Goal: Task Accomplishment & Management: Use online tool/utility

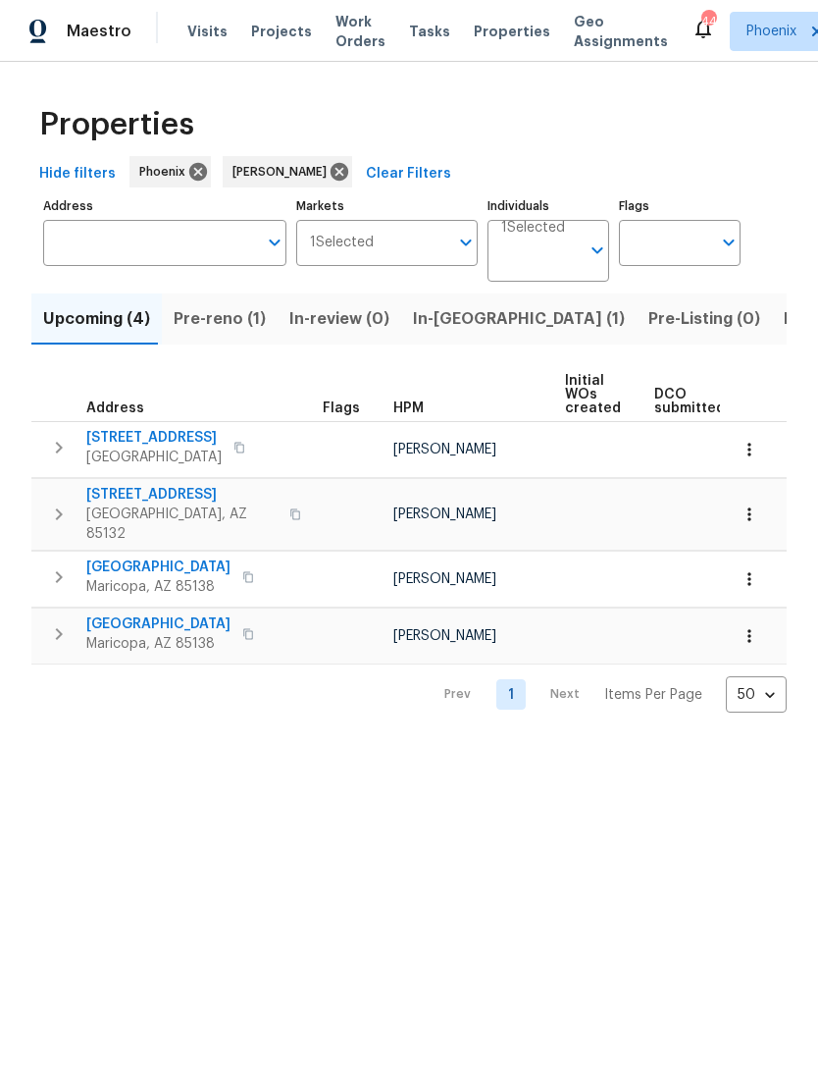
click at [235, 333] on span "Pre-reno (1)" at bounding box center [220, 318] width 92 height 27
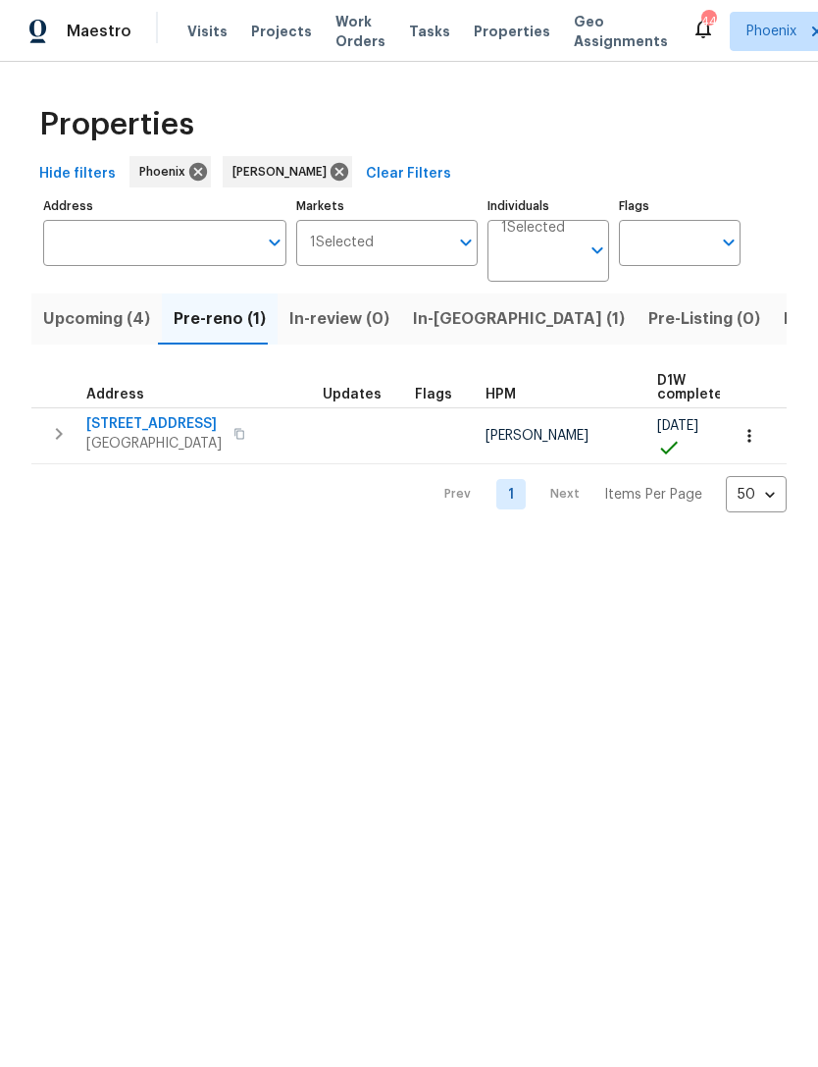
click at [159, 434] on span "[STREET_ADDRESS]" at bounding box center [153, 424] width 135 height 20
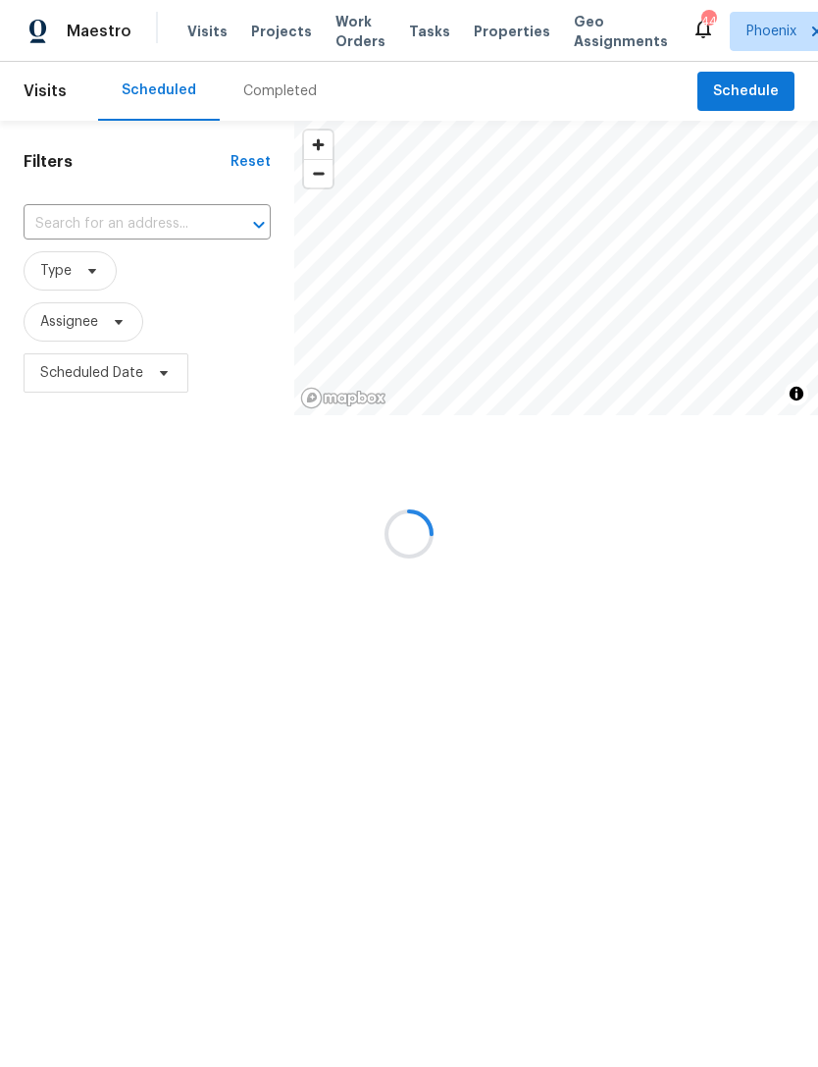
click at [76, 239] on input "text" at bounding box center [120, 224] width 192 height 30
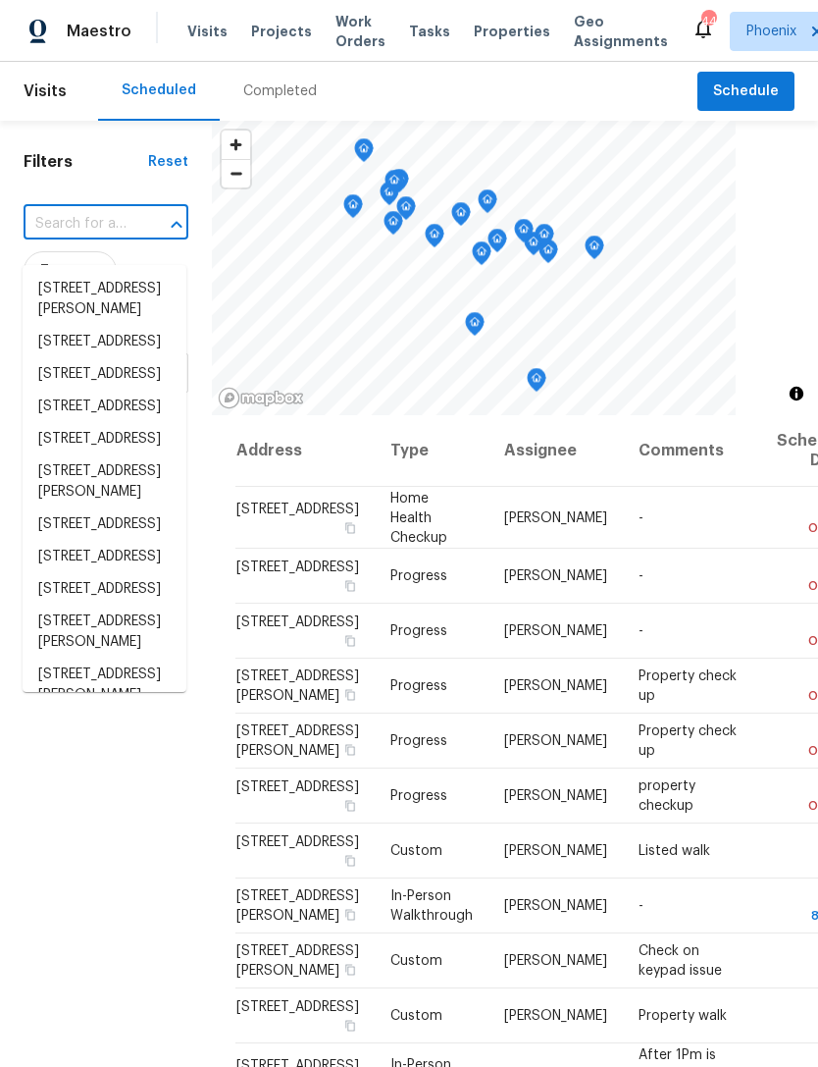
click at [71, 238] on input "text" at bounding box center [79, 224] width 110 height 30
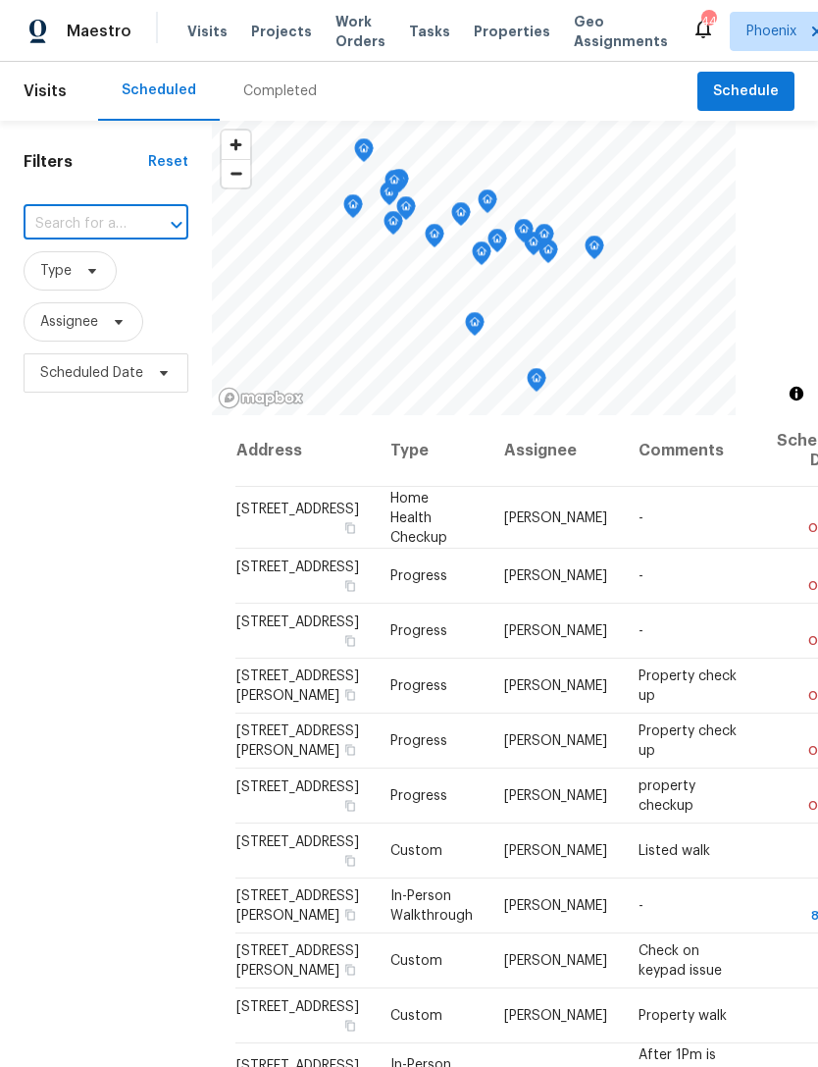
click at [61, 239] on input "text" at bounding box center [79, 224] width 110 height 30
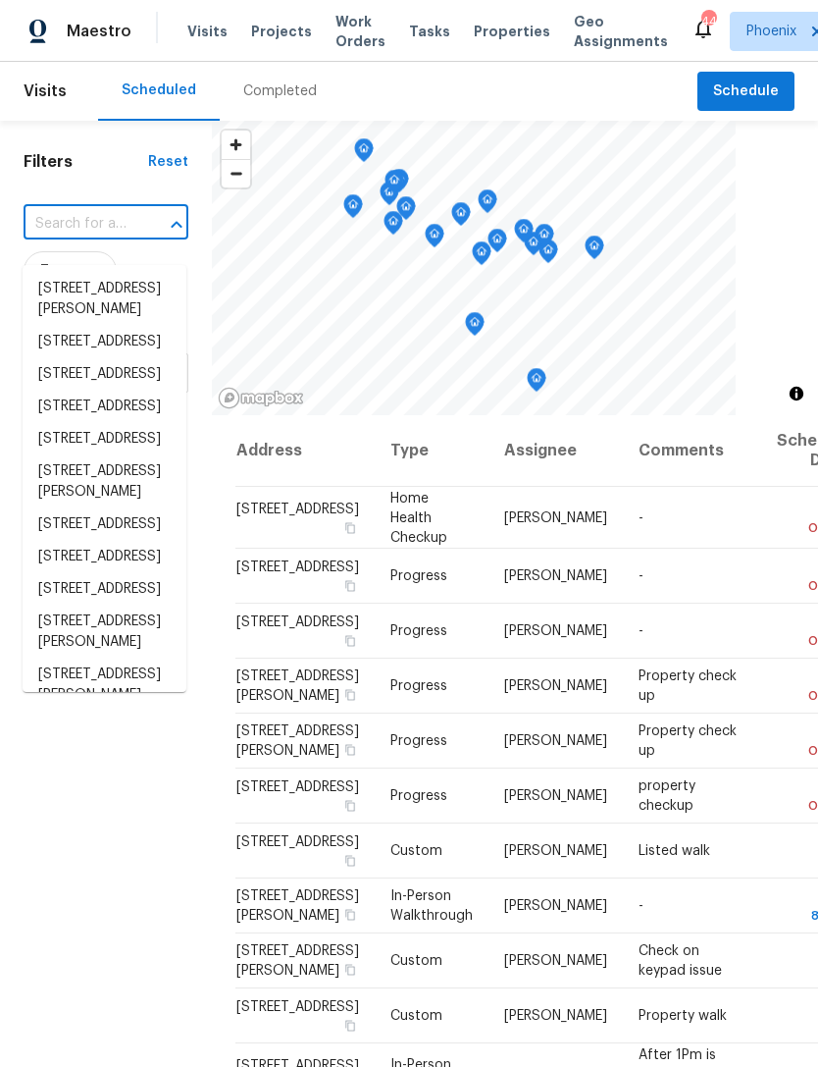
click at [69, 239] on input "text" at bounding box center [79, 224] width 110 height 30
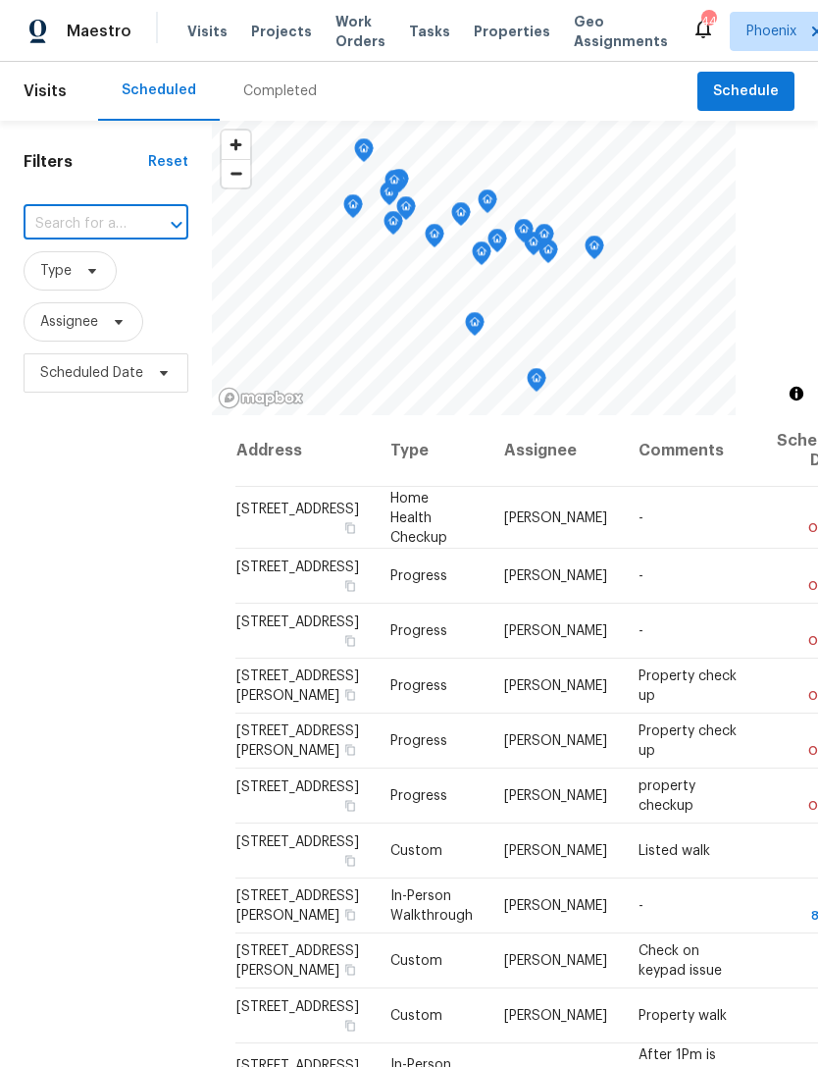
paste input "4619 W Orchid Ln, Chandler, AZ 85226"
type input "4619 W Orchid Ln, Chandler, AZ 85226"
click at [122, 295] on li "4619 W Orchid Ln, Chandler, AZ 85226" at bounding box center [105, 289] width 164 height 32
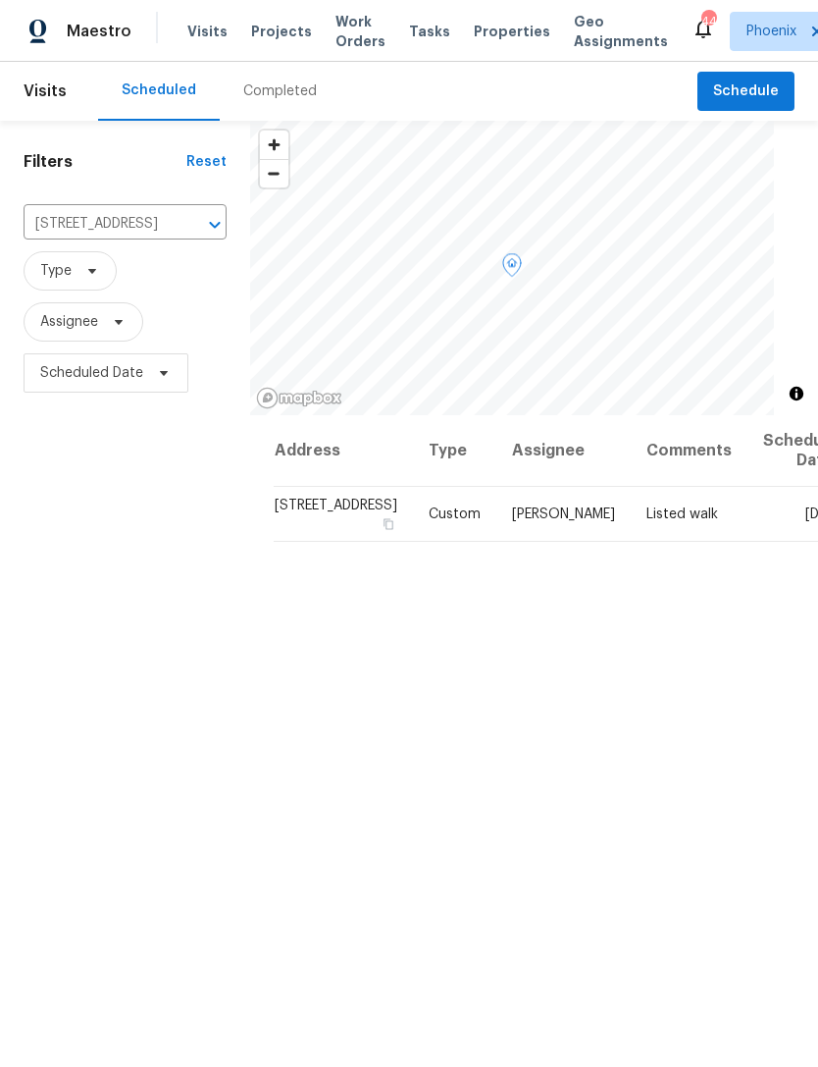
click at [0, 0] on icon at bounding box center [0, 0] width 0 height 0
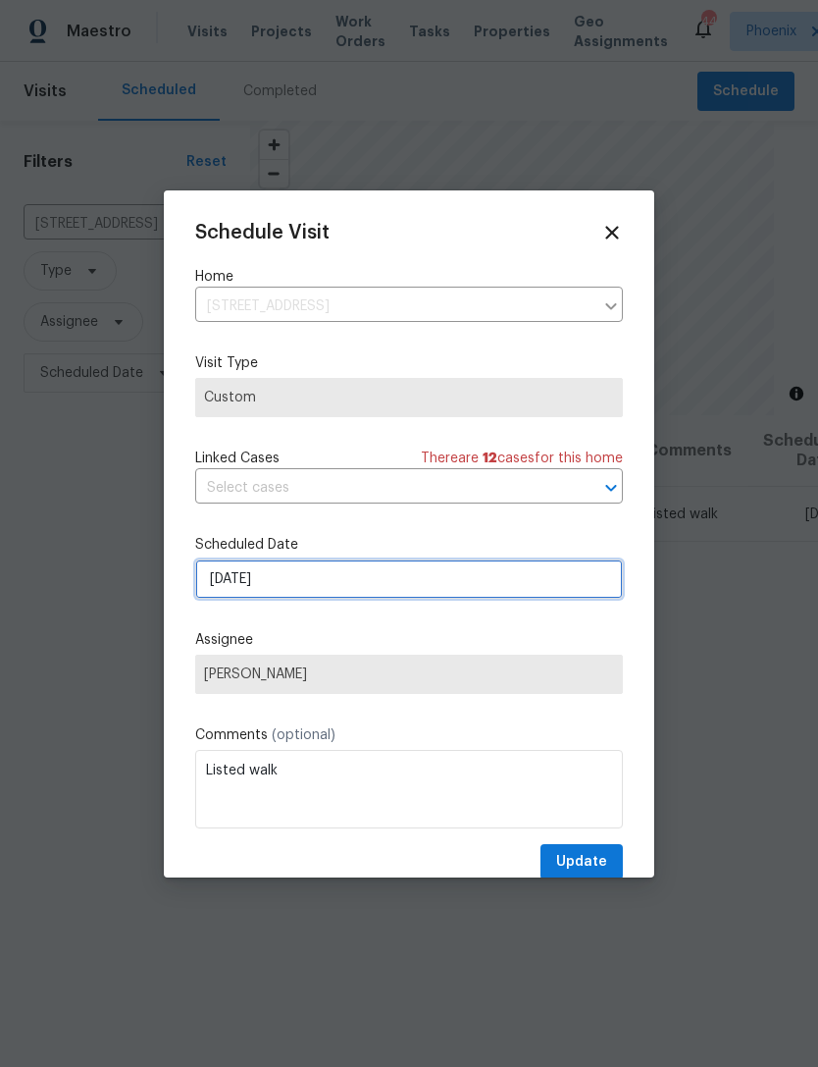
click at [370, 585] on input "[DATE]" at bounding box center [409, 578] width 428 height 39
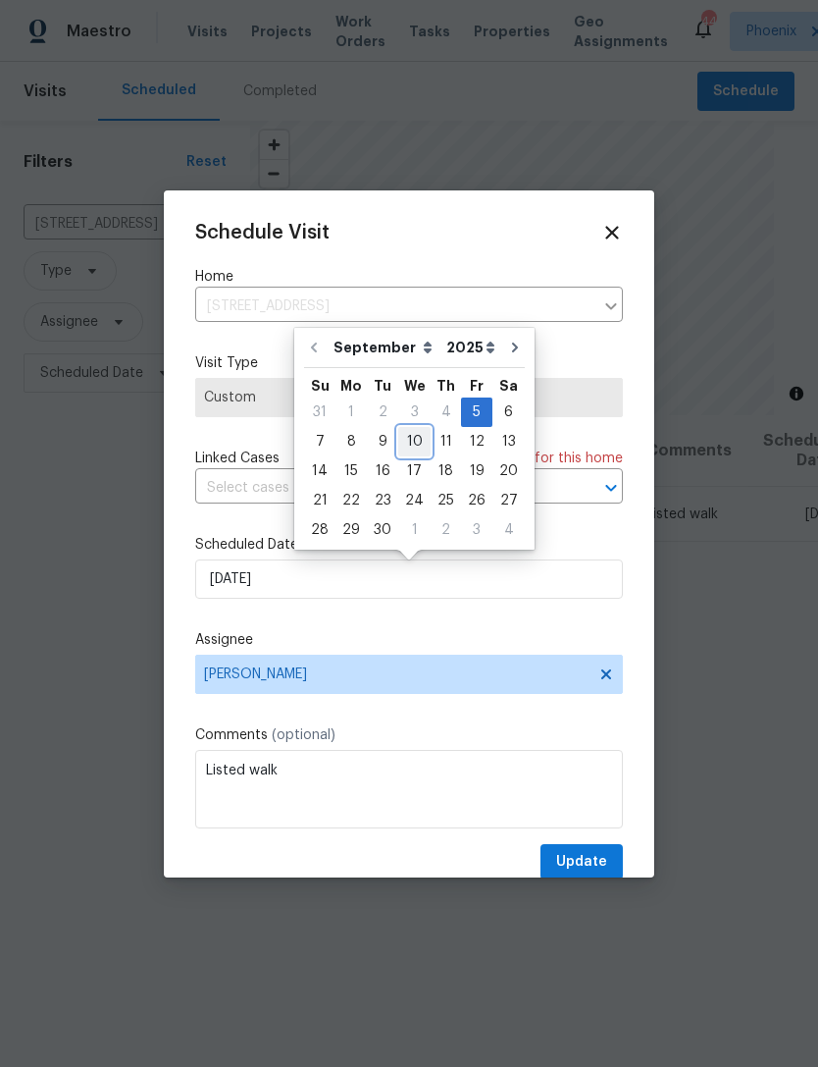
click at [411, 446] on div "10" at bounding box center [414, 441] width 32 height 27
type input "9/10/2025"
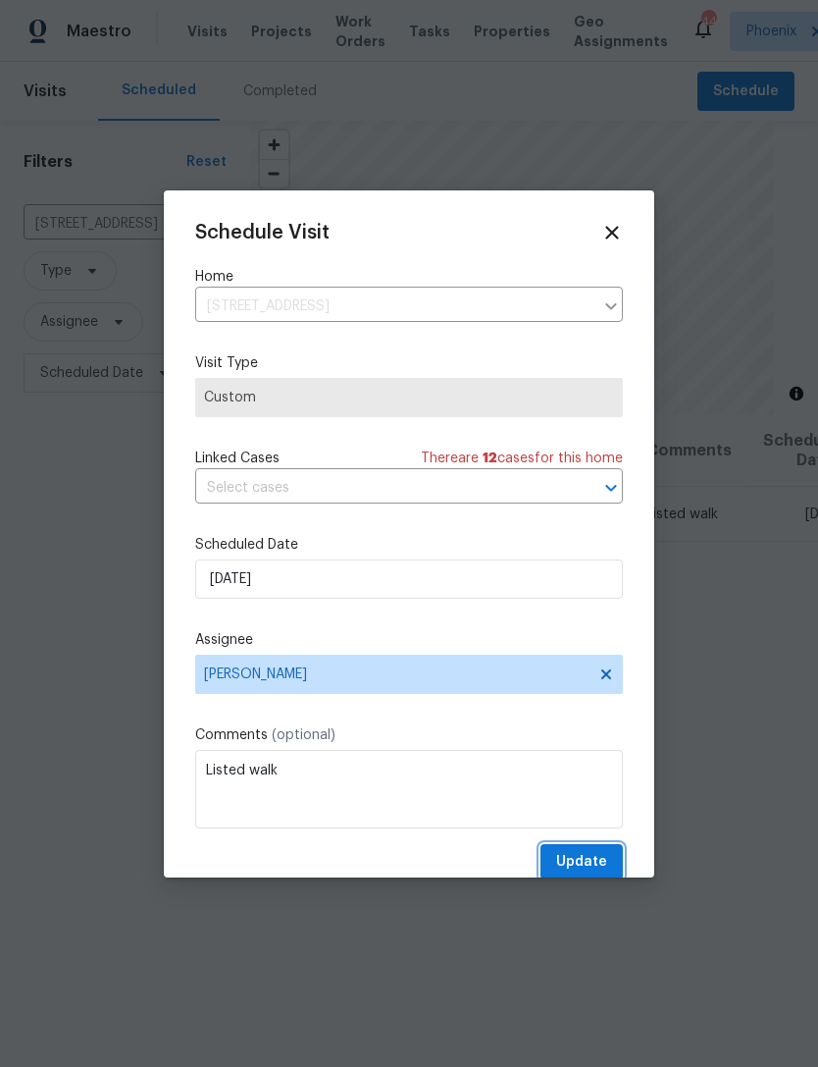
click at [593, 866] on span "Update" at bounding box center [581, 862] width 51 height 25
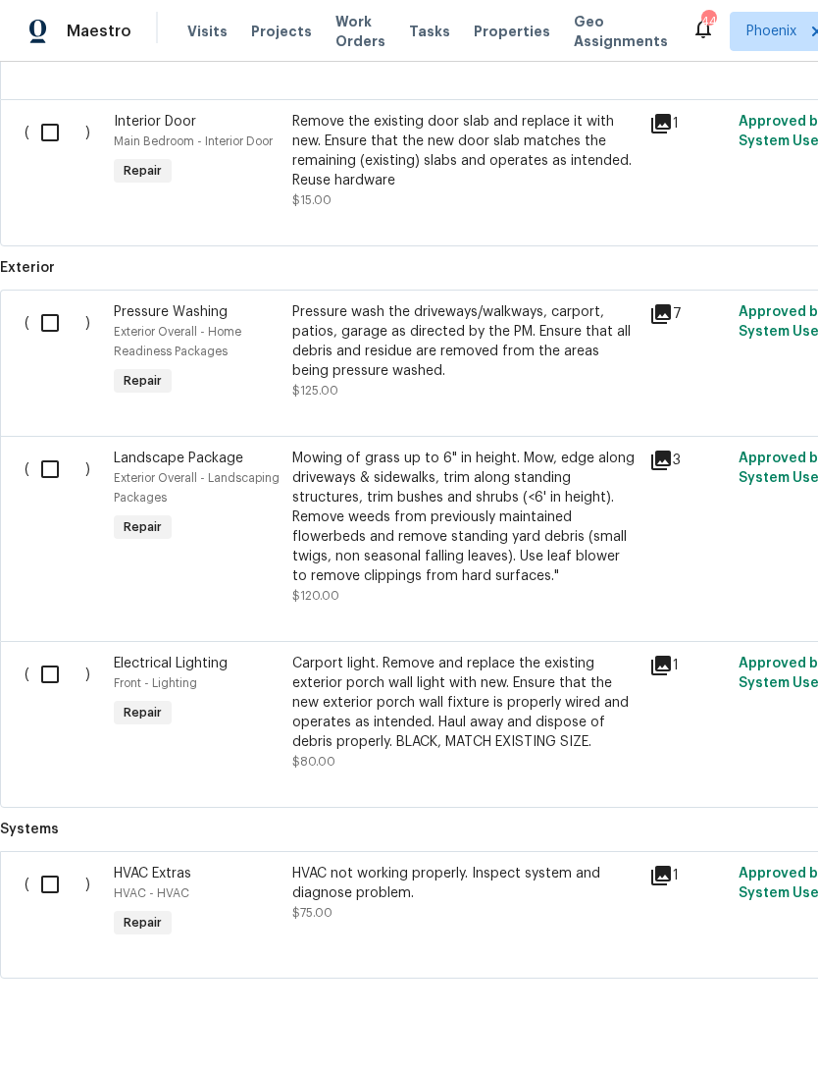
scroll to position [6090, 0]
click at [57, 899] on input "checkbox" at bounding box center [57, 884] width 56 height 41
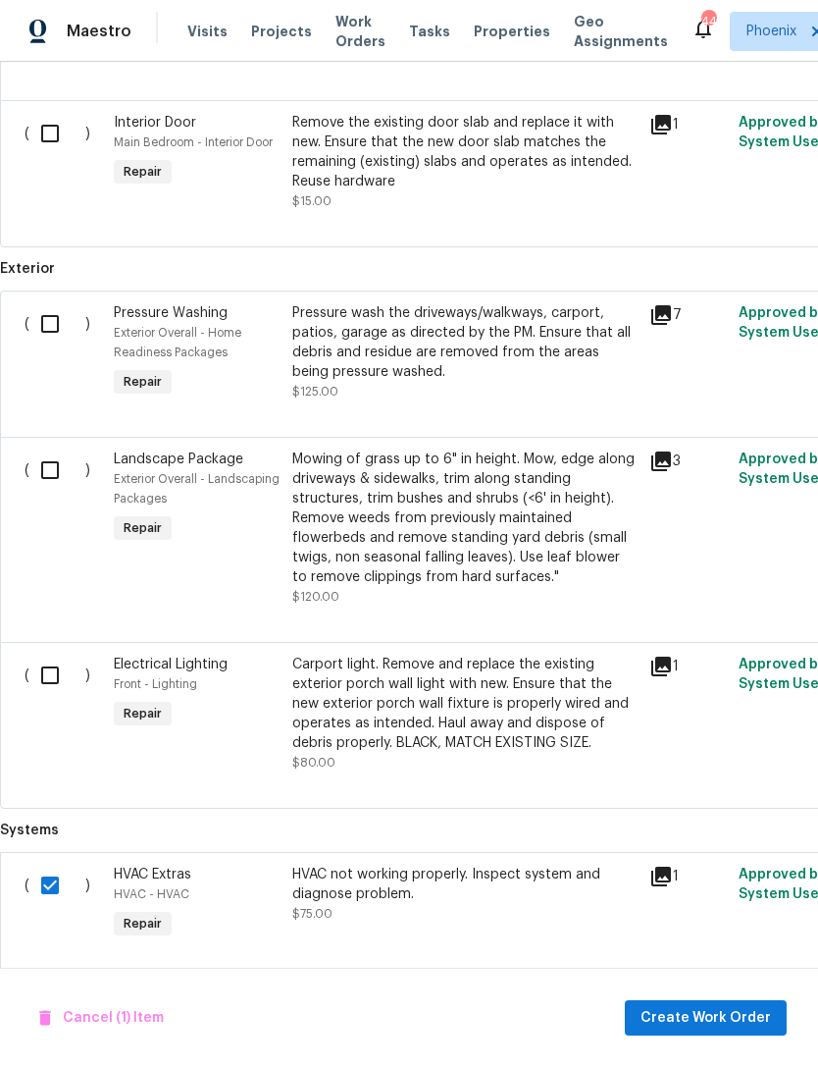
click at [57, 890] on input "checkbox" at bounding box center [57, 884] width 56 height 41
checkbox input "false"
click at [54, 683] on input "checkbox" at bounding box center [57, 674] width 56 height 41
checkbox input "true"
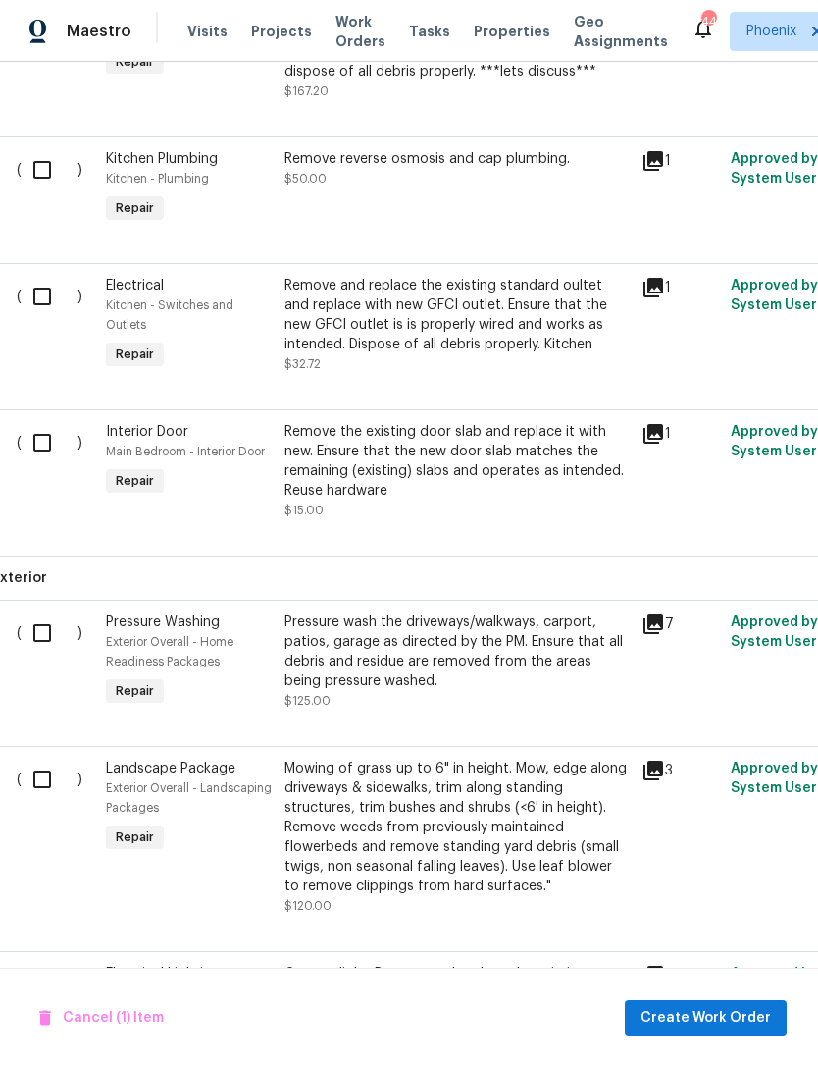
scroll to position [5780, 8]
click at [52, 635] on input "checkbox" at bounding box center [50, 632] width 56 height 41
checkbox input "true"
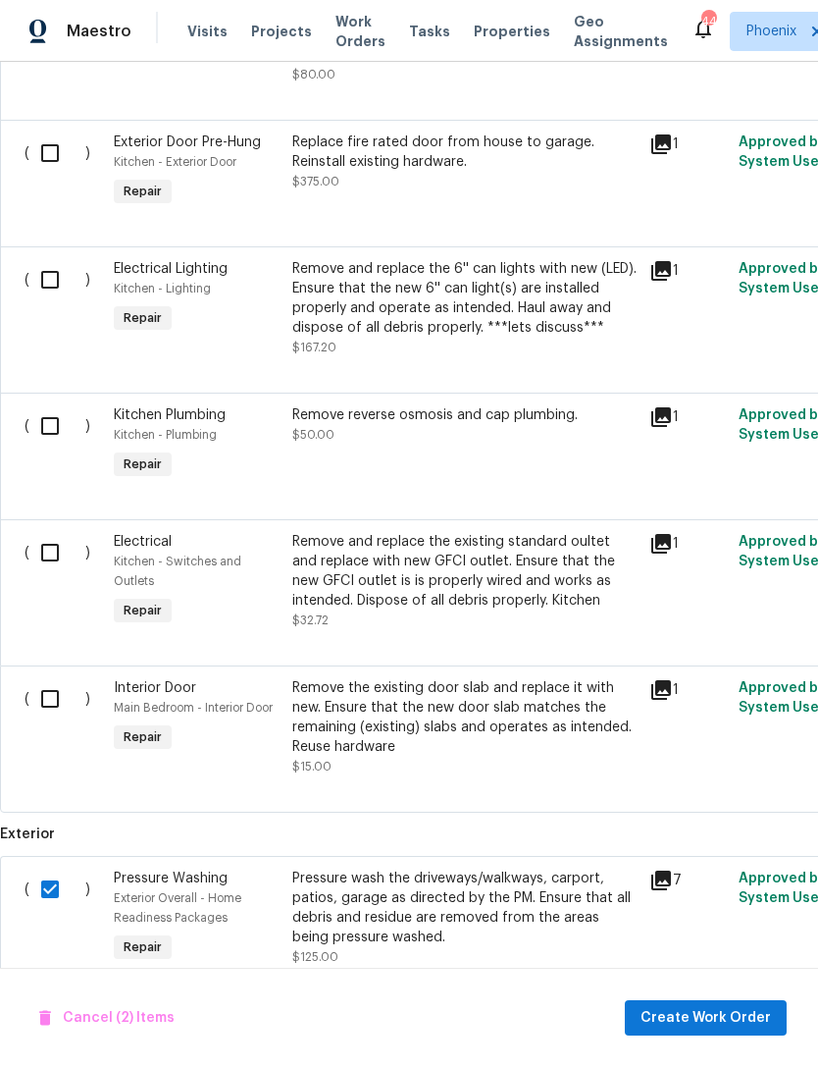
scroll to position [5522, 0]
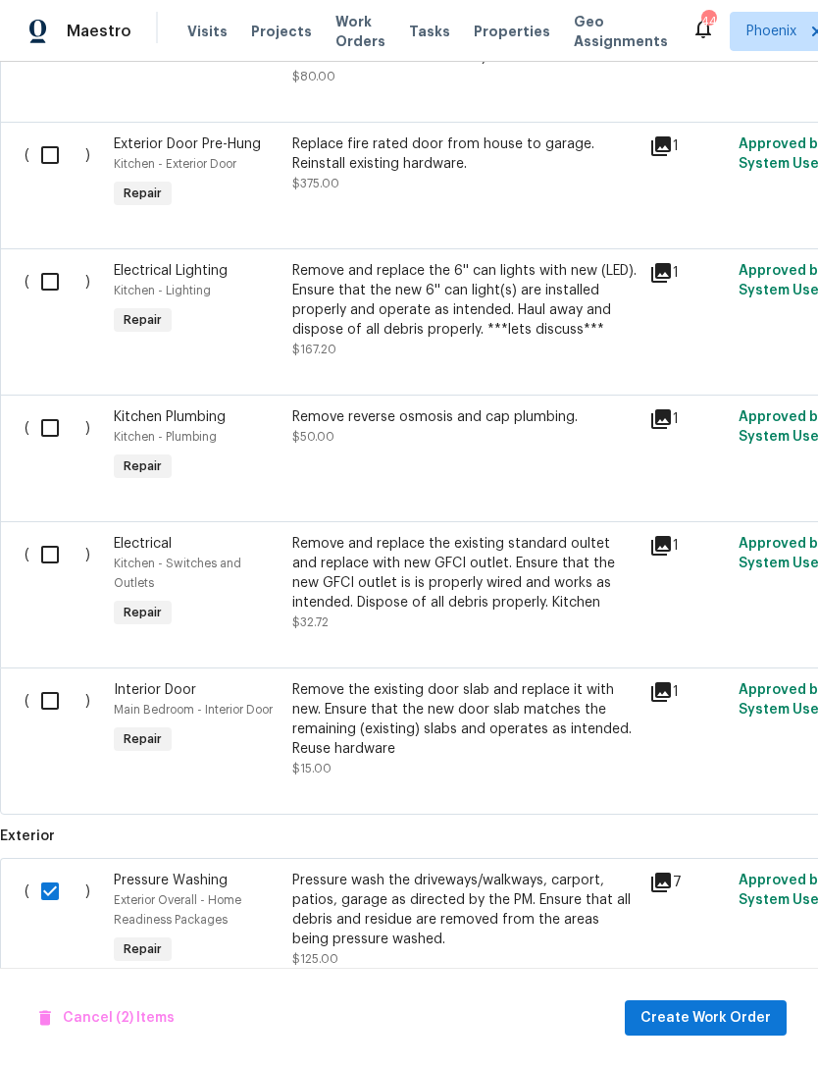
click at [51, 713] on input "checkbox" at bounding box center [57, 700] width 56 height 41
checkbox input "true"
click at [58, 560] on input "checkbox" at bounding box center [57, 554] width 56 height 41
checkbox input "true"
click at [64, 434] on input "checkbox" at bounding box center [57, 427] width 56 height 41
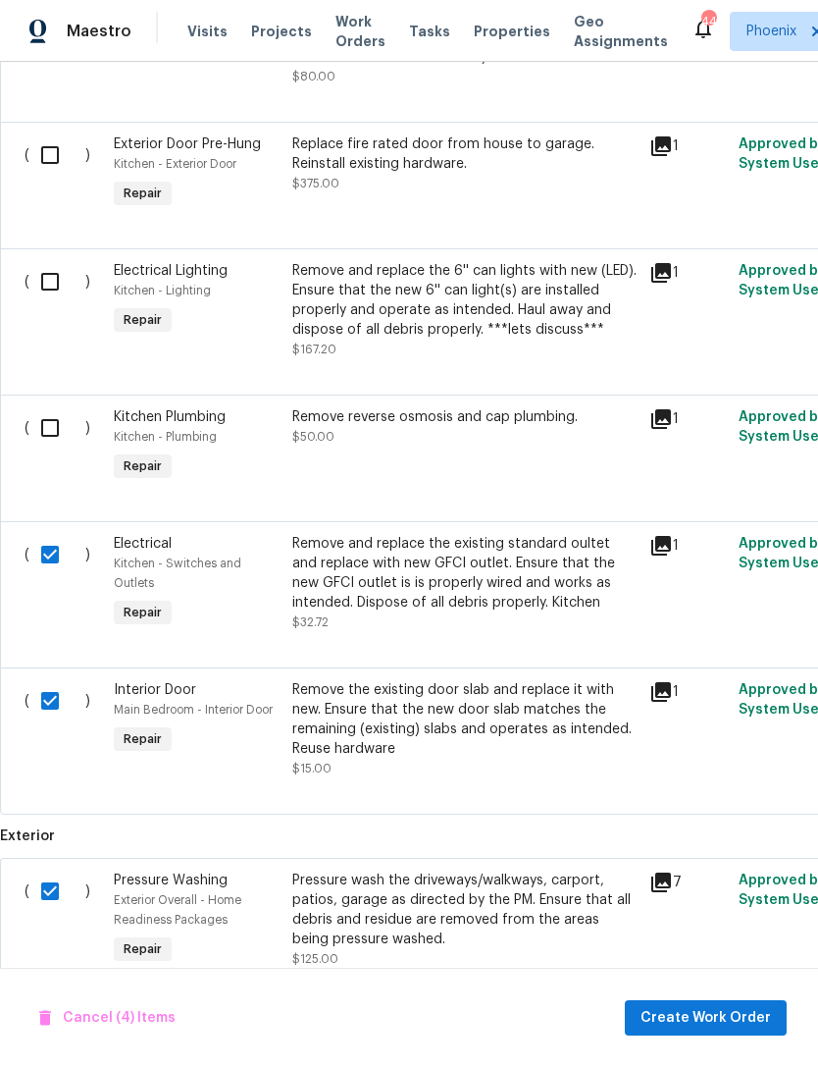
checkbox input "true"
click at [53, 293] on input "checkbox" at bounding box center [57, 281] width 56 height 41
checkbox input "true"
click at [46, 162] on input "checkbox" at bounding box center [57, 154] width 56 height 41
checkbox input "true"
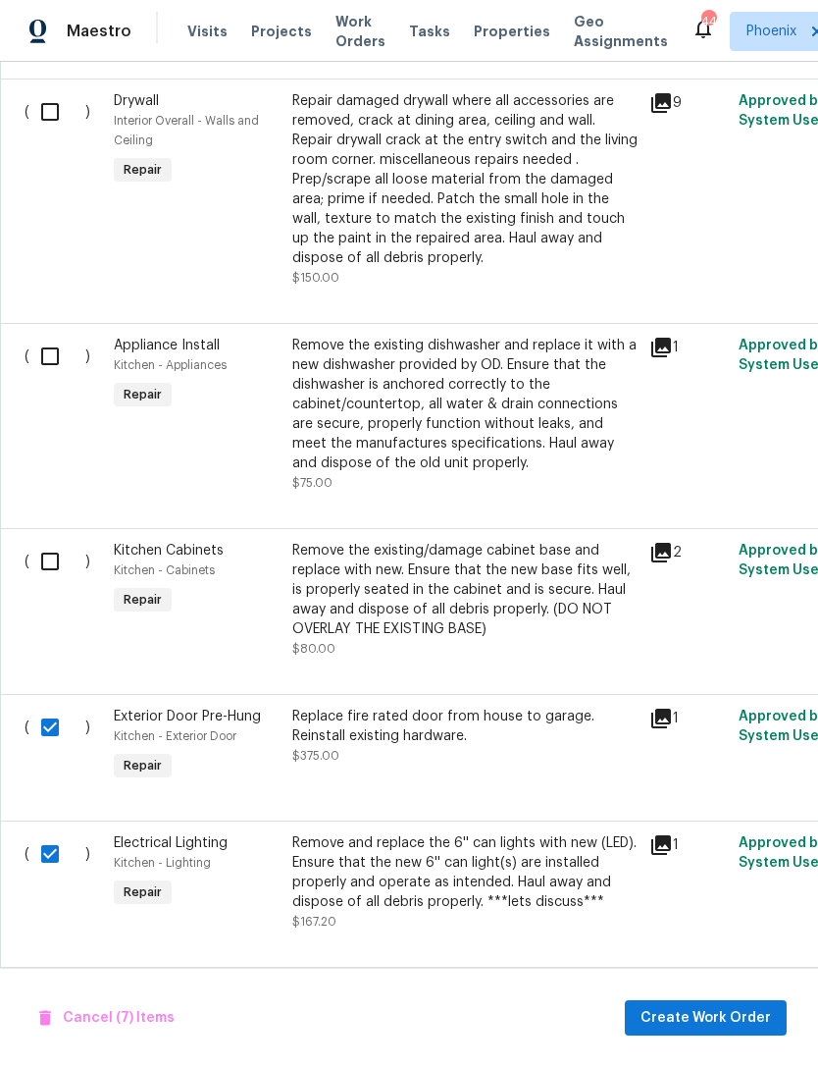
scroll to position [0, 0]
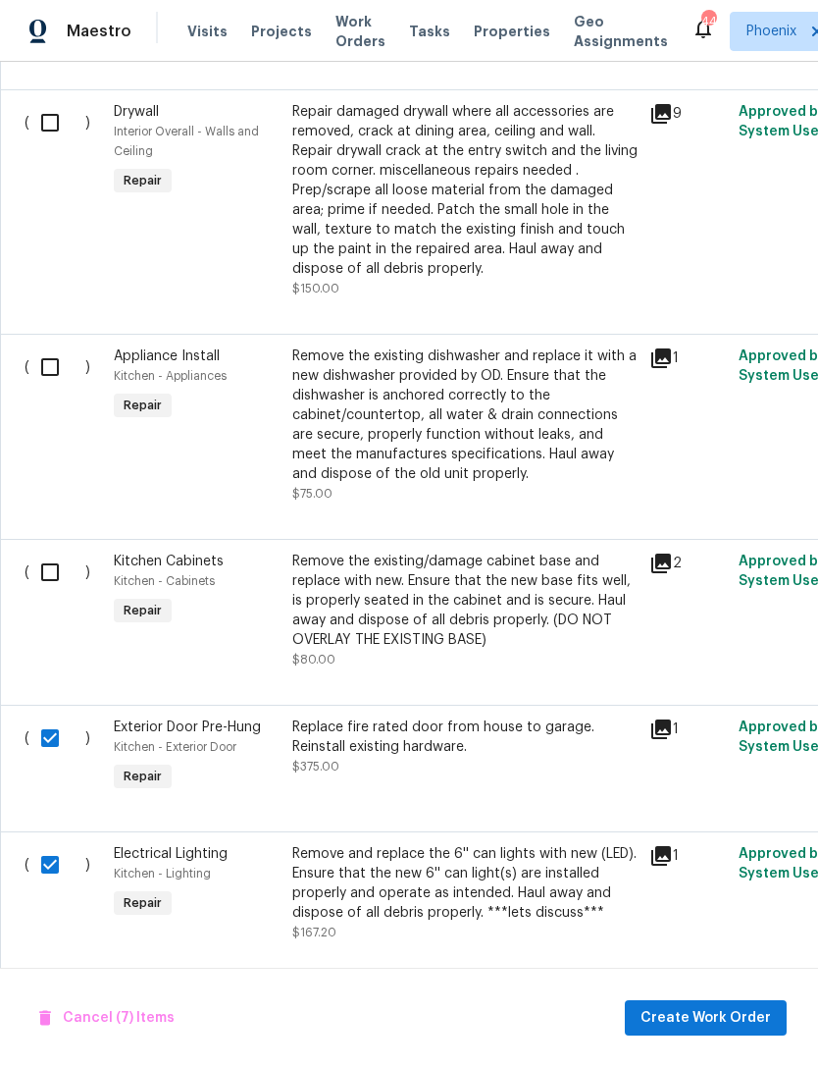
click at [53, 563] on input "checkbox" at bounding box center [57, 571] width 56 height 41
checkbox input "true"
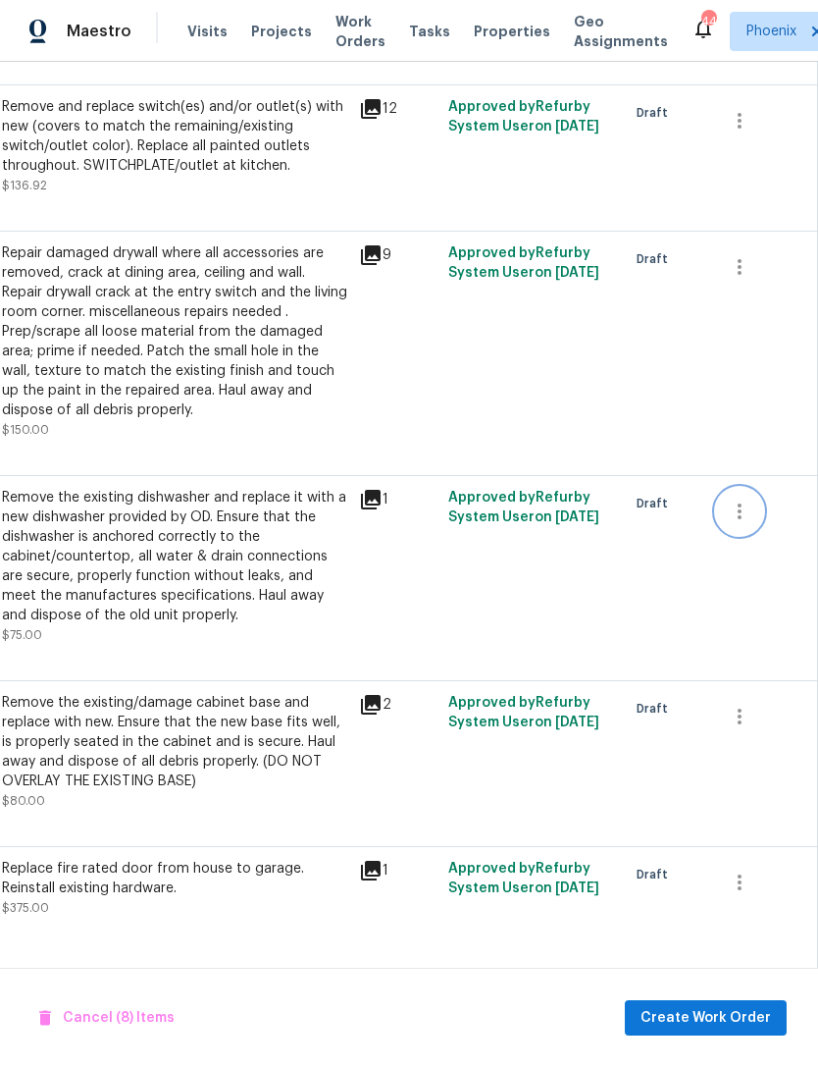
click at [743, 515] on icon "button" at bounding box center [740, 511] width 24 height 24
click at [767, 515] on li "Cancel" at bounding box center [754, 515] width 76 height 32
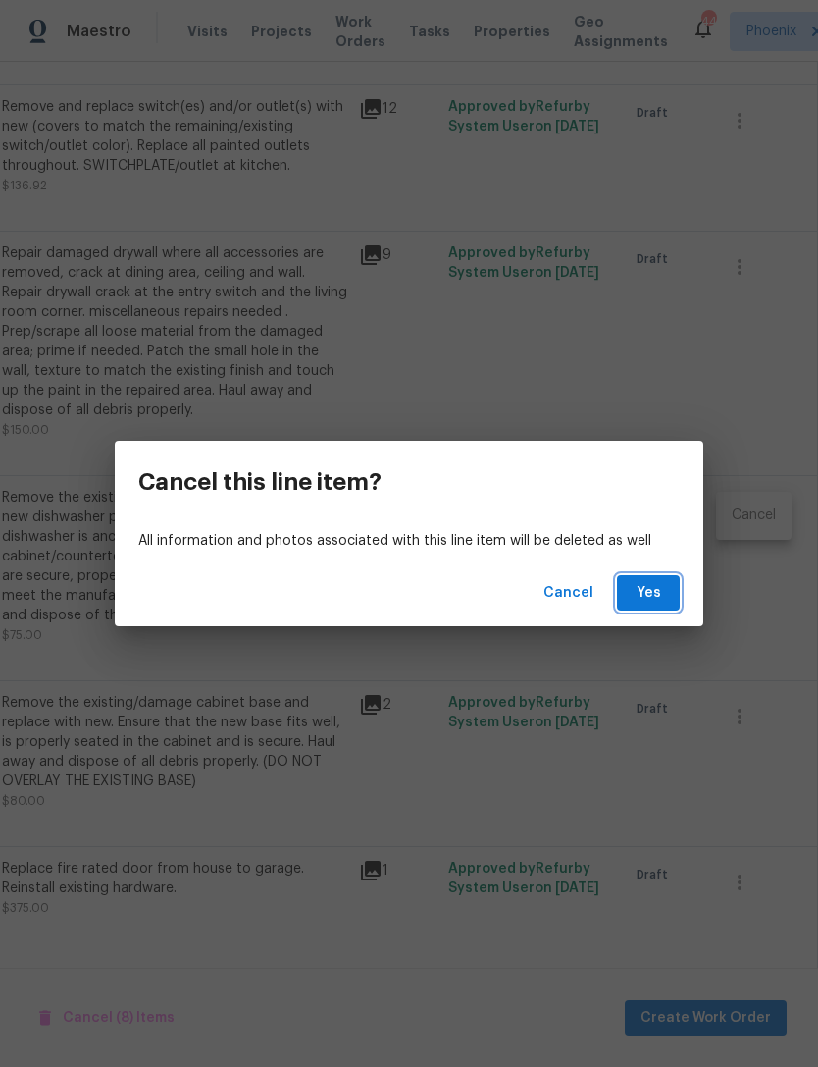
click at [658, 601] on span "Yes" at bounding box center [648, 593] width 31 height 25
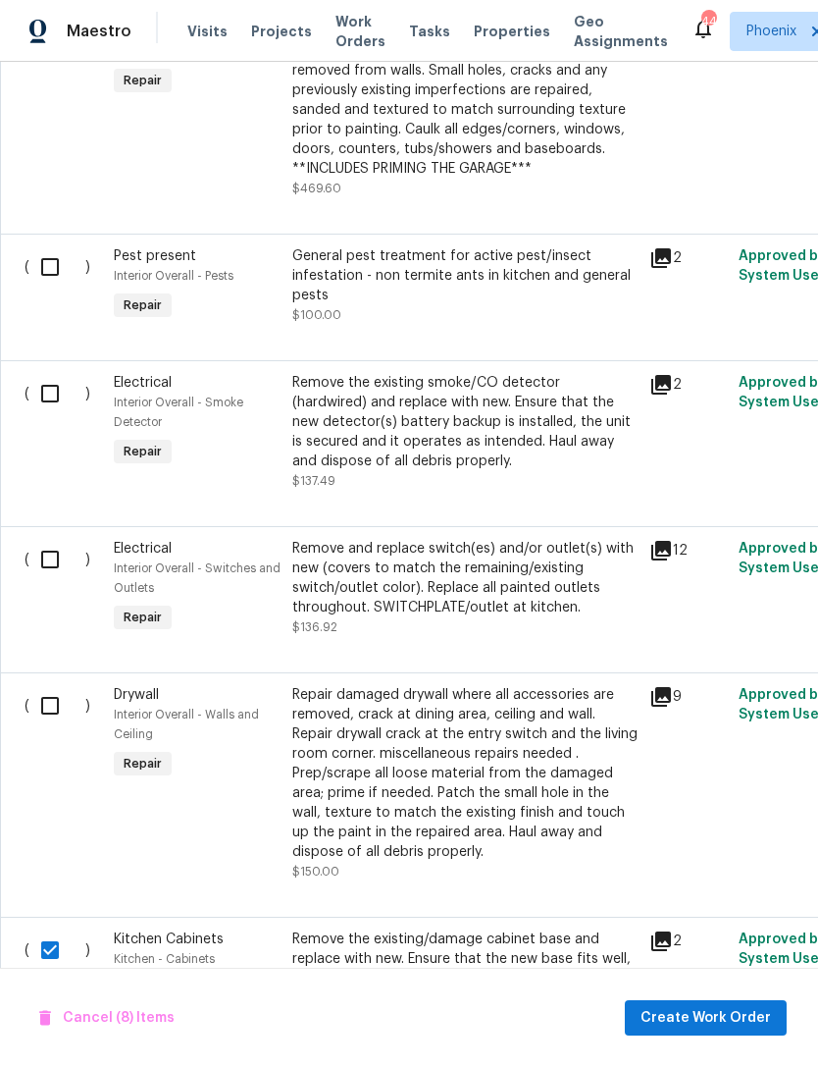
click at [50, 710] on input "checkbox" at bounding box center [57, 705] width 56 height 41
checkbox input "true"
click at [46, 542] on input "checkbox" at bounding box center [57, 559] width 56 height 41
checkbox input "true"
click at [46, 389] on input "checkbox" at bounding box center [57, 393] width 56 height 41
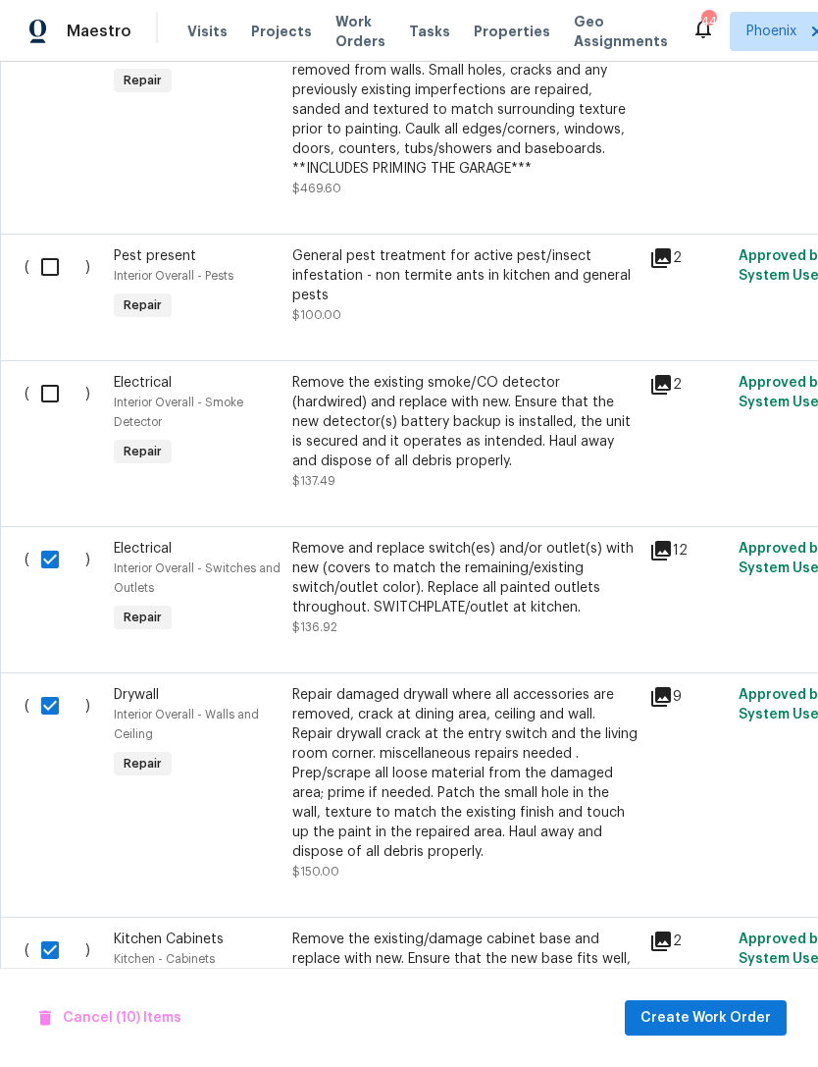
checkbox input "true"
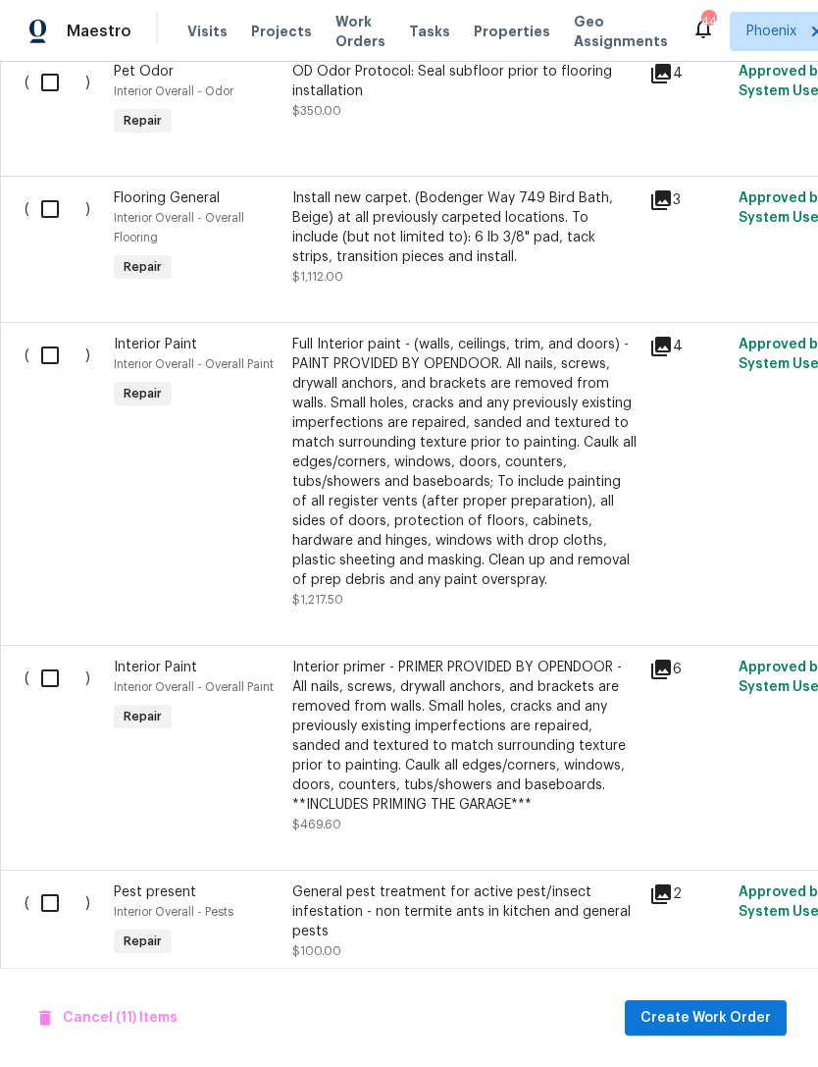
click at [50, 662] on input "checkbox" at bounding box center [57, 677] width 56 height 41
checkbox input "true"
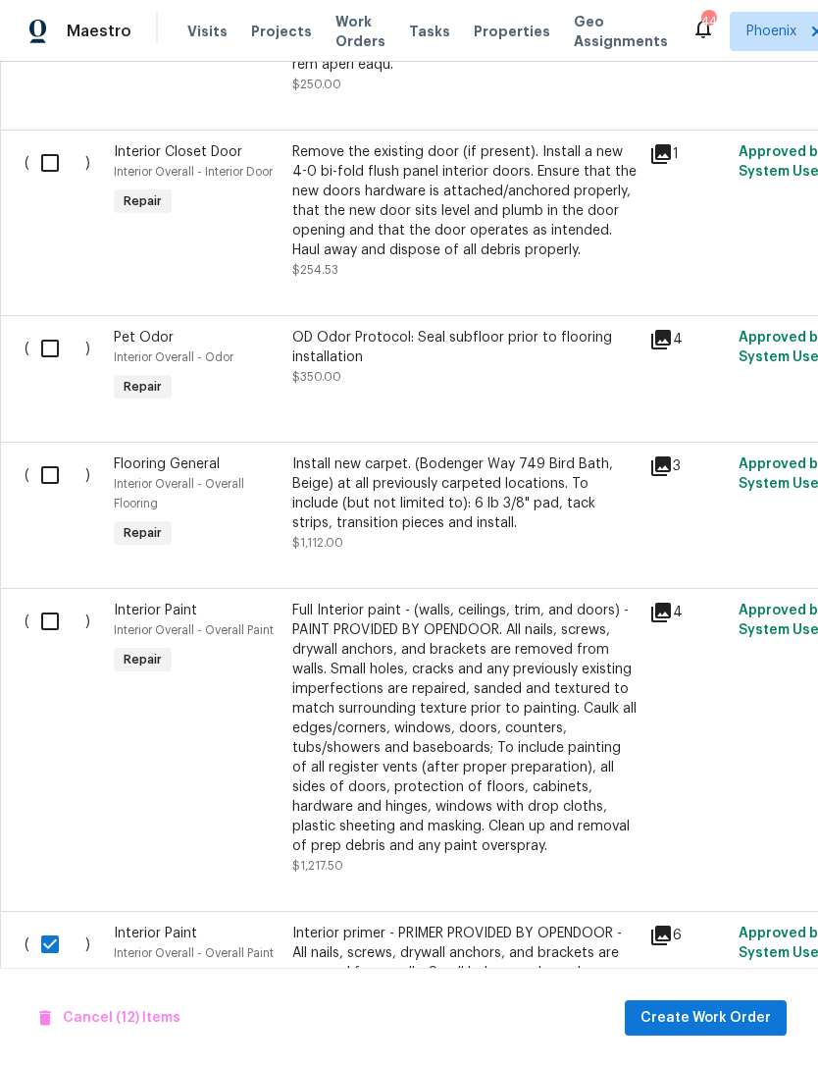
click at [57, 622] on input "checkbox" at bounding box center [57, 621] width 56 height 41
checkbox input "true"
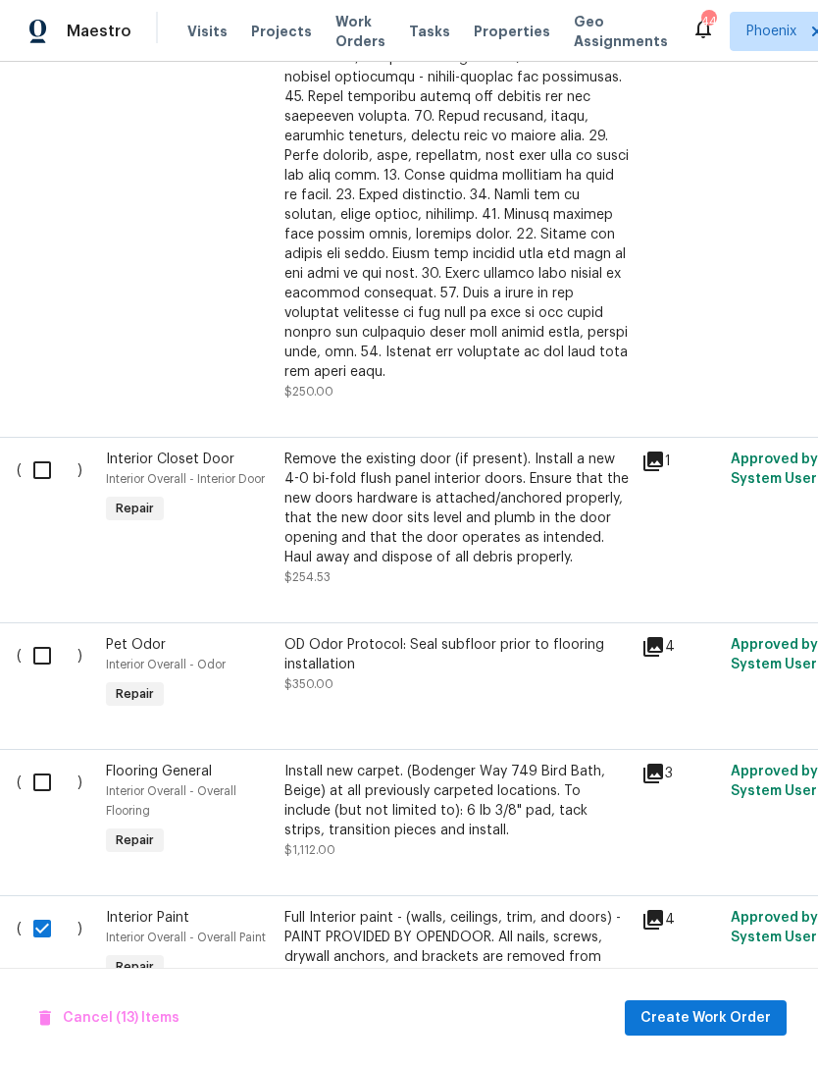
click at [48, 646] on input "checkbox" at bounding box center [50, 655] width 56 height 41
checkbox input "true"
click at [49, 467] on input "checkbox" at bounding box center [50, 469] width 56 height 41
checkbox input "true"
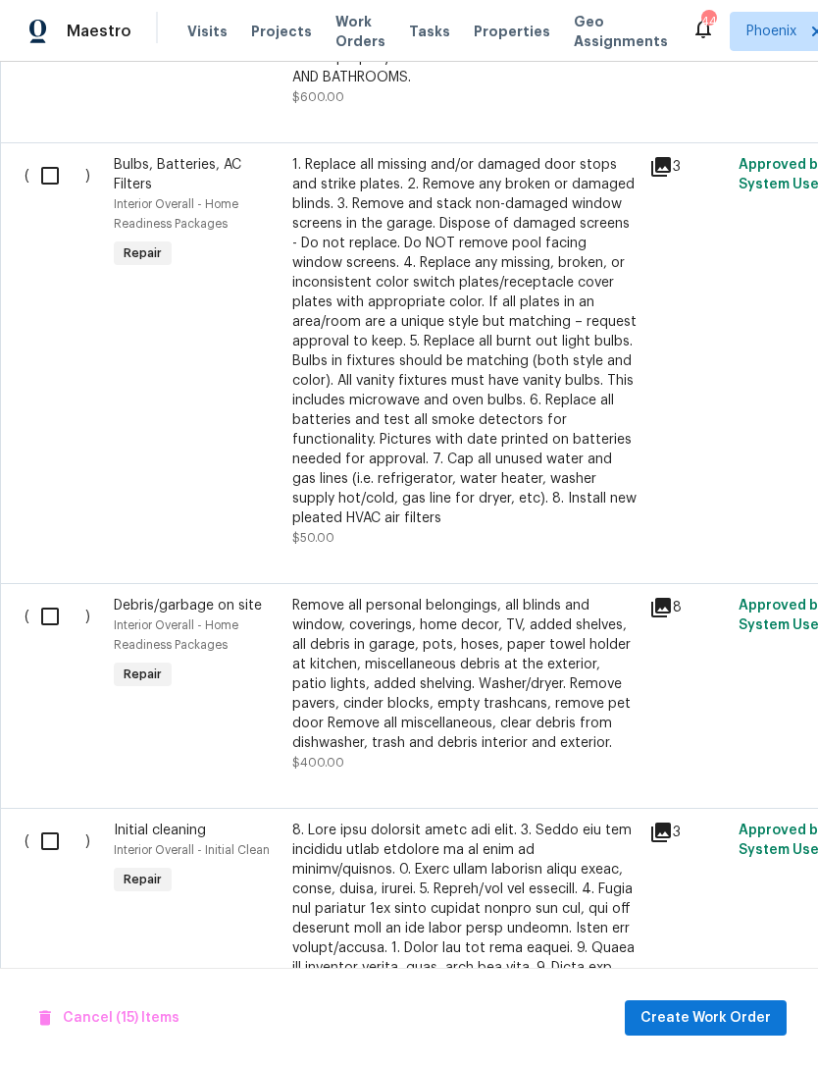
click at [51, 620] on input "checkbox" at bounding box center [57, 616] width 56 height 41
checkbox input "true"
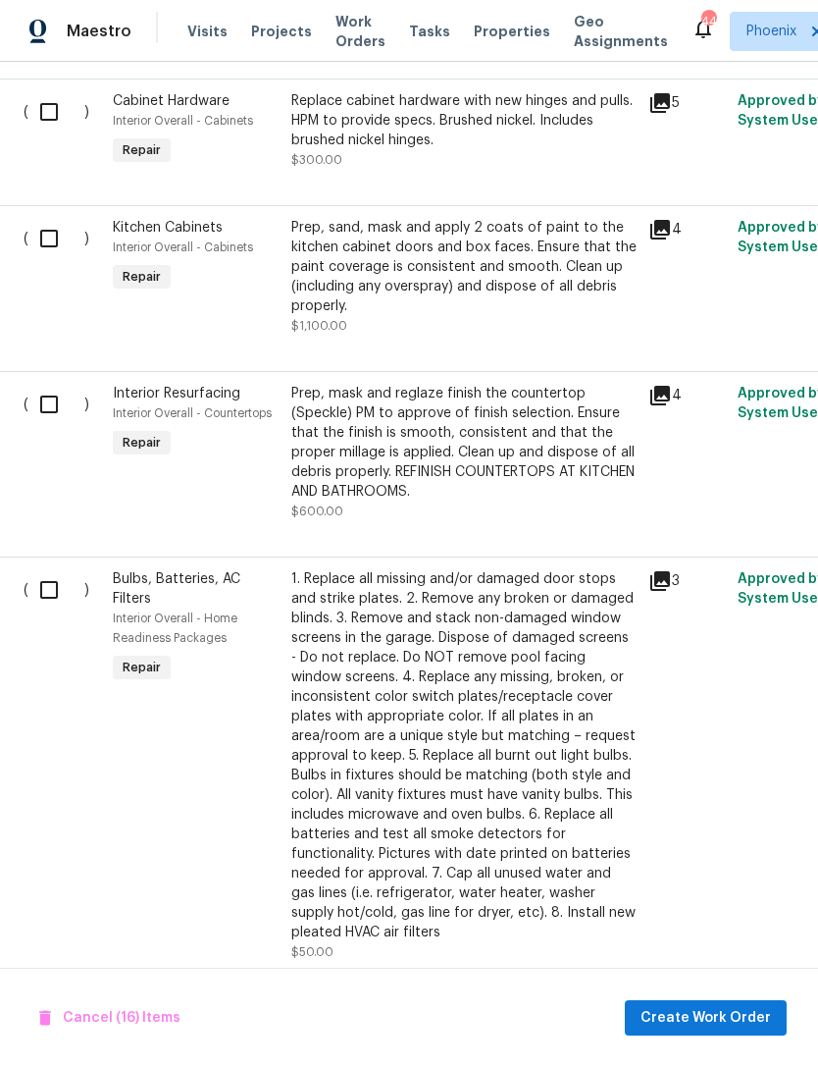
click at [50, 587] on input "checkbox" at bounding box center [56, 589] width 56 height 41
checkbox input "true"
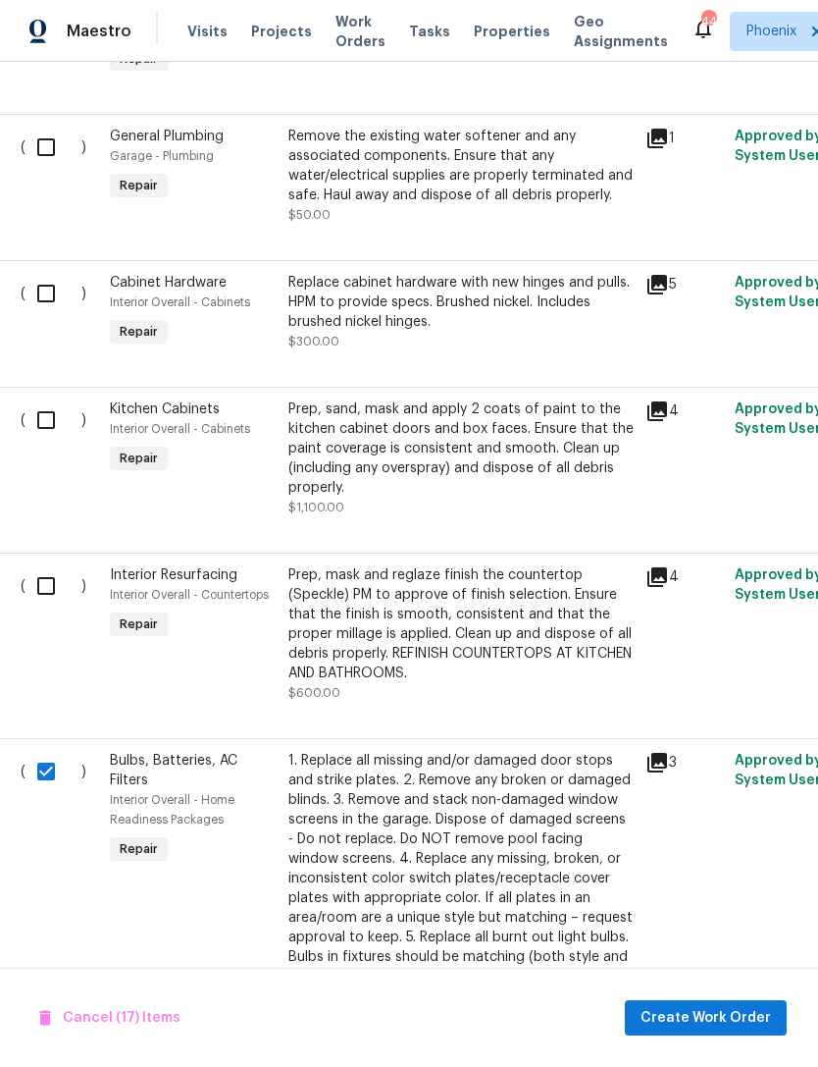
click at [41, 606] on input "checkbox" at bounding box center [54, 585] width 56 height 41
checkbox input "true"
click at [46, 427] on input "checkbox" at bounding box center [54, 419] width 56 height 41
checkbox input "true"
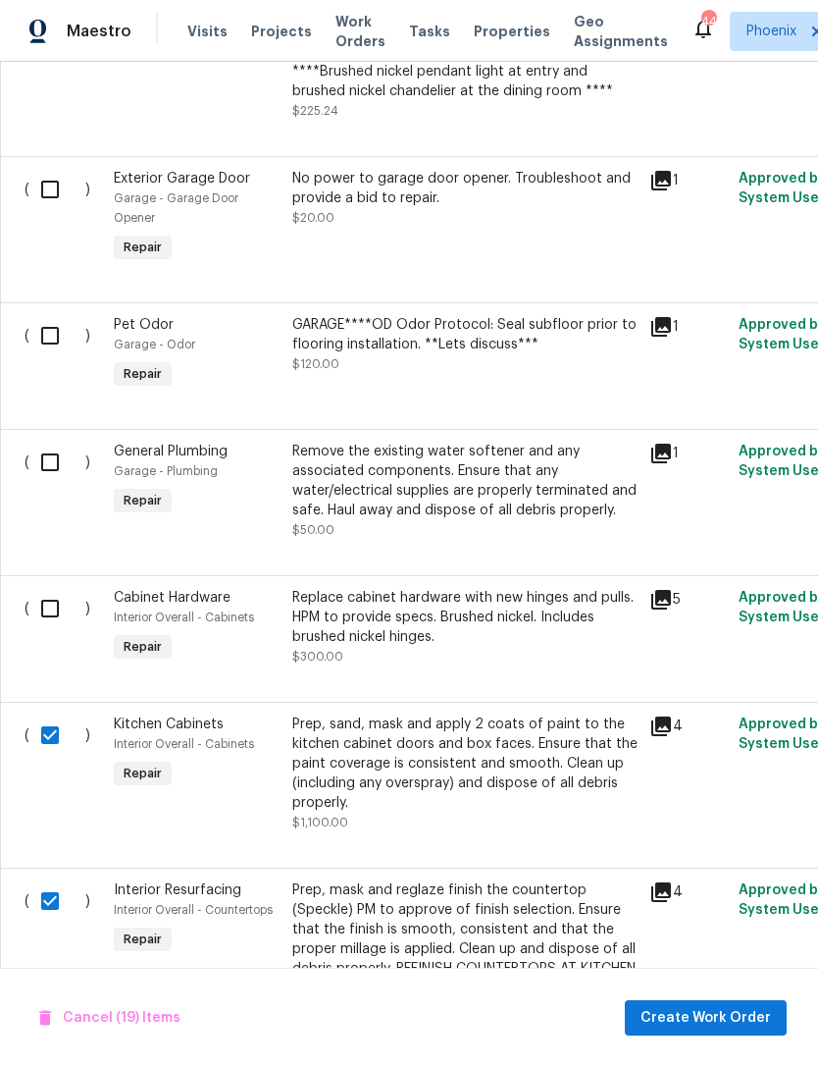
click at [68, 470] on input "checkbox" at bounding box center [57, 462] width 56 height 41
checkbox input "true"
click at [50, 329] on input "checkbox" at bounding box center [57, 335] width 56 height 41
checkbox input "true"
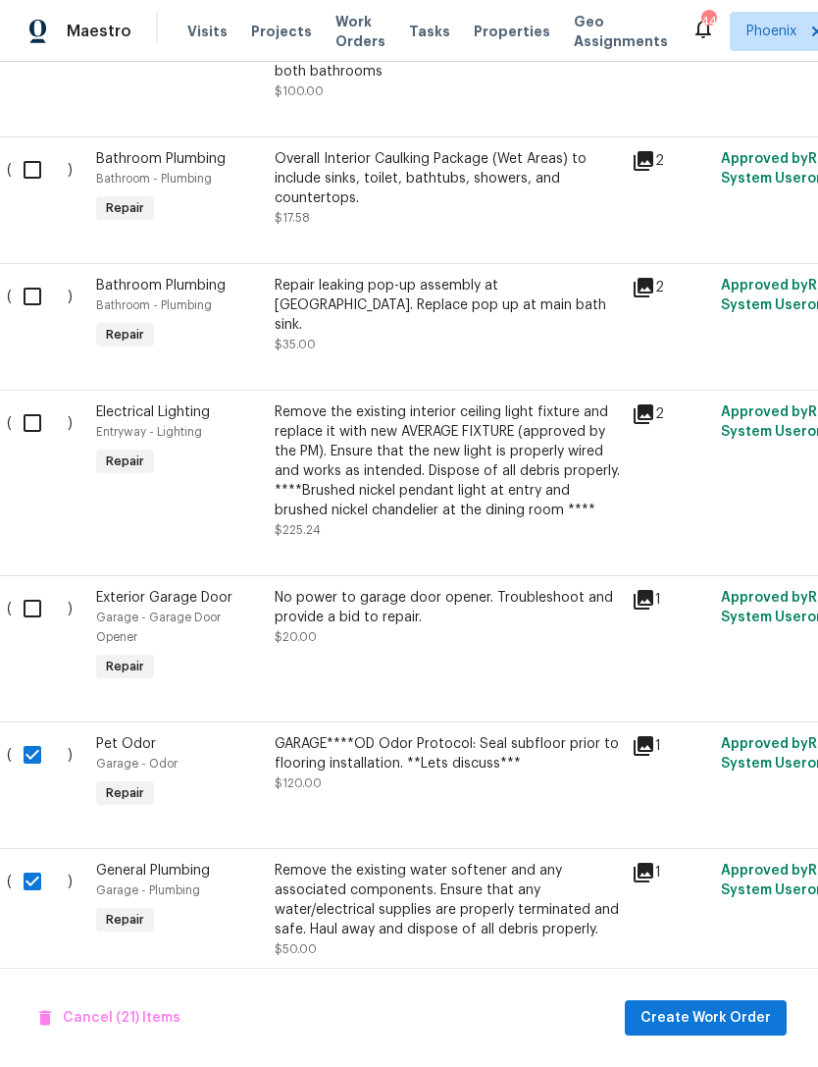
click at [27, 623] on input "checkbox" at bounding box center [40, 608] width 56 height 41
checkbox input "true"
click at [41, 431] on input "checkbox" at bounding box center [40, 422] width 56 height 41
checkbox input "true"
click at [39, 315] on input "checkbox" at bounding box center [40, 296] width 56 height 41
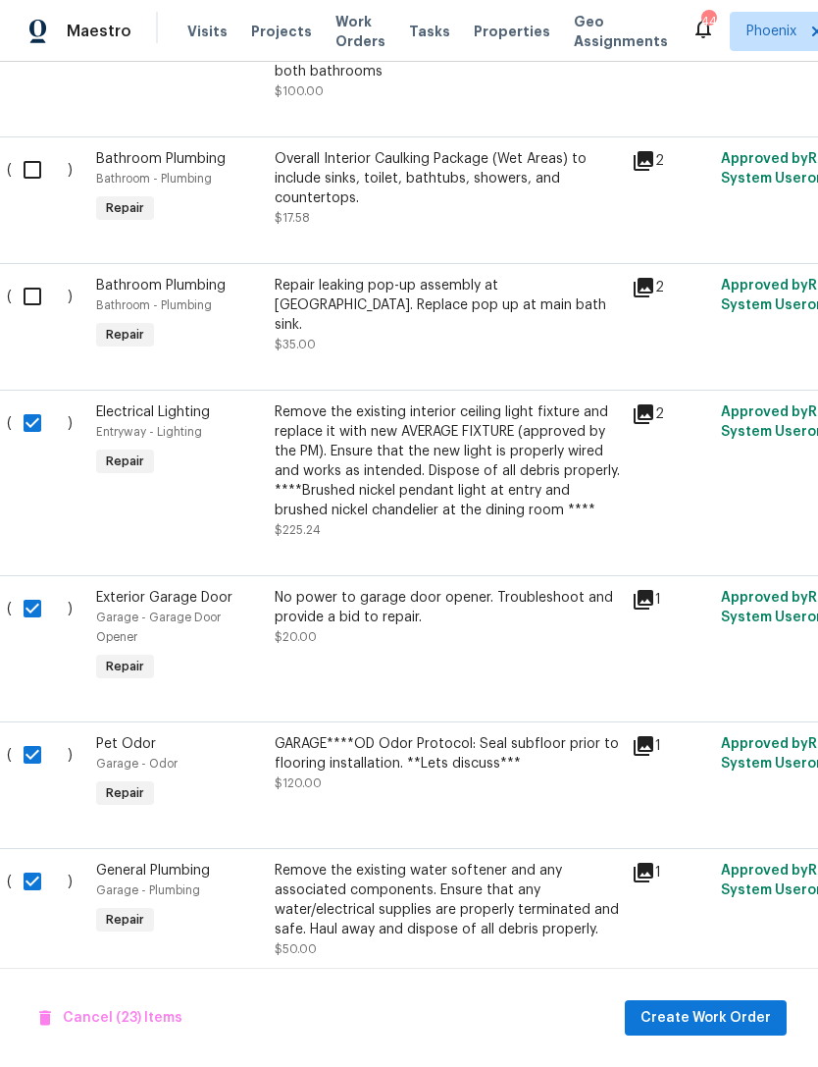
checkbox input "true"
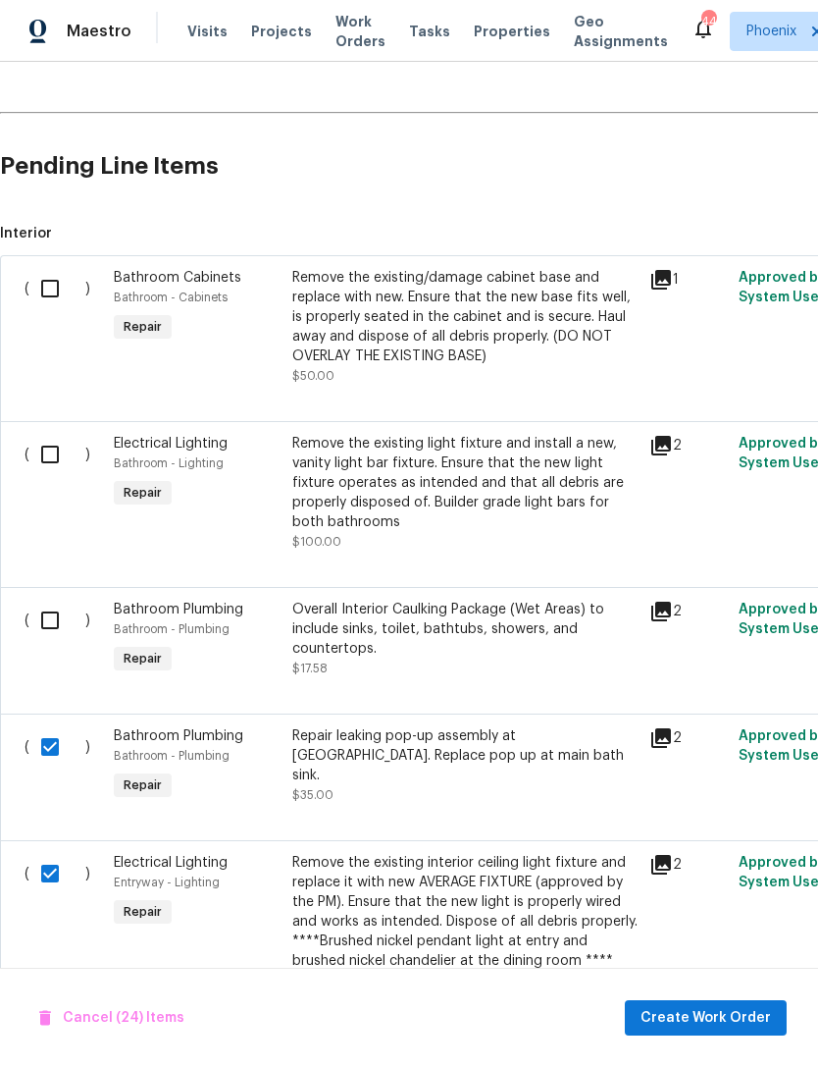
click at [58, 637] on input "checkbox" at bounding box center [57, 620] width 56 height 41
checkbox input "true"
click at [34, 474] on input "checkbox" at bounding box center [57, 454] width 56 height 41
checkbox input "true"
click at [45, 308] on input "checkbox" at bounding box center [57, 288] width 56 height 41
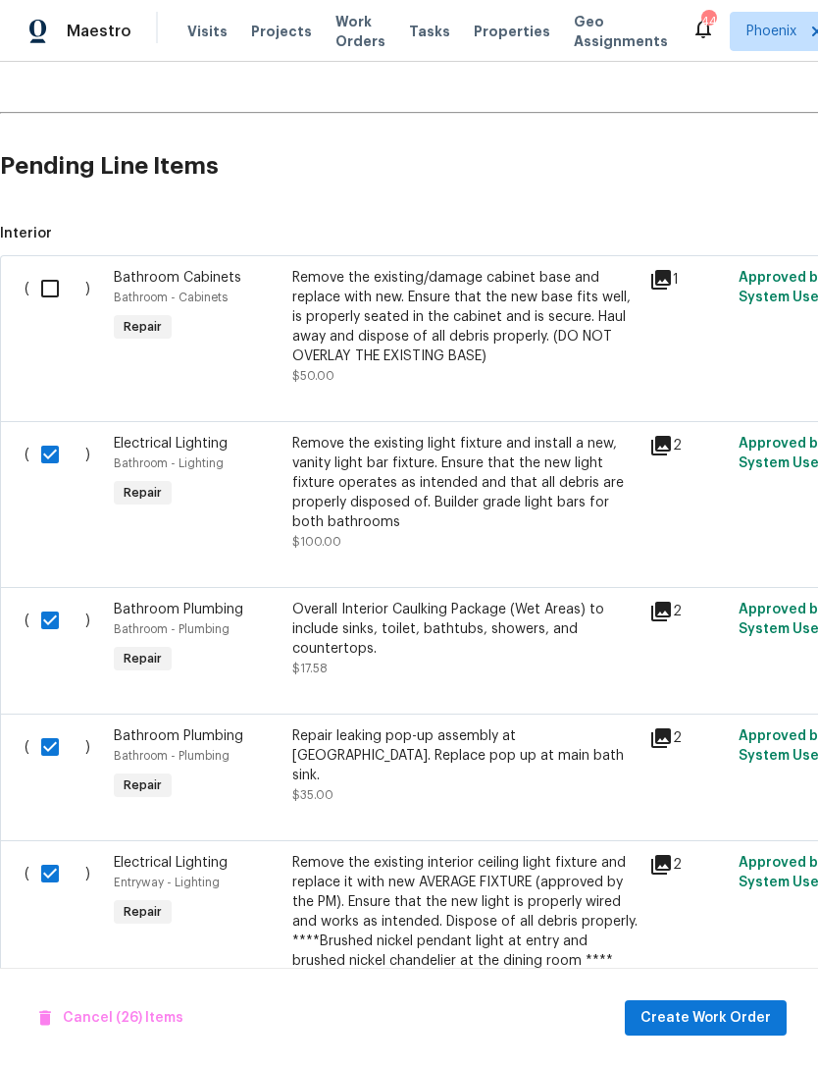
checkbox input "true"
click at [741, 1020] on span "Create Work Order" at bounding box center [706, 1018] width 131 height 25
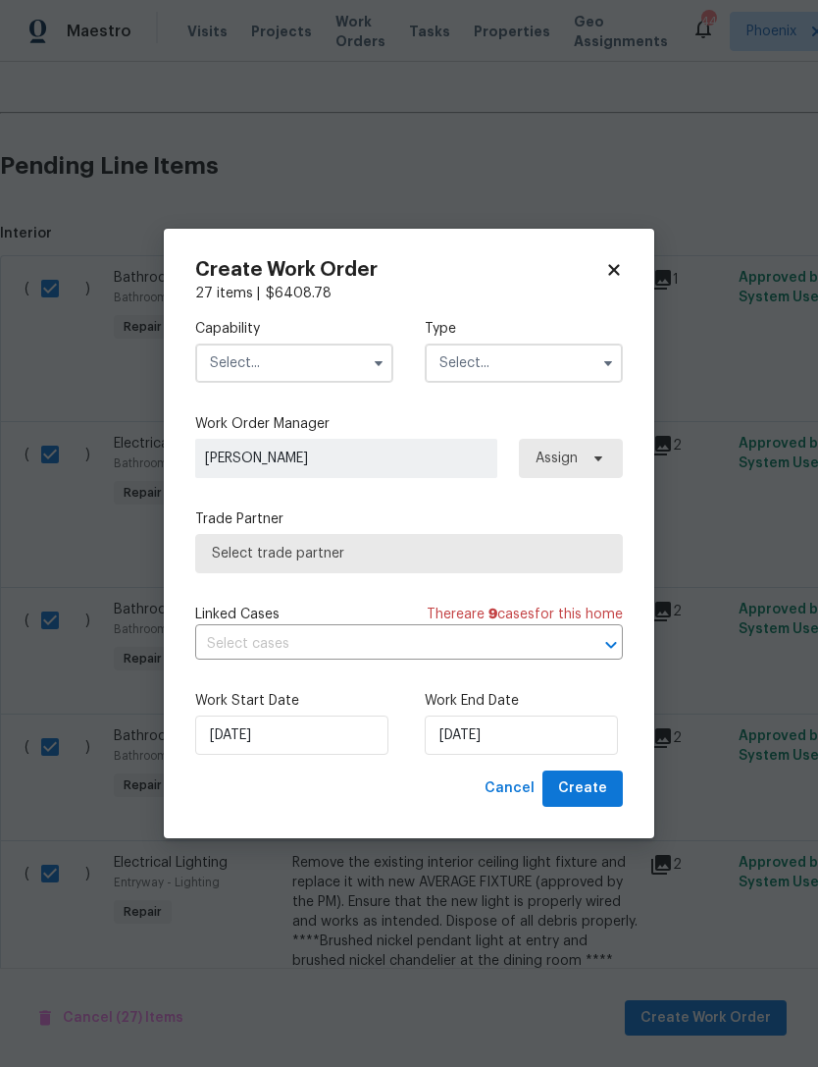
click at [356, 377] on input "text" at bounding box center [294, 362] width 198 height 39
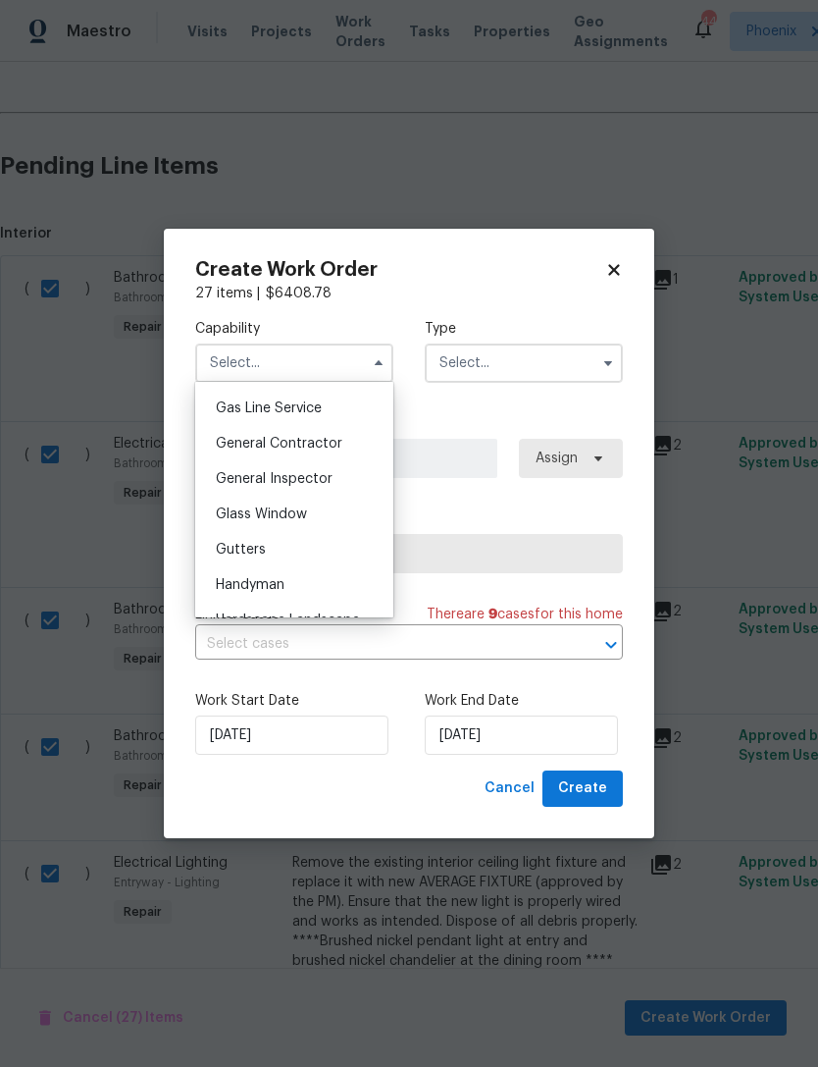
scroll to position [891, 0]
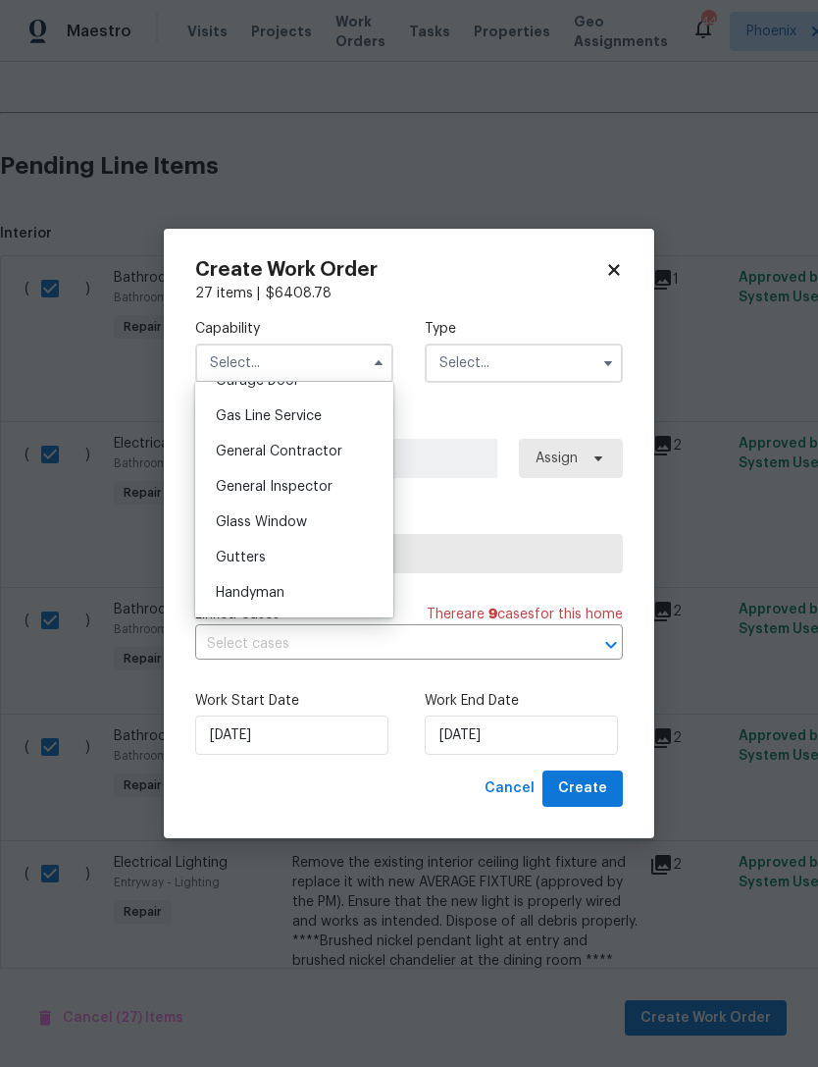
click at [313, 453] on span "General Contractor" at bounding box center [279, 452] width 127 height 14
type input "General Contractor"
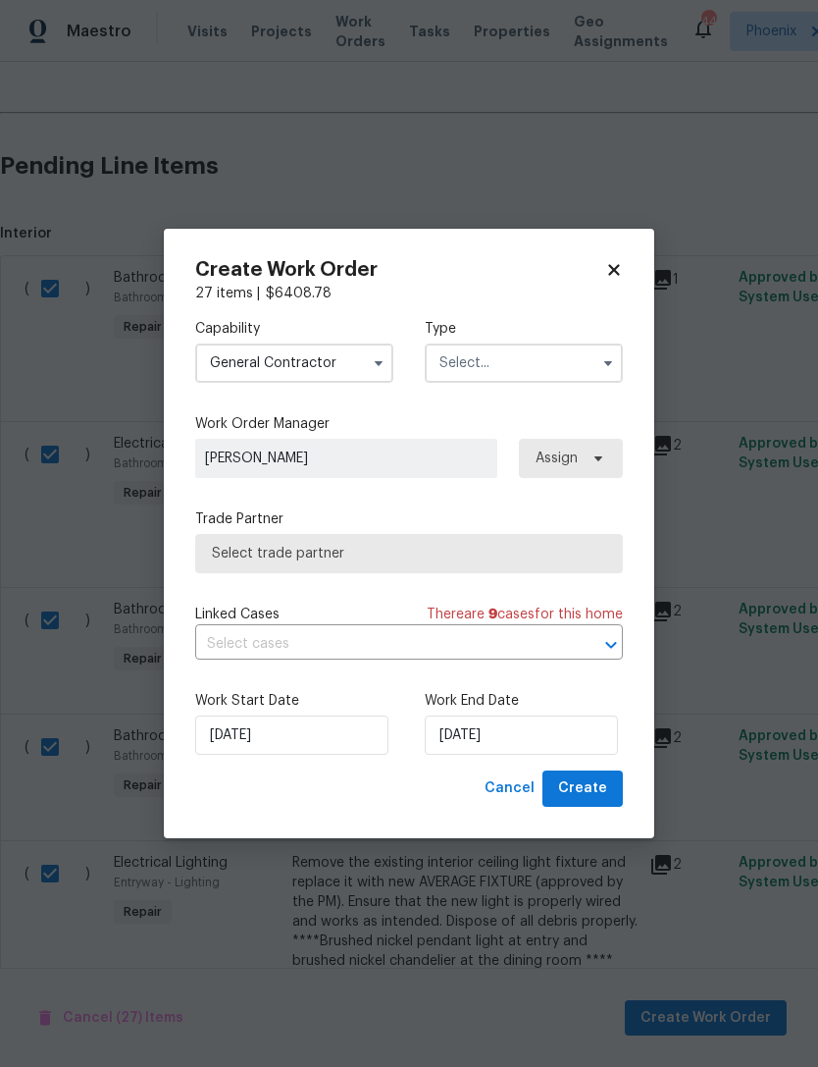
click at [549, 358] on input "text" at bounding box center [524, 362] width 198 height 39
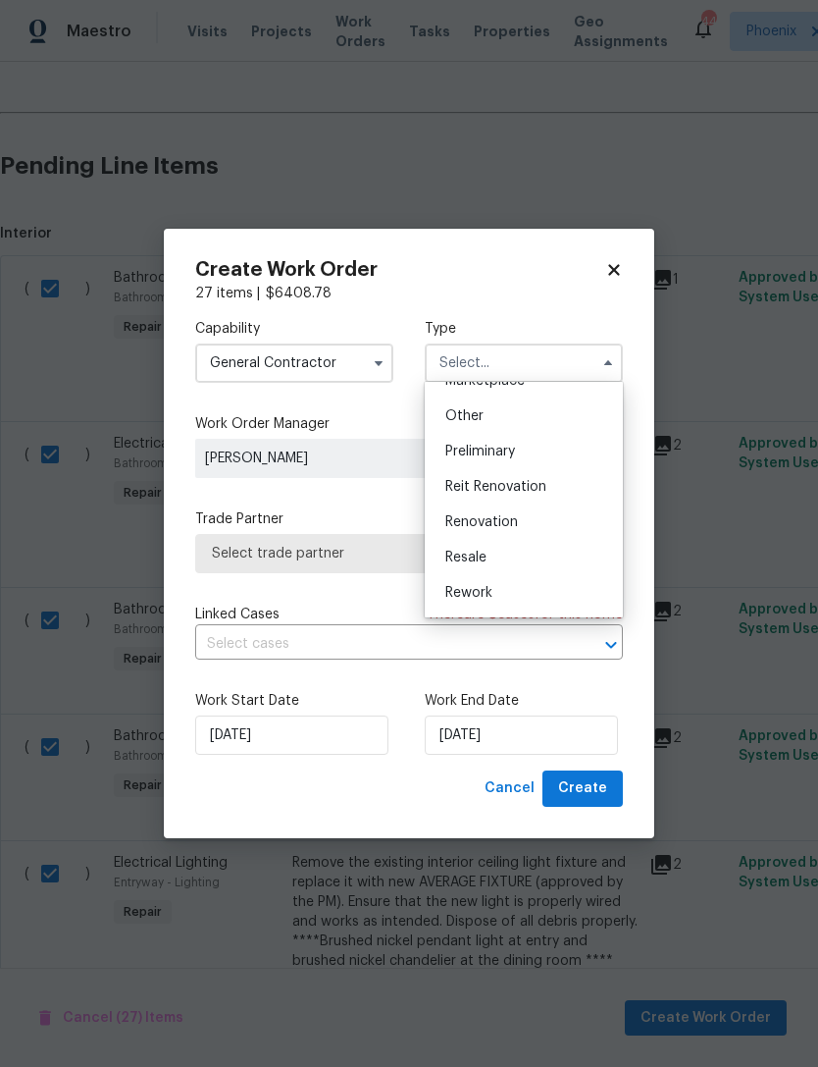
scroll to position [400, 0]
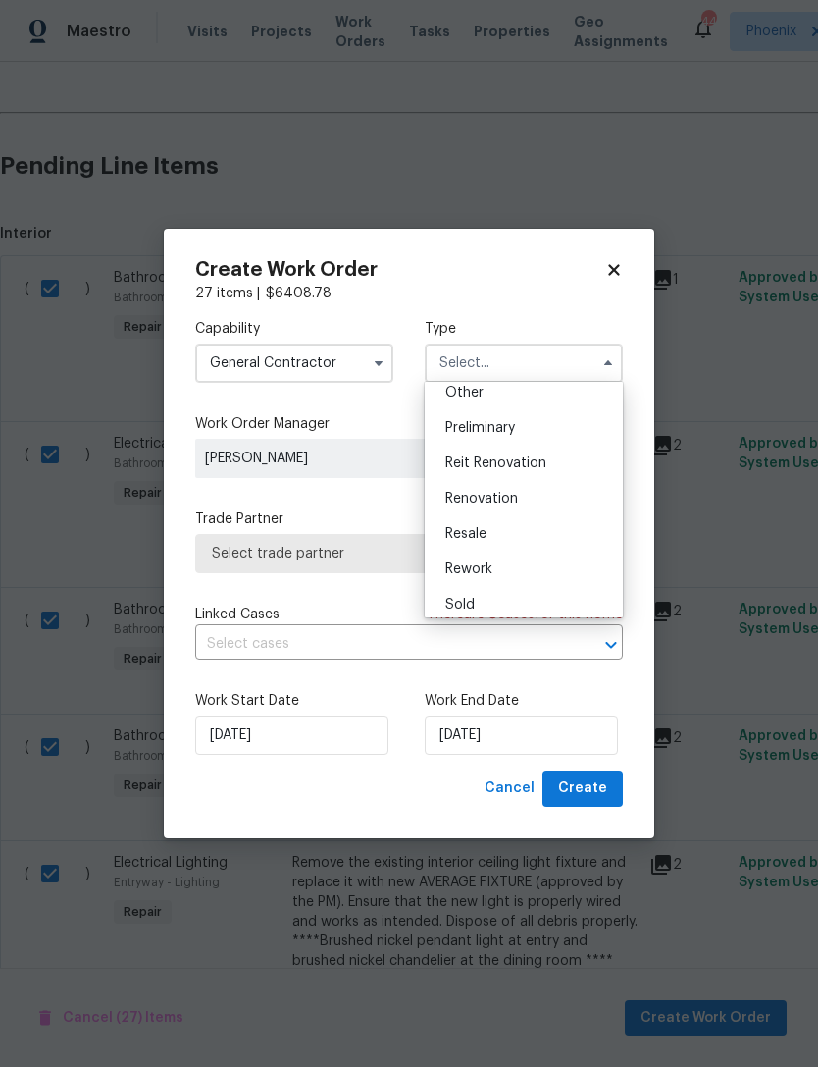
click at [492, 497] on span "Renovation" at bounding box center [481, 499] width 73 height 14
type input "Renovation"
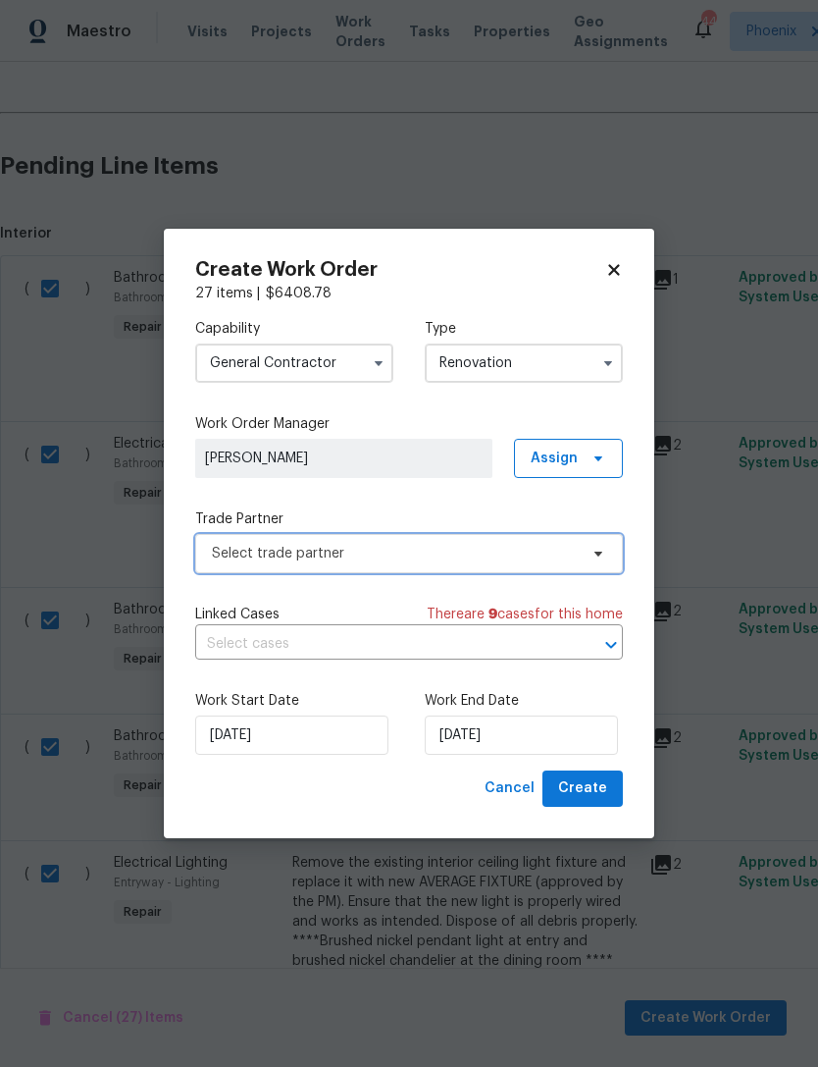
click at [573, 541] on span "Select trade partner" at bounding box center [409, 553] width 428 height 39
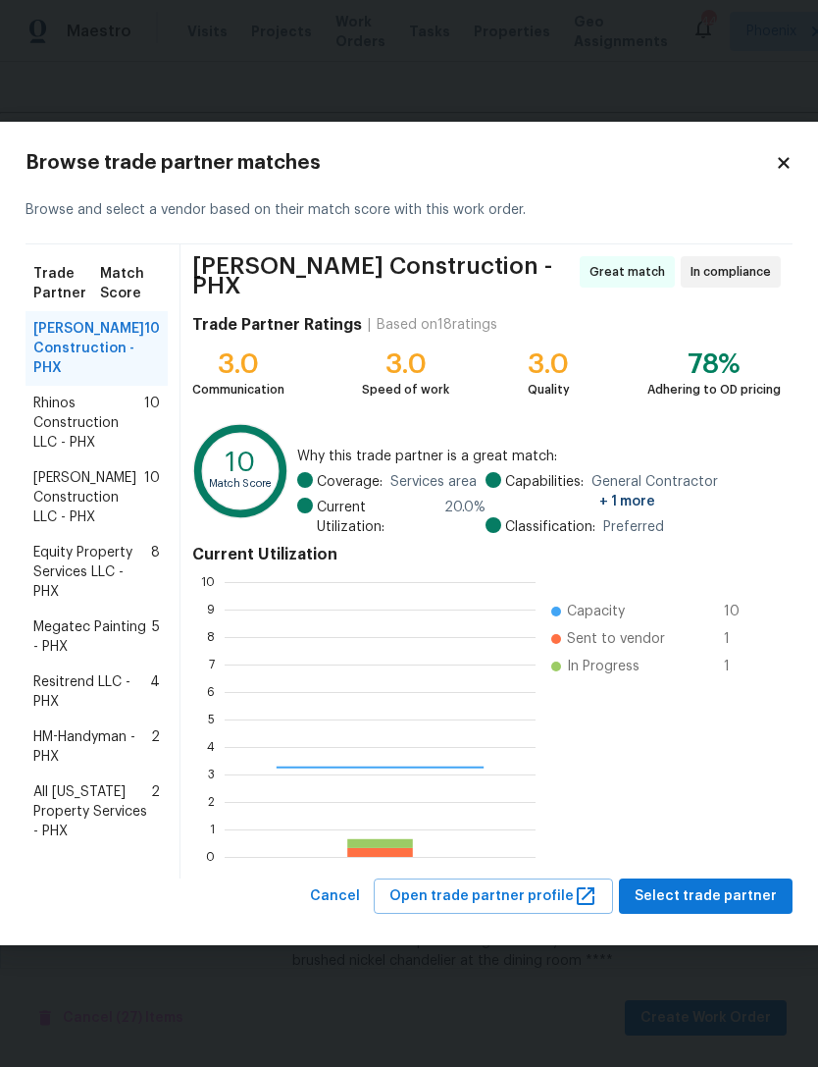
scroll to position [275, 311]
click at [90, 438] on span "Rhinos Construction LLC - PHX" at bounding box center [88, 422] width 111 height 59
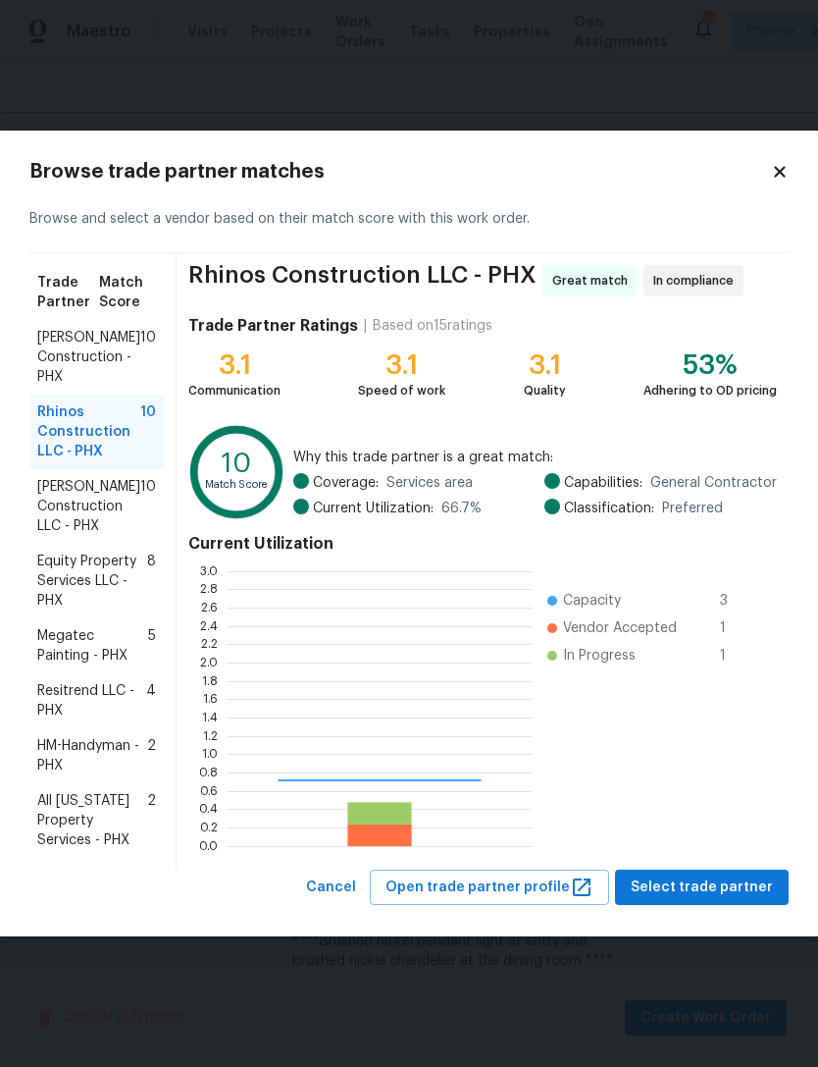
scroll to position [275, 304]
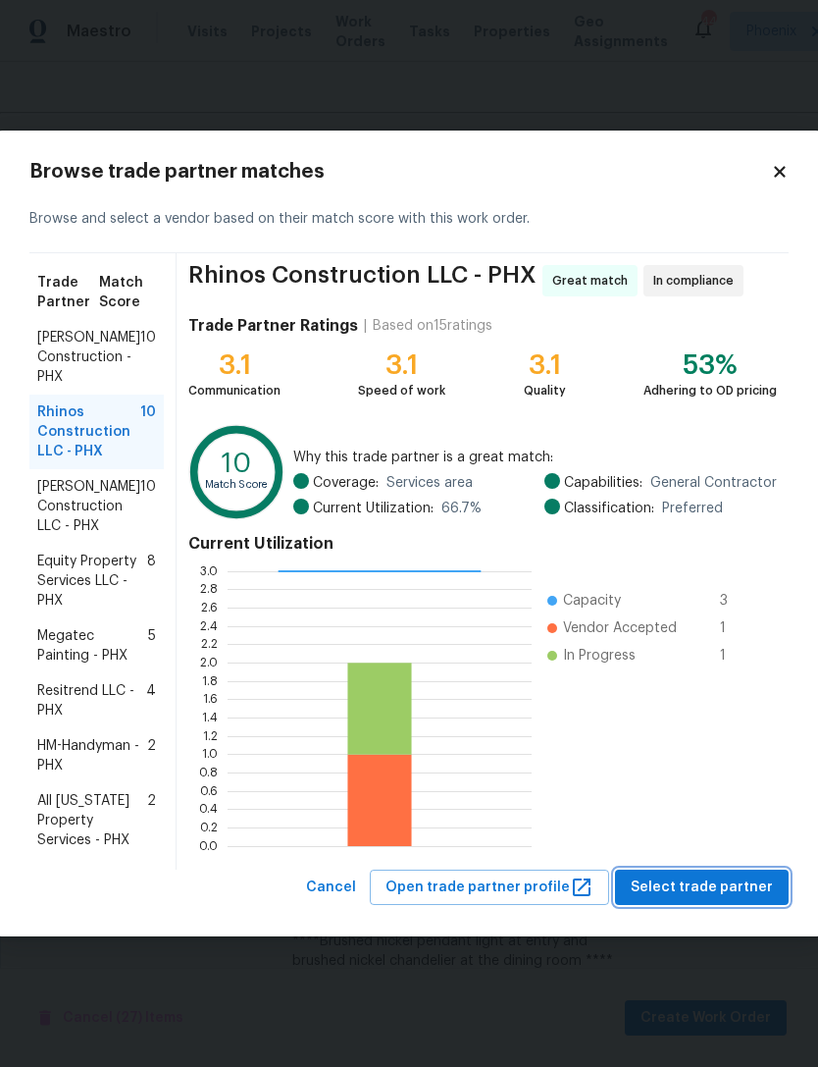
click at [751, 888] on span "Select trade partner" at bounding box center [702, 887] width 142 height 25
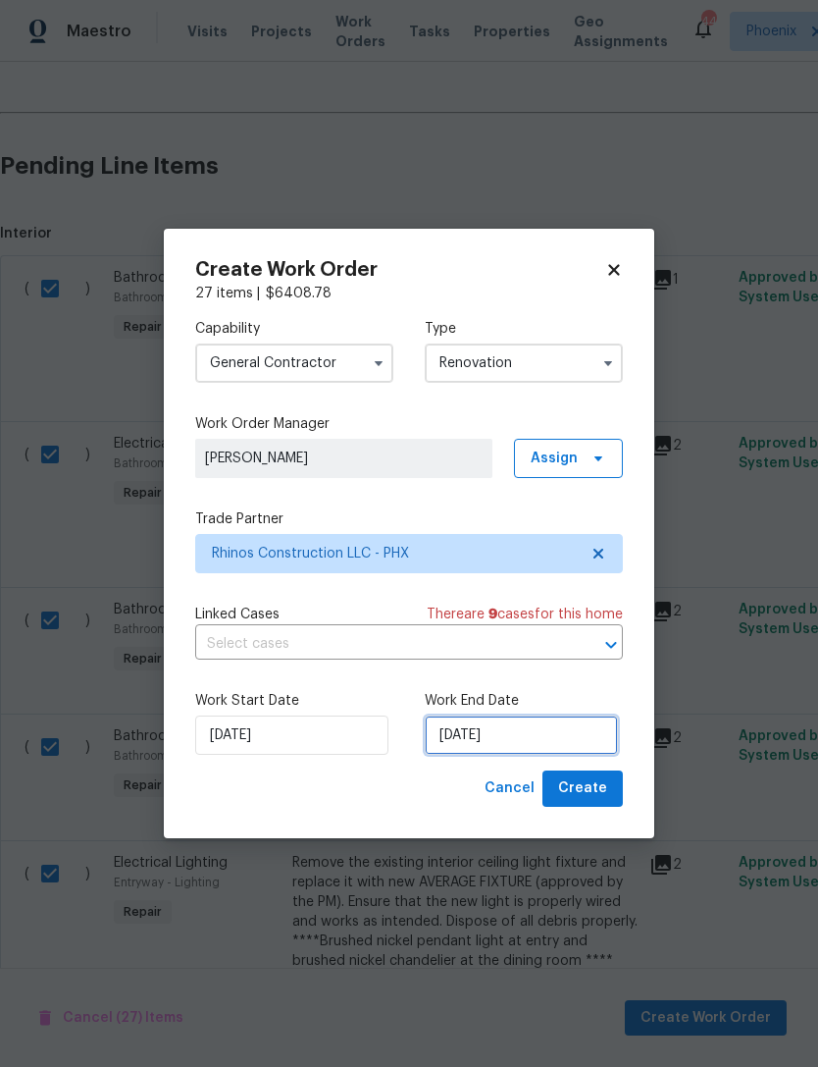
click at [575, 734] on input "[DATE]" at bounding box center [521, 734] width 193 height 39
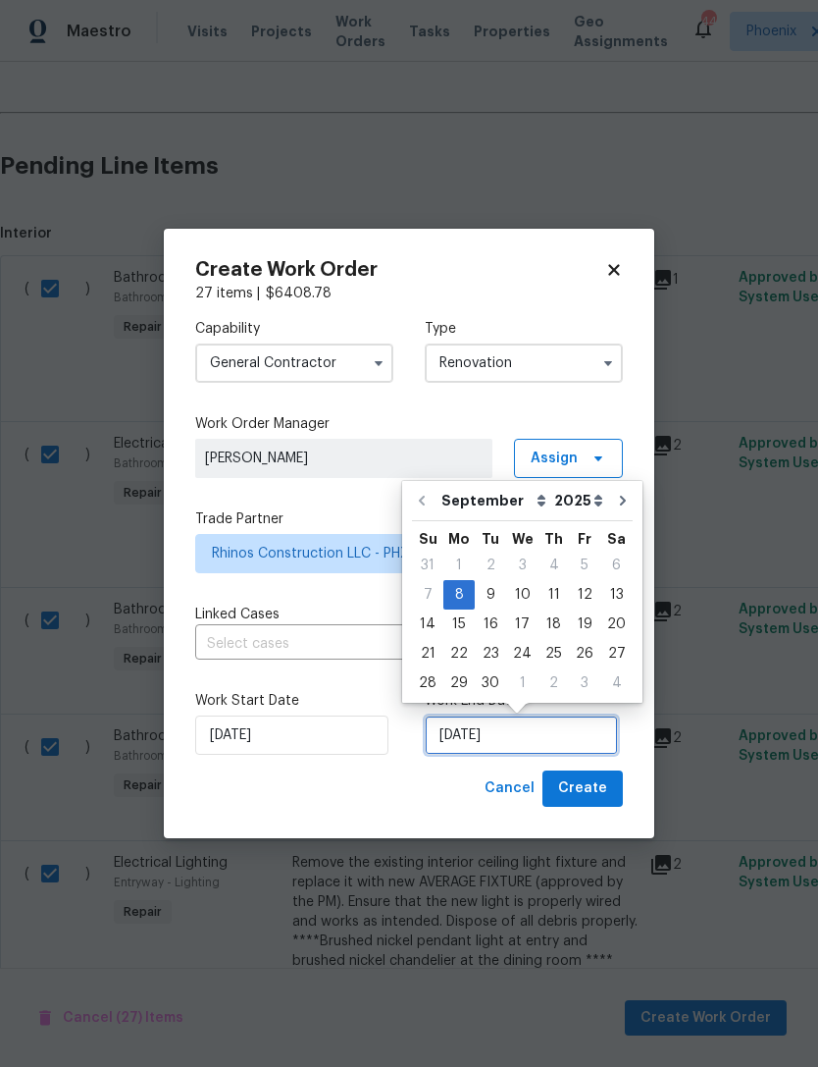
scroll to position [36, 0]
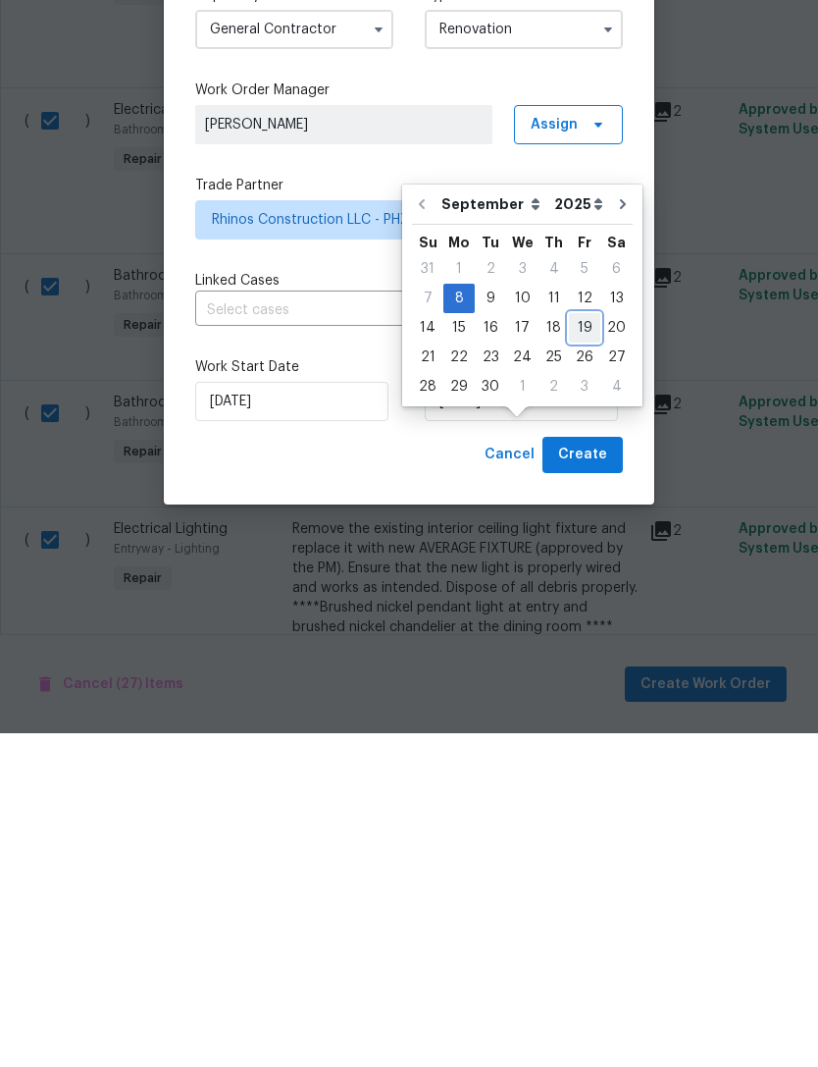
click at [582, 648] on div "19" at bounding box center [584, 661] width 31 height 27
type input "[DATE]"
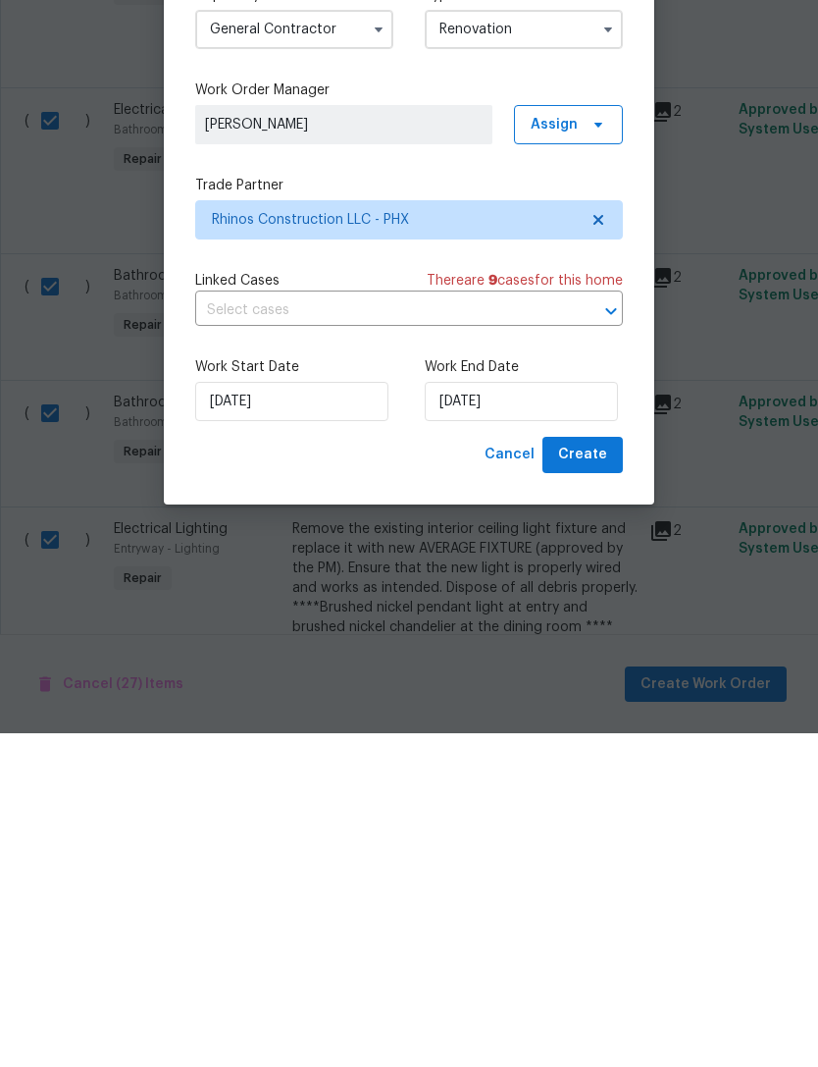
scroll to position [63, 0]
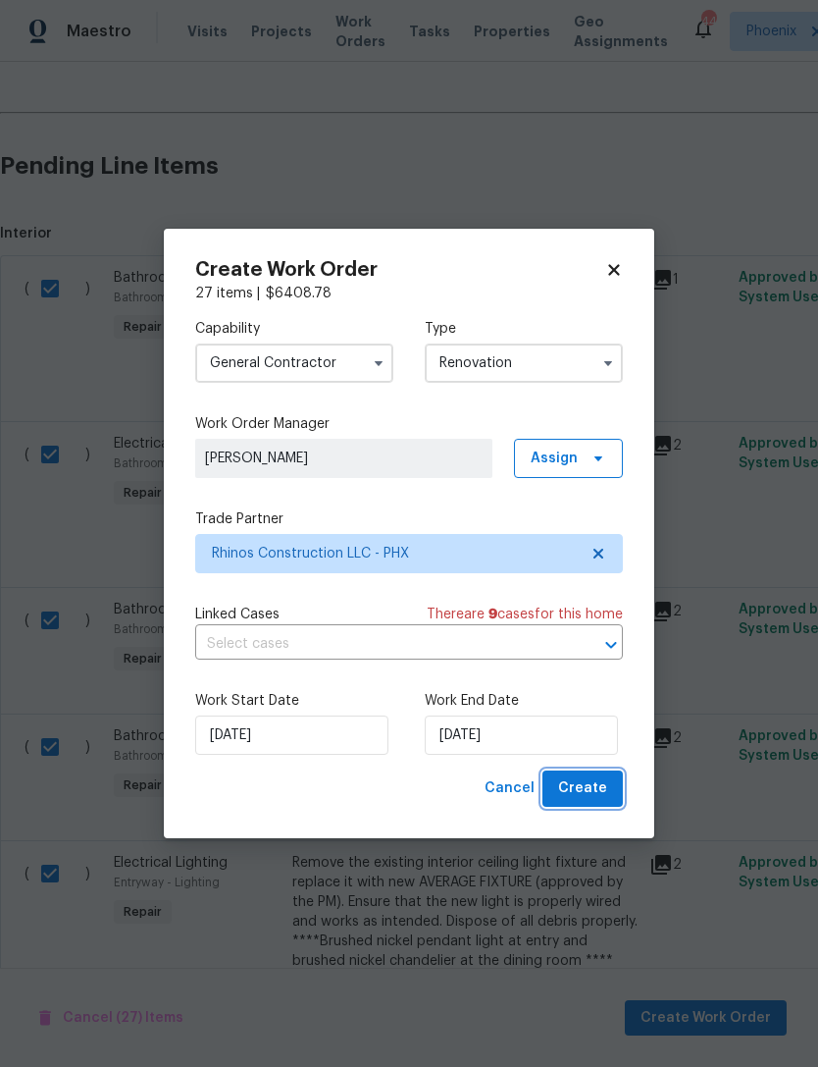
click at [592, 798] on span "Create" at bounding box center [582, 788] width 49 height 25
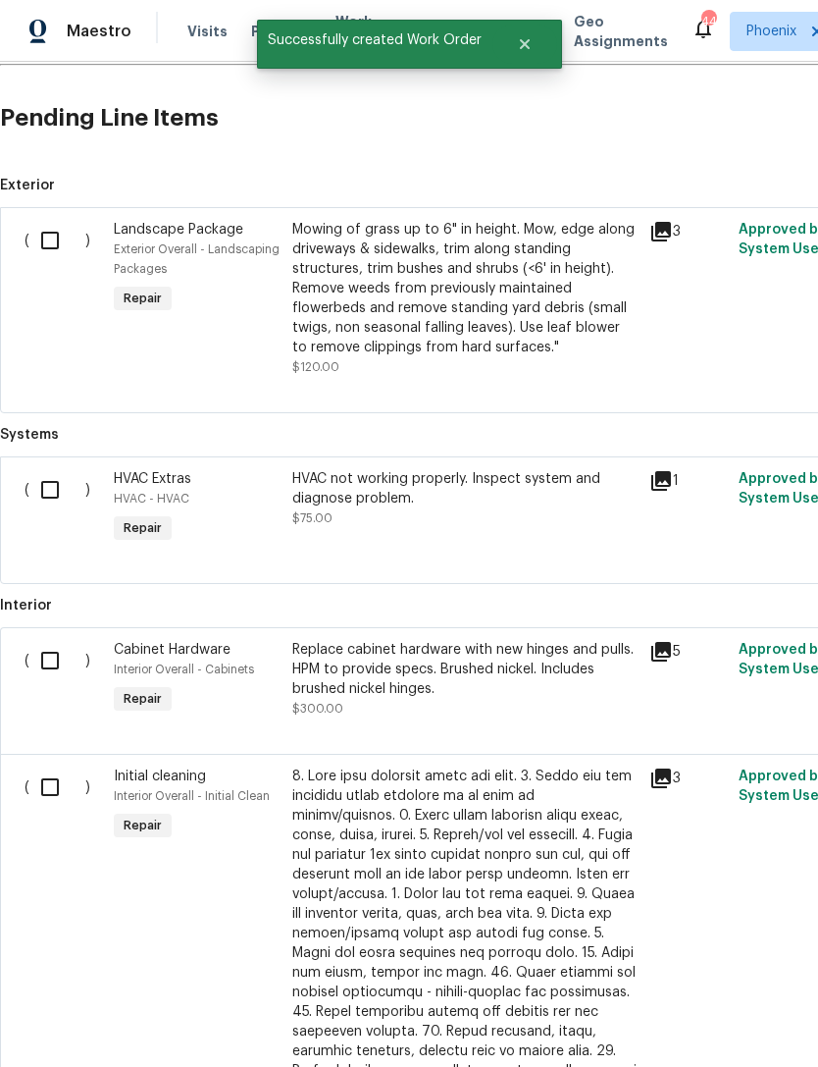
scroll to position [499, 0]
click at [50, 501] on input "checkbox" at bounding box center [57, 489] width 56 height 41
checkbox input "true"
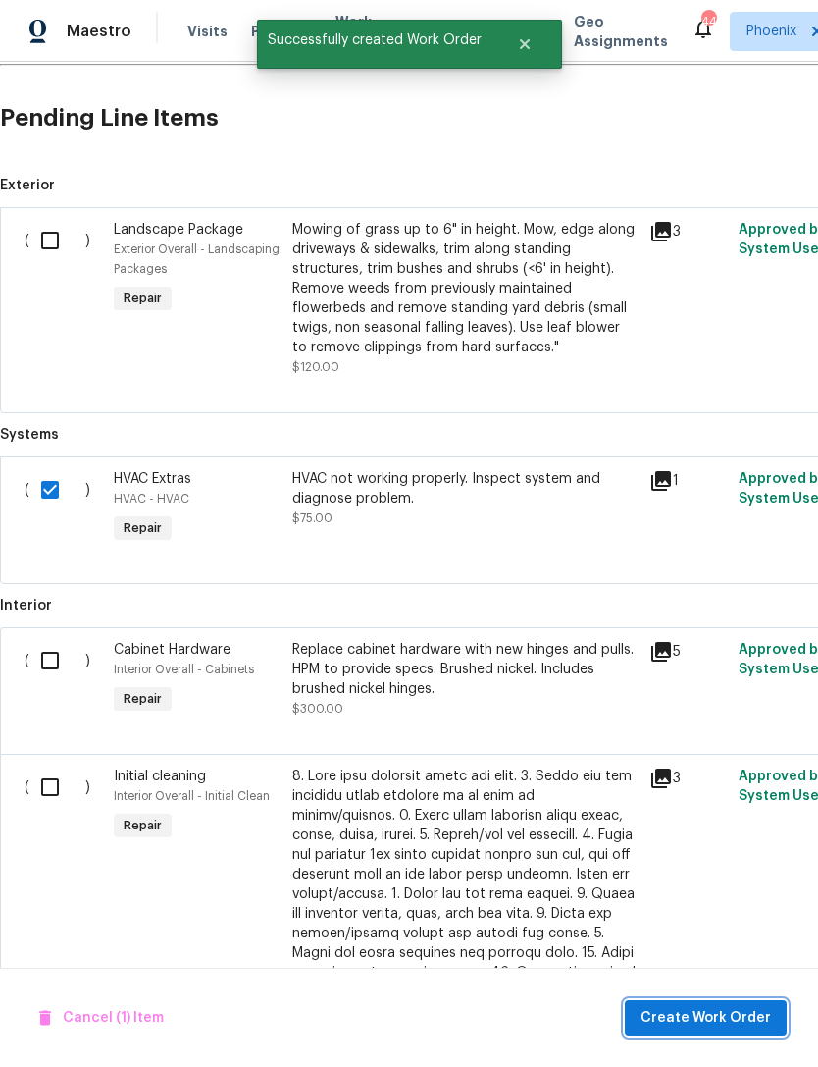
click at [740, 1026] on span "Create Work Order" at bounding box center [706, 1018] width 131 height 25
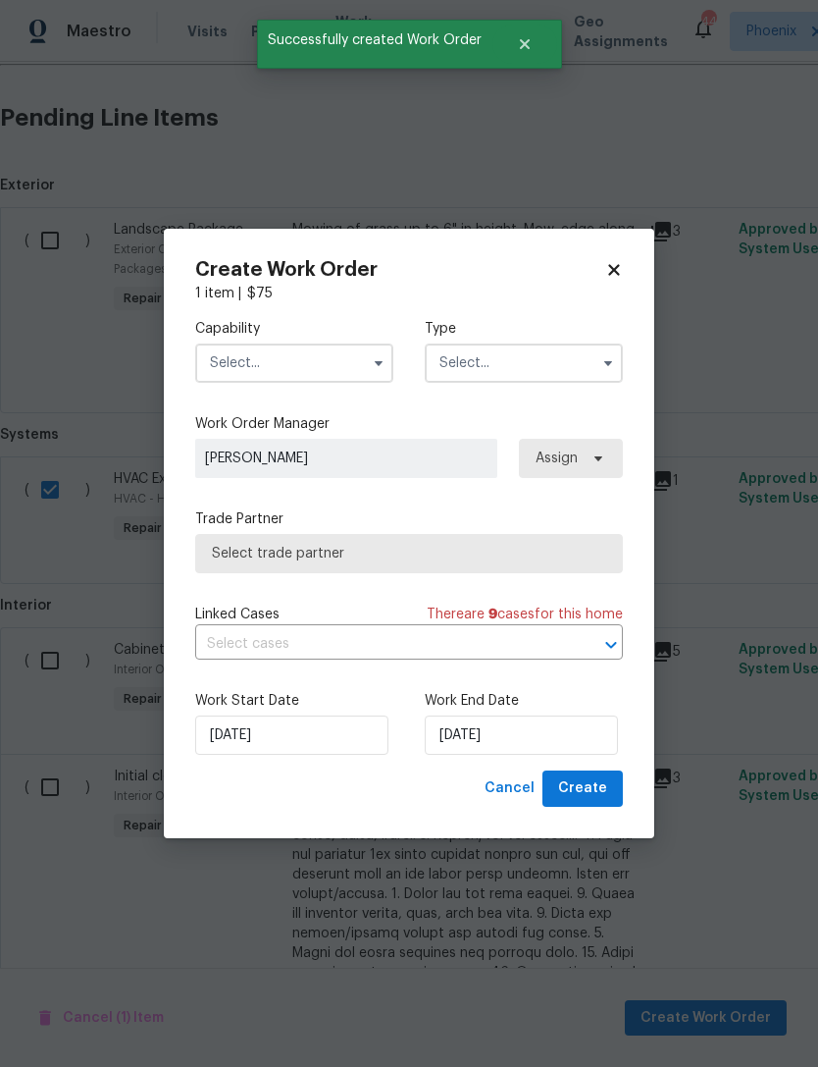
click at [334, 352] on input "text" at bounding box center [294, 362] width 198 height 39
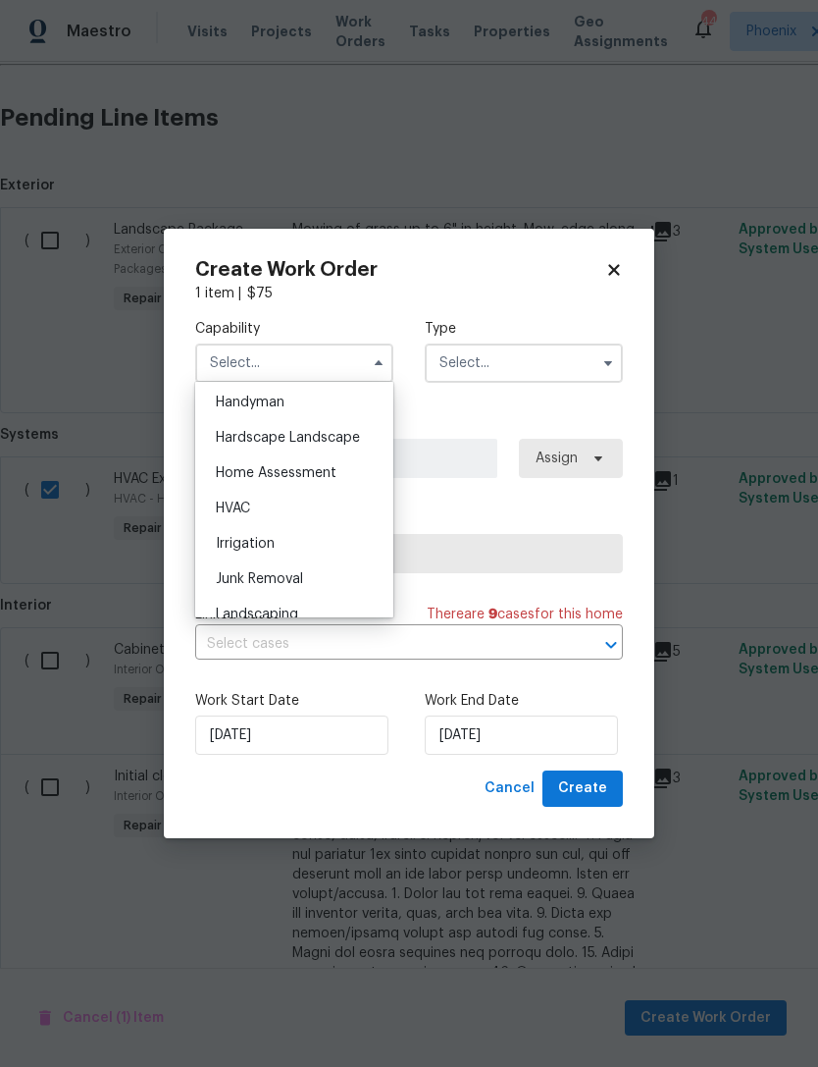
scroll to position [1102, 0]
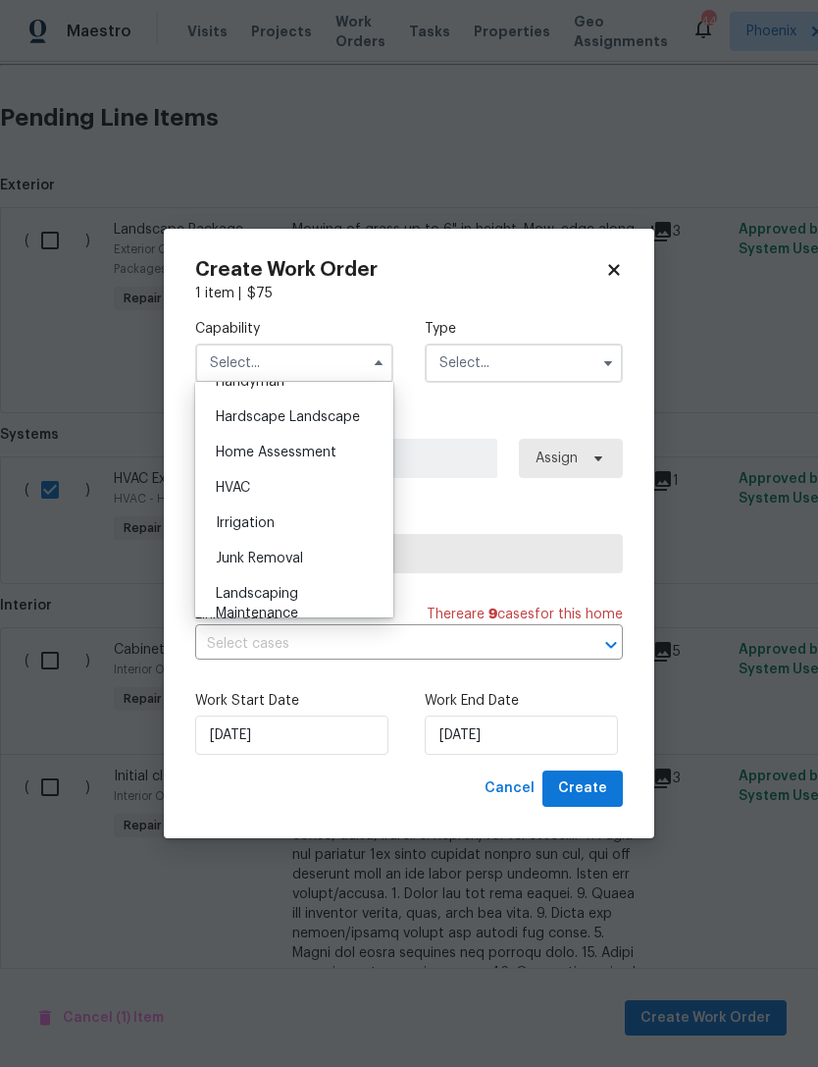
click at [225, 485] on span "HVAC" at bounding box center [233, 488] width 34 height 14
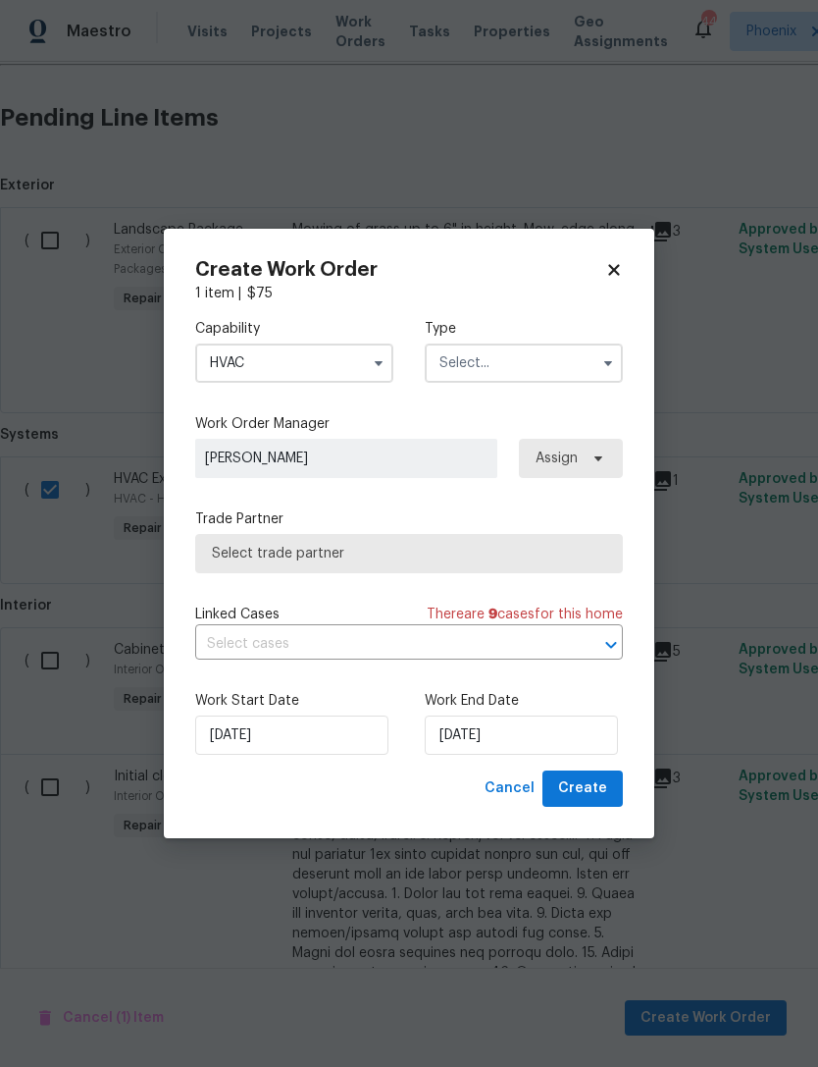
type input "HVAC"
click at [577, 357] on input "text" at bounding box center [524, 362] width 198 height 39
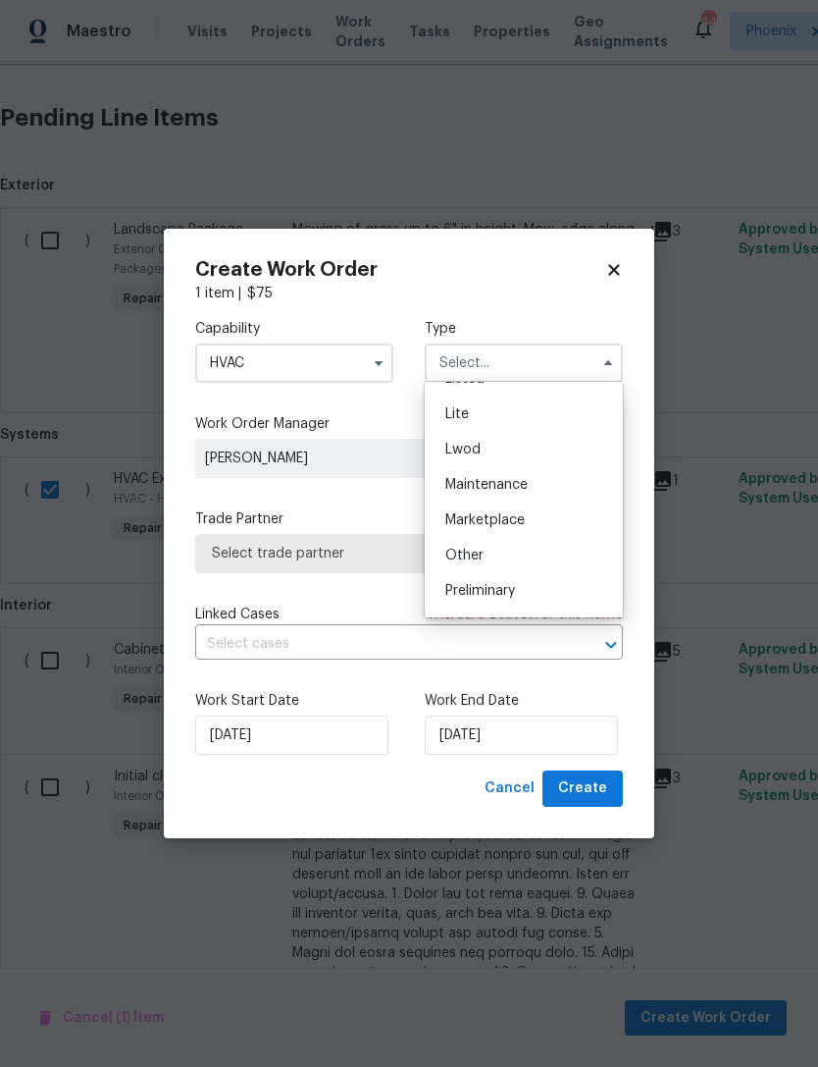
scroll to position [361, 0]
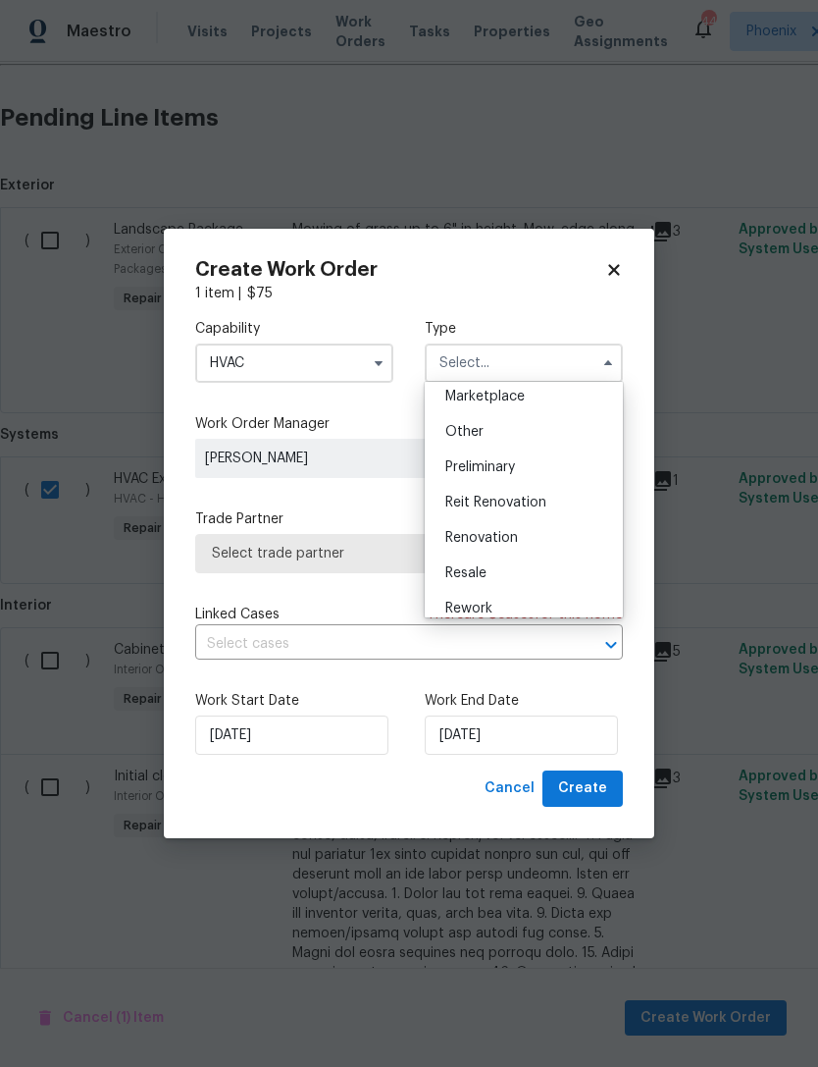
click at [497, 532] on span "Renovation" at bounding box center [481, 538] width 73 height 14
type input "Renovation"
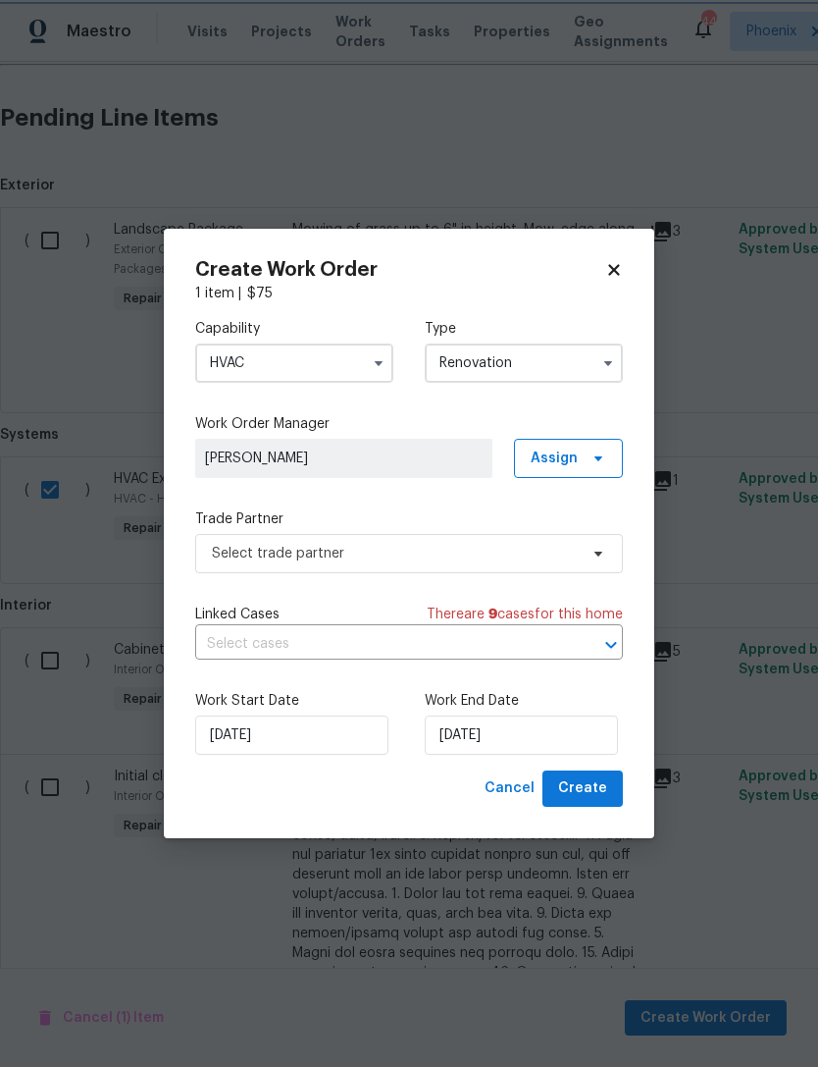
scroll to position [0, 0]
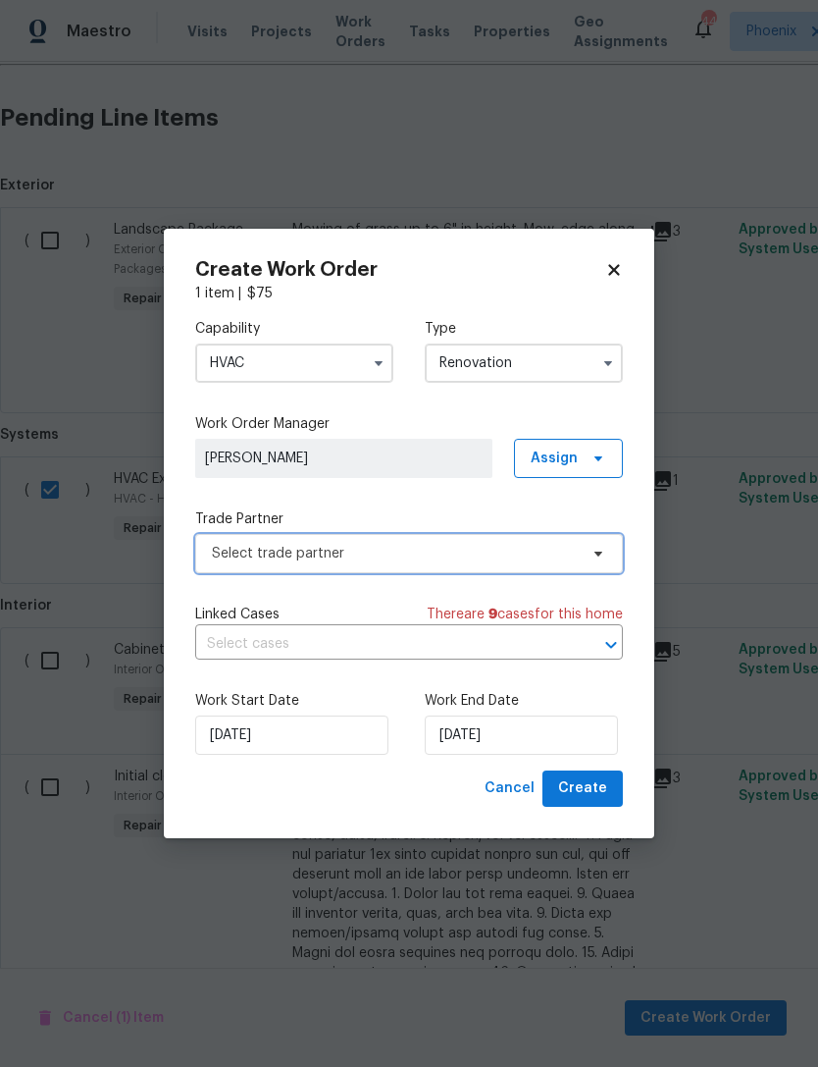
click at [380, 553] on span "Select trade partner" at bounding box center [395, 554] width 366 height 20
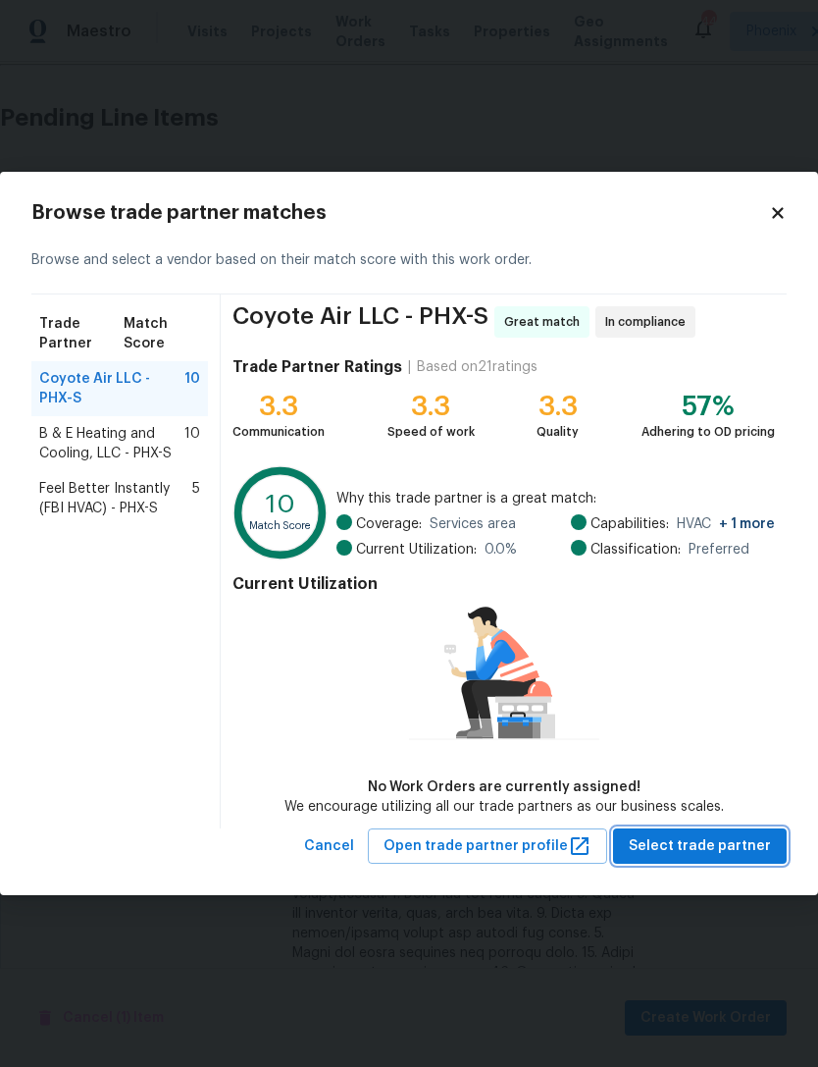
click at [752, 848] on span "Select trade partner" at bounding box center [700, 846] width 142 height 25
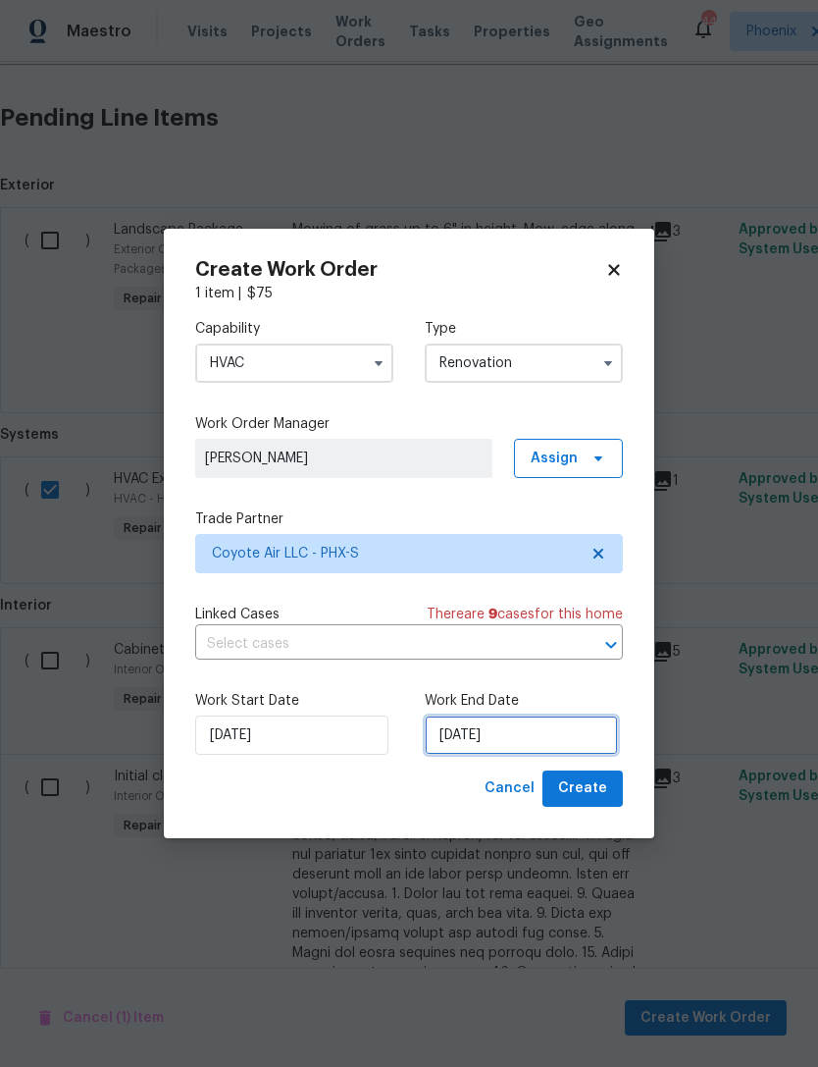
click at [558, 734] on input "[DATE]" at bounding box center [521, 734] width 193 height 39
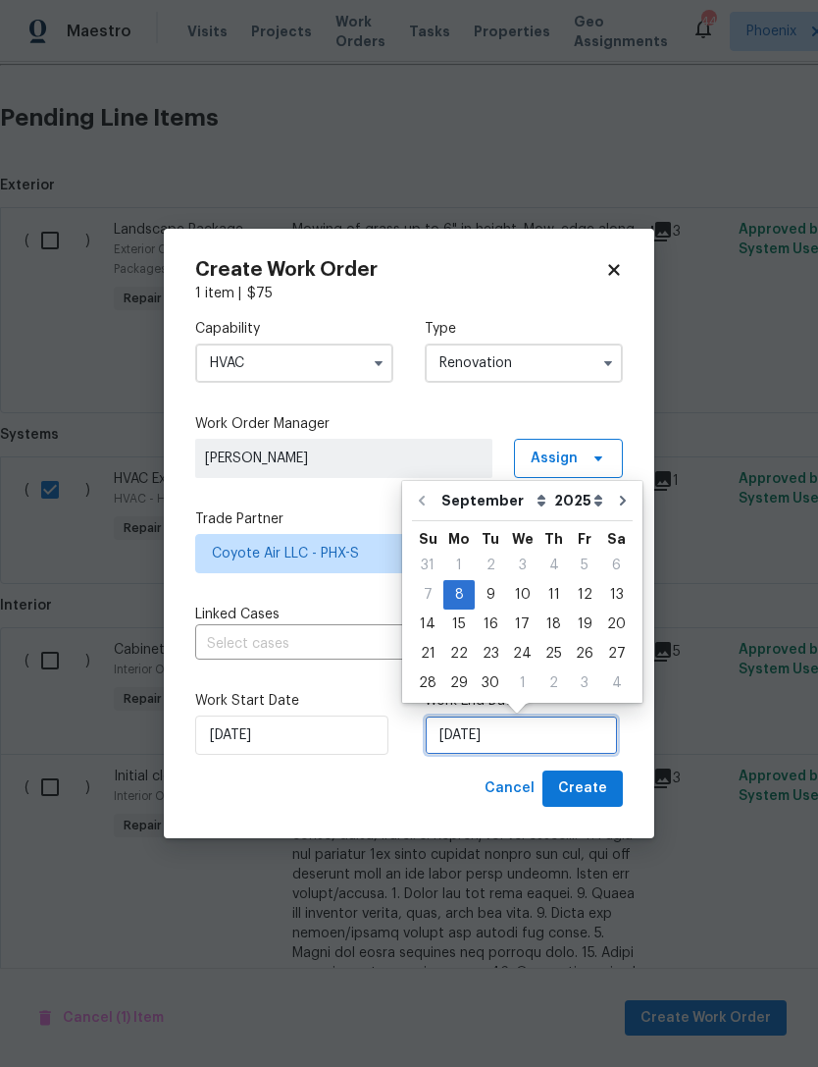
scroll to position [36, 0]
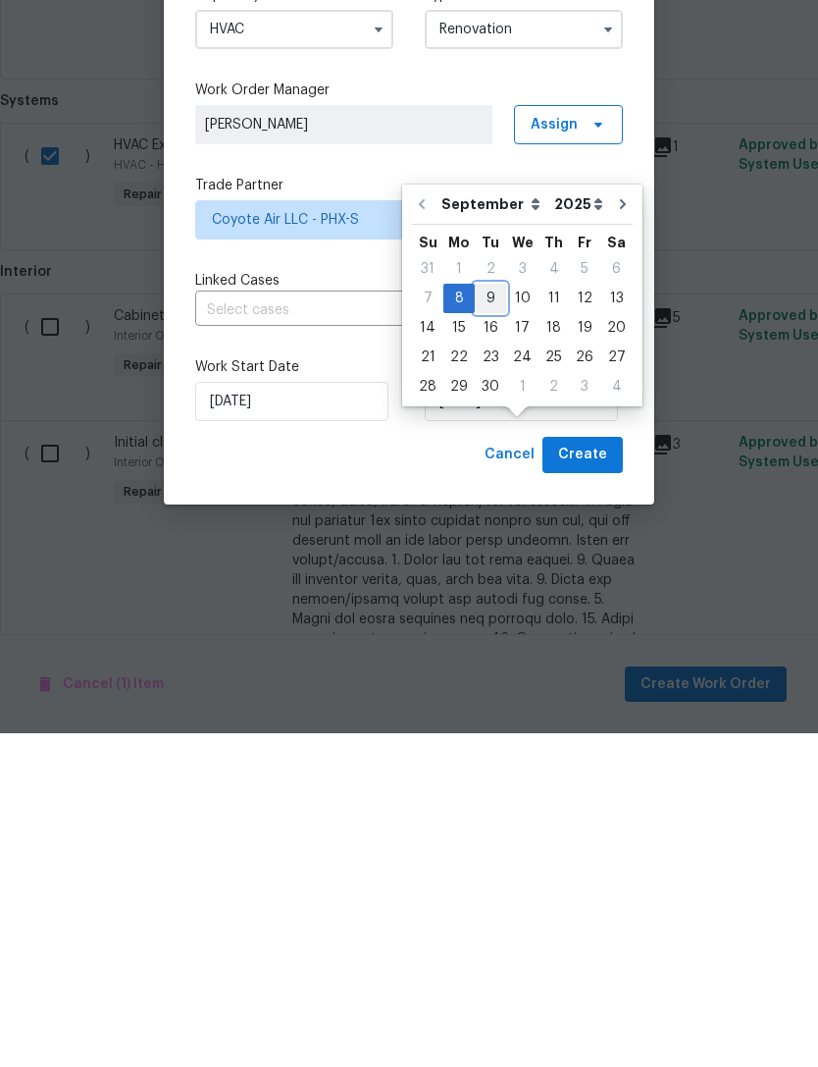
click at [494, 618] on div "9" at bounding box center [490, 631] width 31 height 27
type input "[DATE]"
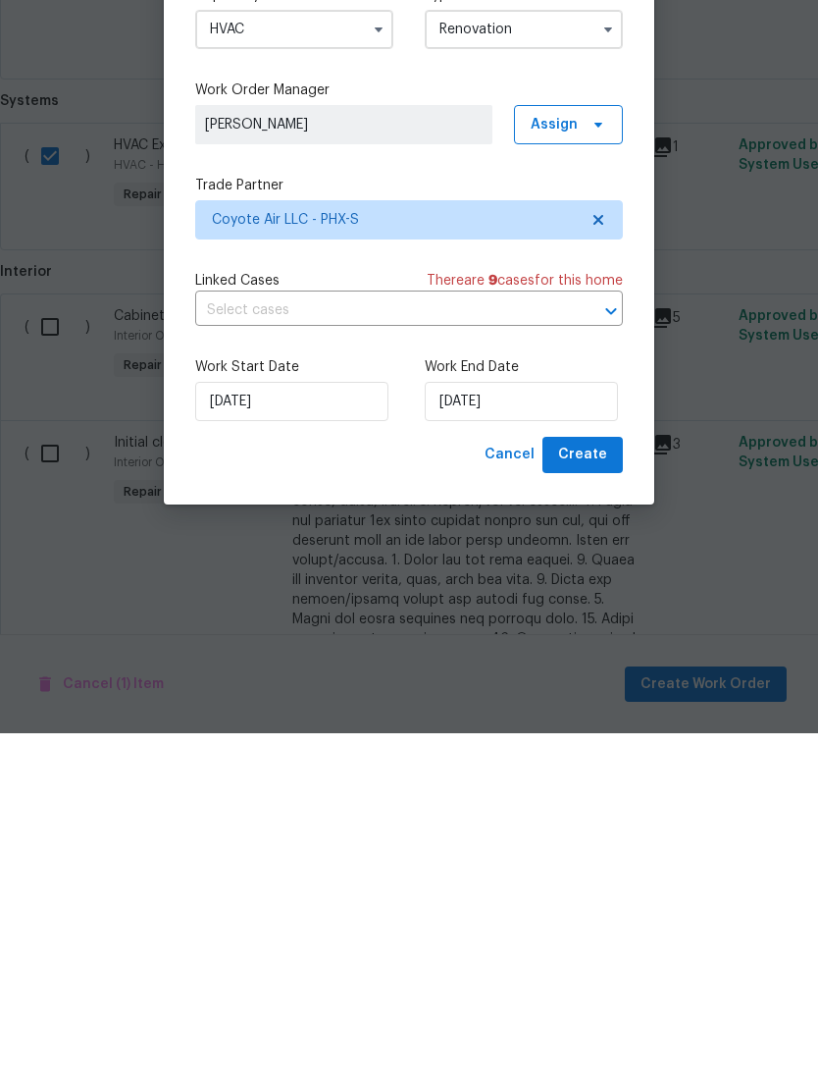
scroll to position [63, 0]
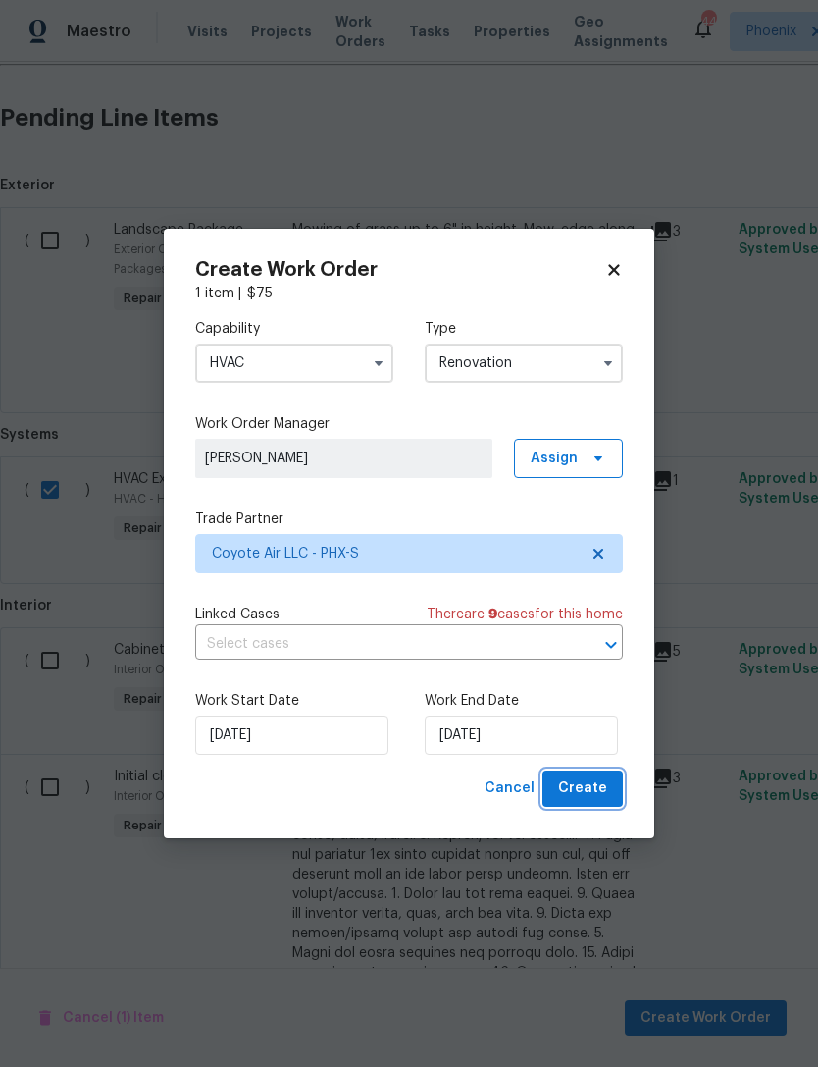
click at [600, 786] on span "Create" at bounding box center [582, 788] width 49 height 25
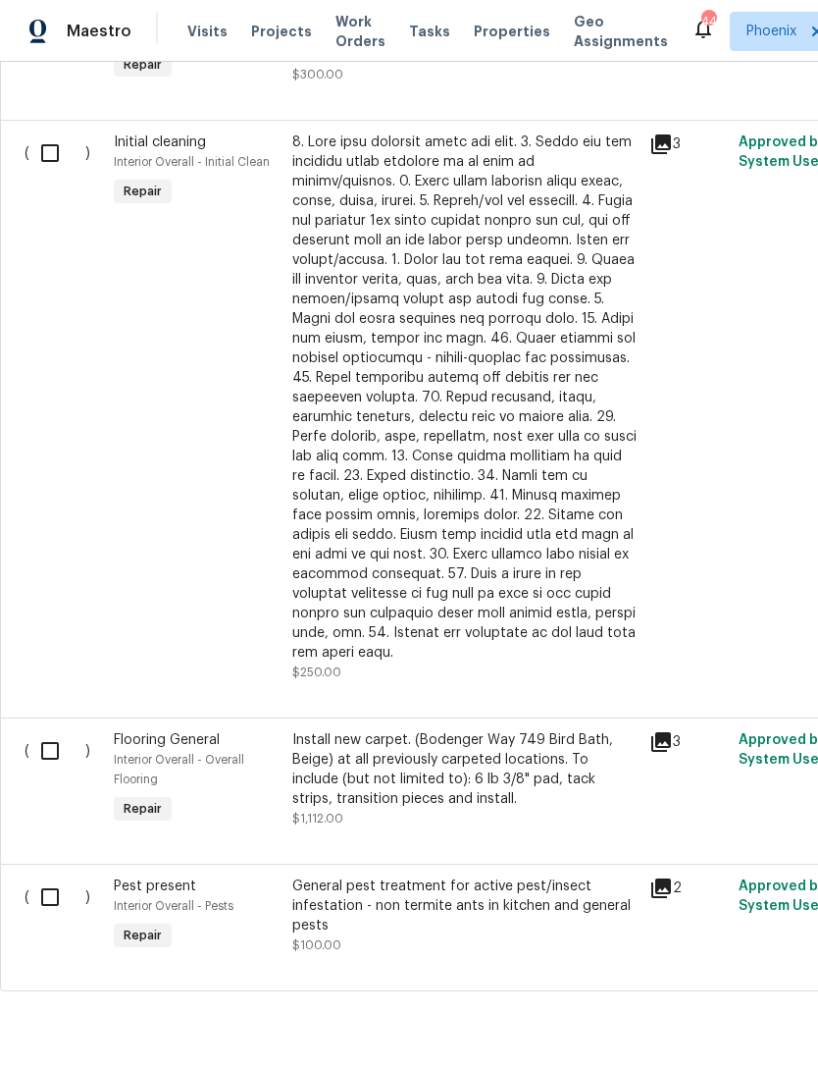
scroll to position [1034, 0]
click at [47, 730] on input "checkbox" at bounding box center [57, 750] width 56 height 41
checkbox input "true"
click at [736, 1011] on span "Create Work Order" at bounding box center [706, 1018] width 131 height 25
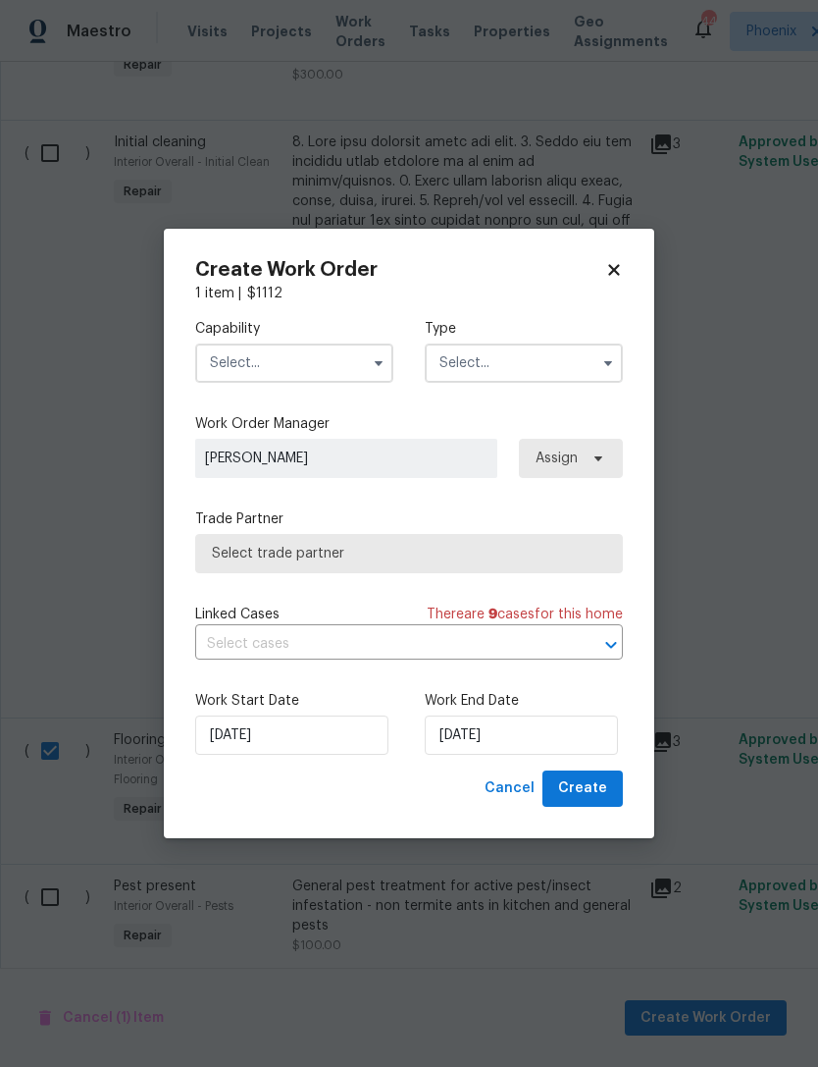
click at [329, 356] on input "text" at bounding box center [294, 362] width 198 height 39
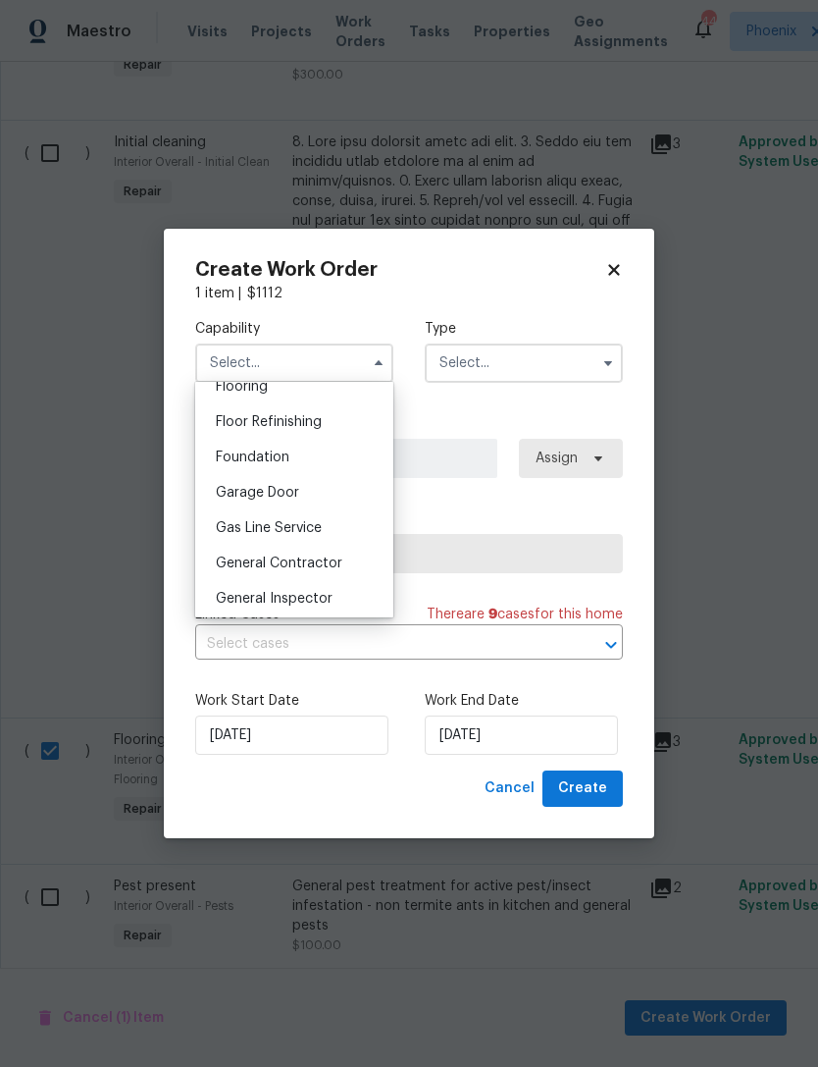
scroll to position [695, 0]
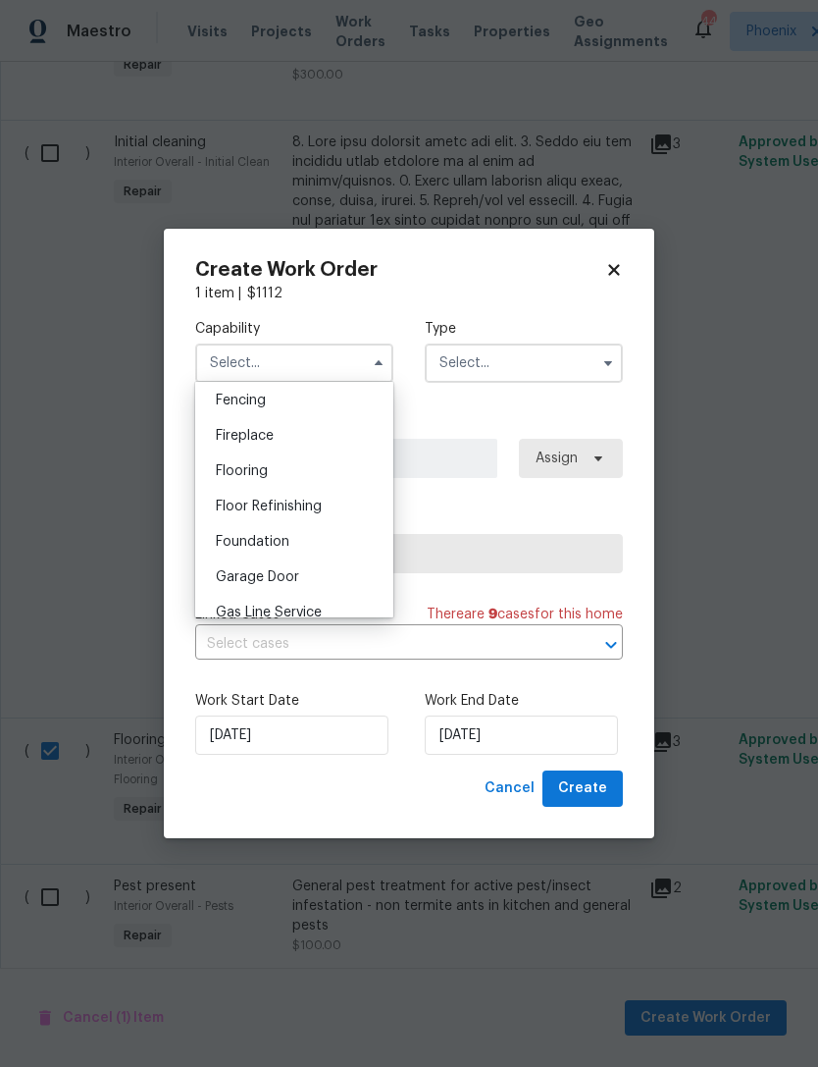
click at [251, 478] on div "Flooring" at bounding box center [294, 470] width 188 height 35
type input "Flooring"
click at [580, 350] on input "text" at bounding box center [524, 362] width 198 height 39
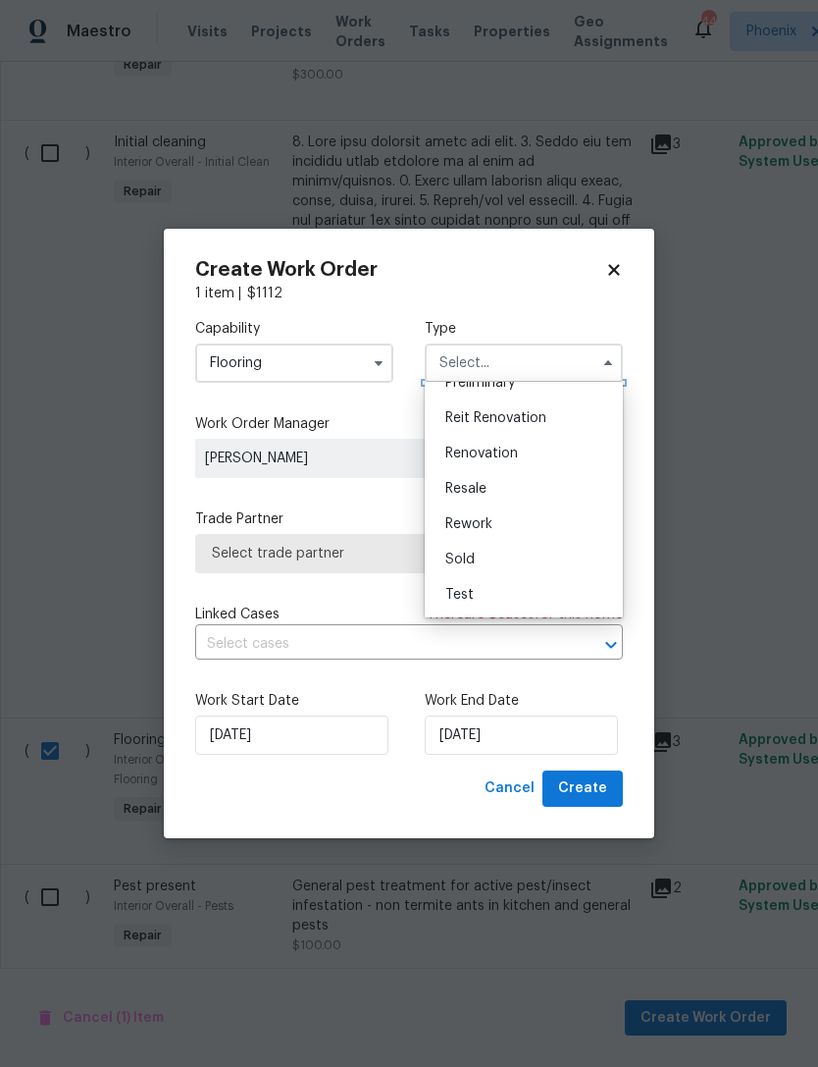
scroll to position [445, 0]
click at [493, 455] on span "Renovation" at bounding box center [481, 453] width 73 height 14
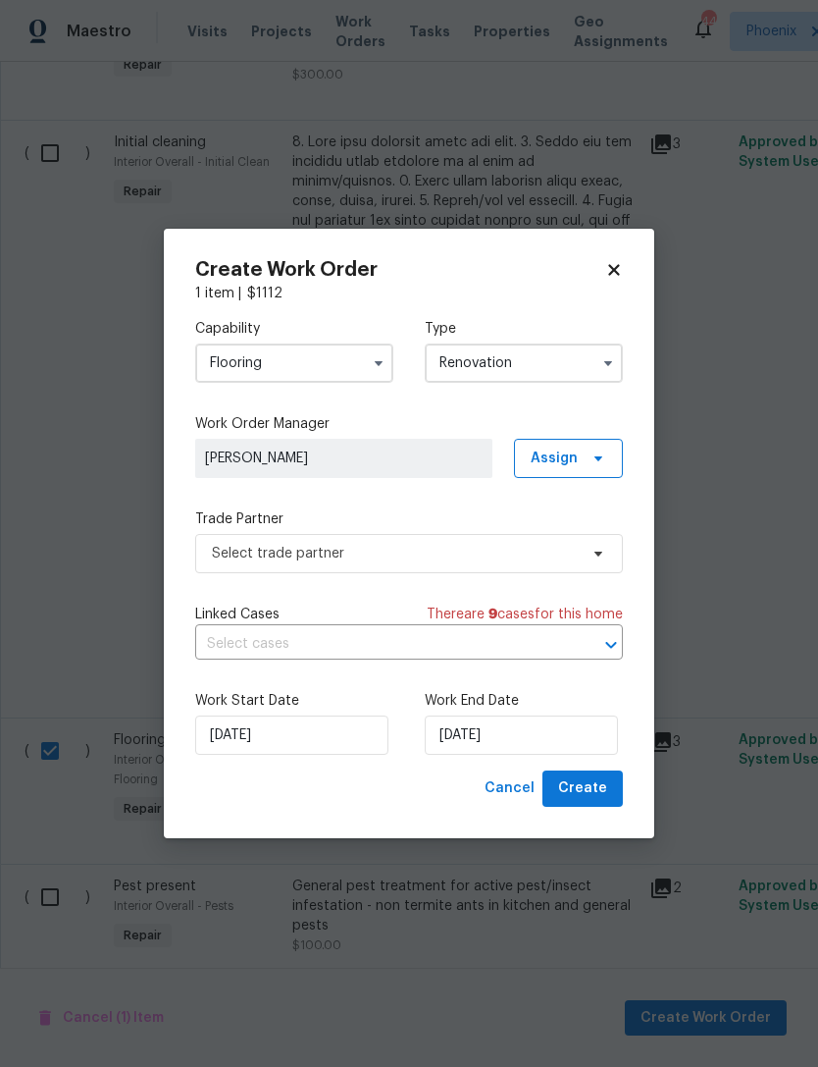
type input "Renovation"
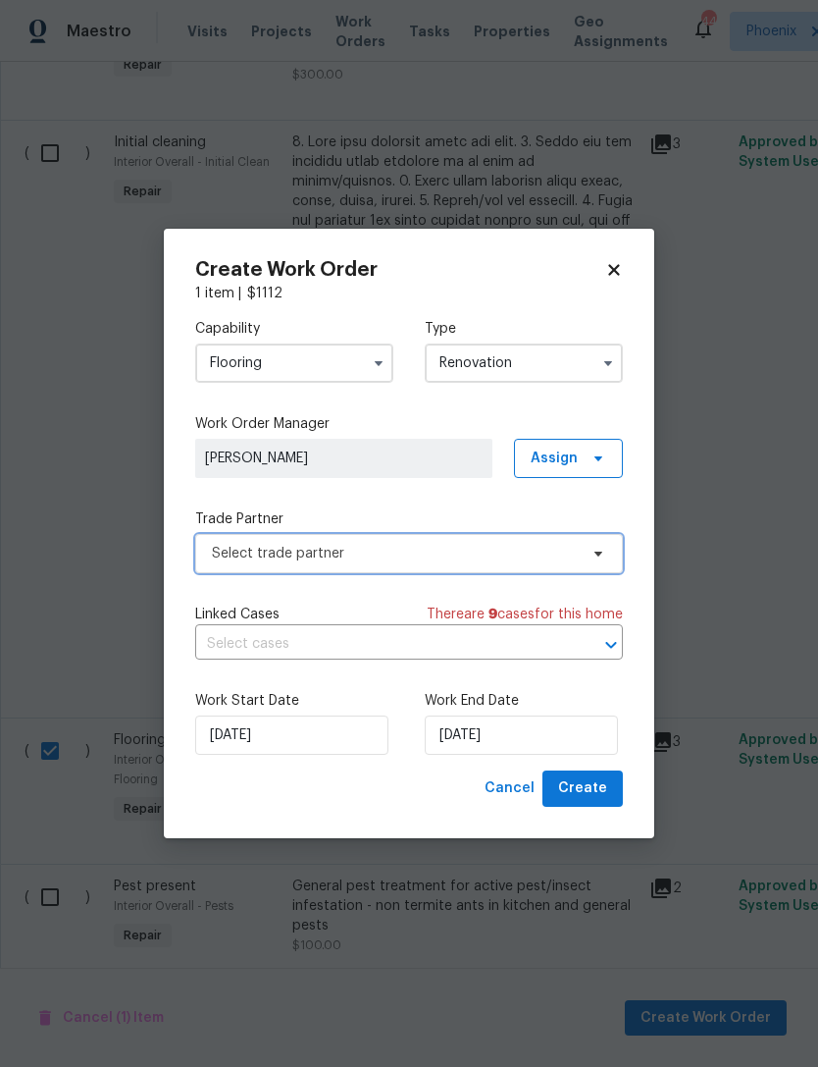
click at [445, 557] on span "Select trade partner" at bounding box center [395, 554] width 366 height 20
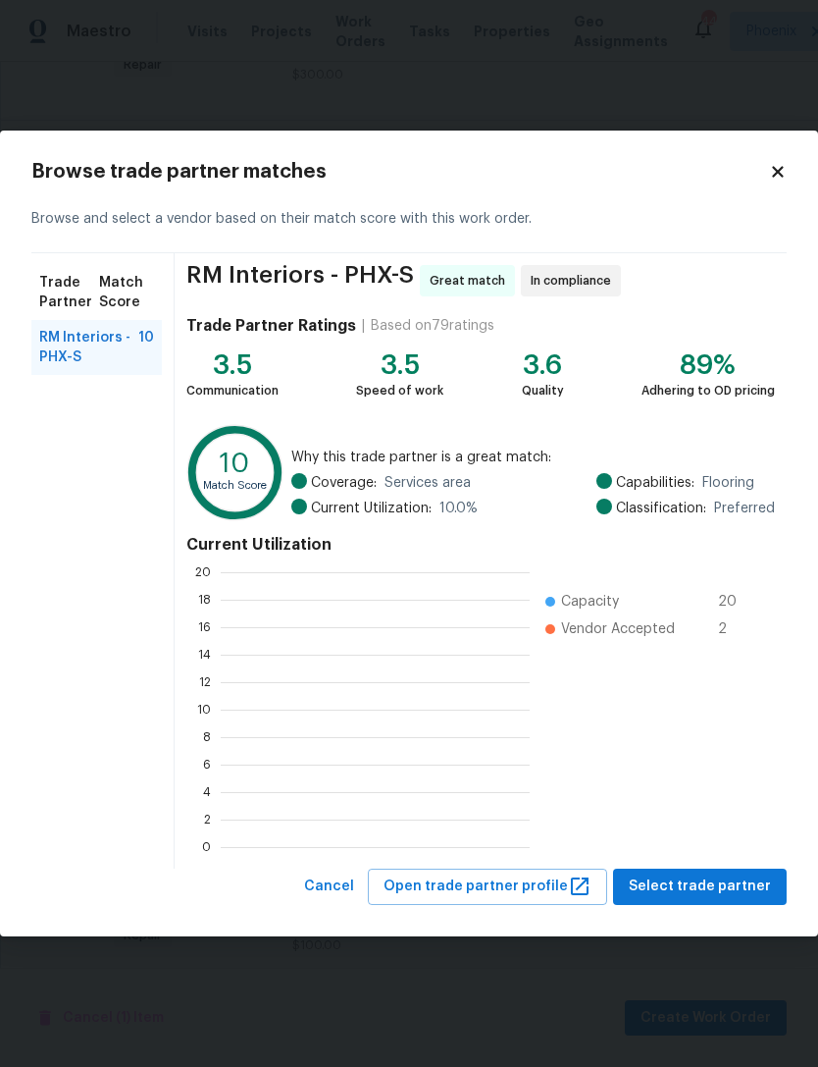
scroll to position [275, 309]
click at [729, 888] on span "Select trade partner" at bounding box center [700, 886] width 142 height 25
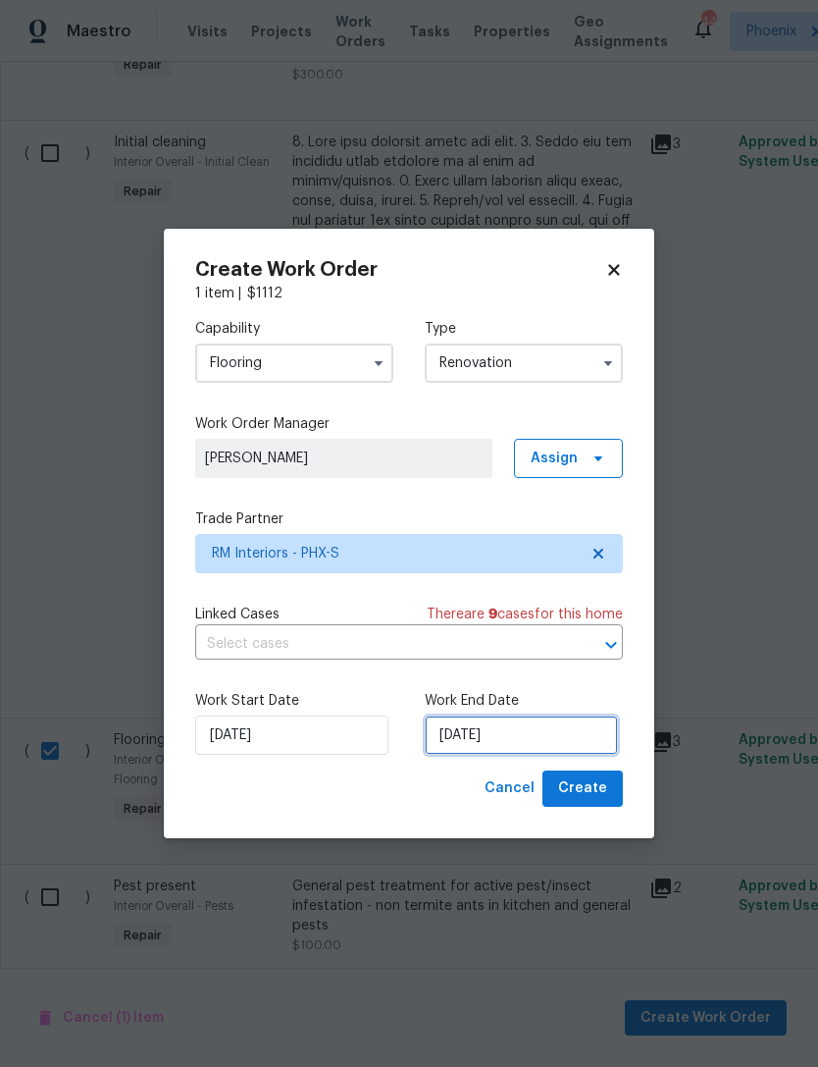
click at [563, 733] on input "[DATE]" at bounding box center [521, 734] width 193 height 39
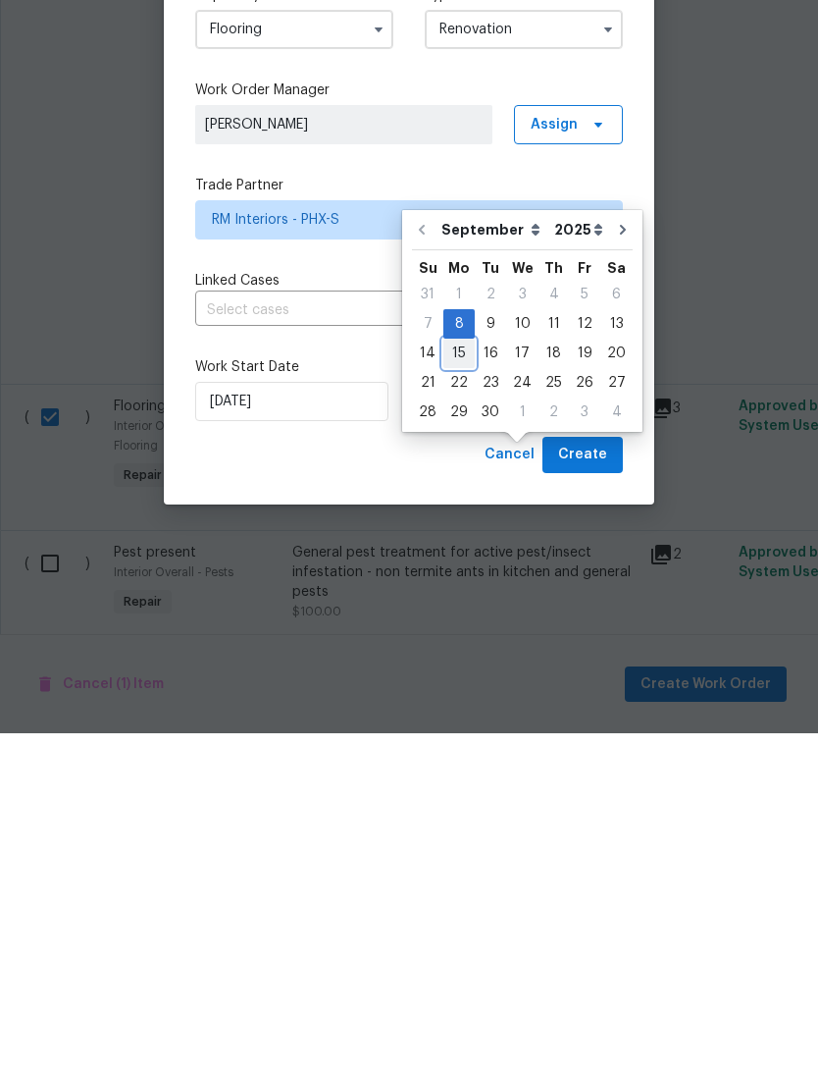
click at [460, 673] on div "15" at bounding box center [459, 686] width 31 height 27
type input "[DATE]"
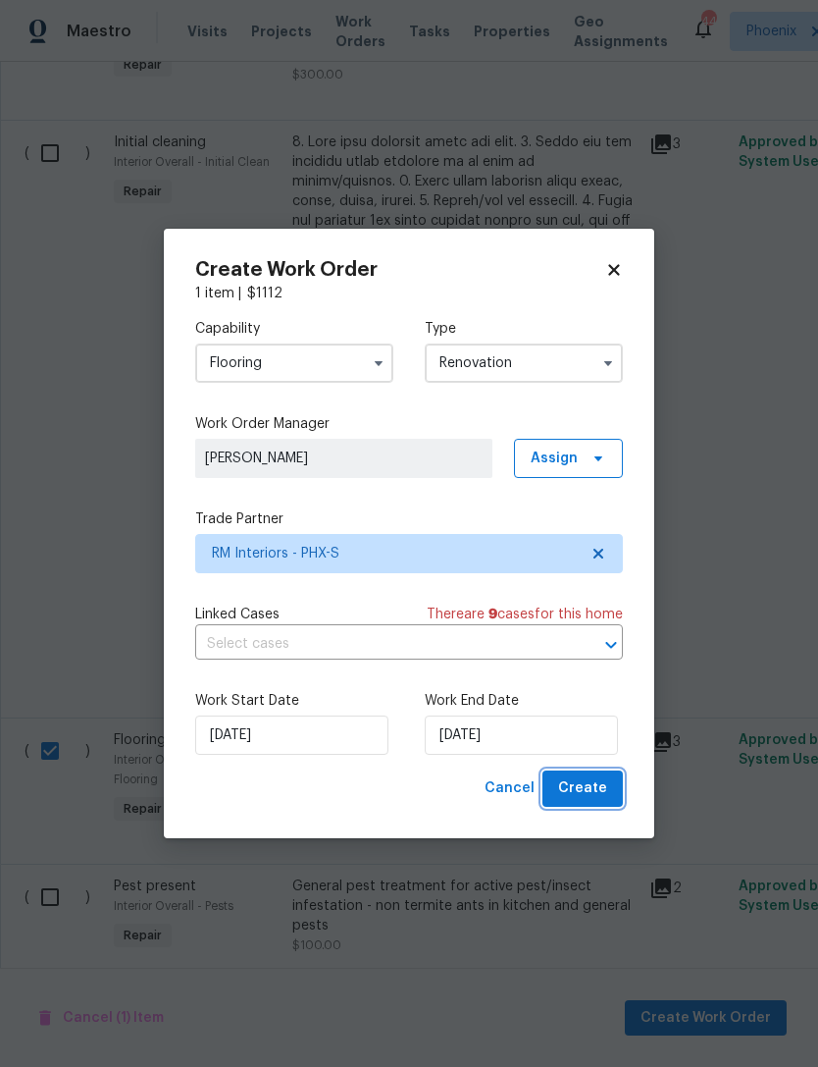
click at [605, 796] on span "Create" at bounding box center [582, 788] width 49 height 25
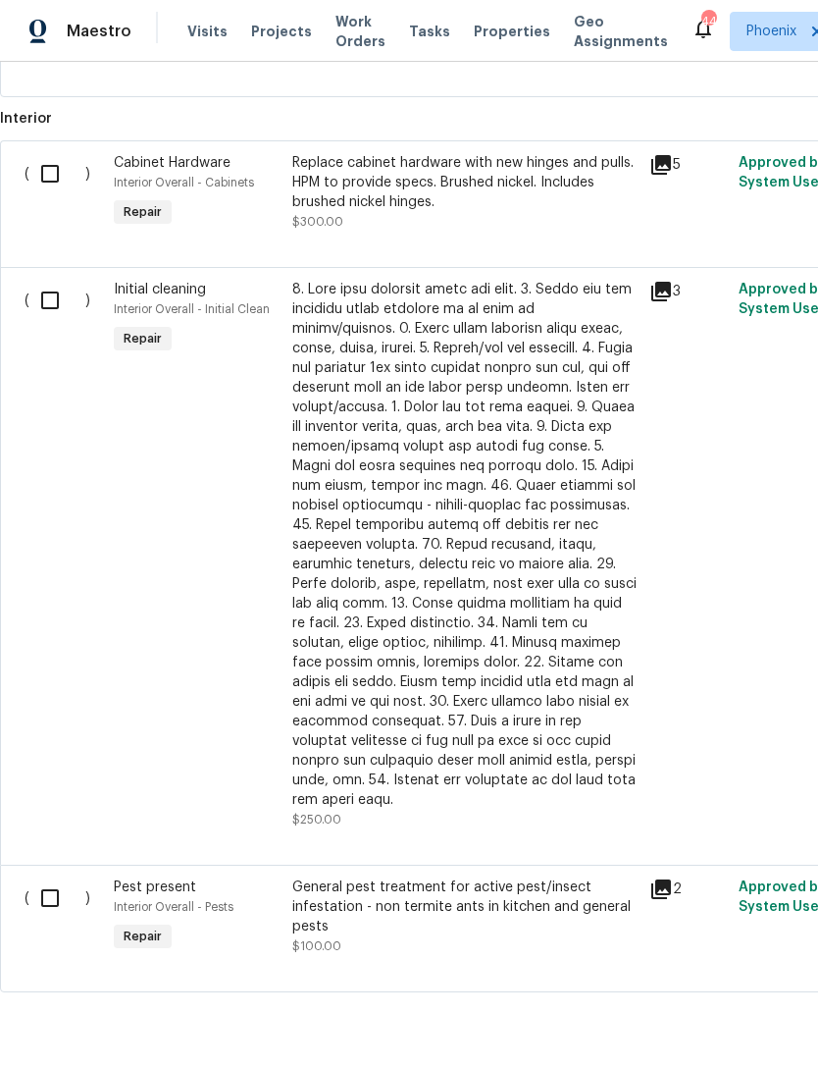
scroll to position [958, 0]
click at [51, 281] on input "checkbox" at bounding box center [57, 301] width 56 height 41
checkbox input "true"
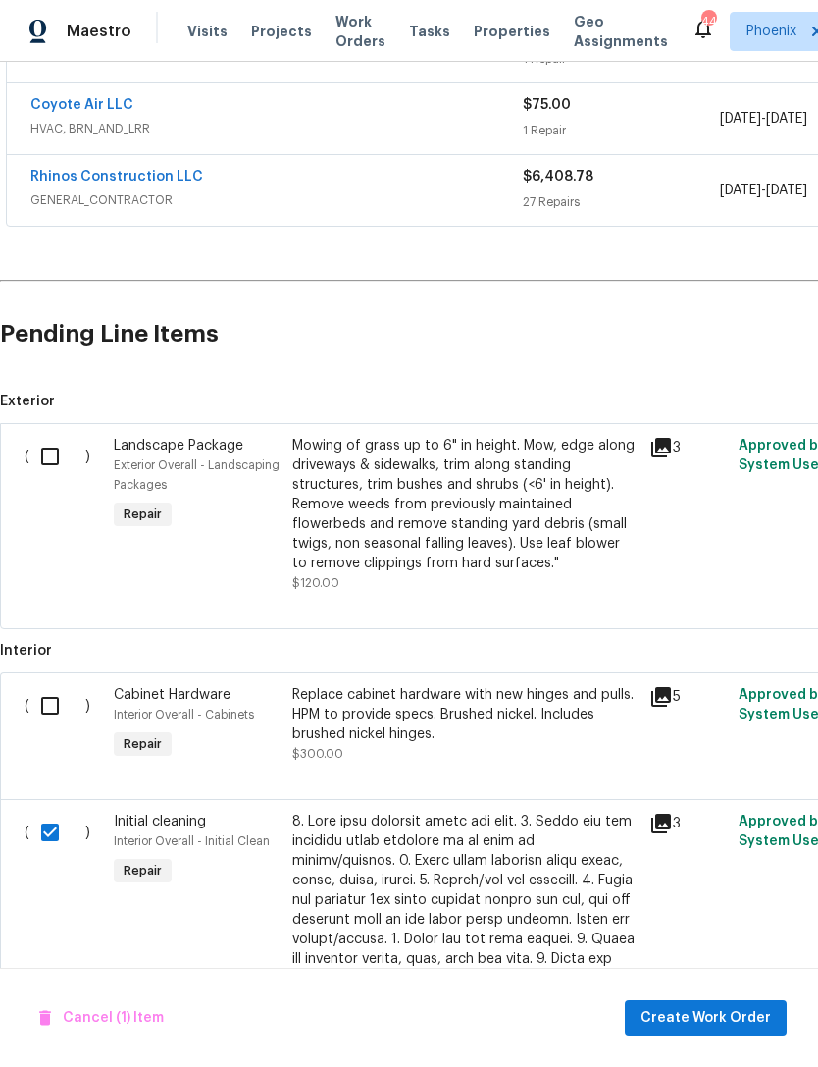
scroll to position [427, 0]
click at [61, 436] on input "checkbox" at bounding box center [57, 456] width 56 height 41
checkbox input "true"
click at [734, 1008] on span "Create Work Order" at bounding box center [706, 1018] width 131 height 25
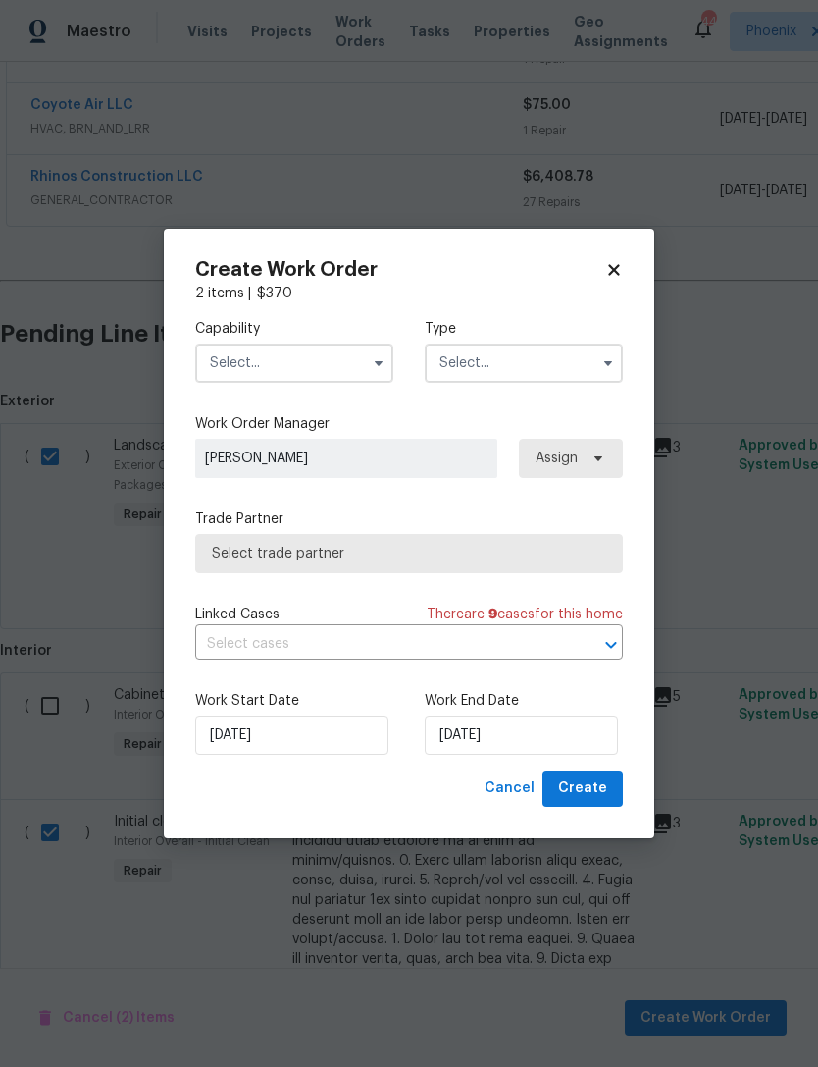
click at [353, 348] on input "text" at bounding box center [294, 362] width 198 height 39
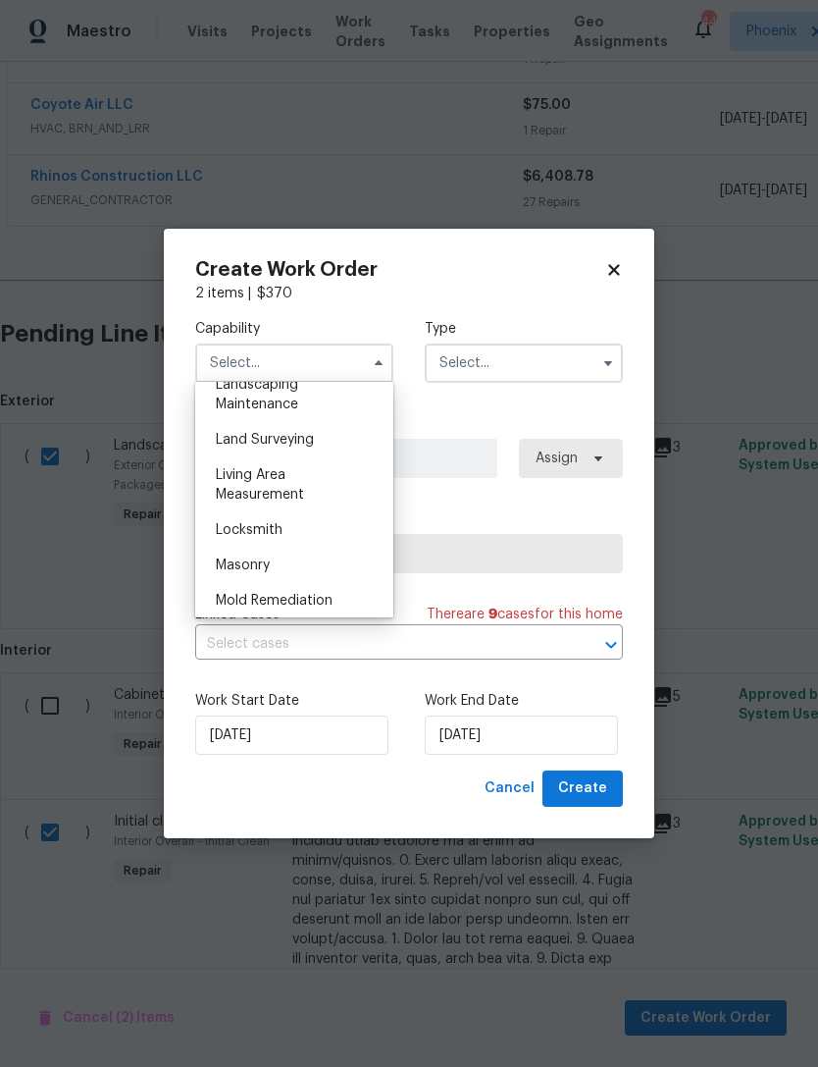
scroll to position [1302, 0]
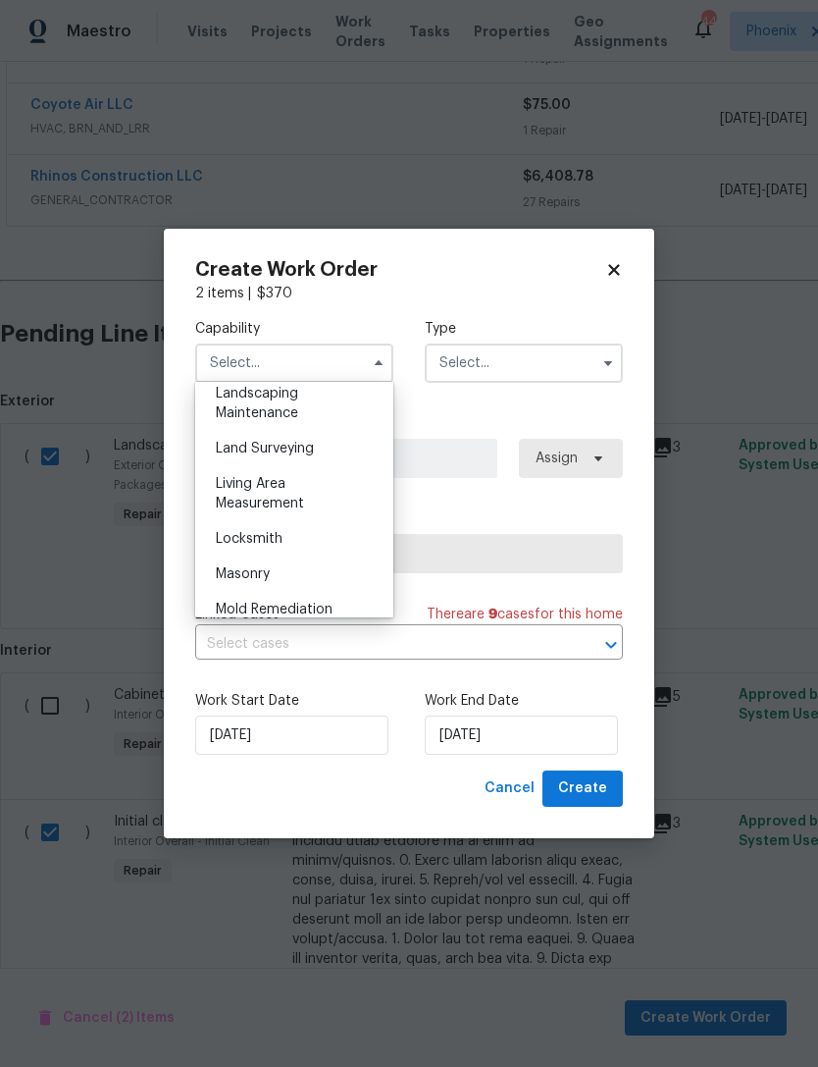
click at [272, 403] on div "Landscaping Maintenance" at bounding box center [294, 403] width 188 height 55
type input "Landscaping Maintenance"
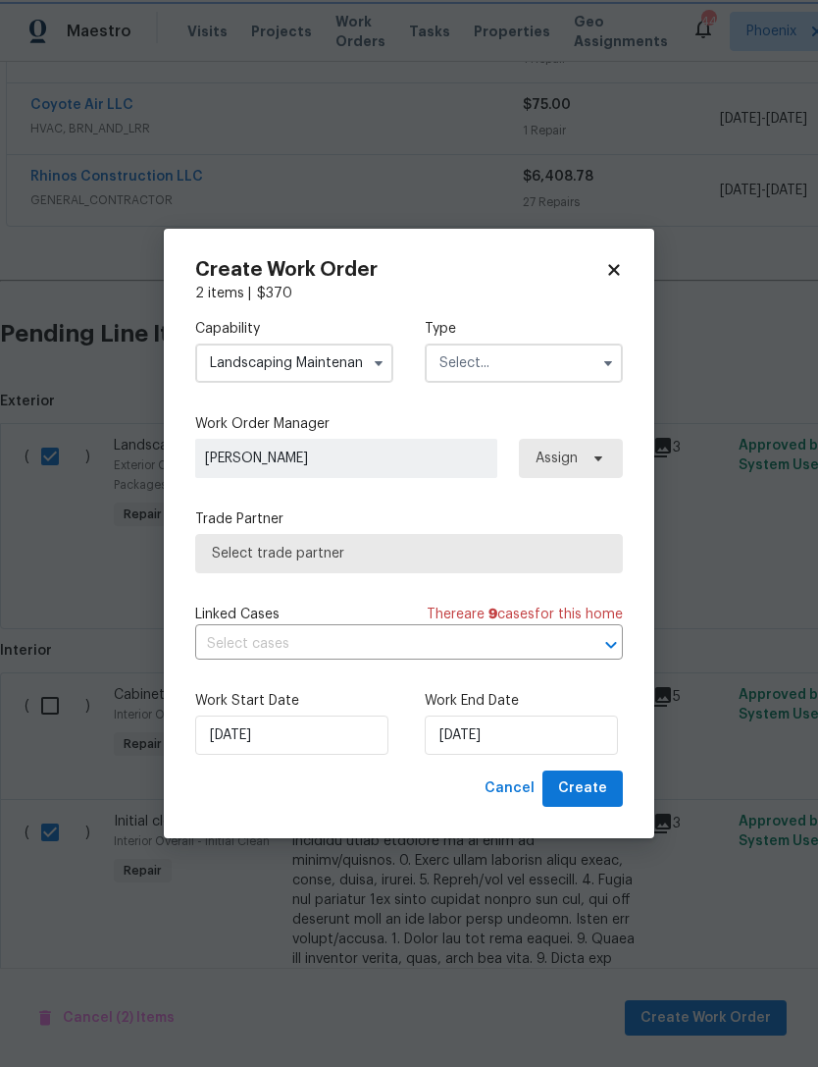
scroll to position [1236, 0]
click at [587, 371] on input "text" at bounding box center [524, 362] width 198 height 39
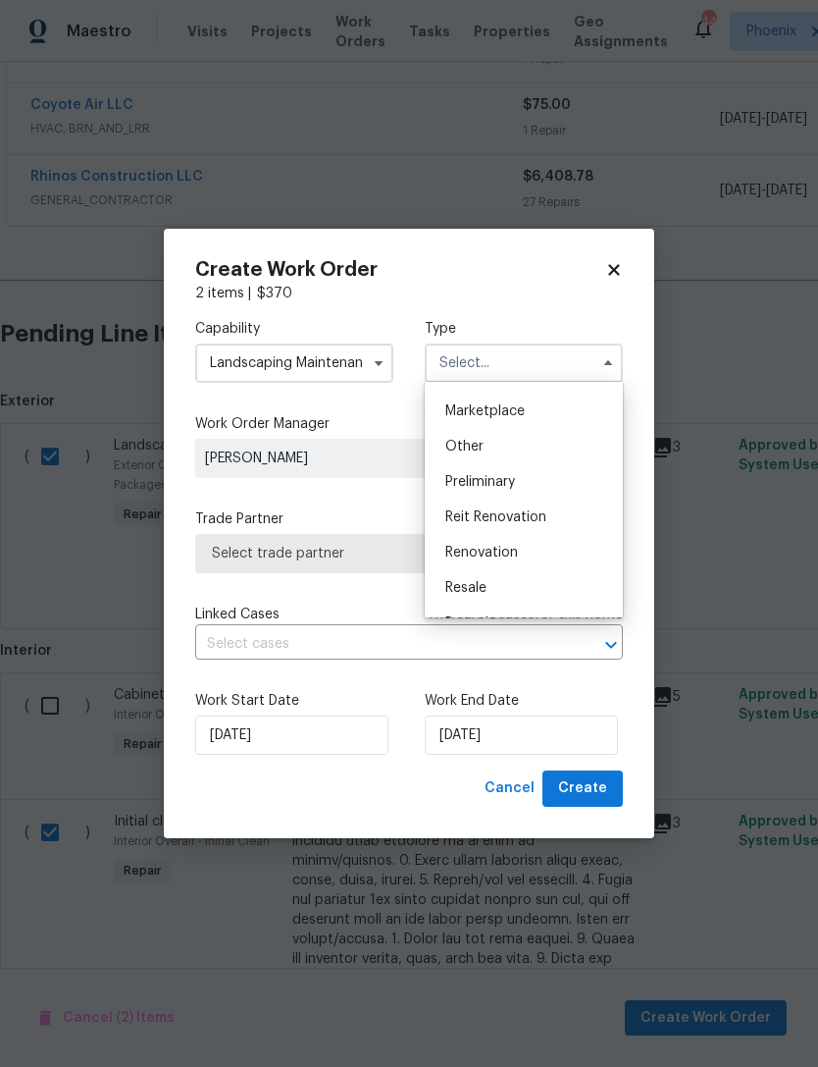
scroll to position [380, 0]
click at [500, 515] on span "Renovation" at bounding box center [481, 519] width 73 height 14
type input "Renovation"
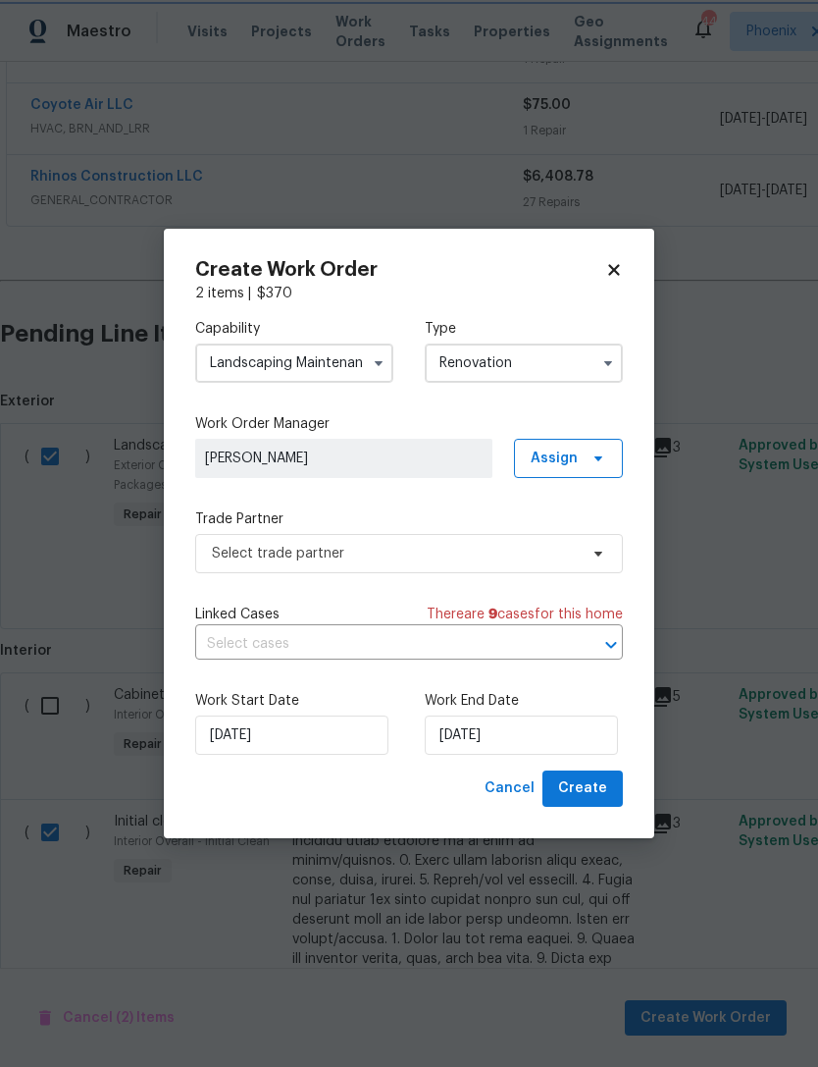
scroll to position [0, 0]
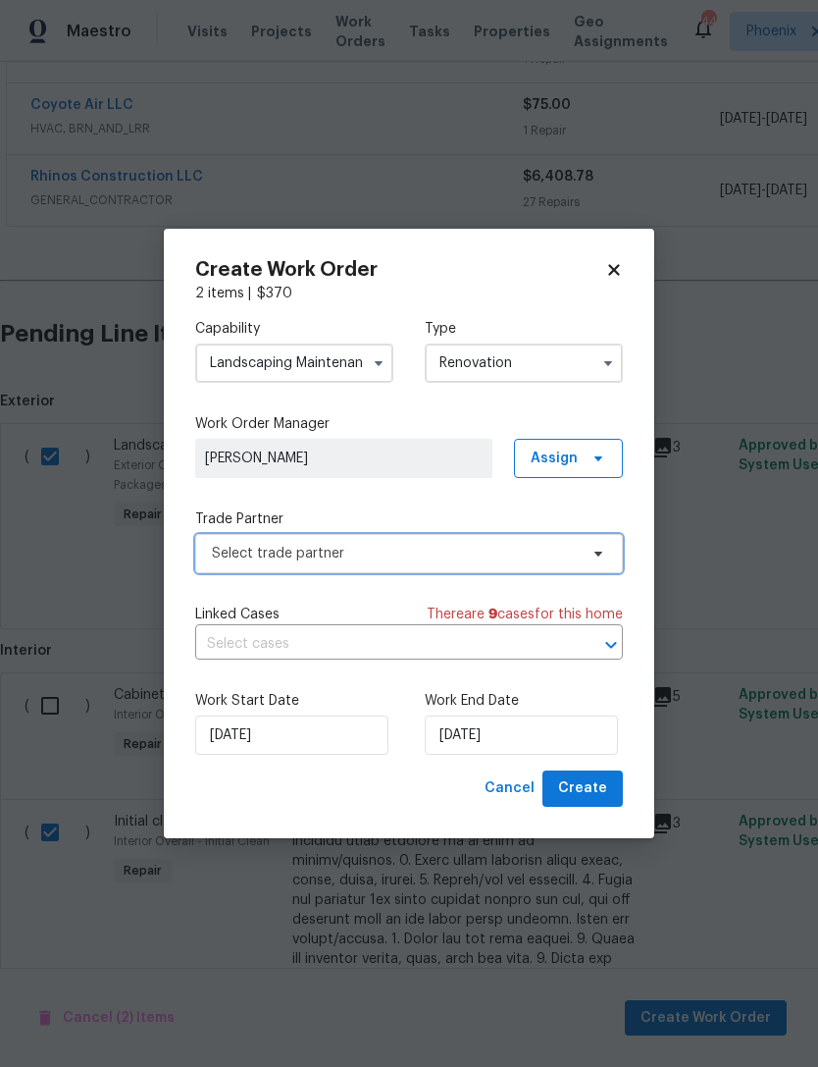
click at [556, 550] on span "Select trade partner" at bounding box center [395, 554] width 366 height 20
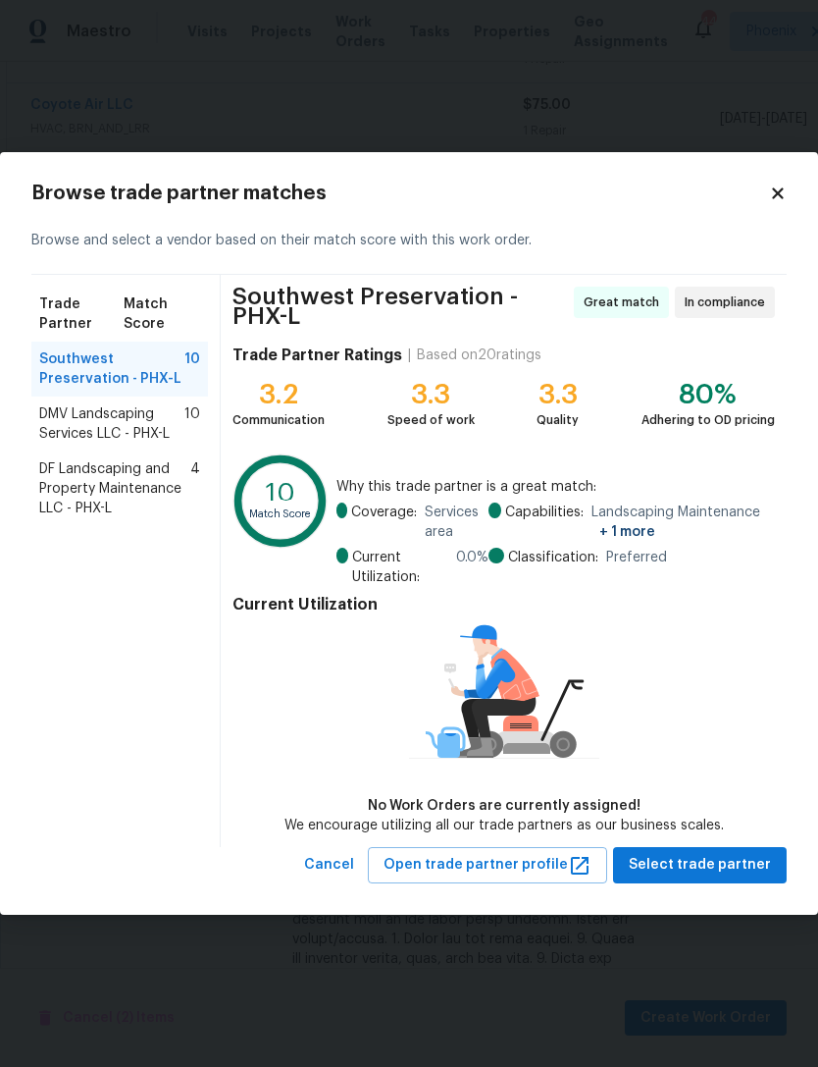
click at [115, 426] on span "DMV Landscaping Services LLC - PHX-L" at bounding box center [111, 423] width 145 height 39
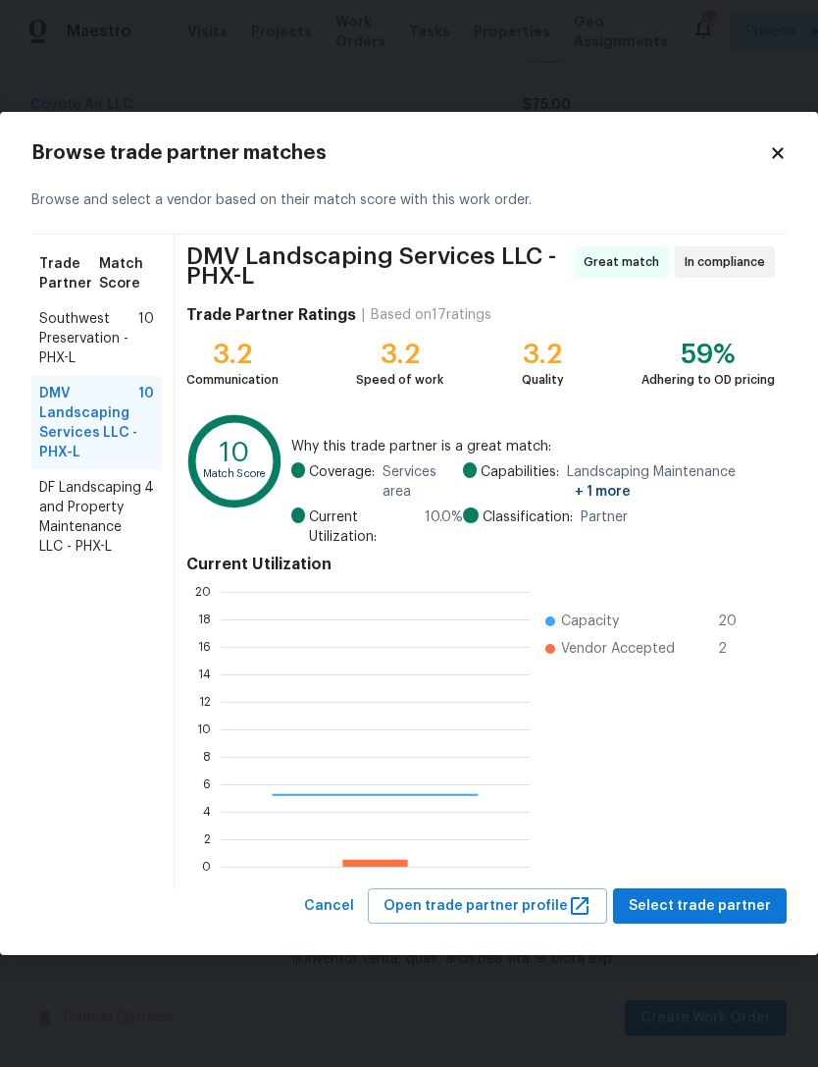
scroll to position [275, 309]
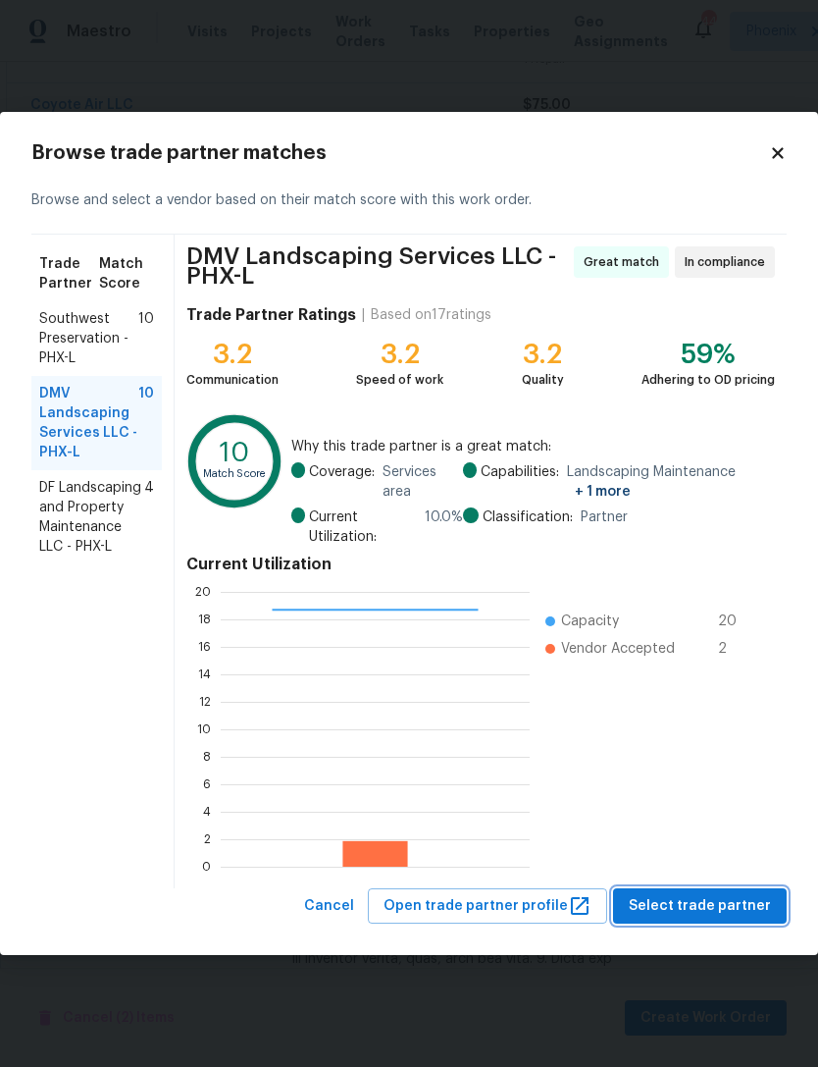
click at [753, 900] on span "Select trade partner" at bounding box center [700, 906] width 142 height 25
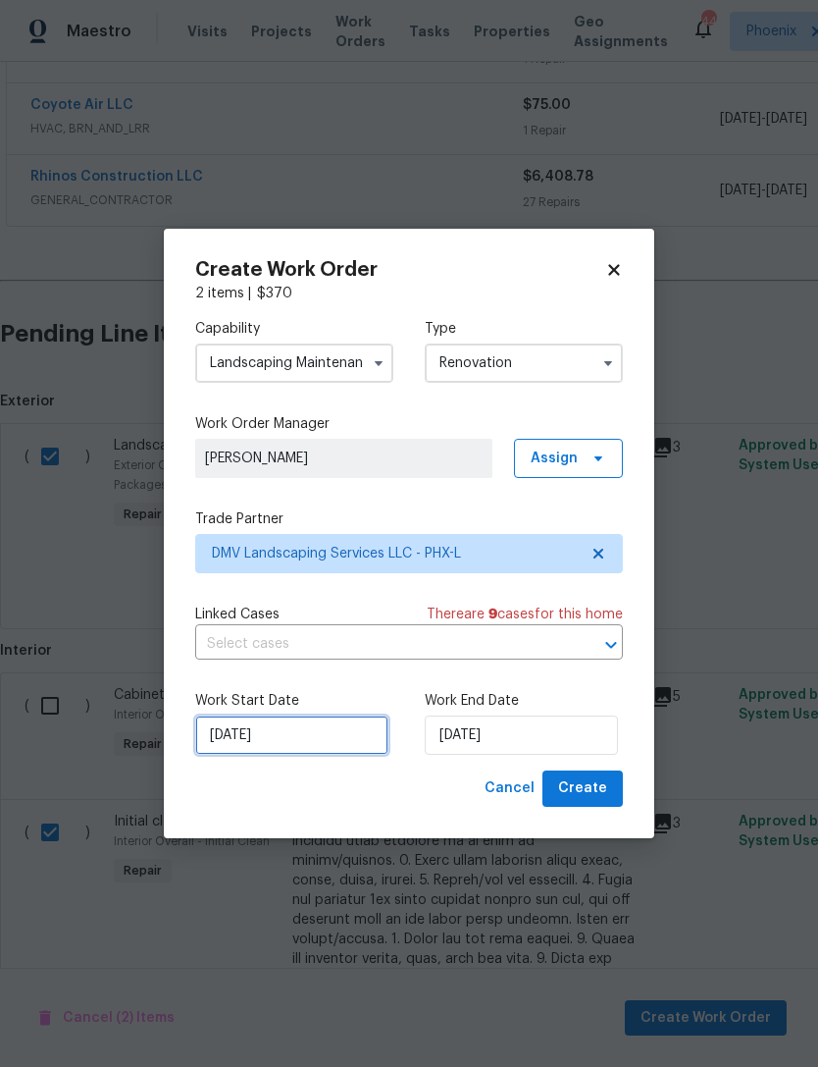
click at [323, 736] on input "[DATE]" at bounding box center [291, 734] width 193 height 39
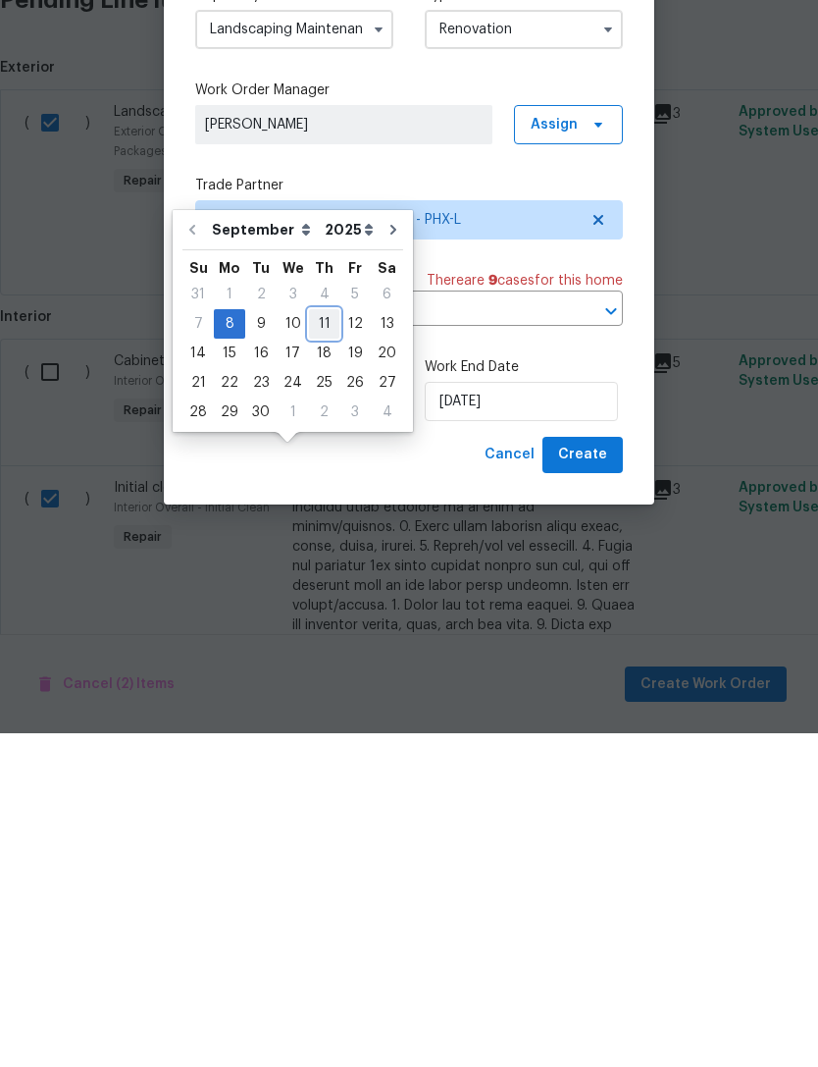
click at [318, 644] on div "11" at bounding box center [324, 657] width 30 height 27
type input "[DATE]"
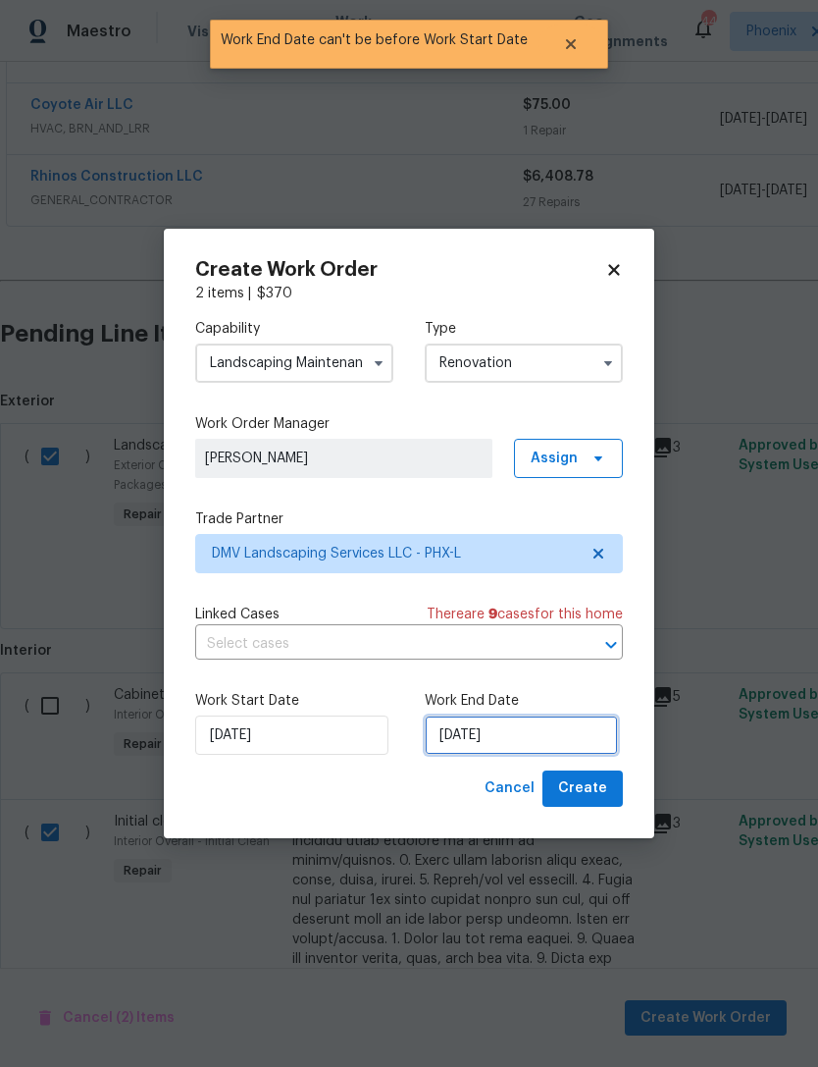
click at [581, 746] on input "[DATE]" at bounding box center [521, 734] width 193 height 39
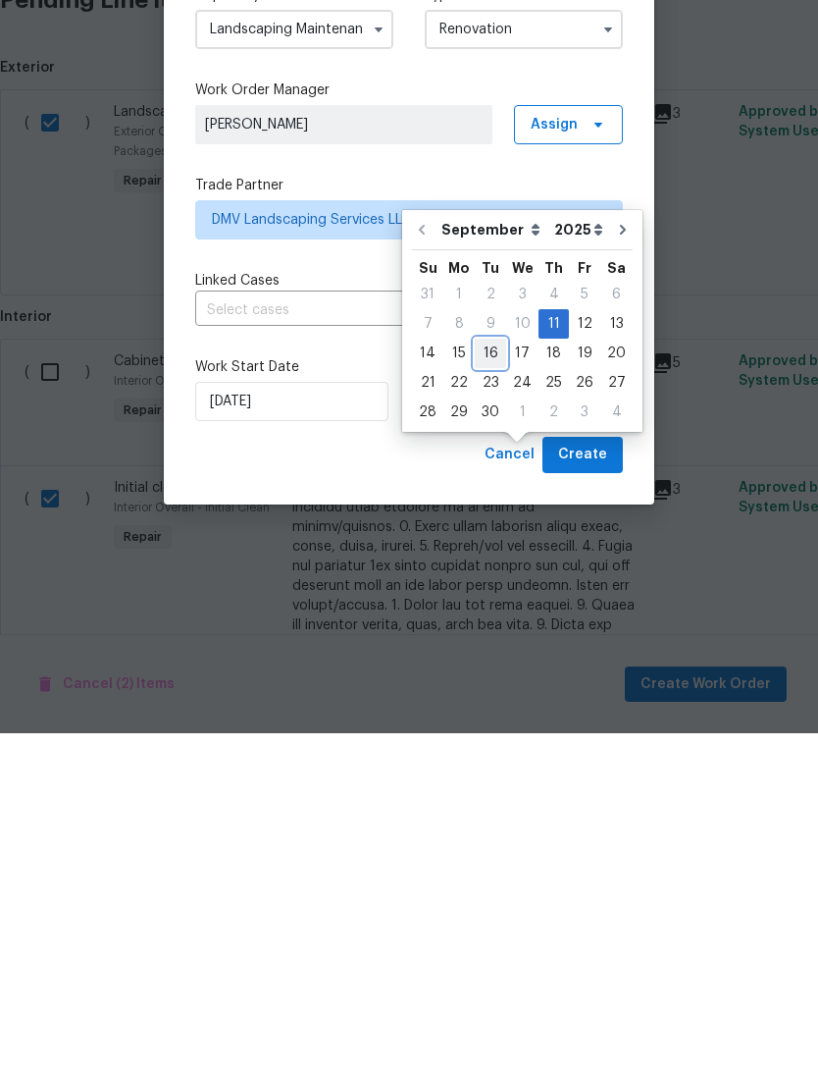
click at [476, 673] on div "16" at bounding box center [490, 686] width 31 height 27
type input "[DATE]"
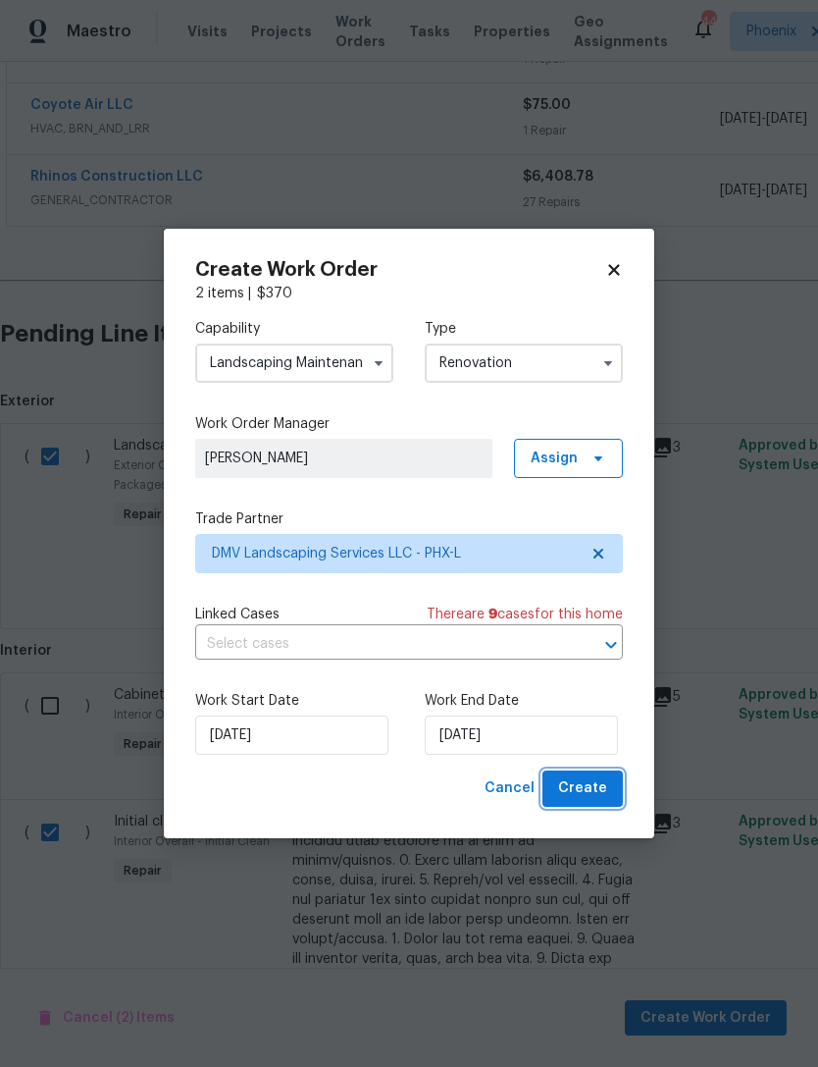
click at [600, 793] on span "Create" at bounding box center [582, 788] width 49 height 25
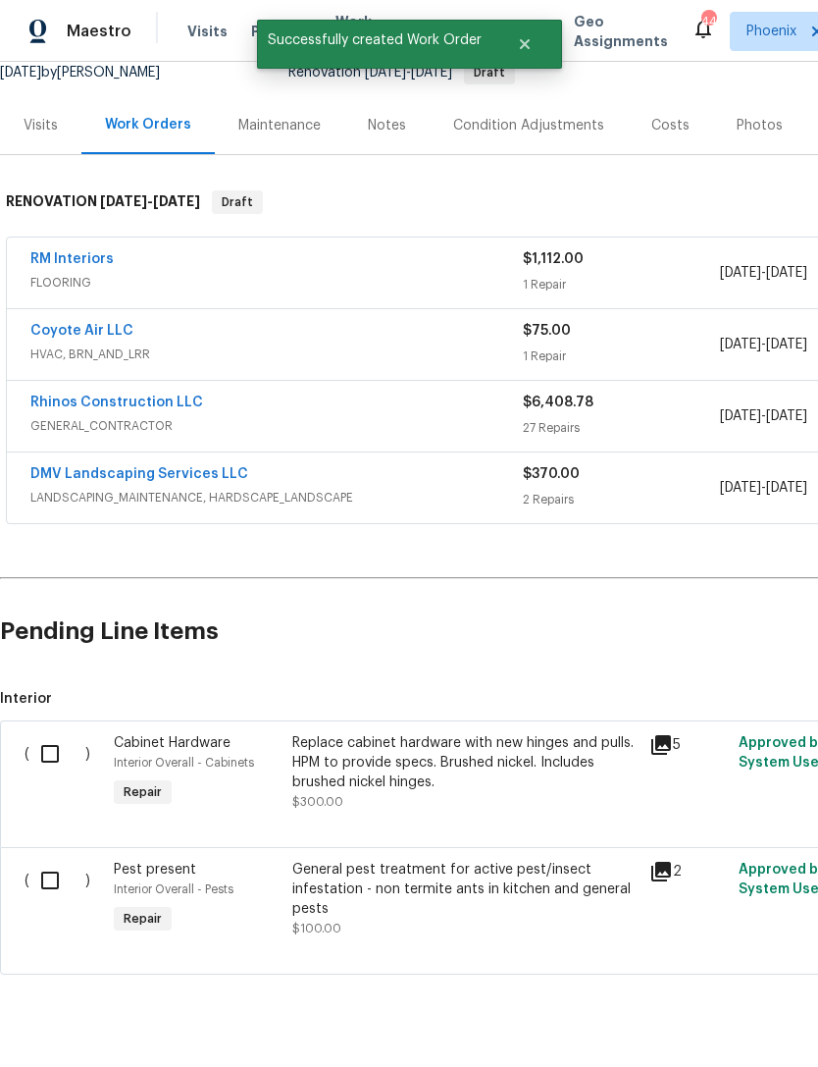
scroll to position [200, 0]
click at [47, 892] on input "checkbox" at bounding box center [57, 881] width 56 height 41
checkbox input "true"
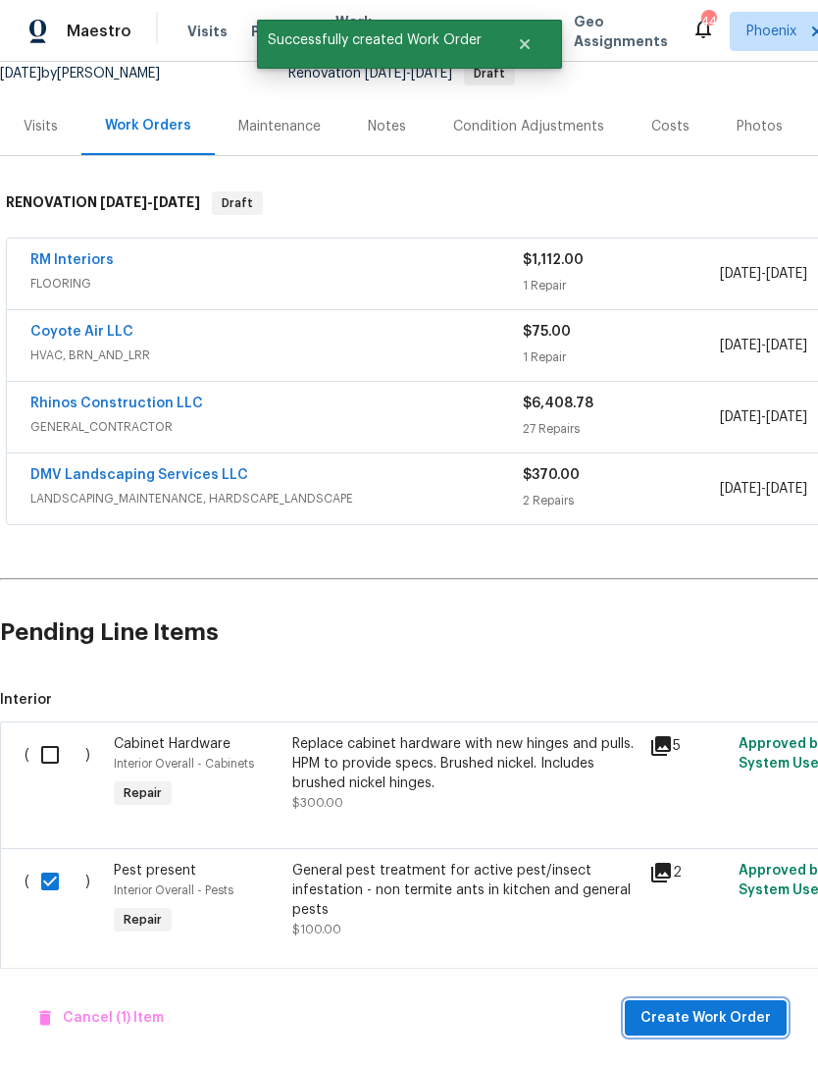
click at [712, 1015] on span "Create Work Order" at bounding box center [706, 1018] width 131 height 25
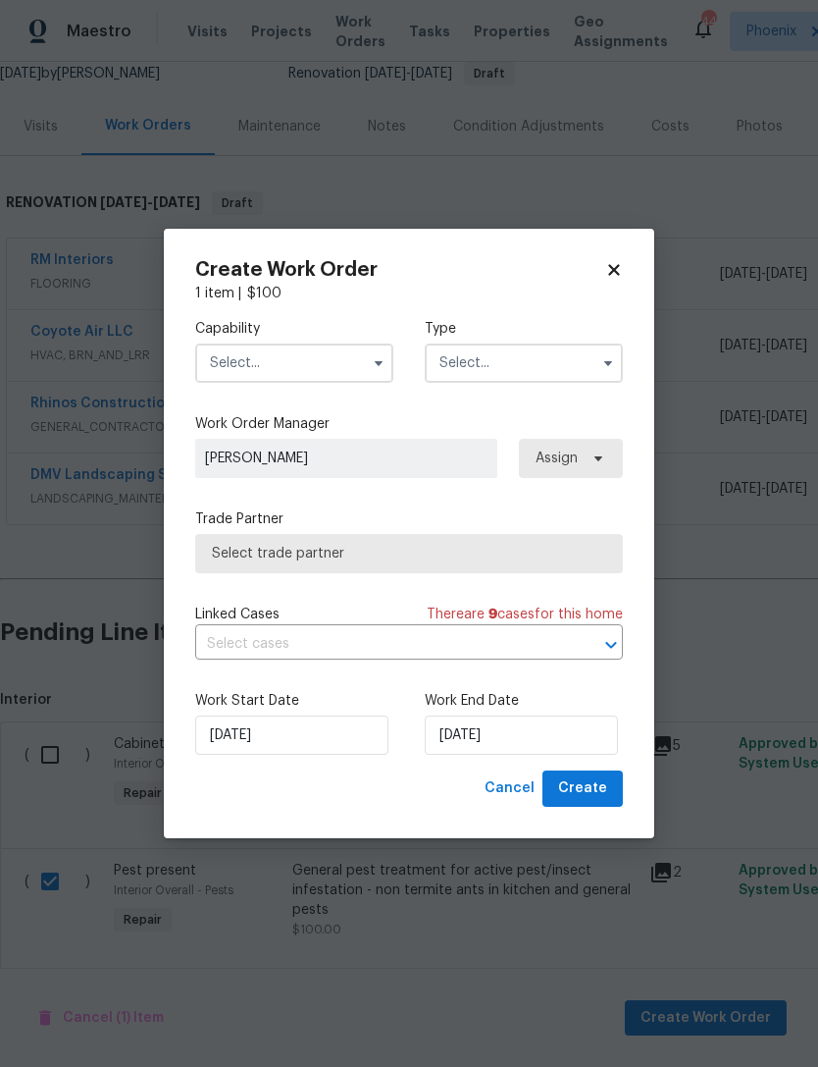
click at [327, 355] on input "text" at bounding box center [294, 362] width 198 height 39
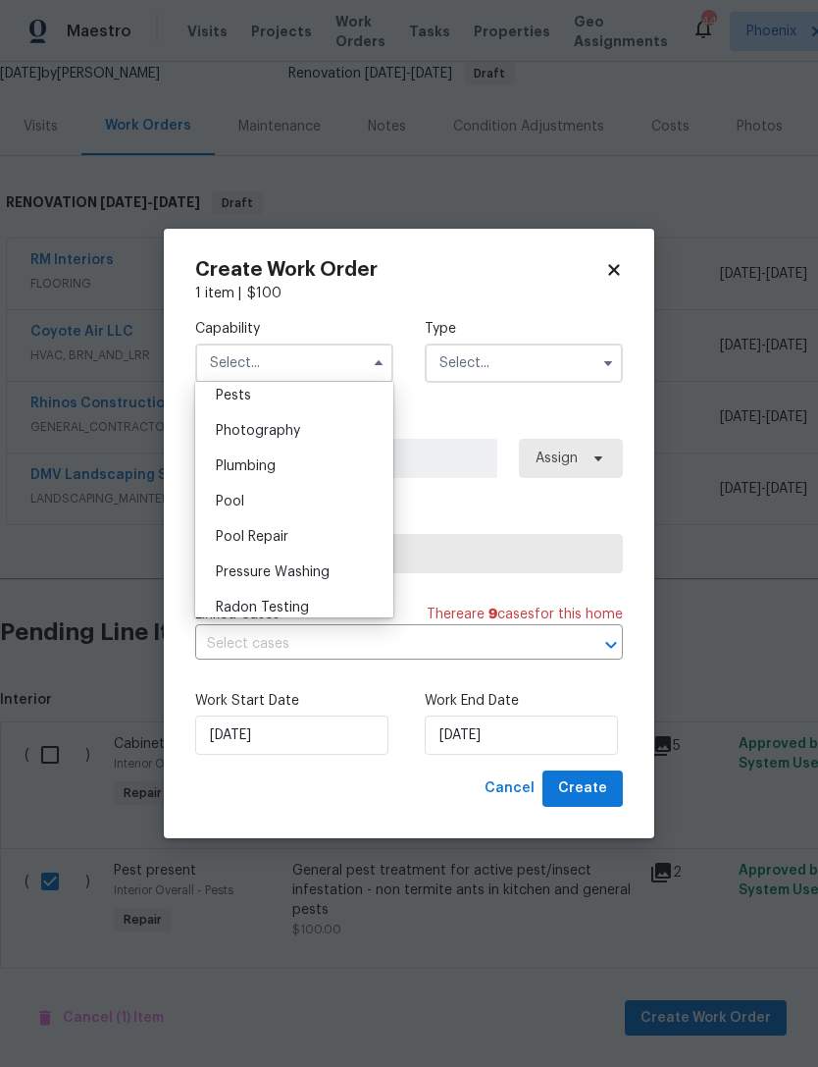
scroll to position [1658, 0]
click at [238, 434] on span "Pests" at bounding box center [233, 430] width 35 height 14
type input "Pests"
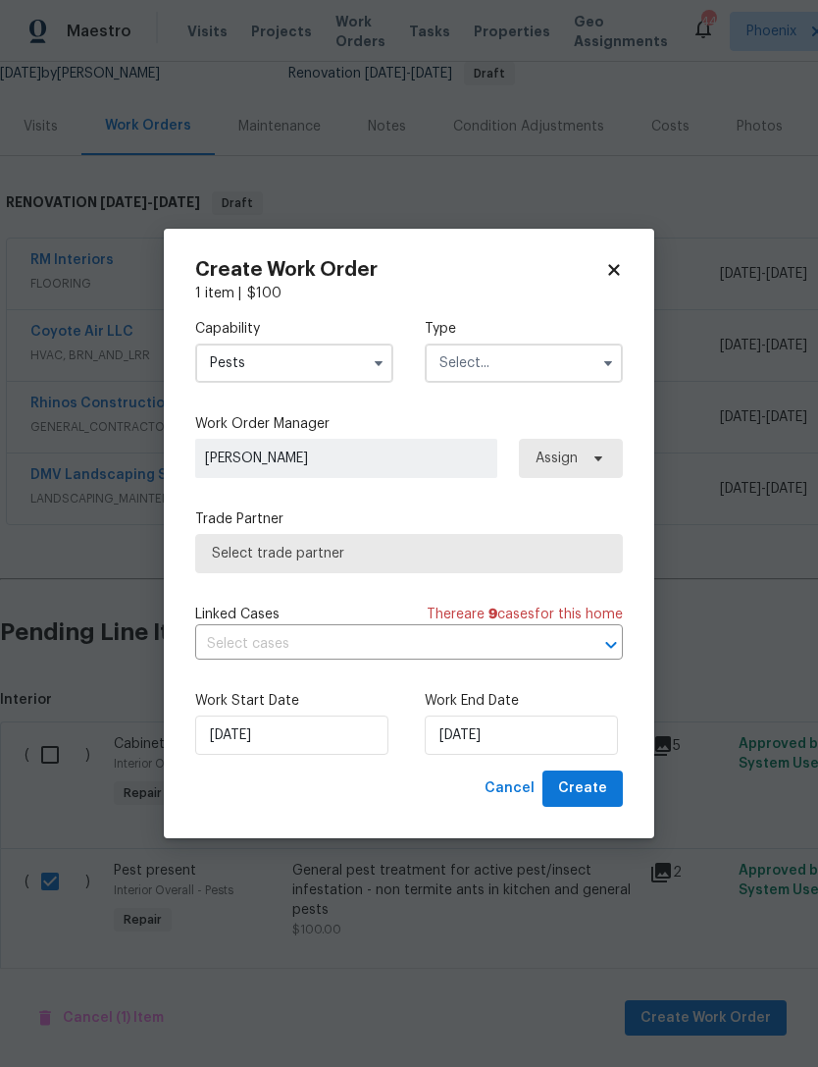
click at [576, 375] on input "text" at bounding box center [524, 362] width 198 height 39
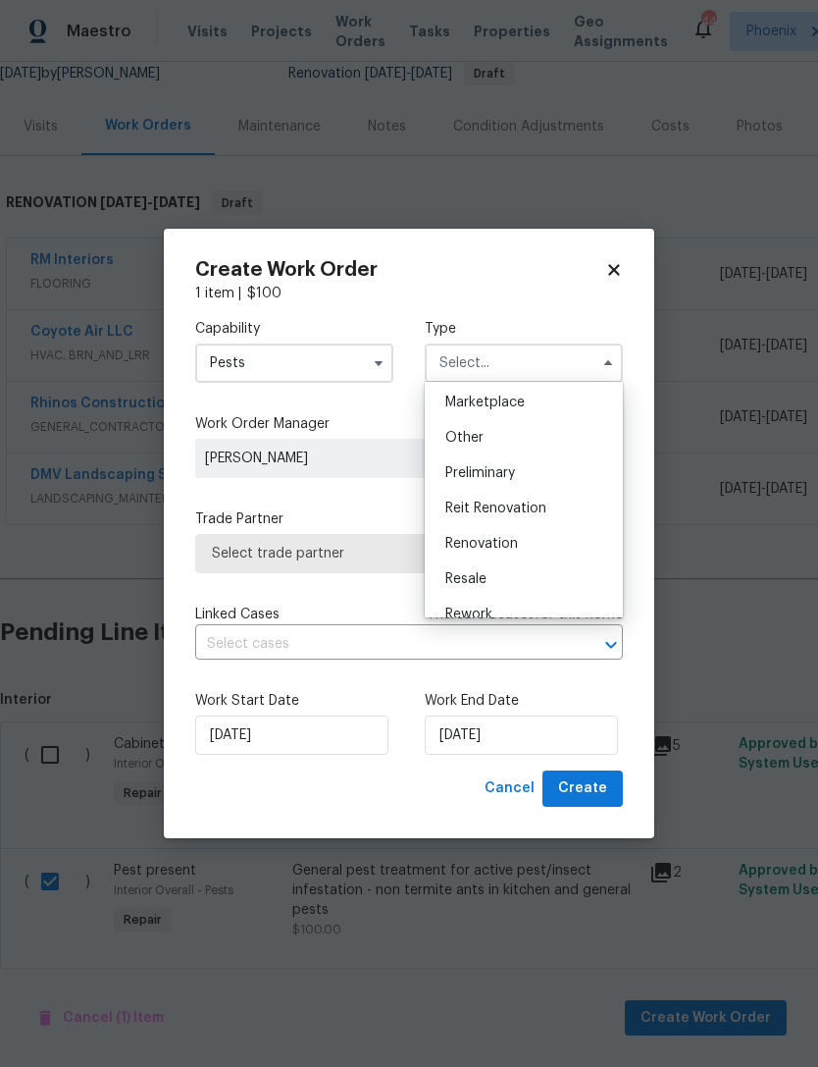
scroll to position [377, 0]
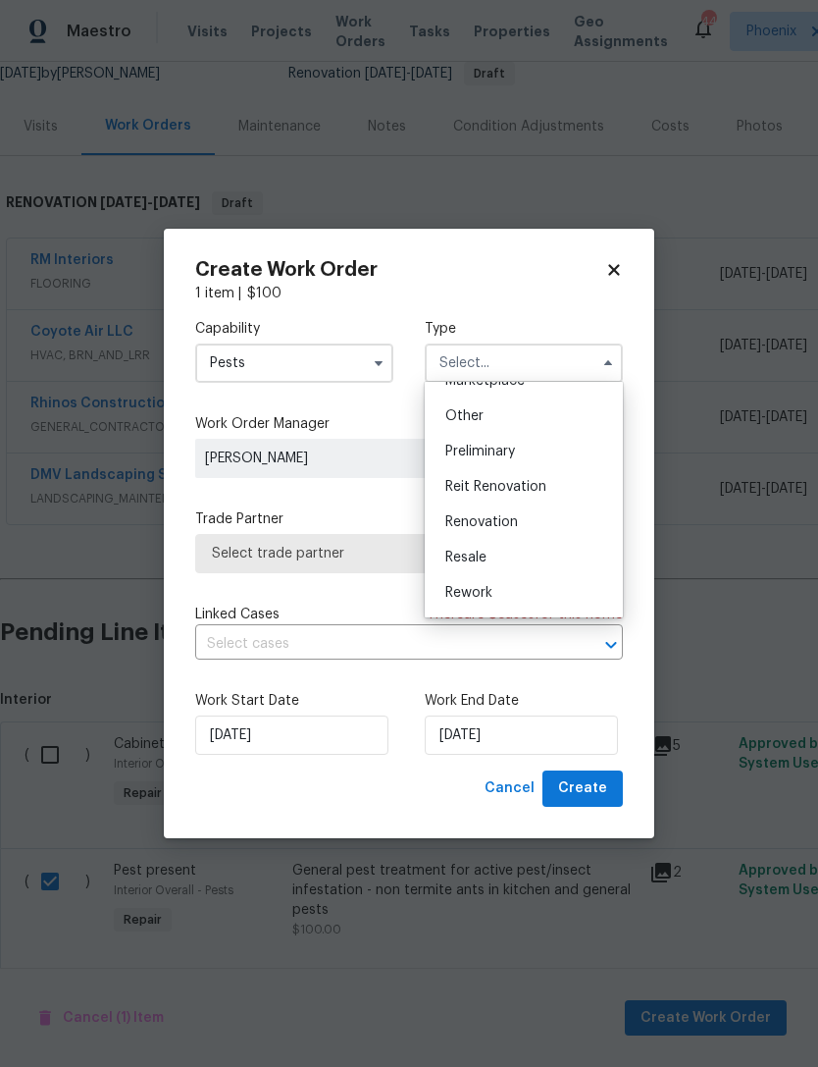
click at [498, 521] on span "Renovation" at bounding box center [481, 522] width 73 height 14
type input "Renovation"
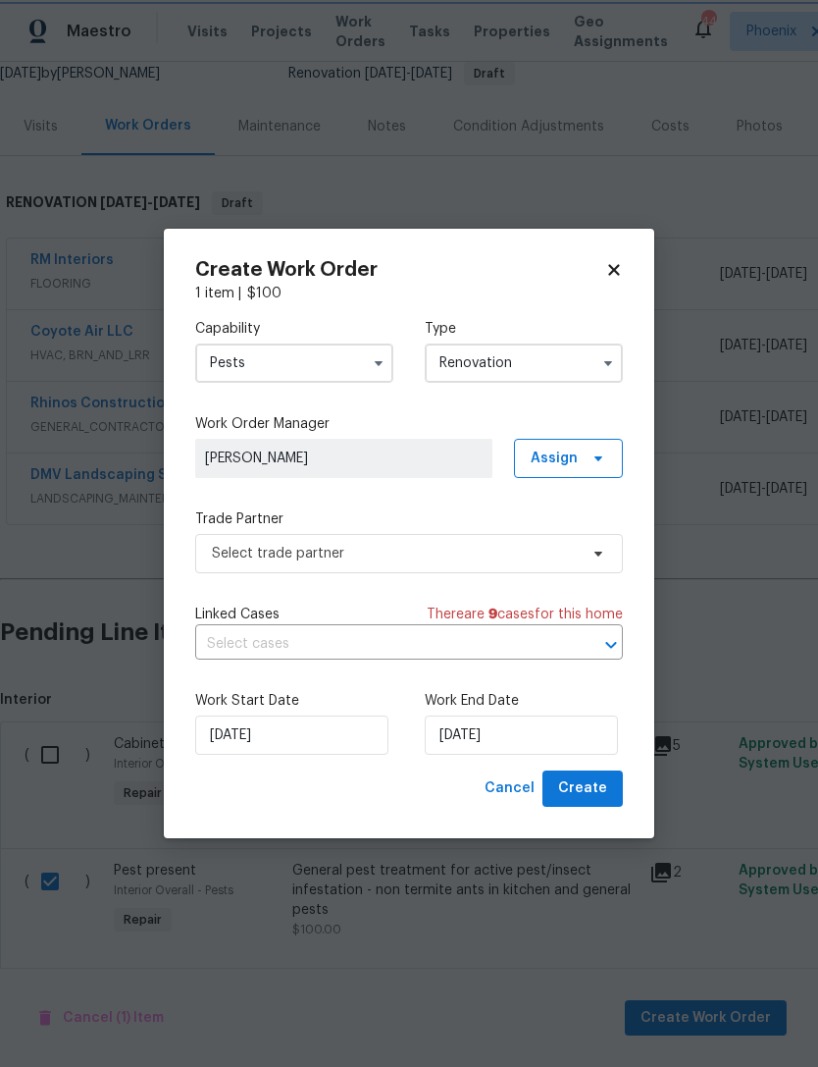
scroll to position [0, 0]
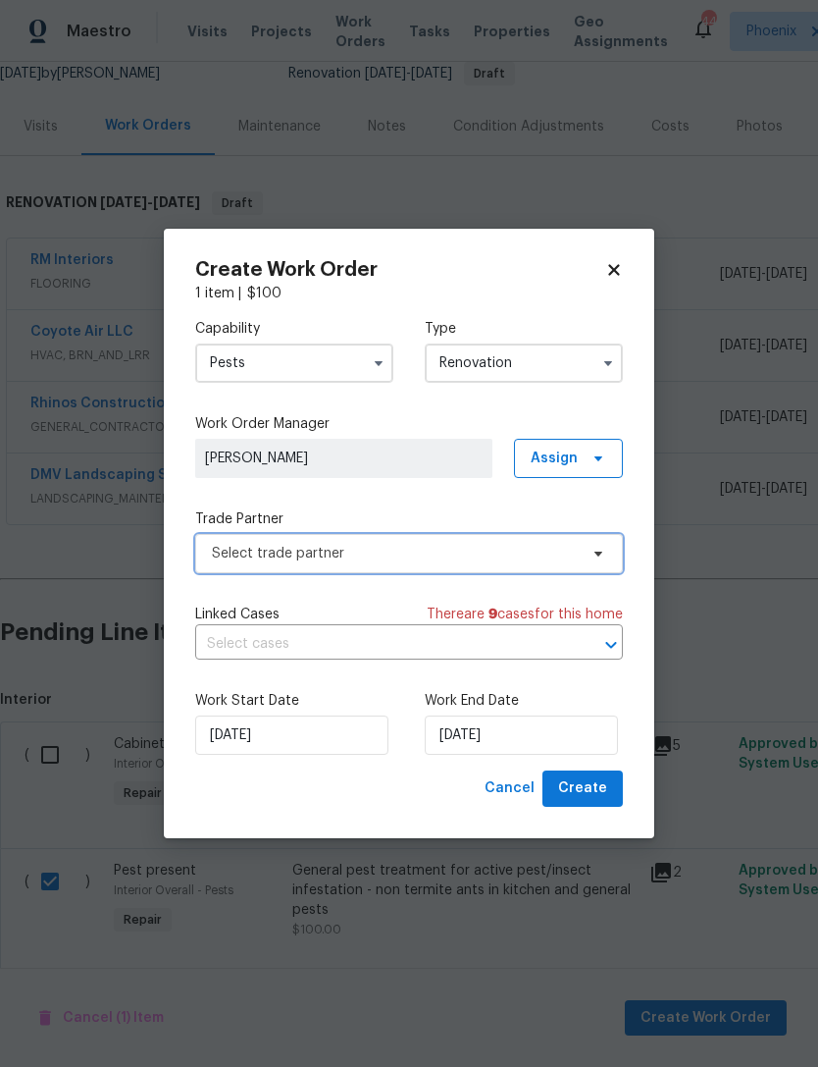
click at [396, 549] on span "Select trade partner" at bounding box center [395, 554] width 366 height 20
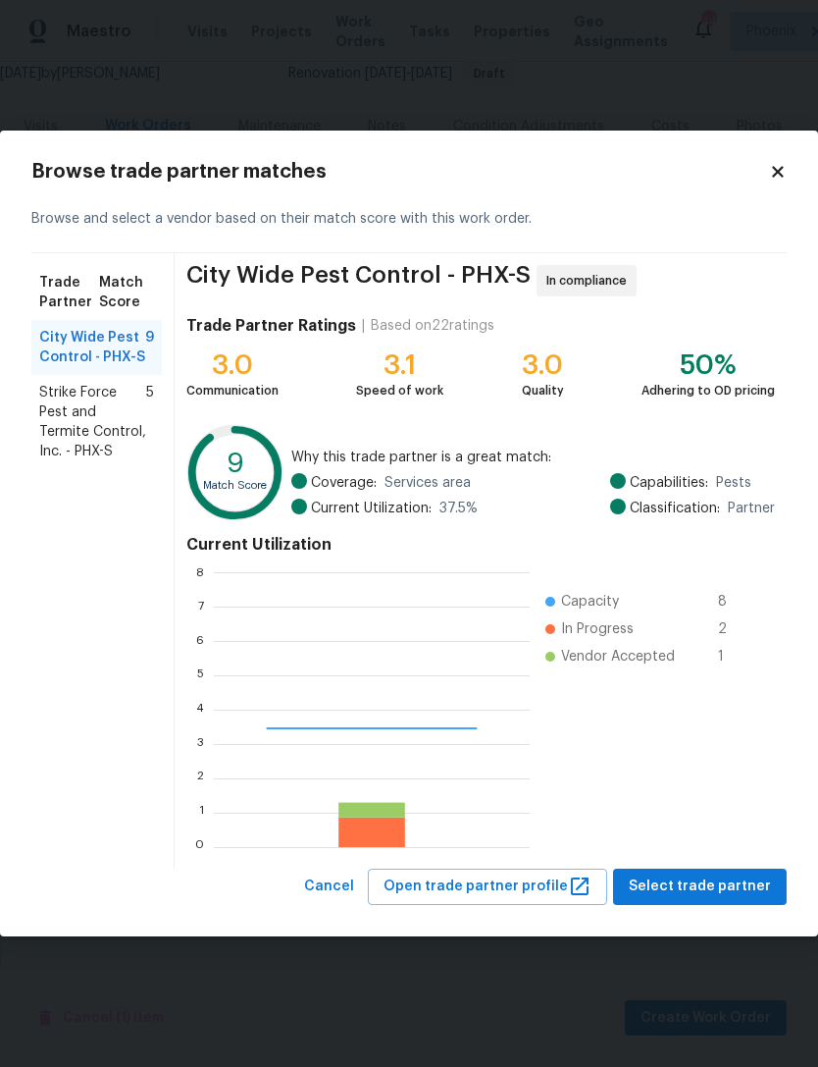
scroll to position [275, 316]
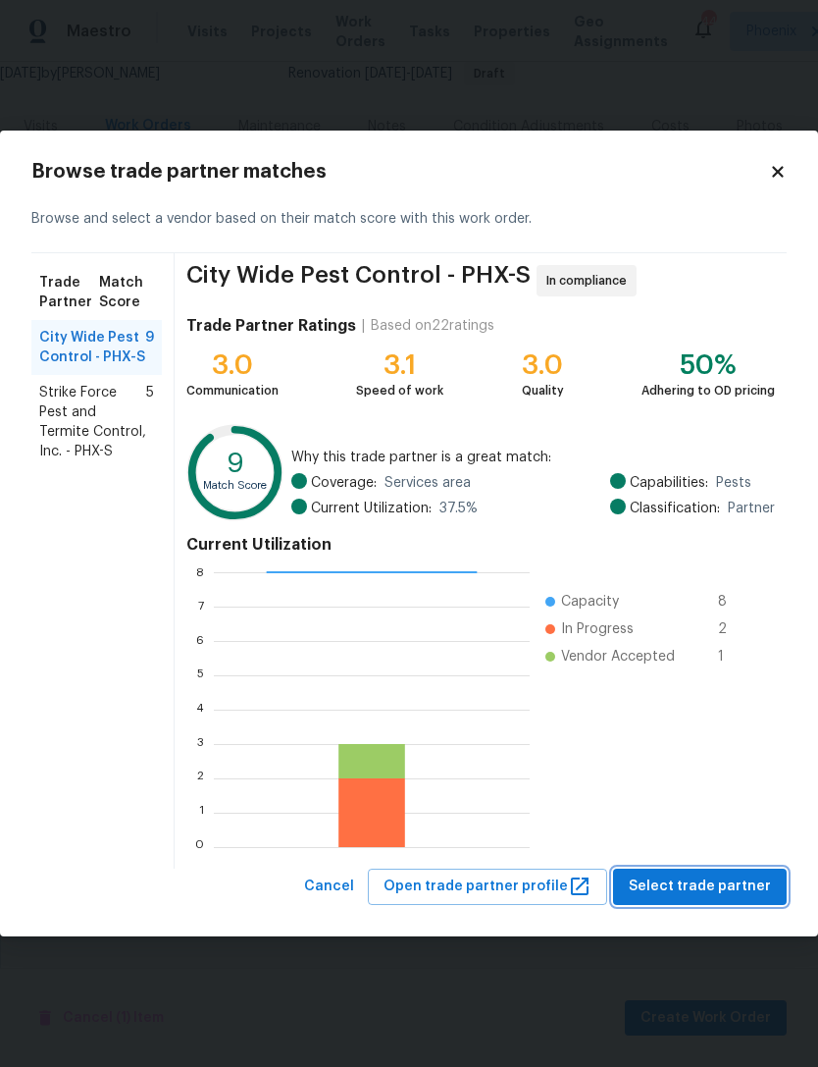
click at [728, 890] on span "Select trade partner" at bounding box center [700, 886] width 142 height 25
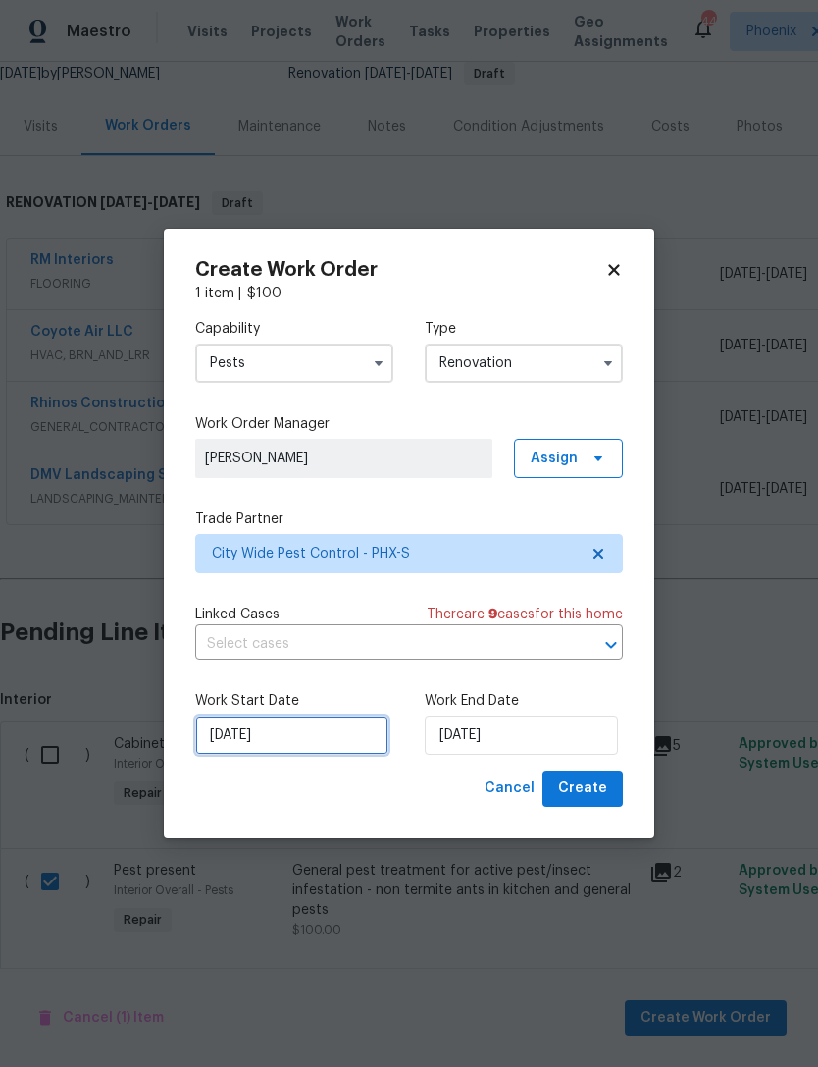
click at [321, 735] on input "[DATE]" at bounding box center [291, 734] width 193 height 39
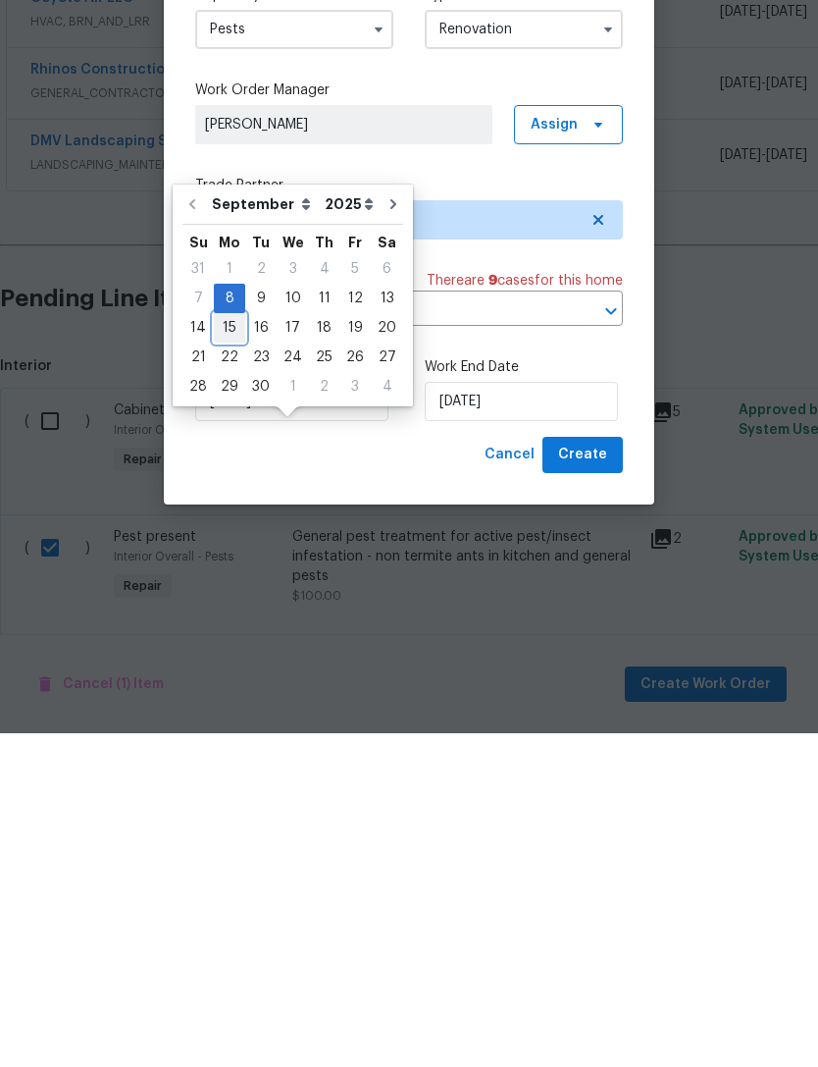
click at [229, 648] on div "15" at bounding box center [229, 661] width 31 height 27
type input "[DATE]"
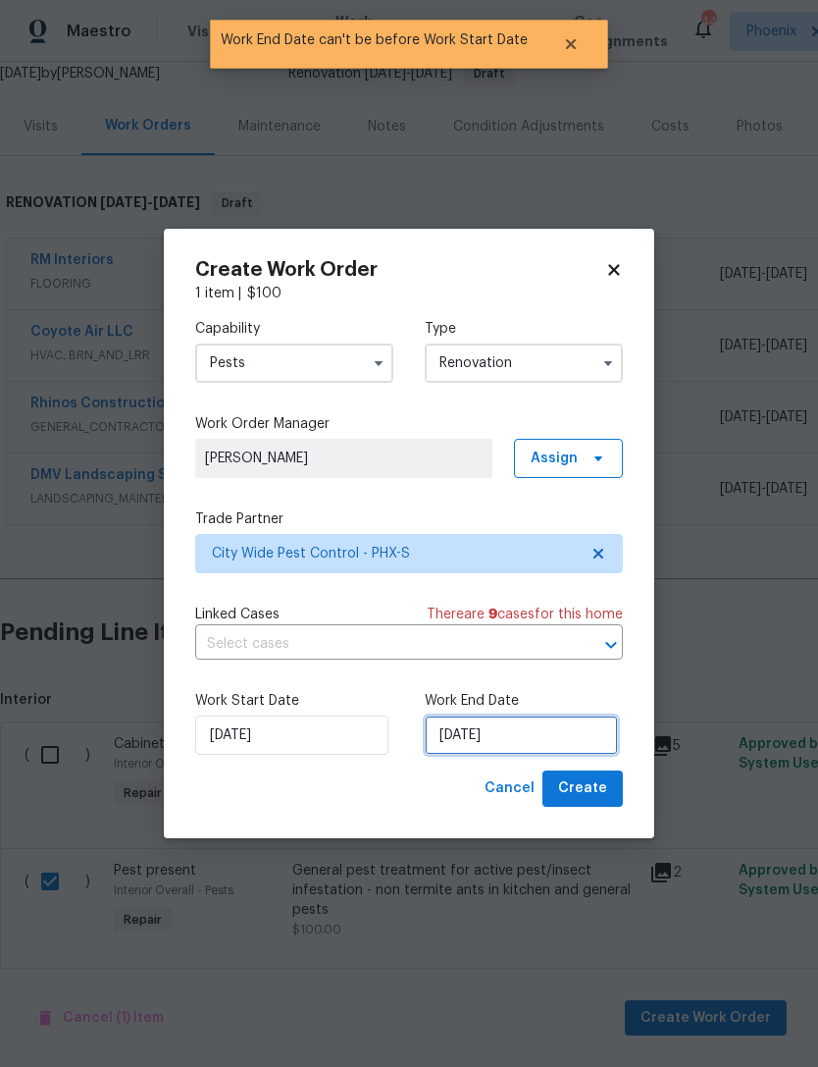
click at [551, 735] on input "[DATE]" at bounding box center [521, 734] width 193 height 39
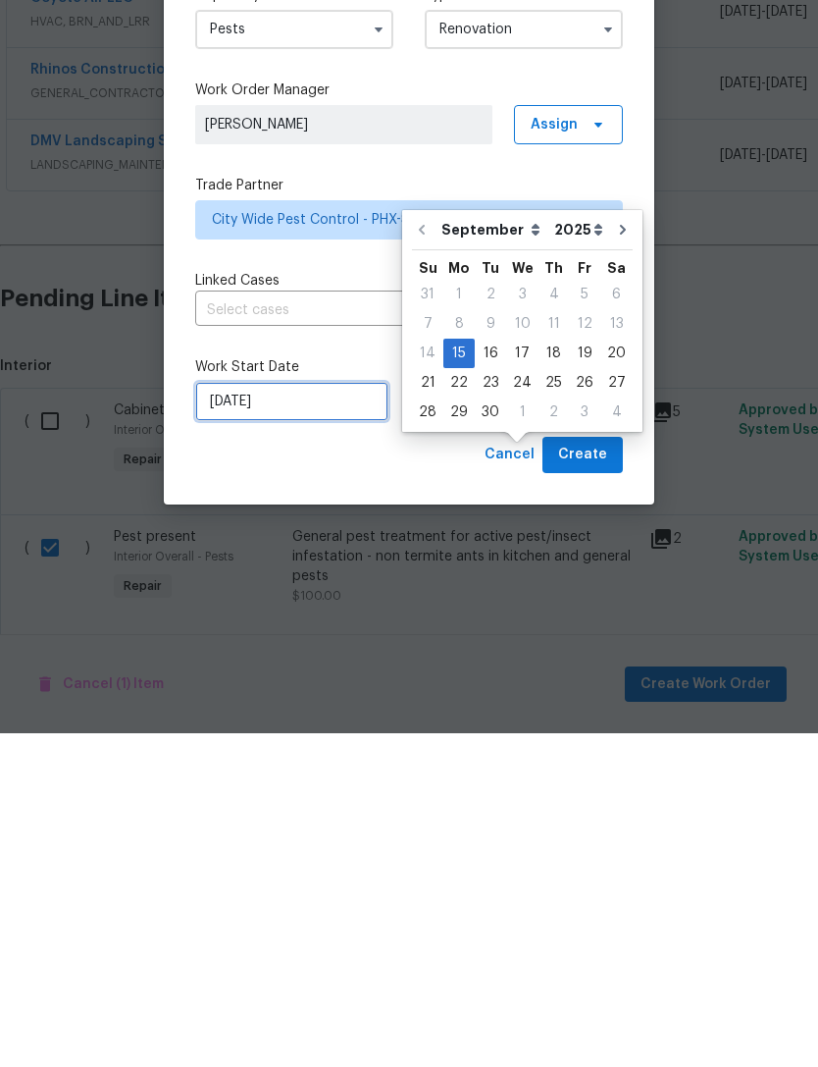
click at [317, 715] on input "[DATE]" at bounding box center [291, 734] width 193 height 39
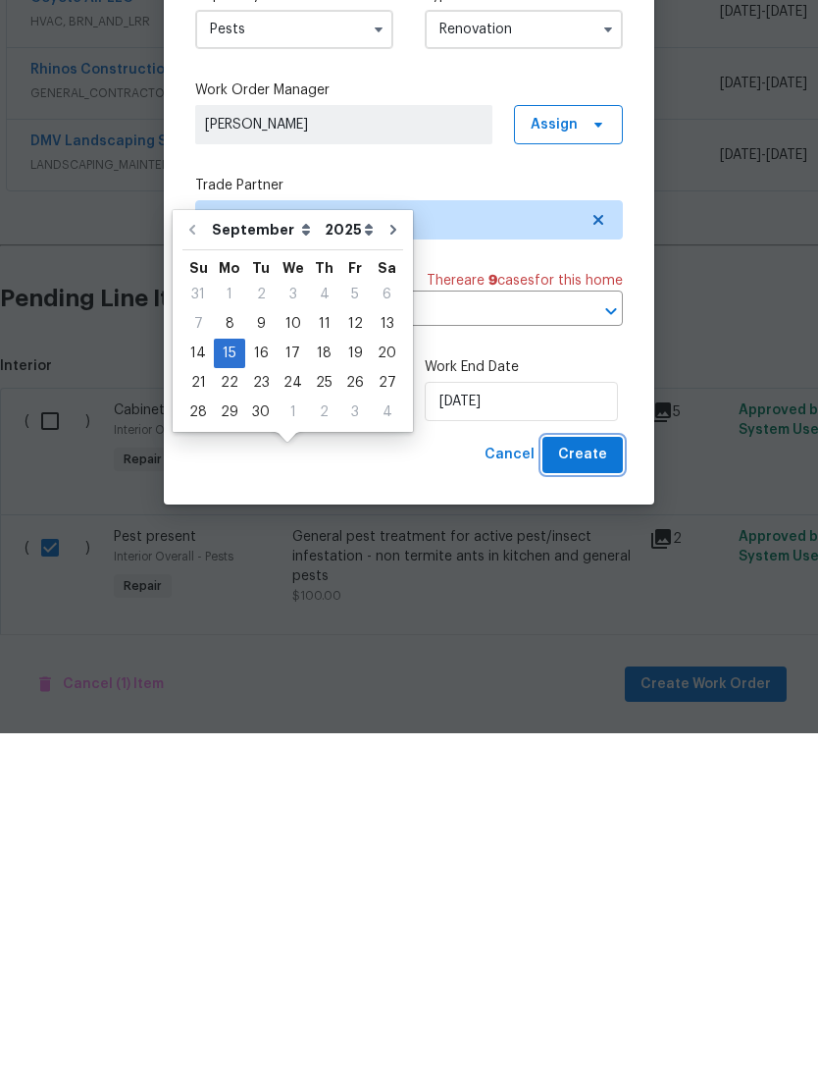
click at [595, 776] on span "Create" at bounding box center [582, 788] width 49 height 25
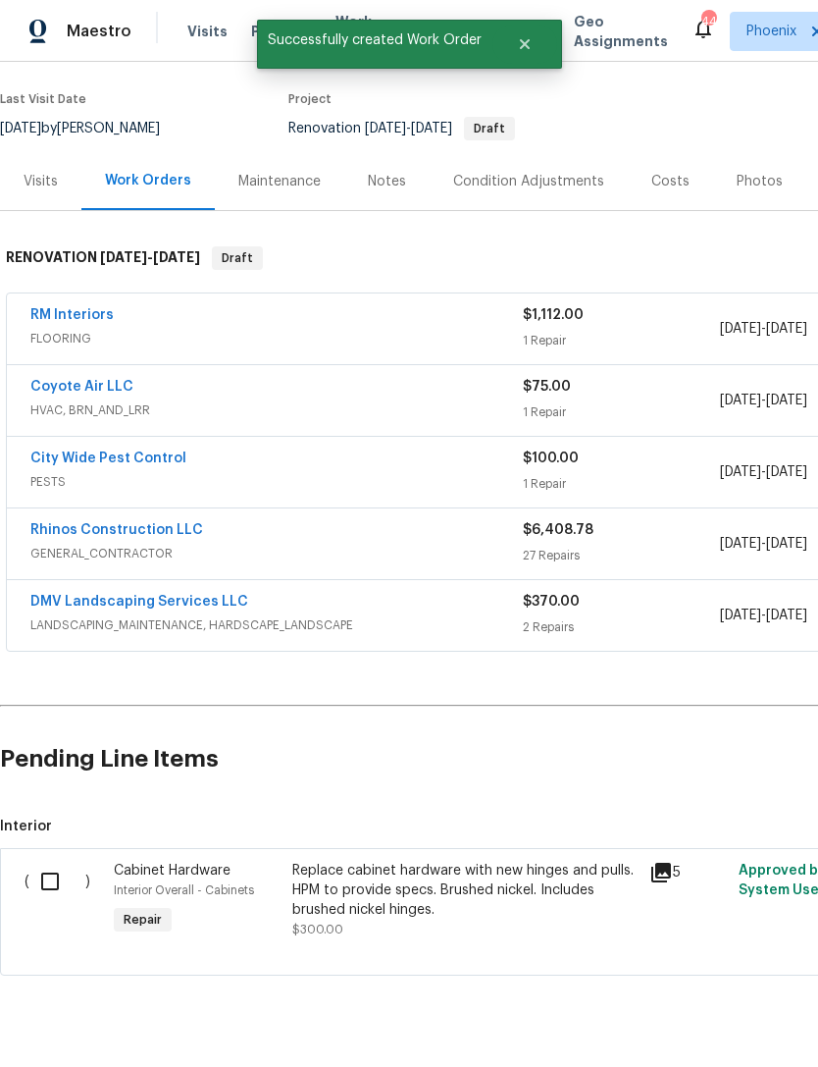
scroll to position [144, 0]
click at [128, 452] on link "City Wide Pest Control" at bounding box center [108, 459] width 156 height 14
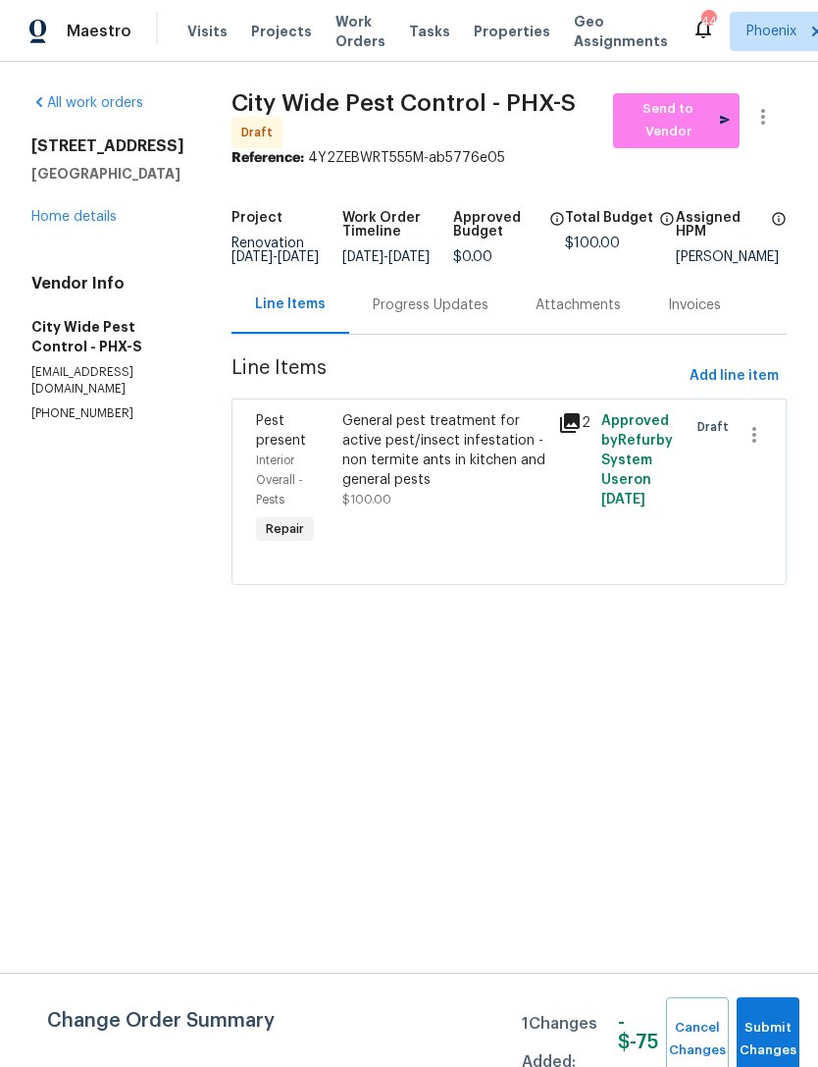
click at [496, 458] on div "General pest treatment for active pest/insect infestation - non termite ants in…" at bounding box center [444, 450] width 204 height 78
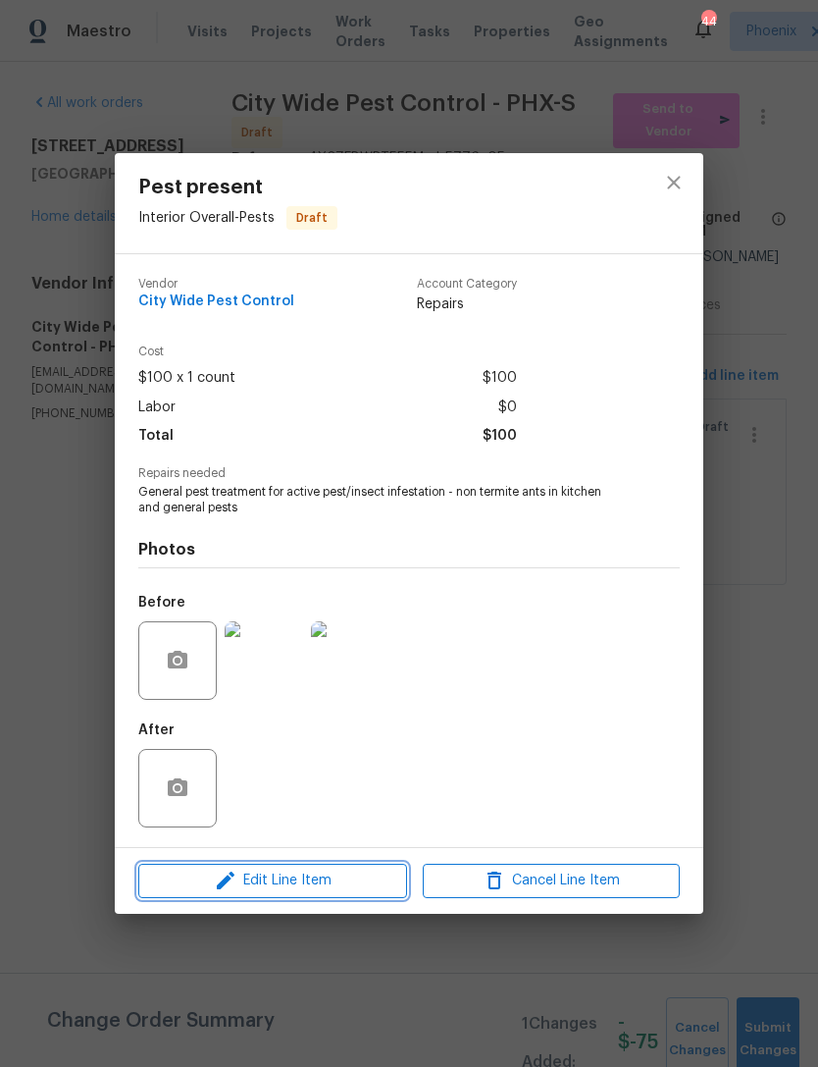
click at [328, 880] on span "Edit Line Item" at bounding box center [272, 880] width 257 height 25
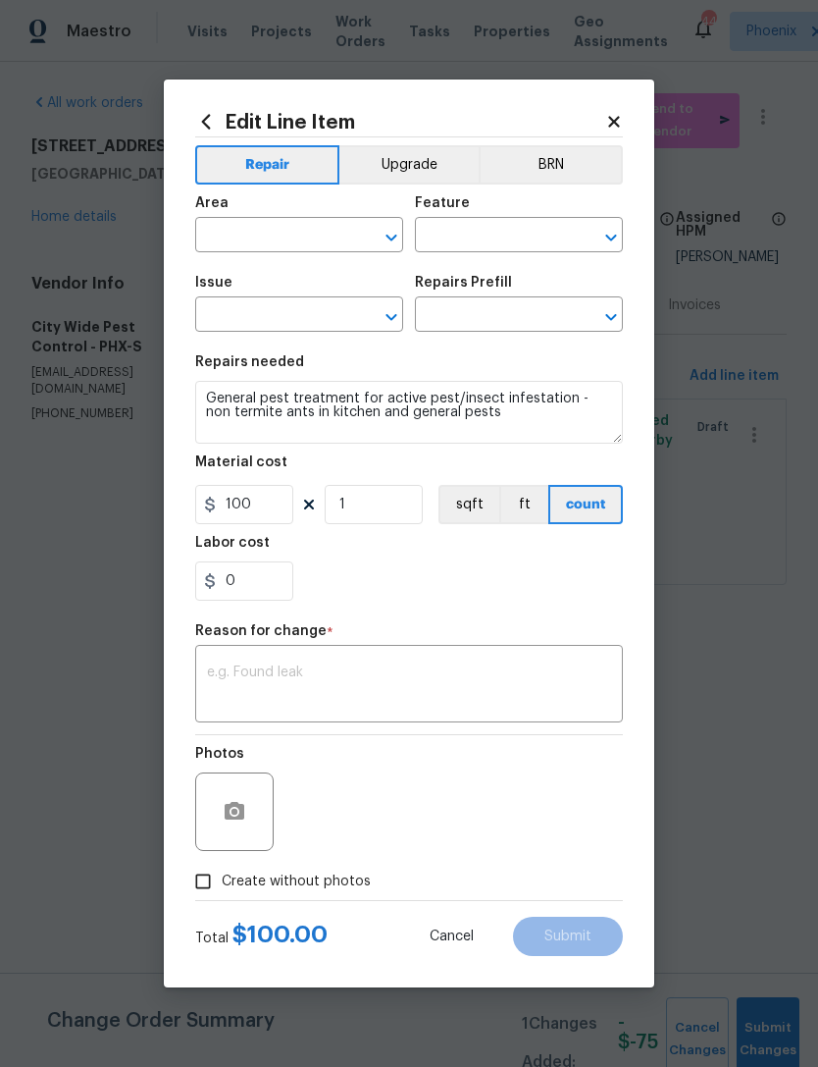
type input "Interior Overall"
type input "Pests"
type input "Pest present"
type input "General Pest Control $100.00"
click at [393, 695] on textarea at bounding box center [409, 685] width 404 height 41
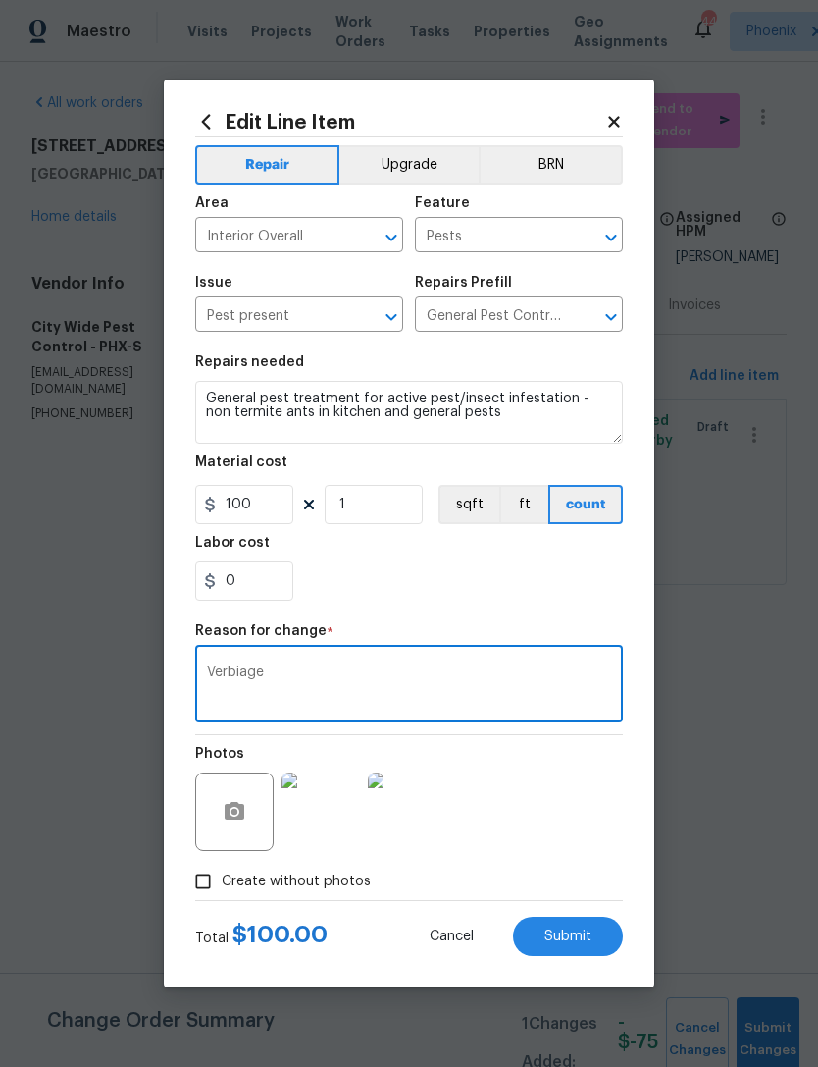
type textarea "Verbiage"
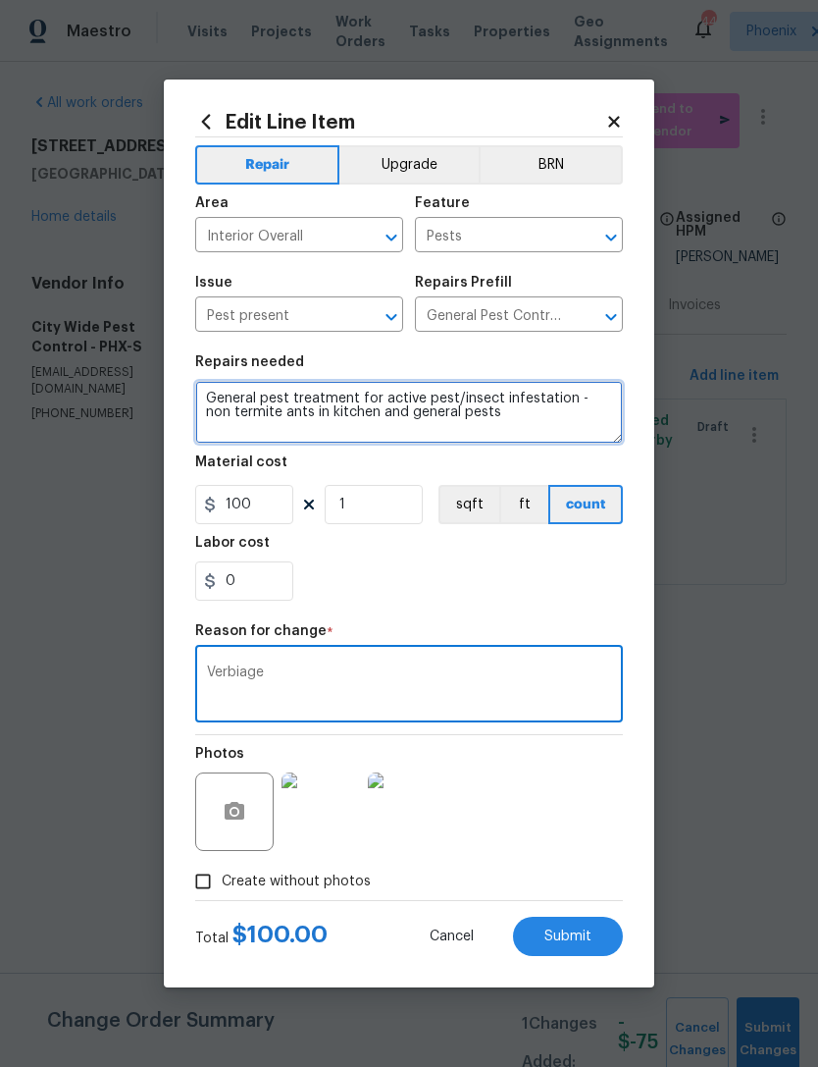
click at [554, 424] on textarea "General pest treatment for active pest/insect infestation - non termite ants in…" at bounding box center [409, 412] width 428 height 63
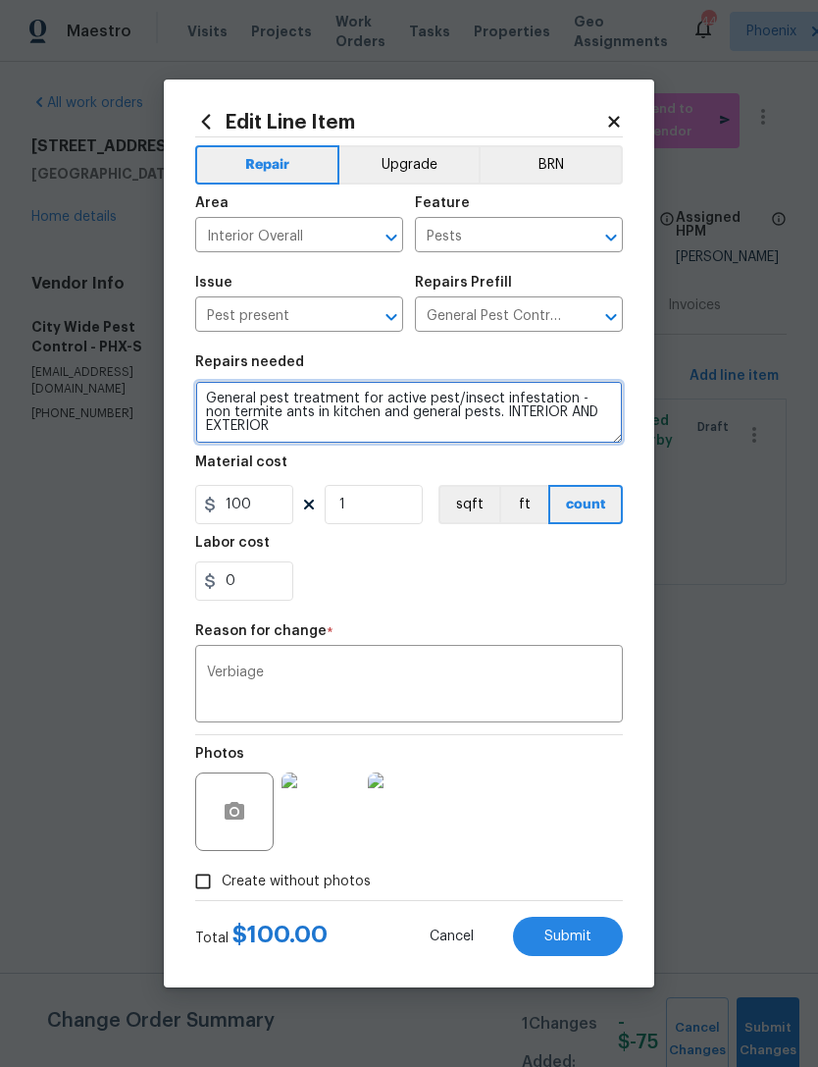
type textarea "General pest treatment for active pest/insect infestation - non termite ants in…"
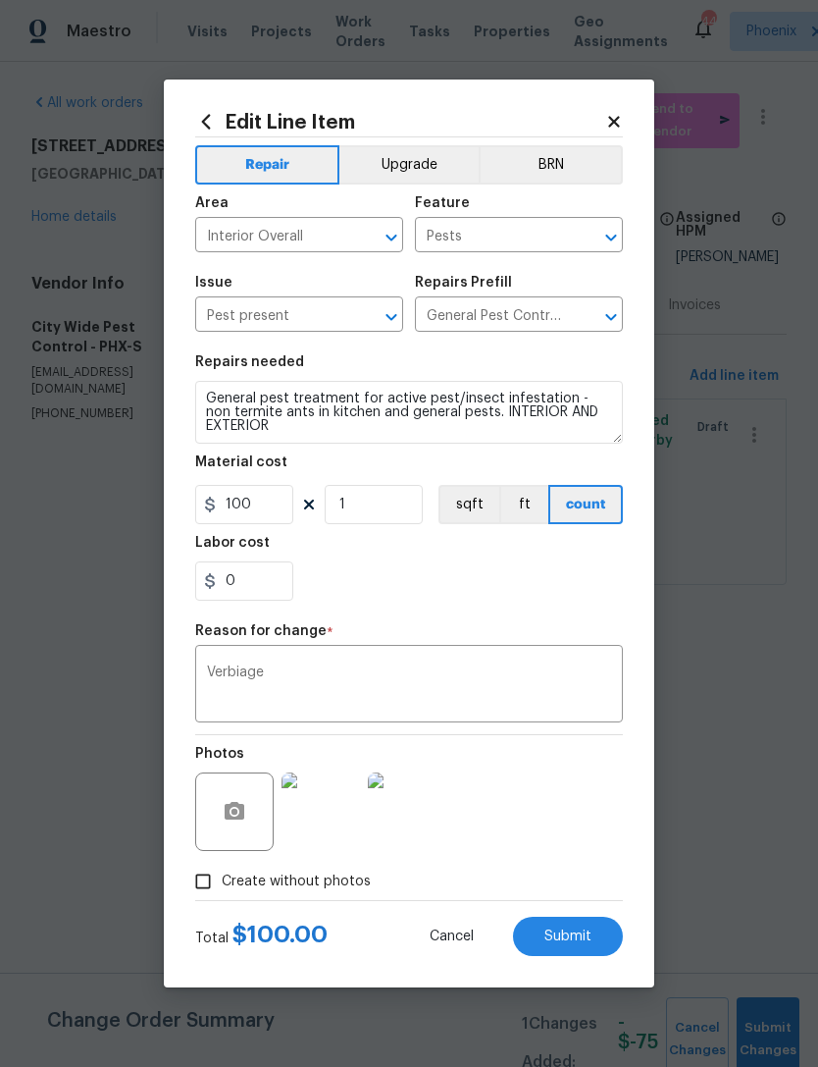
click at [527, 570] on div "0" at bounding box center [409, 580] width 428 height 39
click at [580, 927] on button "Submit" at bounding box center [568, 935] width 110 height 39
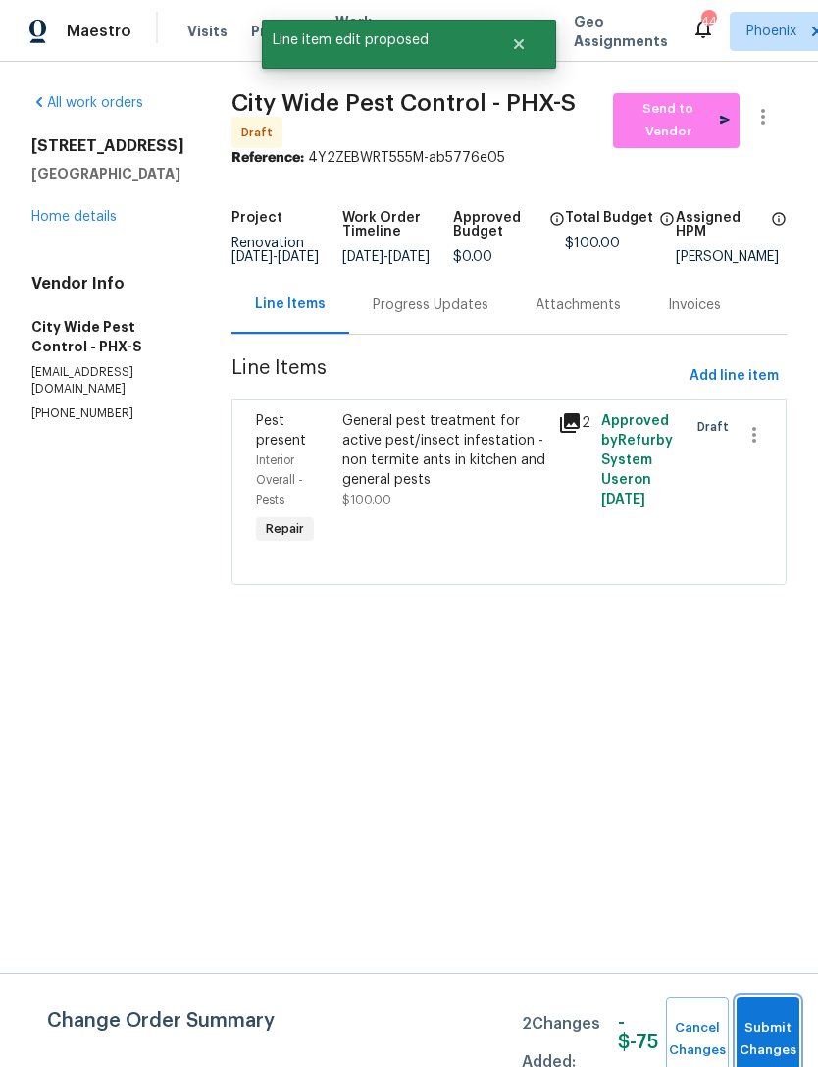
click at [780, 1026] on span "Submit Changes" at bounding box center [768, 1039] width 43 height 45
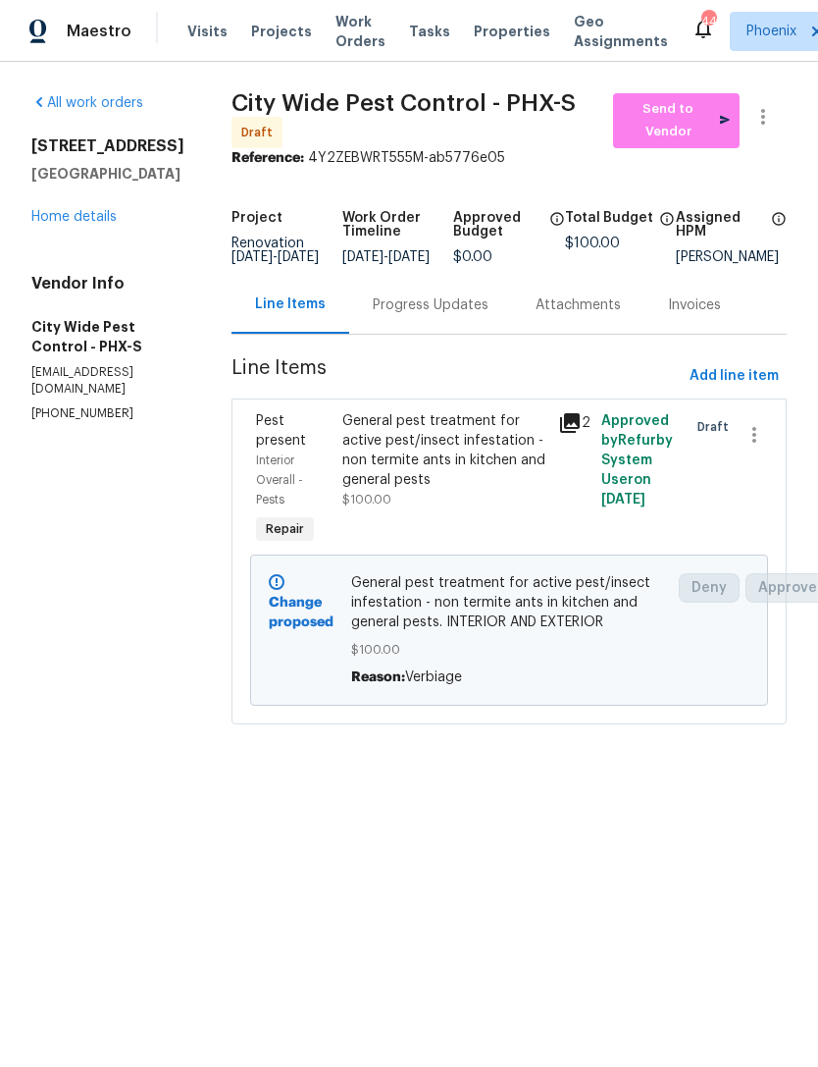
click at [95, 224] on link "Home details" at bounding box center [73, 217] width 85 height 14
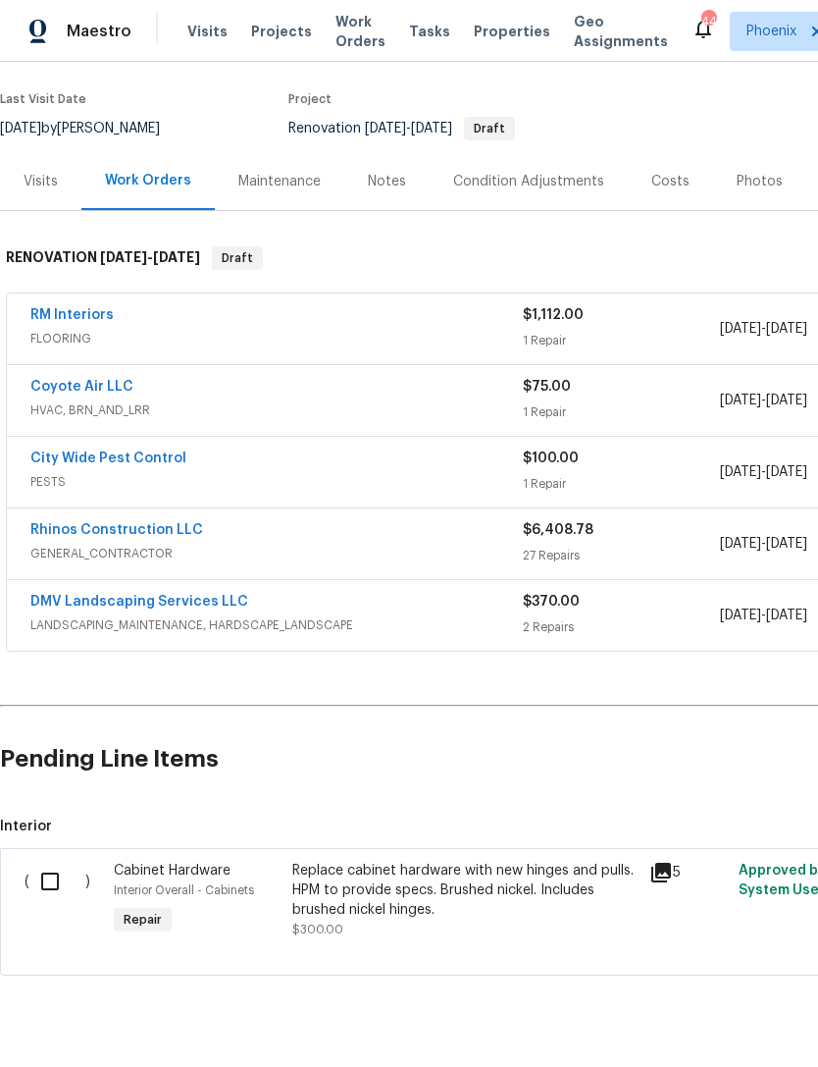
scroll to position [144, 0]
click at [433, 909] on div "Replace cabinet hardware with new hinges and pulls. HPM to provide specs. Brush…" at bounding box center [464, 891] width 345 height 59
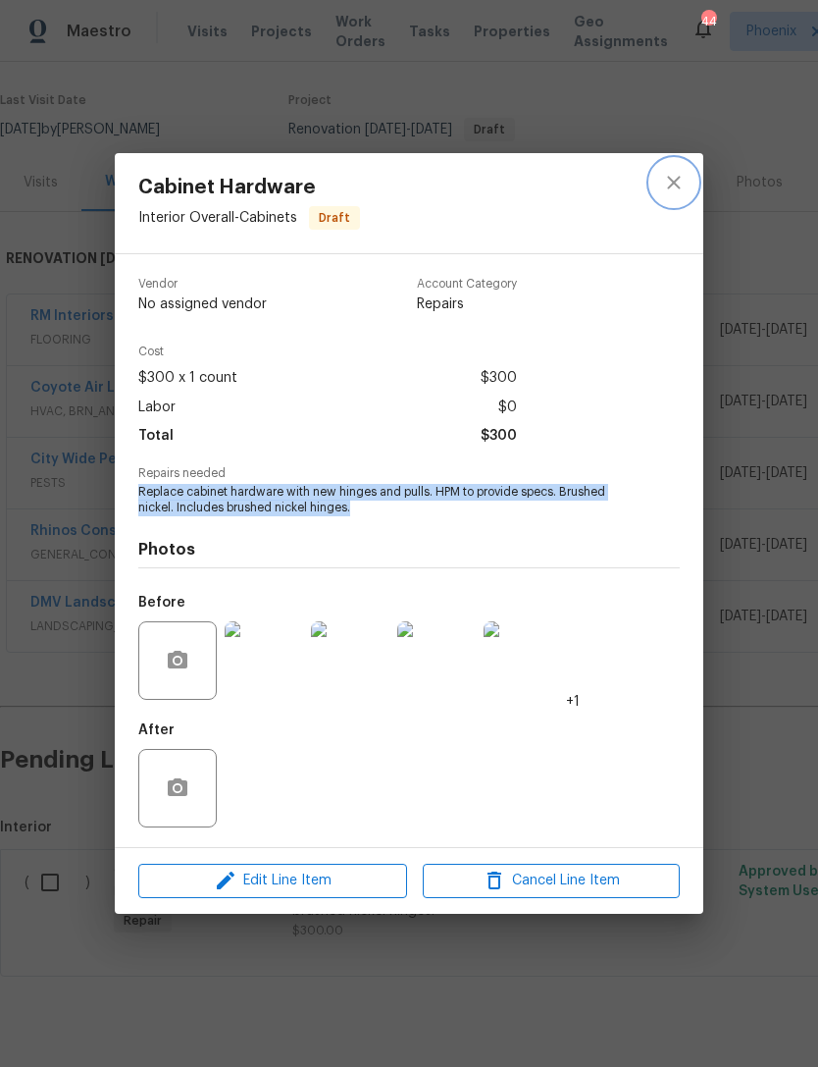
click at [681, 186] on icon "close" at bounding box center [674, 183] width 24 height 24
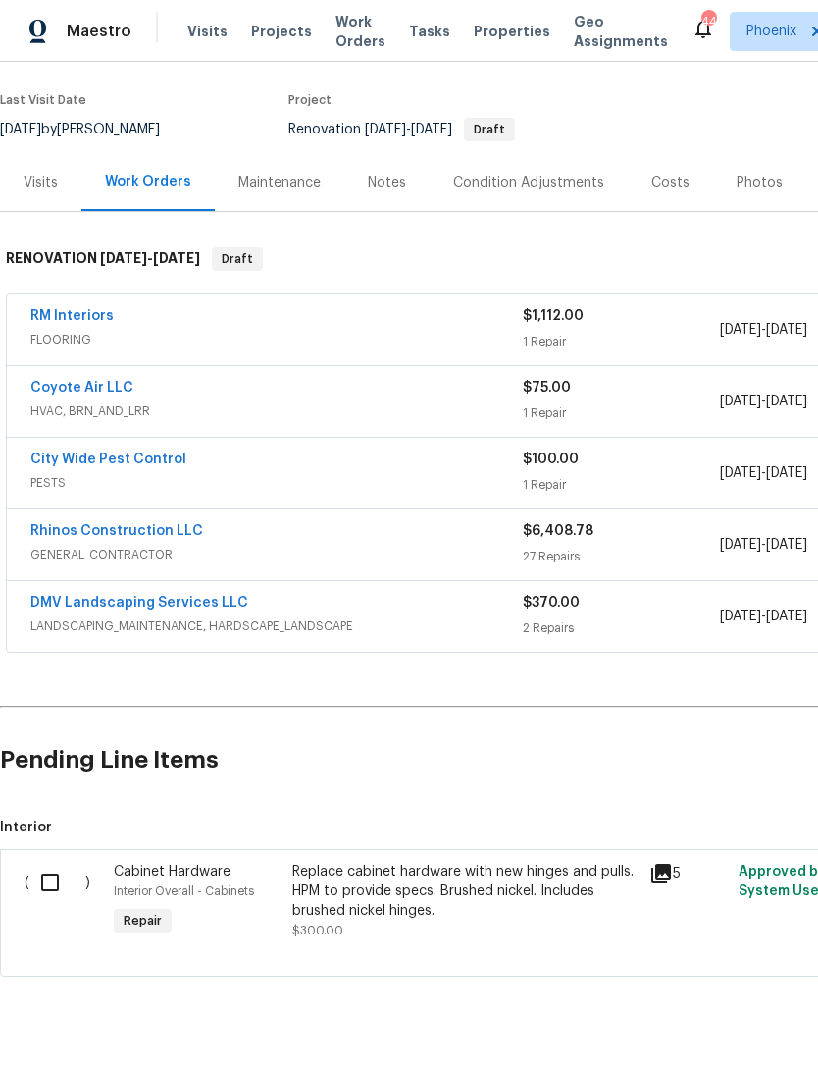
click at [133, 538] on link "Rhinos Construction LLC" at bounding box center [116, 531] width 173 height 14
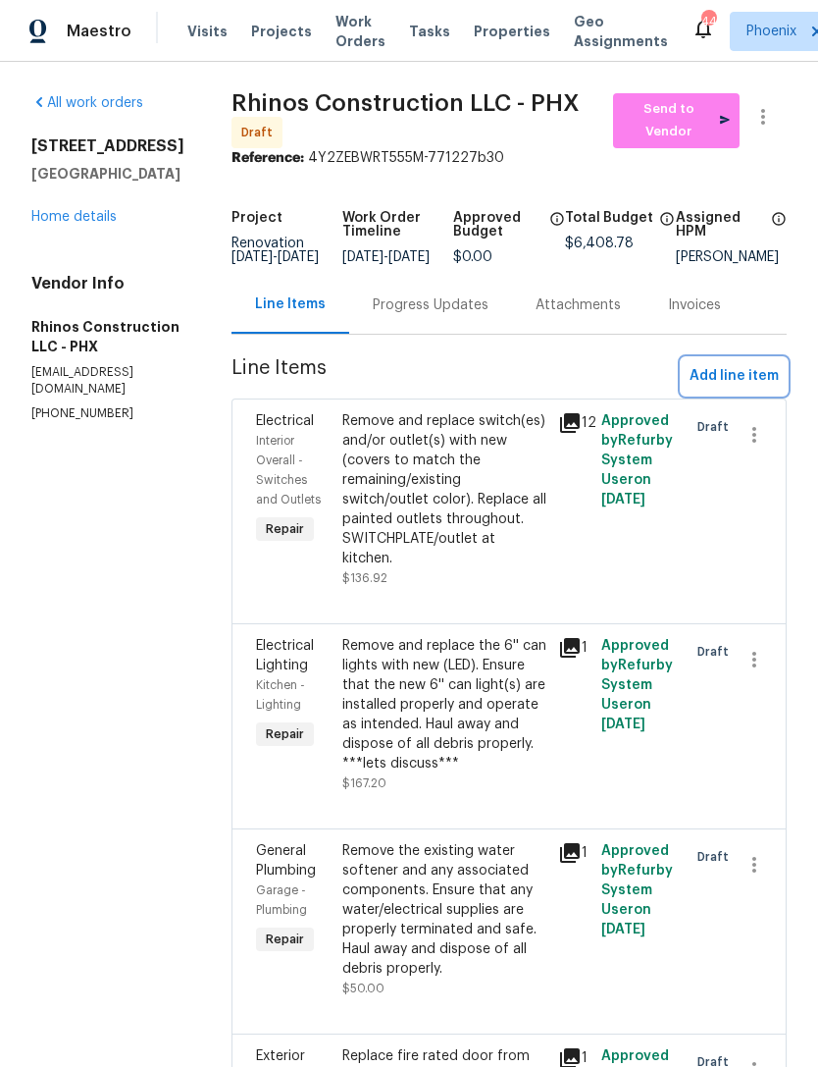
click at [759, 389] on span "Add line item" at bounding box center [734, 376] width 89 height 25
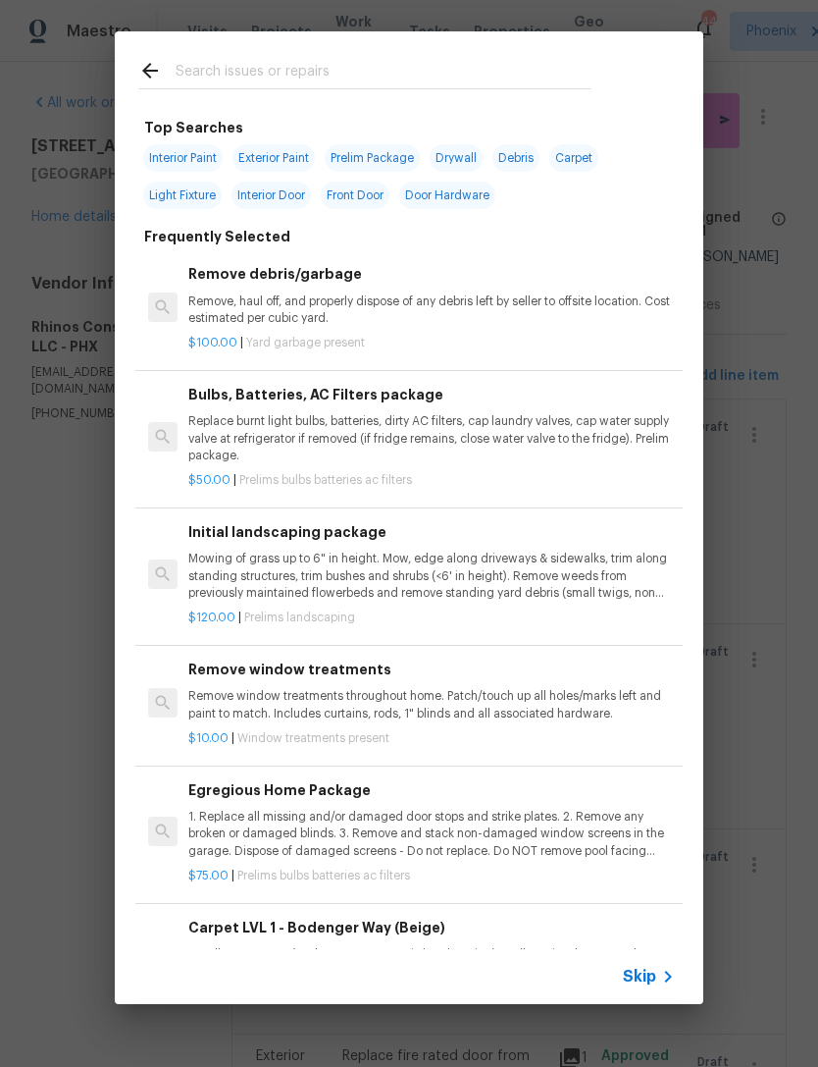
click at [311, 67] on input "text" at bounding box center [384, 73] width 416 height 29
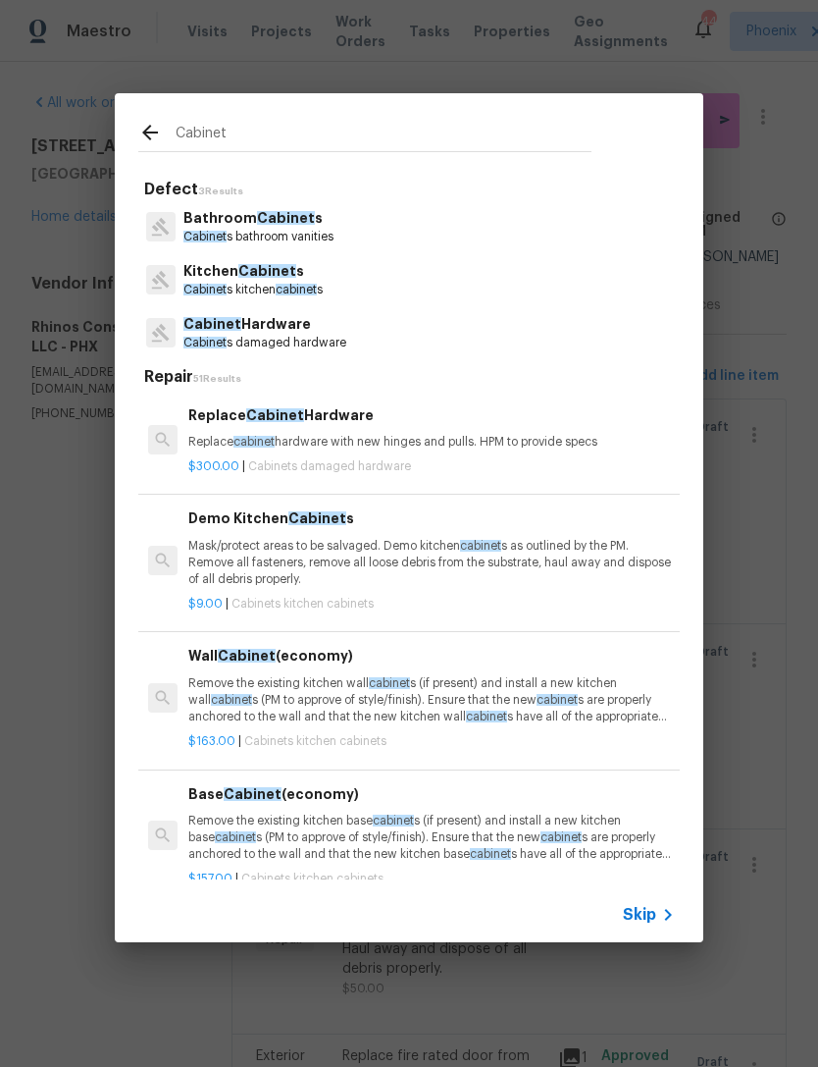
type input "Cabinet"
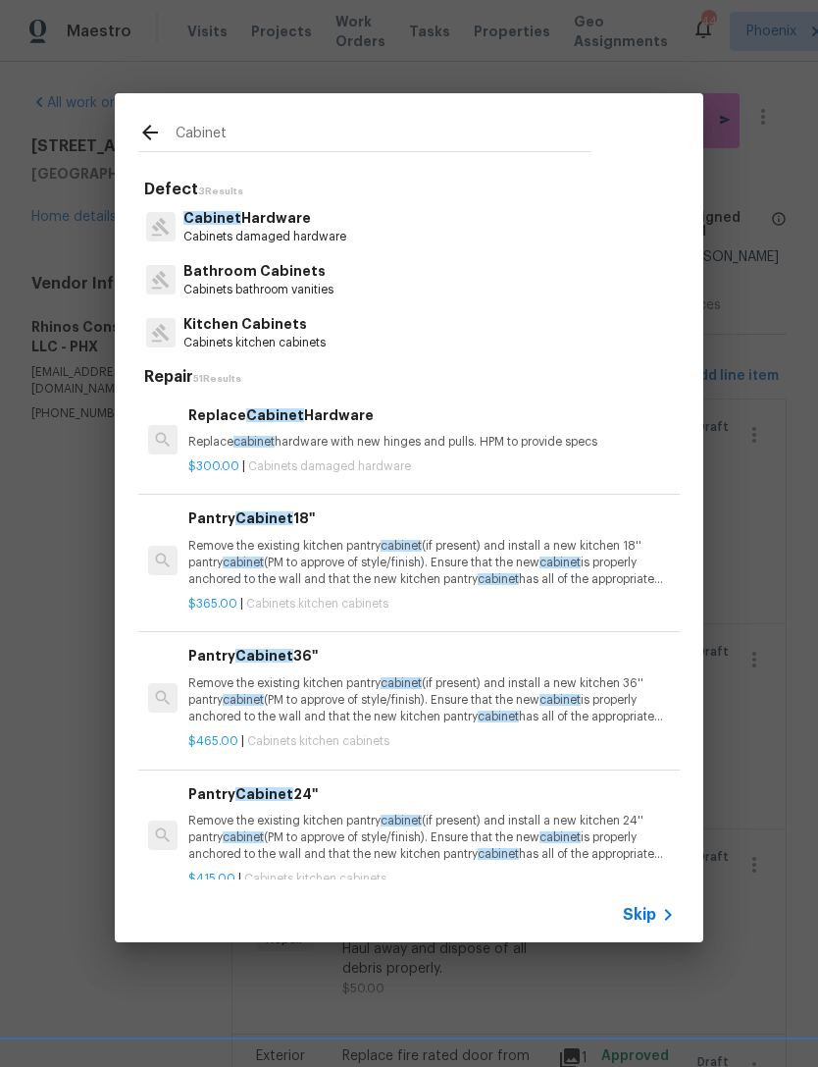
click at [470, 435] on p "Replace cabinet hardware with new hinges and pulls. HPM to provide specs" at bounding box center [431, 442] width 487 height 17
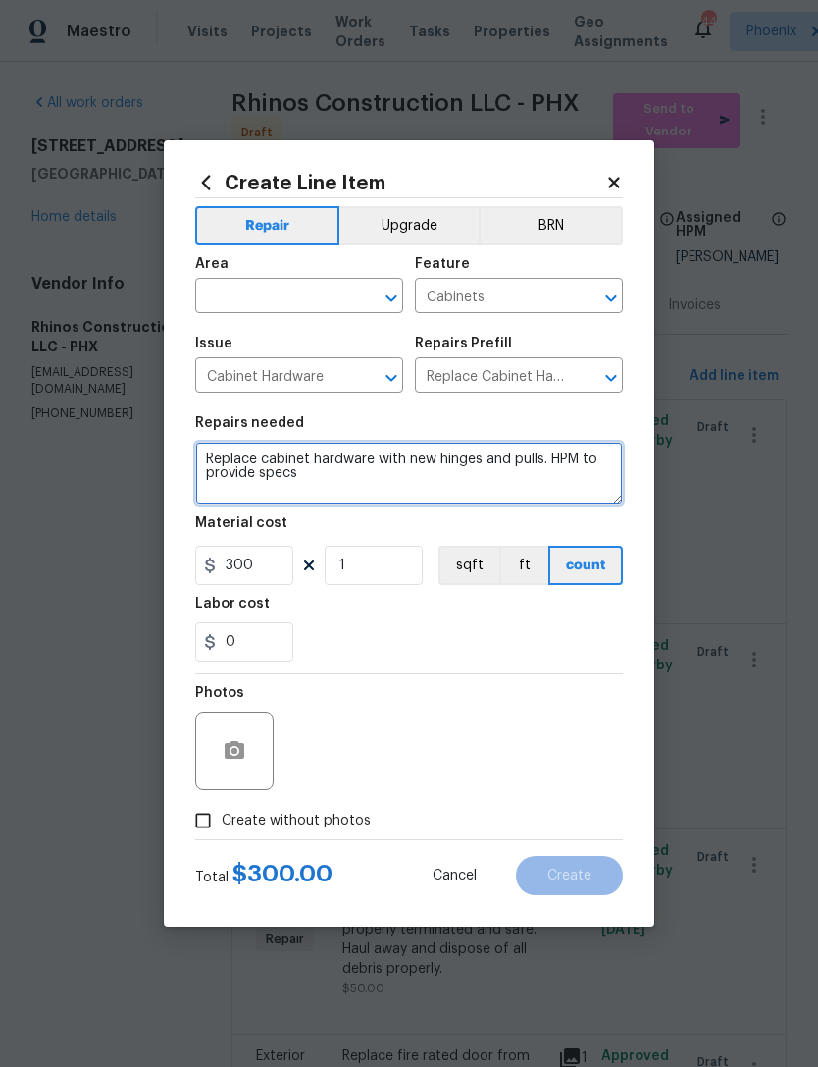
click at [437, 473] on textarea "Replace cabinet hardware with new hinges and pulls. HPM to provide specs" at bounding box center [409, 473] width 428 height 63
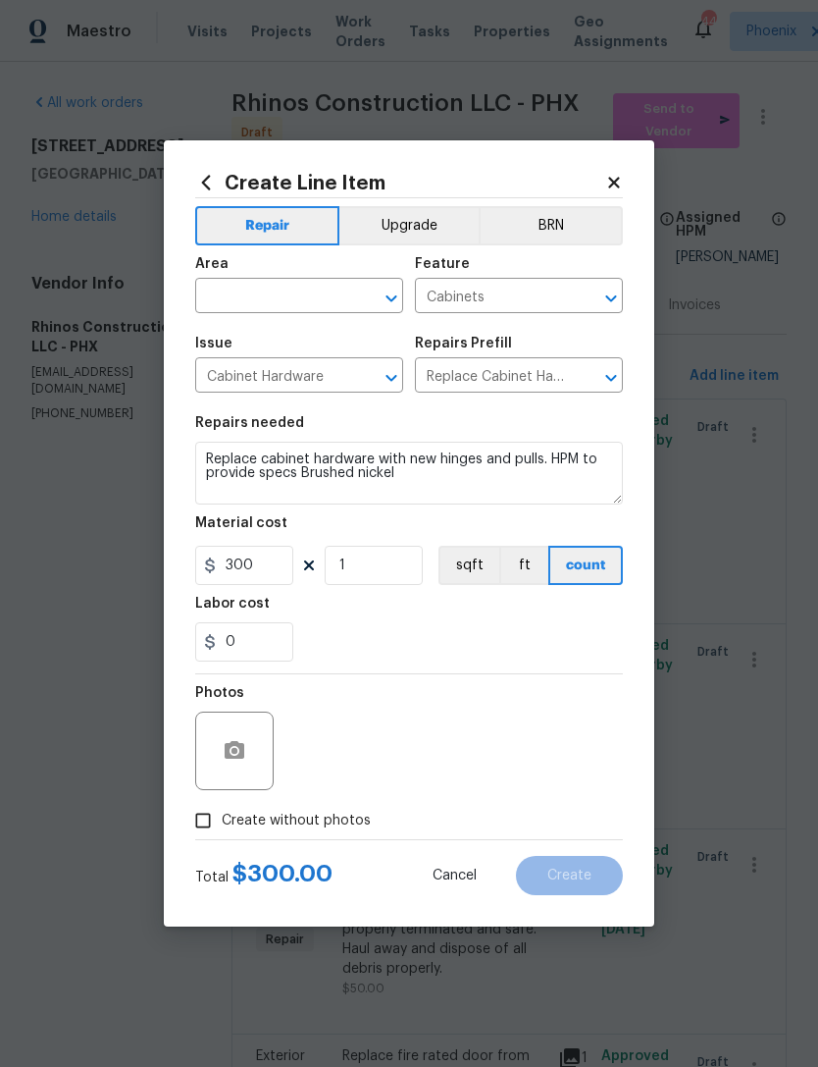
click at [404, 653] on div "0" at bounding box center [409, 641] width 428 height 39
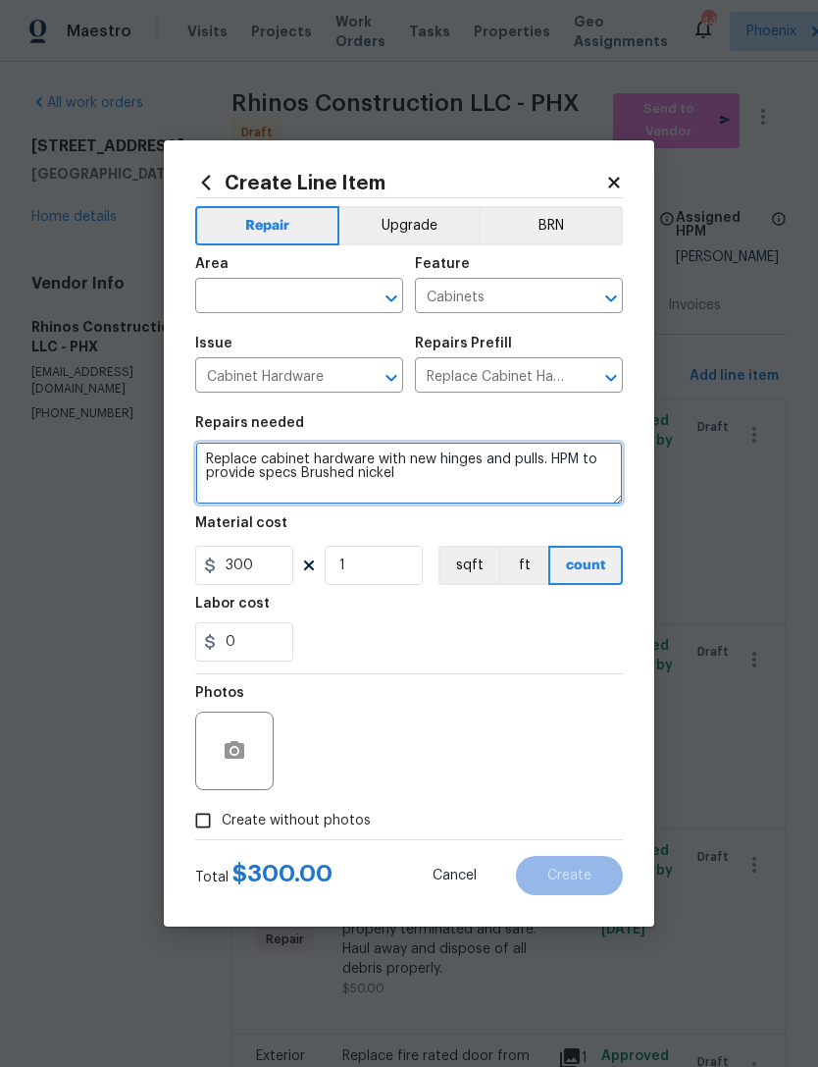
click at [488, 482] on textarea "Replace cabinet hardware with new hinges and pulls. HPM to provide specs Brushe…" at bounding box center [409, 473] width 428 height 63
click at [445, 472] on textarea "Replace cabinet hardware with new hinges and pulls. HPM to provide specs Brushe…" at bounding box center [409, 473] width 428 height 63
type textarea "Replace cabinet hardware with new hinges and pulls. HPM to provide specs Brushe…"
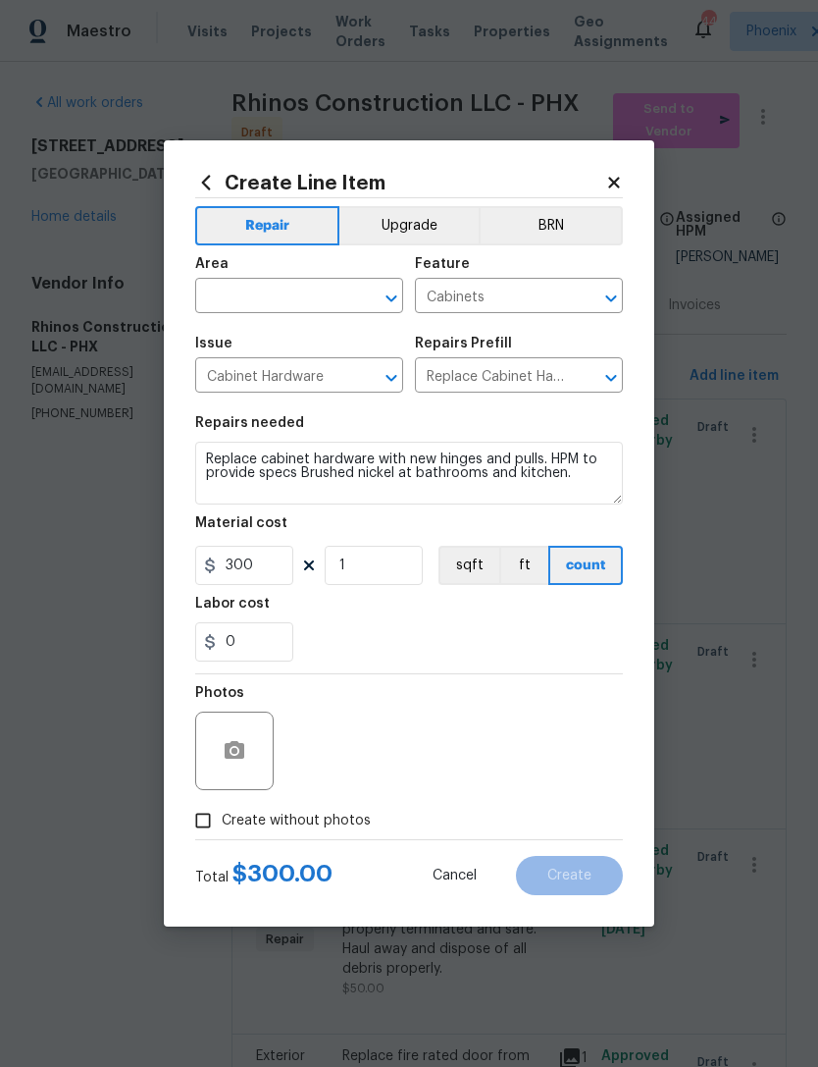
click at [330, 287] on input "text" at bounding box center [271, 298] width 153 height 30
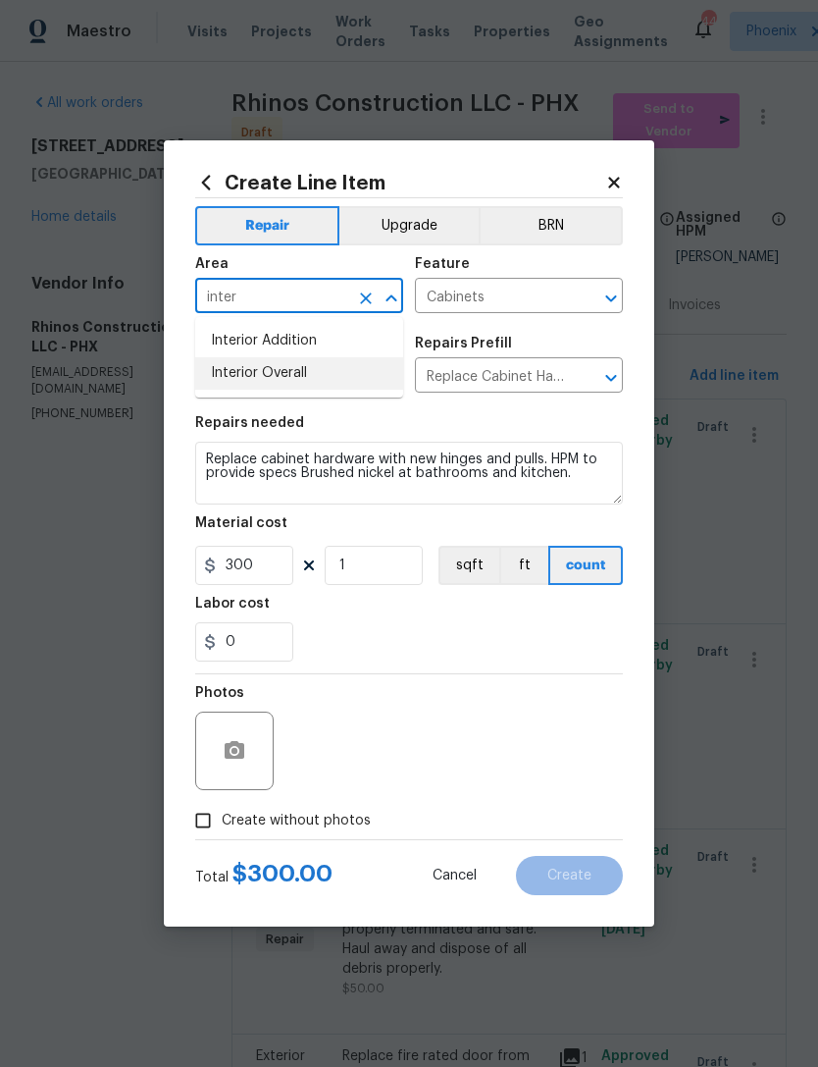
click at [301, 379] on li "Interior Overall" at bounding box center [299, 373] width 208 height 32
type input "Interior Overall"
click at [300, 379] on input "Cabinet Hardware" at bounding box center [271, 377] width 153 height 30
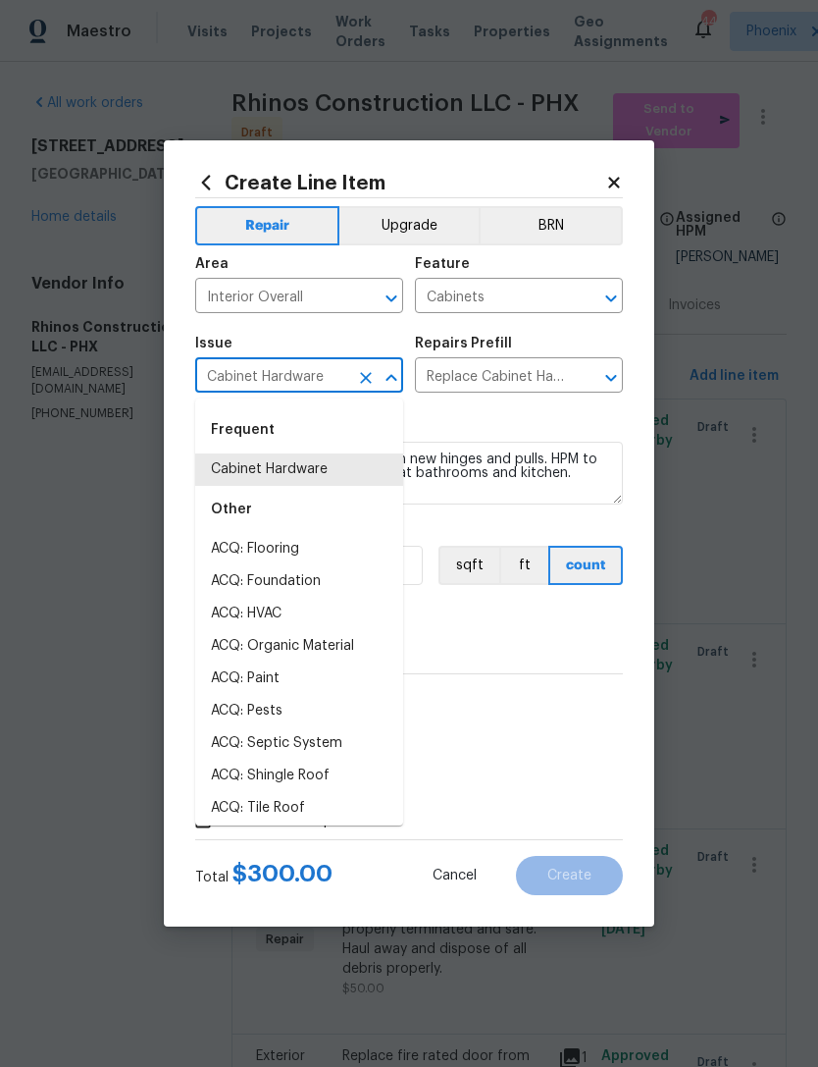
click at [346, 334] on span "Issue Cabinet Hardware ​" at bounding box center [299, 364] width 208 height 79
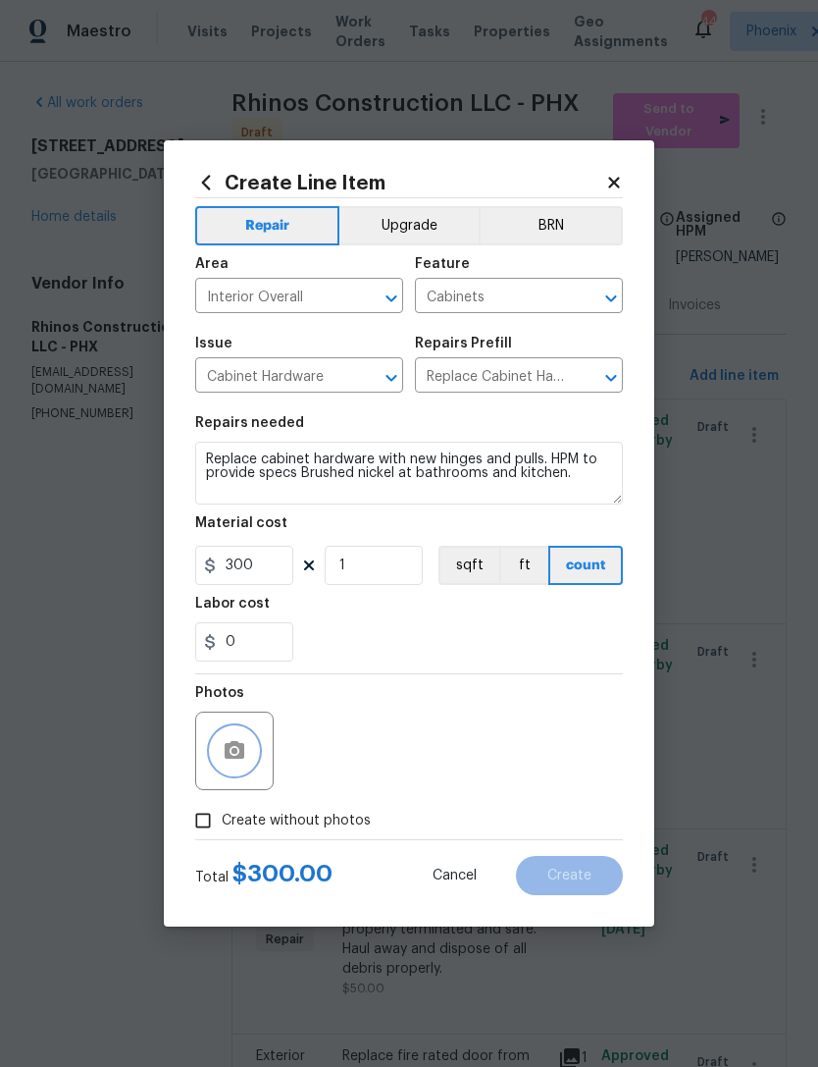
click at [236, 737] on button "button" at bounding box center [234, 750] width 47 height 47
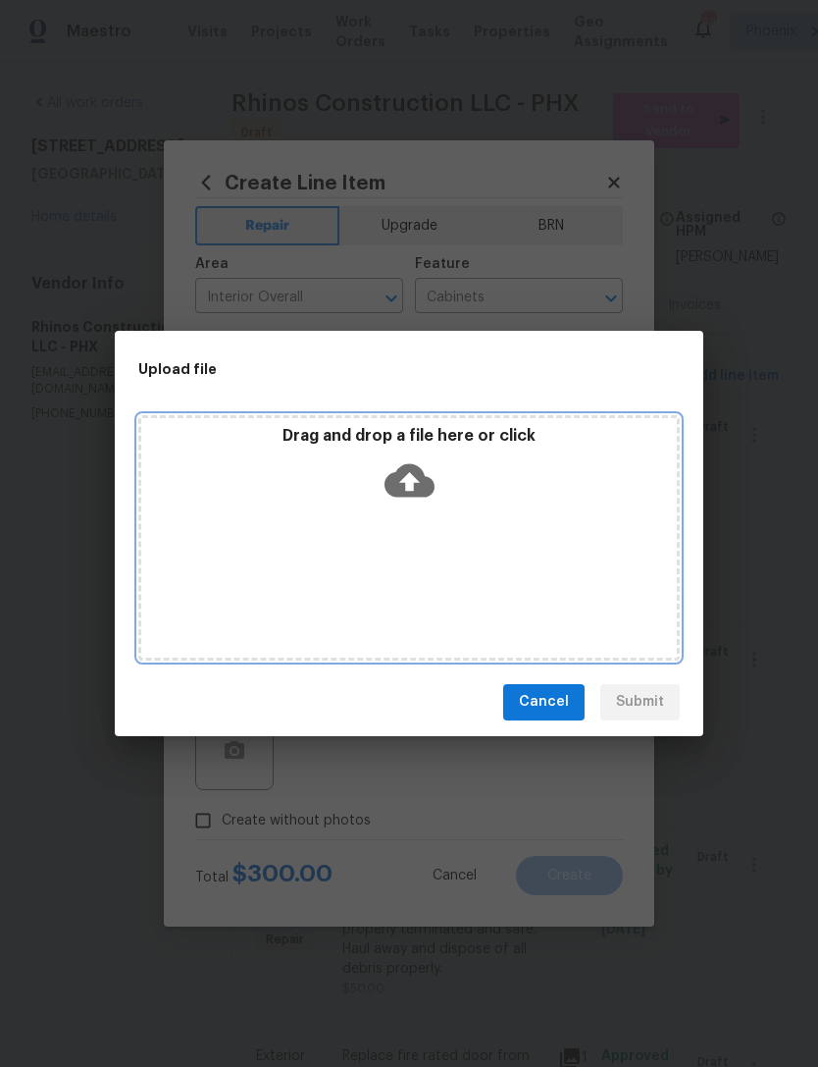
click at [415, 481] on icon at bounding box center [410, 480] width 50 height 50
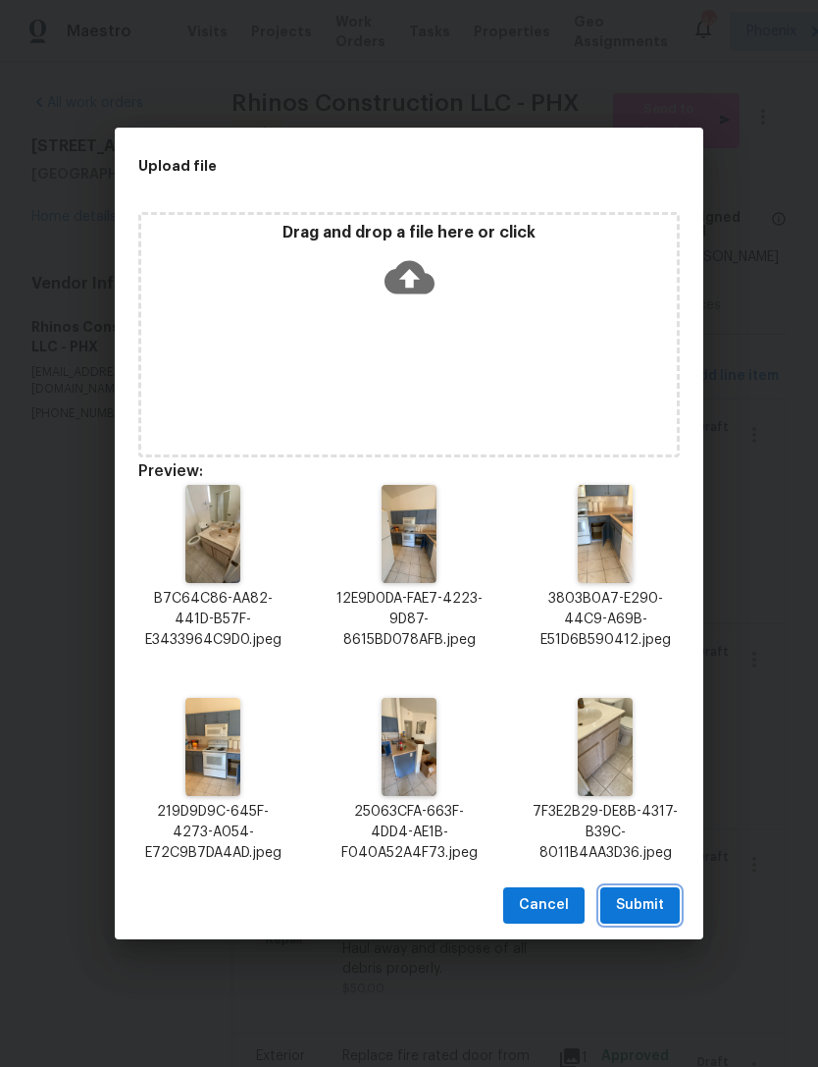
click at [655, 902] on span "Submit" at bounding box center [640, 905] width 48 height 25
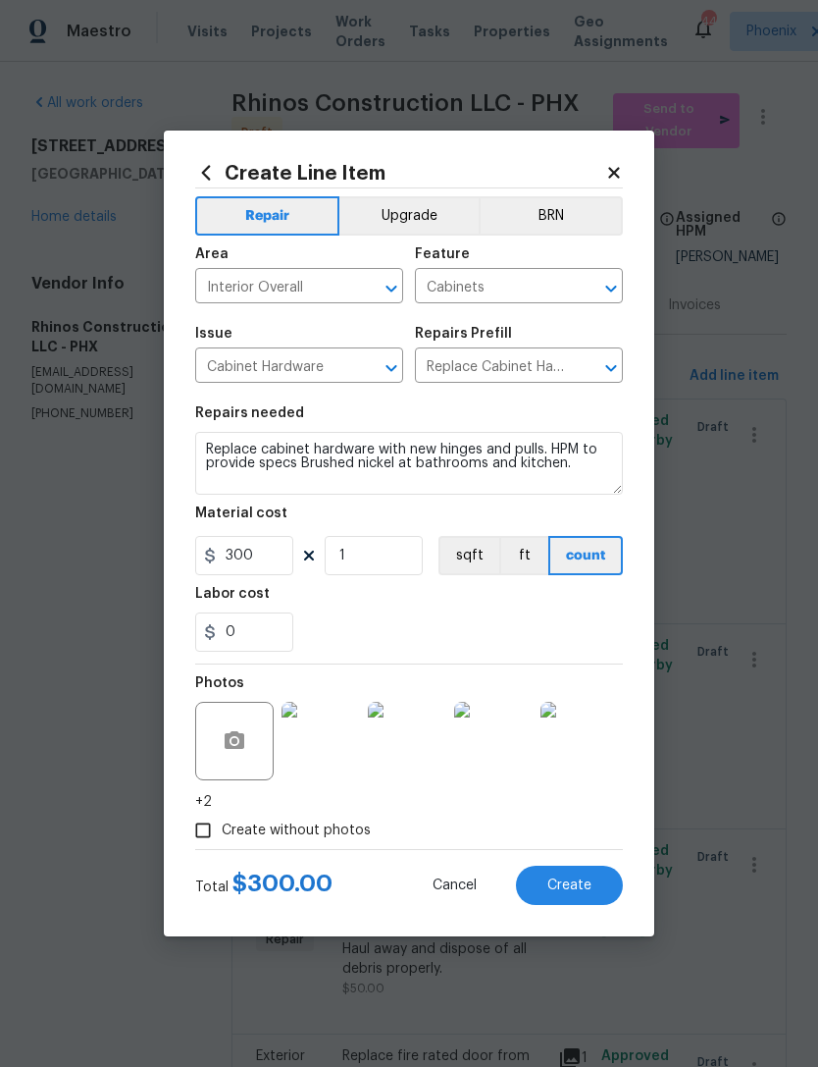
click at [579, 883] on span "Create" at bounding box center [570, 885] width 44 height 15
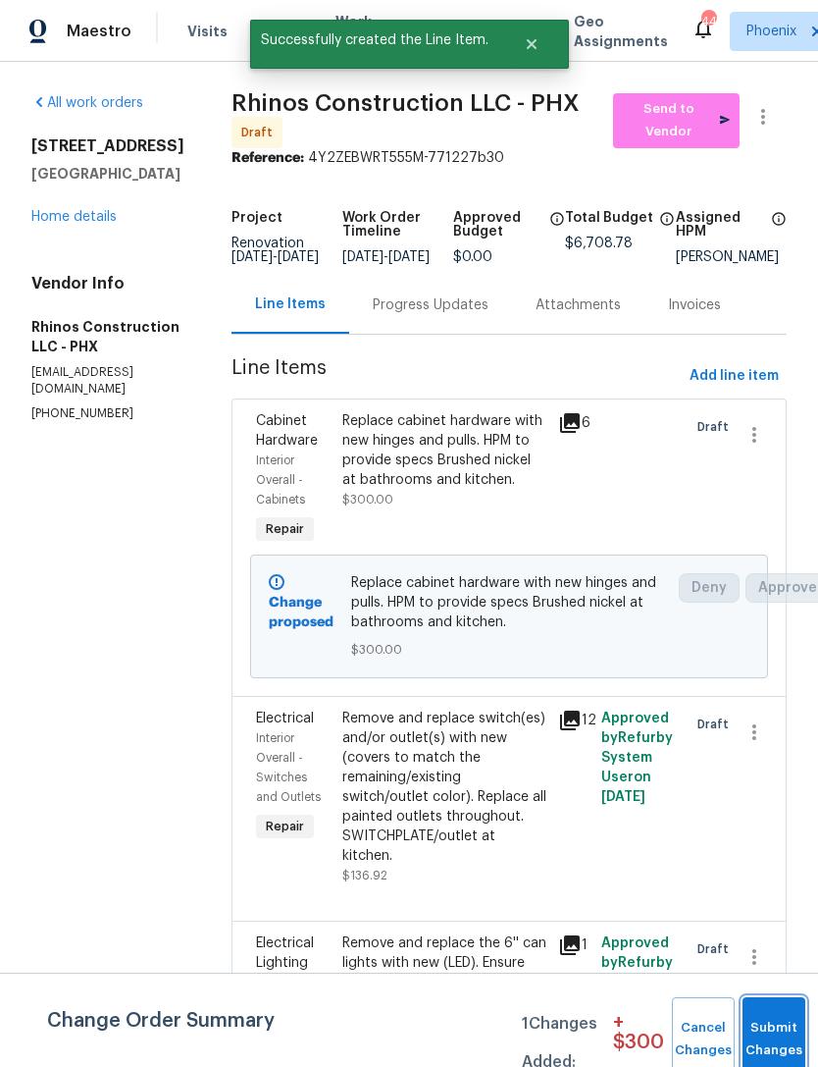
click at [776, 1022] on button "Submit Changes" at bounding box center [774, 1039] width 63 height 84
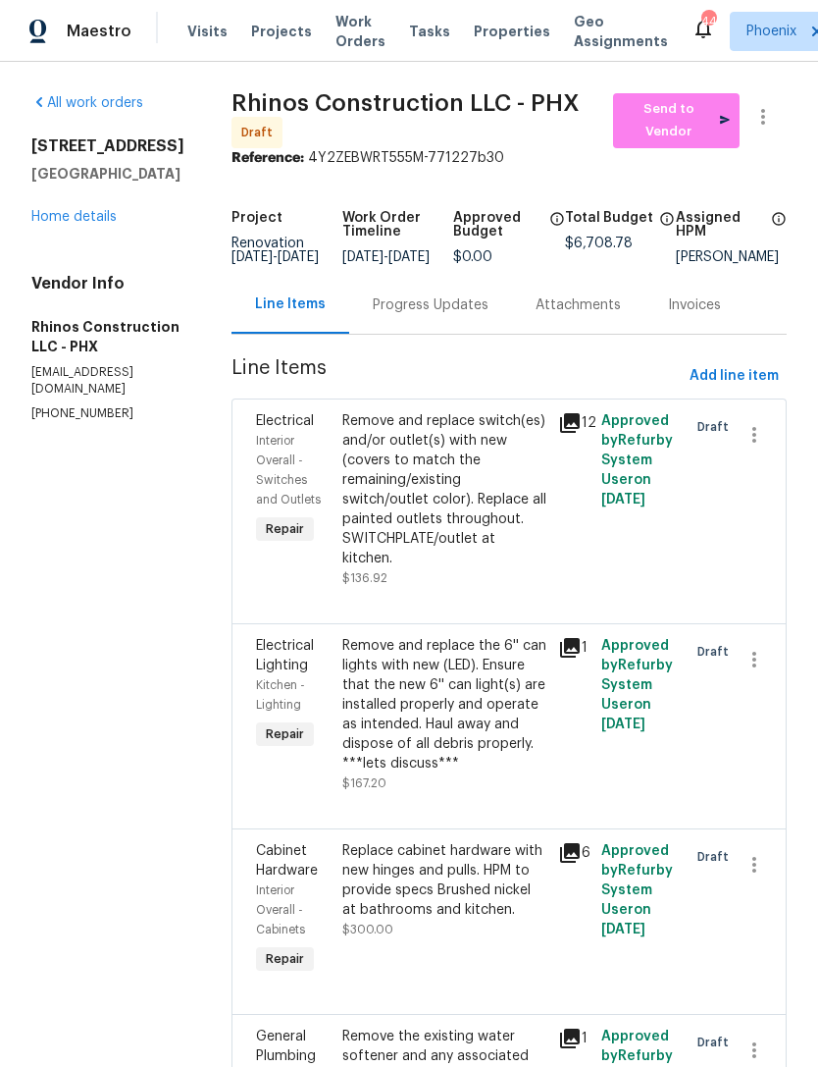
scroll to position [1, 0]
click at [100, 223] on link "Home details" at bounding box center [73, 216] width 85 height 14
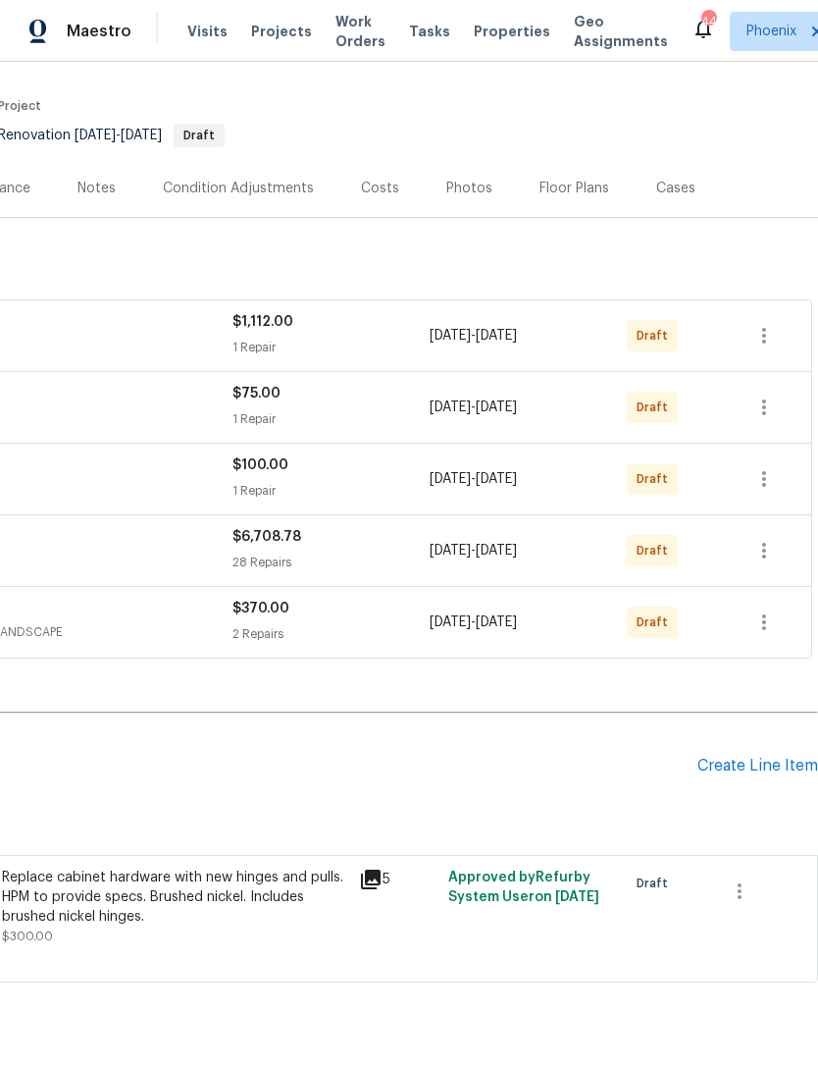
scroll to position [138, 290]
click at [742, 899] on icon "button" at bounding box center [740, 891] width 4 height 16
click at [755, 915] on li "Cancel" at bounding box center [754, 910] width 76 height 32
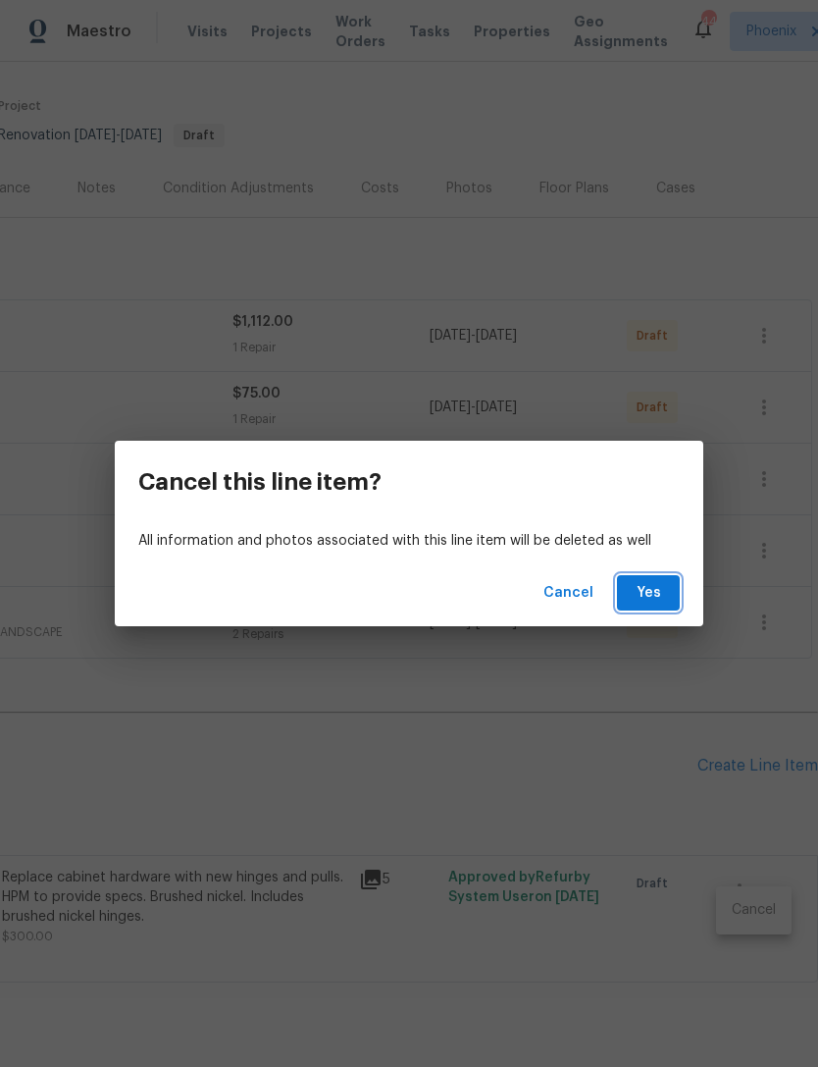
click at [660, 591] on span "Yes" at bounding box center [648, 593] width 31 height 25
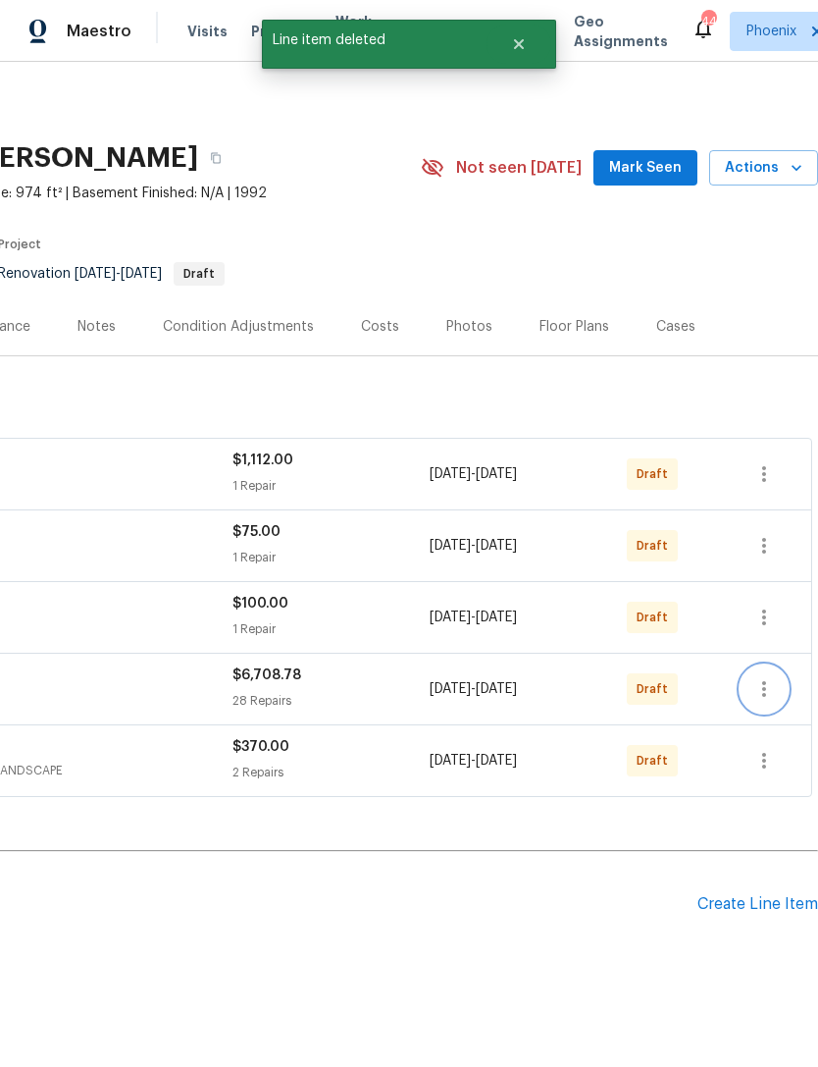
click at [762, 701] on icon "button" at bounding box center [765, 689] width 24 height 24
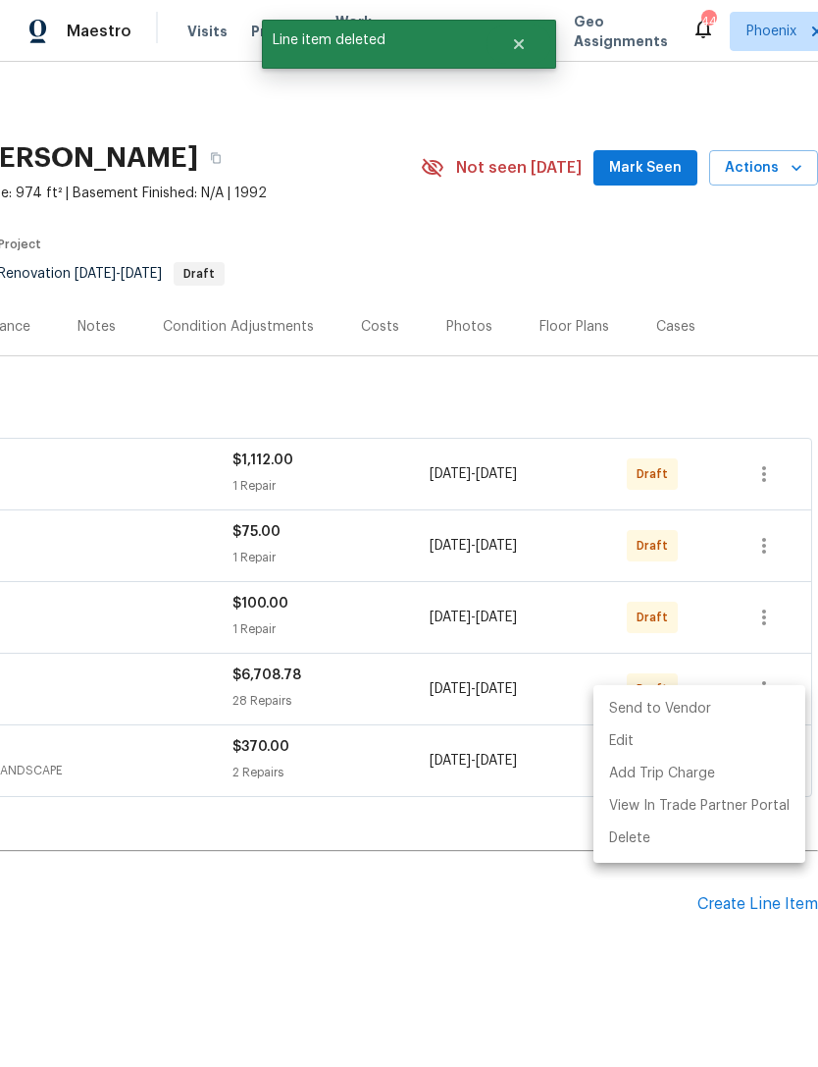
click at [712, 704] on li "Send to Vendor" at bounding box center [700, 709] width 212 height 32
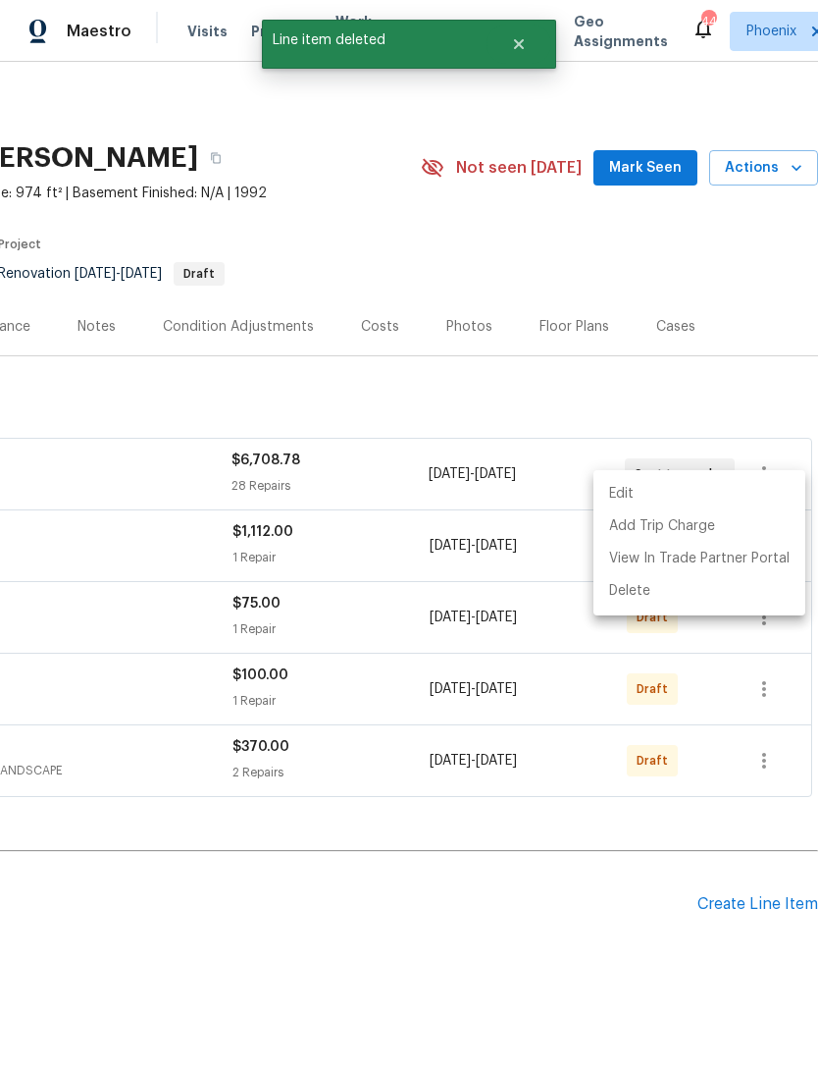
click at [773, 788] on div at bounding box center [409, 533] width 818 height 1067
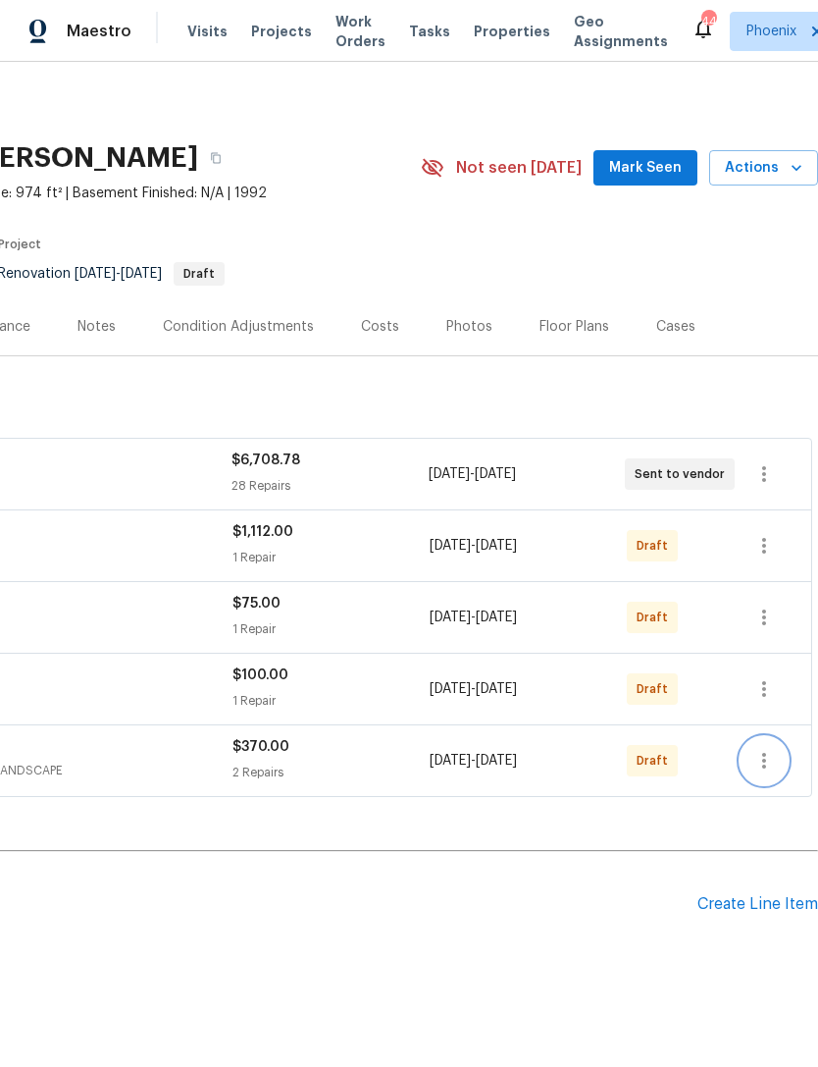
click at [765, 768] on icon "button" at bounding box center [764, 761] width 4 height 16
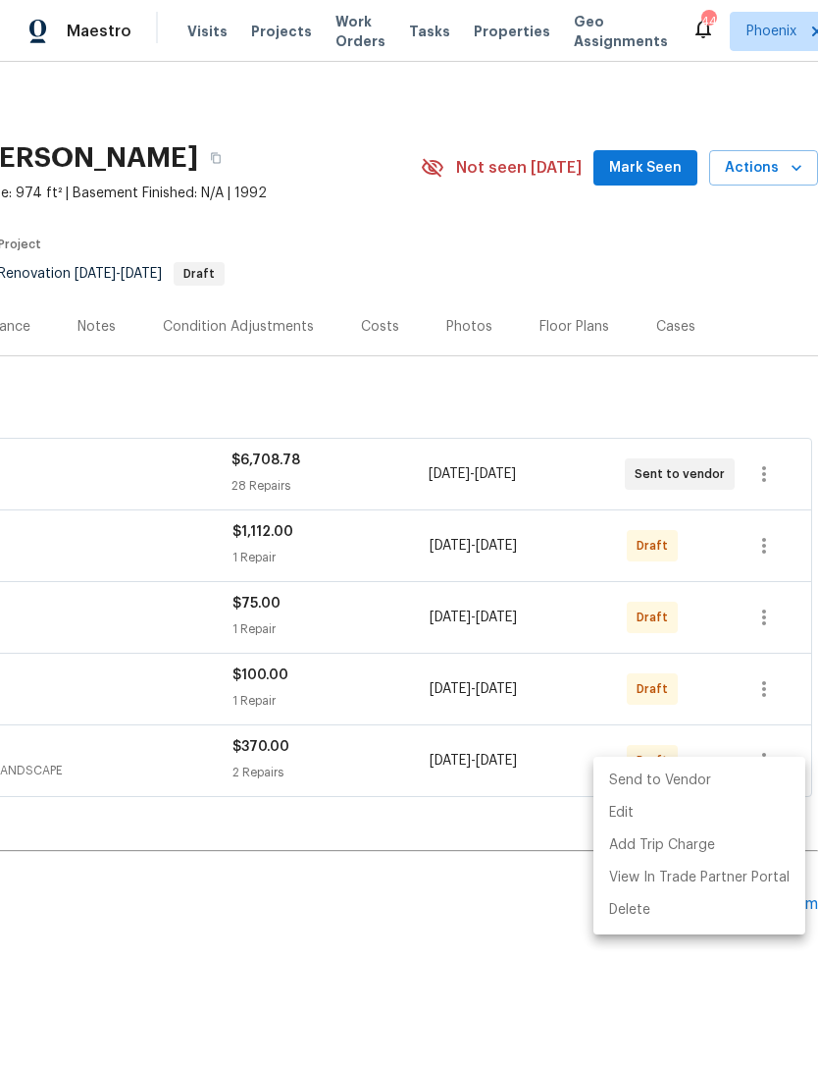
click at [710, 777] on li "Send to Vendor" at bounding box center [700, 780] width 212 height 32
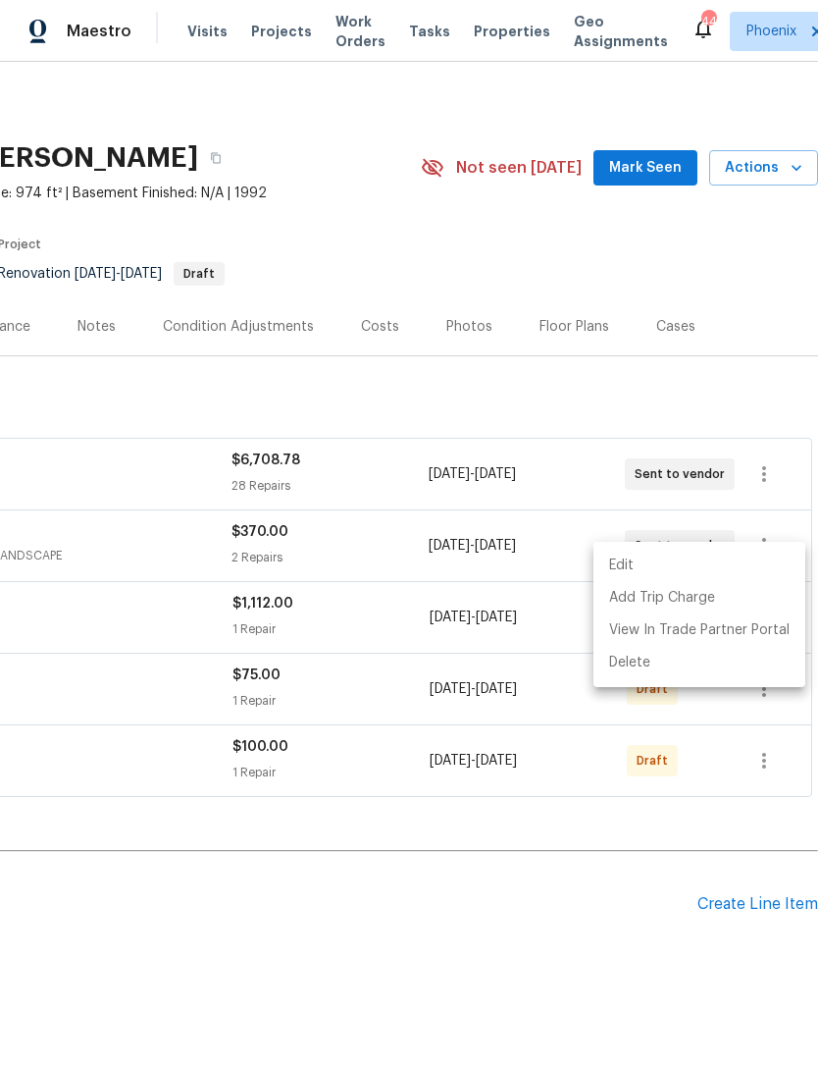
click at [767, 784] on div at bounding box center [409, 533] width 818 height 1067
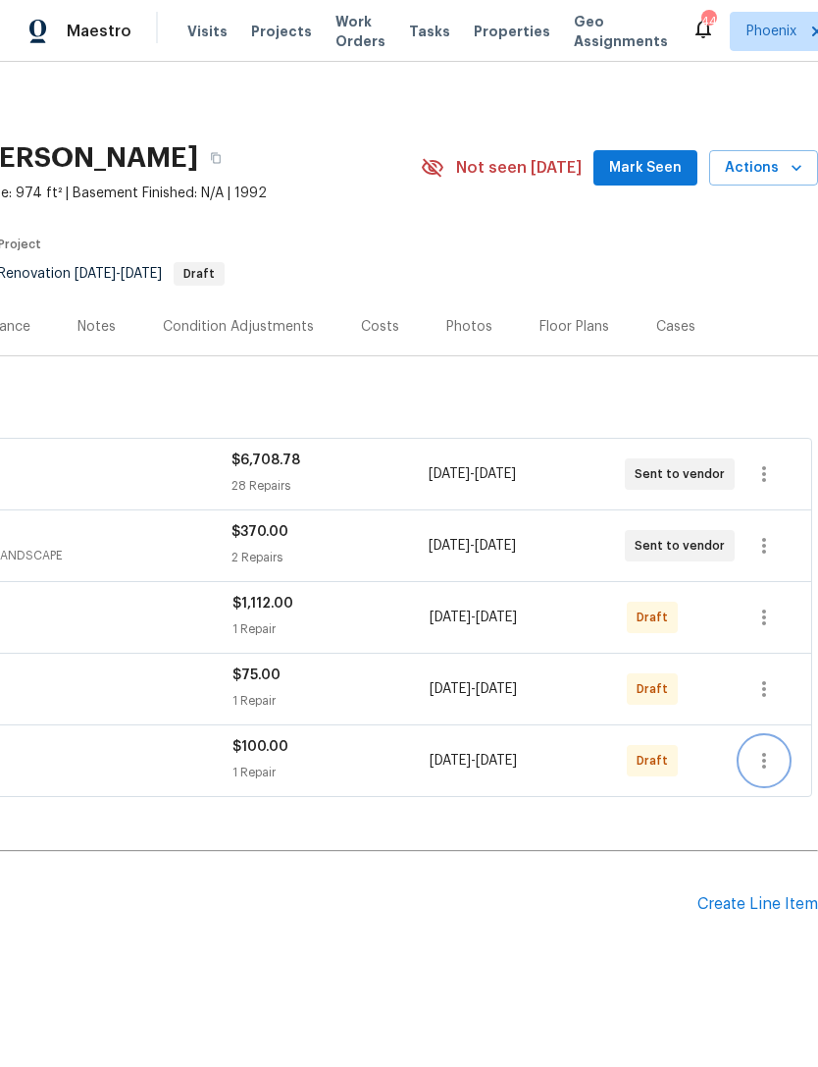
click at [765, 772] on icon "button" at bounding box center [765, 761] width 24 height 24
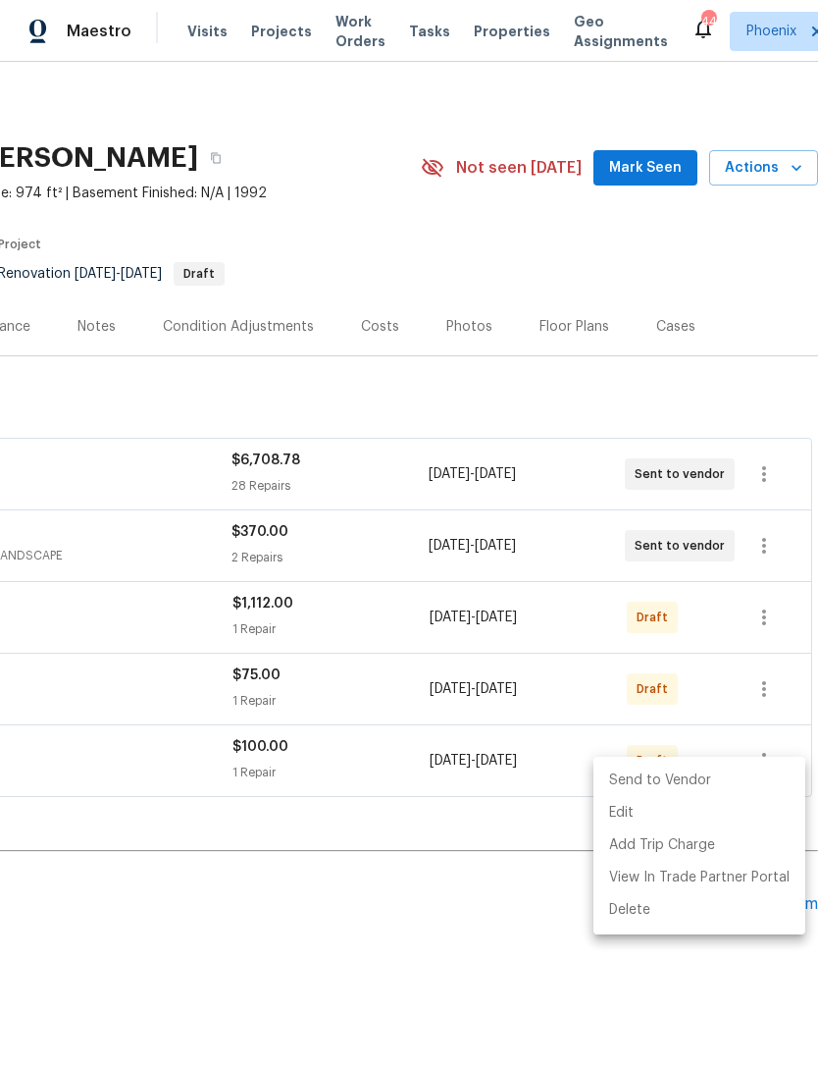
click at [692, 767] on li "Send to Vendor" at bounding box center [700, 780] width 212 height 32
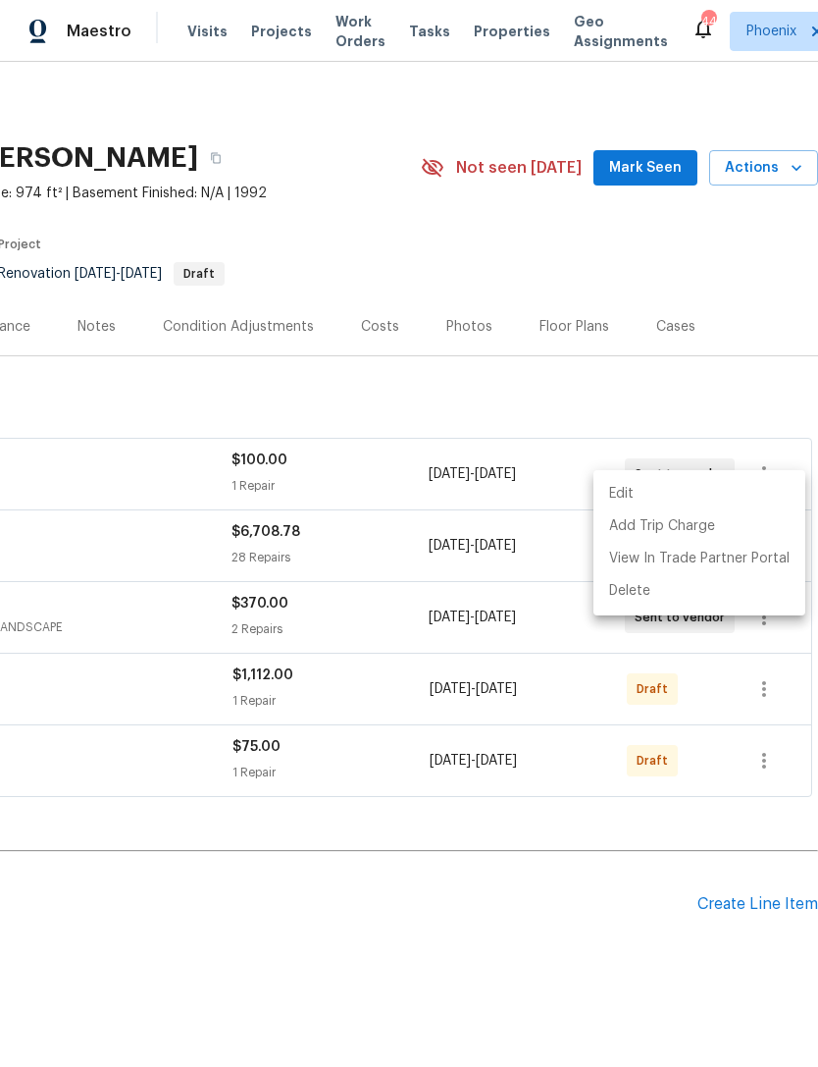
click at [768, 777] on div at bounding box center [409, 533] width 818 height 1067
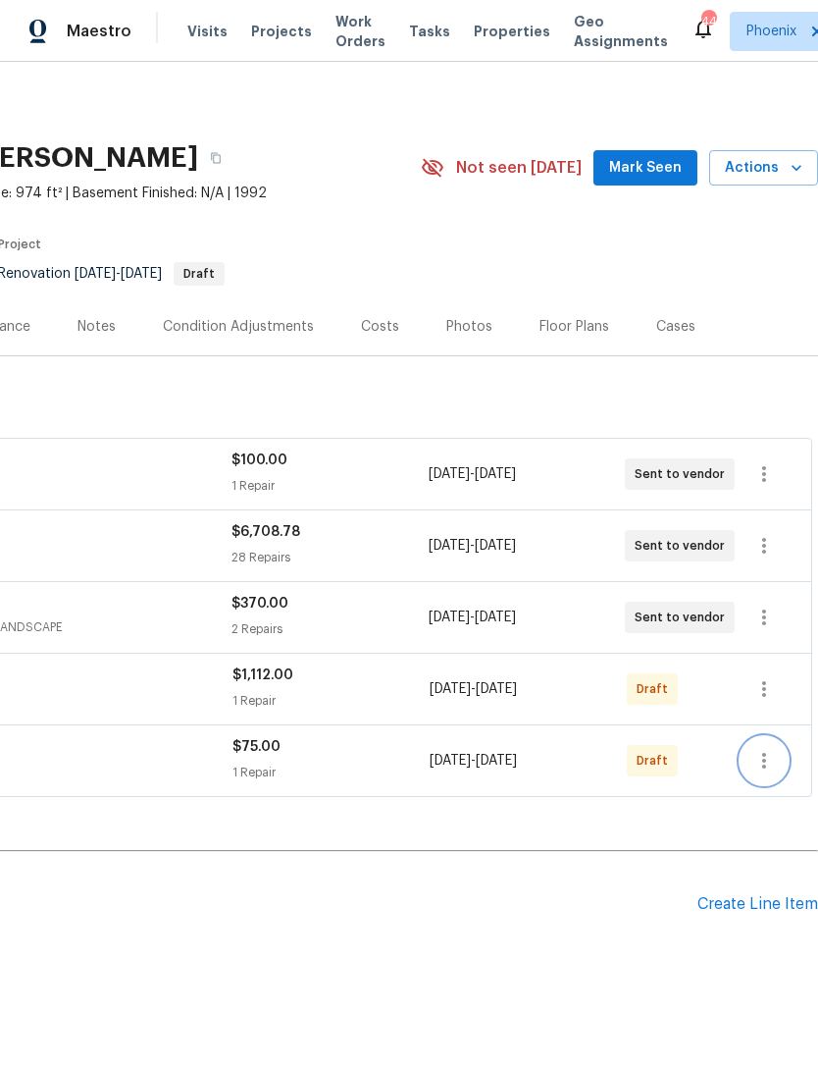
click at [766, 772] on icon "button" at bounding box center [765, 761] width 24 height 24
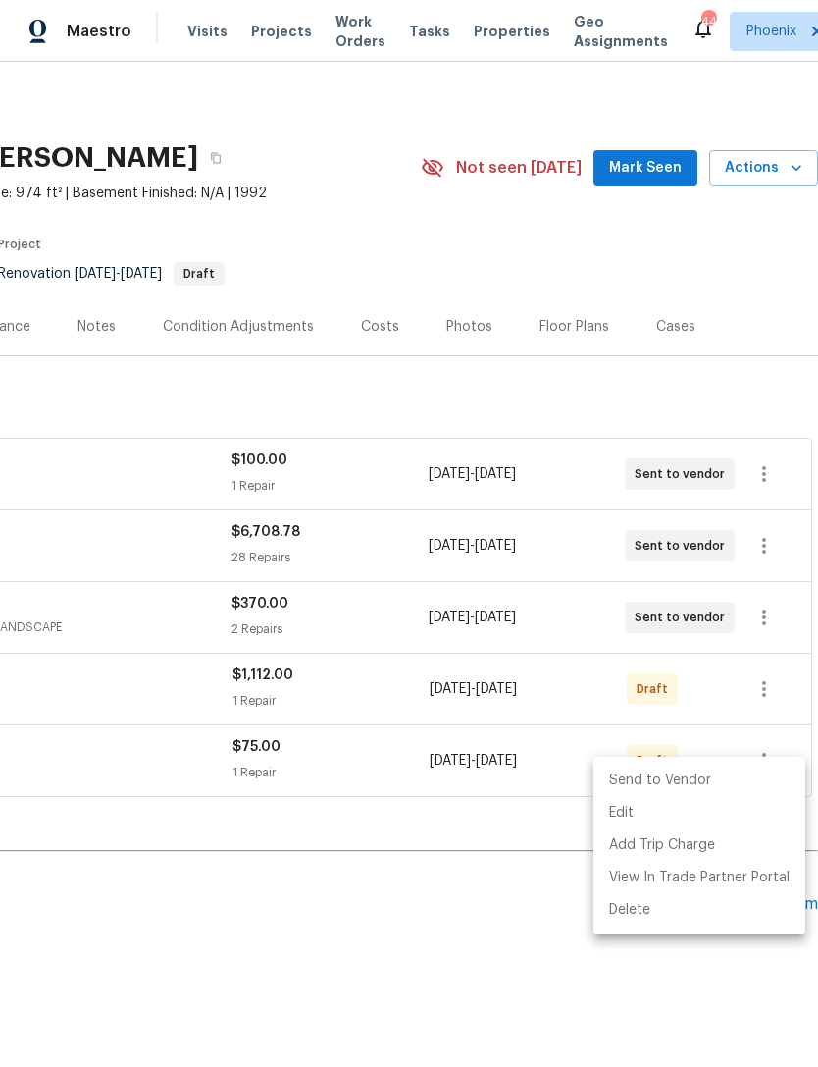
click at [706, 782] on li "Send to Vendor" at bounding box center [700, 780] width 212 height 32
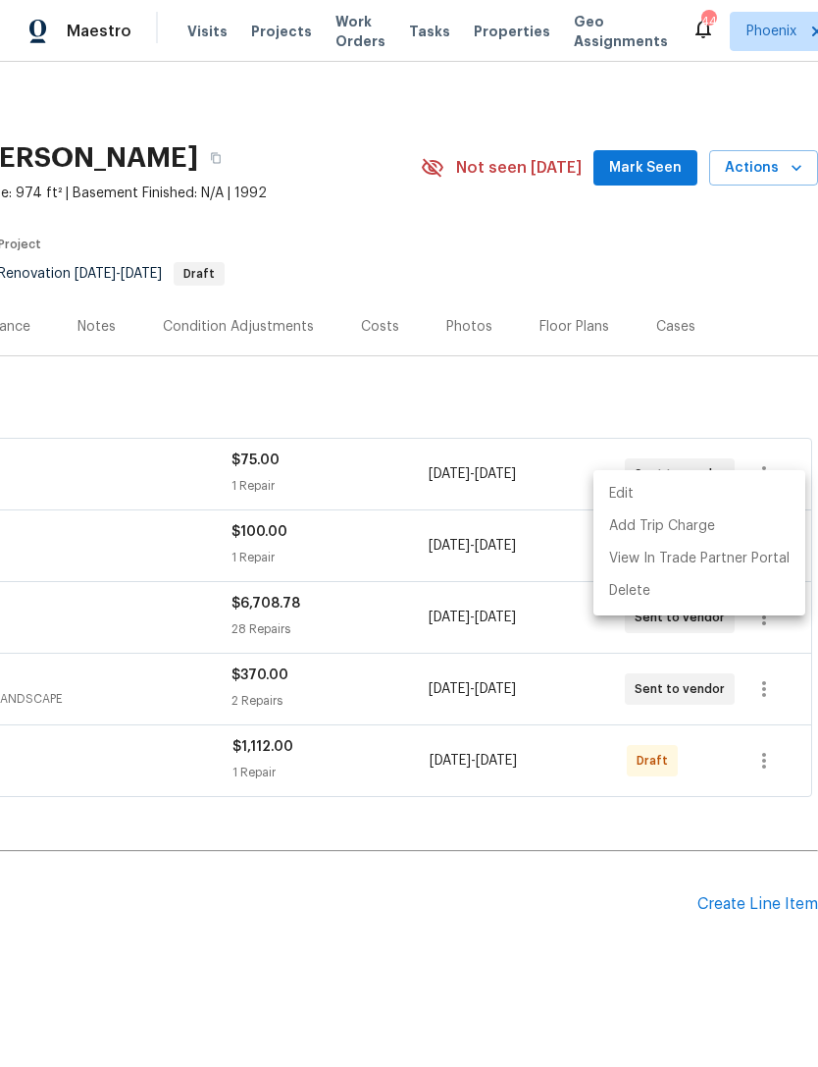
click at [761, 786] on div at bounding box center [409, 533] width 818 height 1067
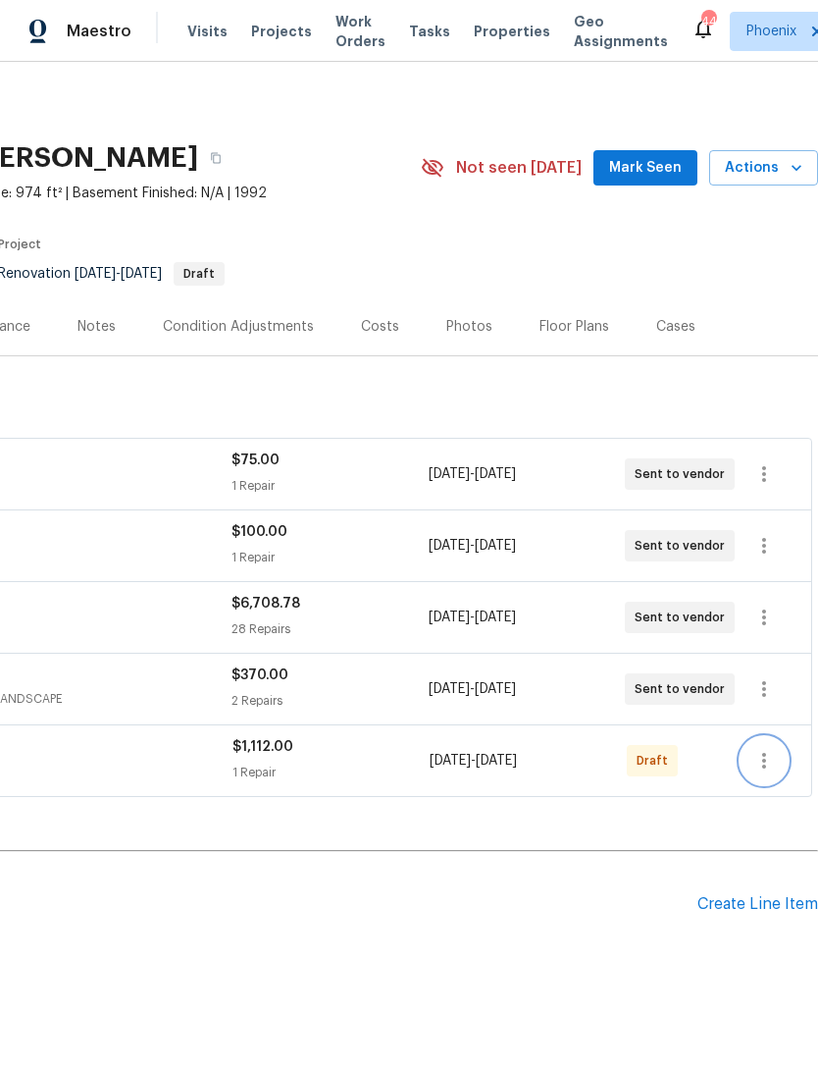
click at [768, 772] on icon "button" at bounding box center [765, 761] width 24 height 24
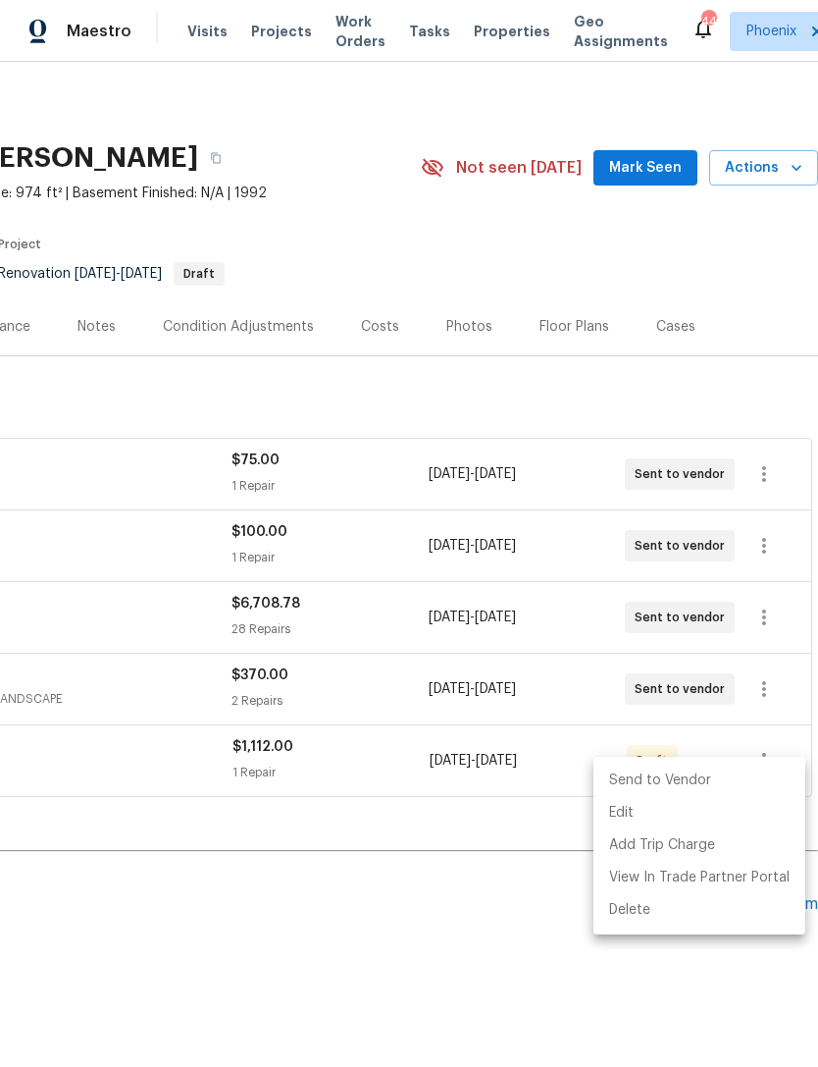
click at [701, 779] on li "Send to Vendor" at bounding box center [700, 780] width 212 height 32
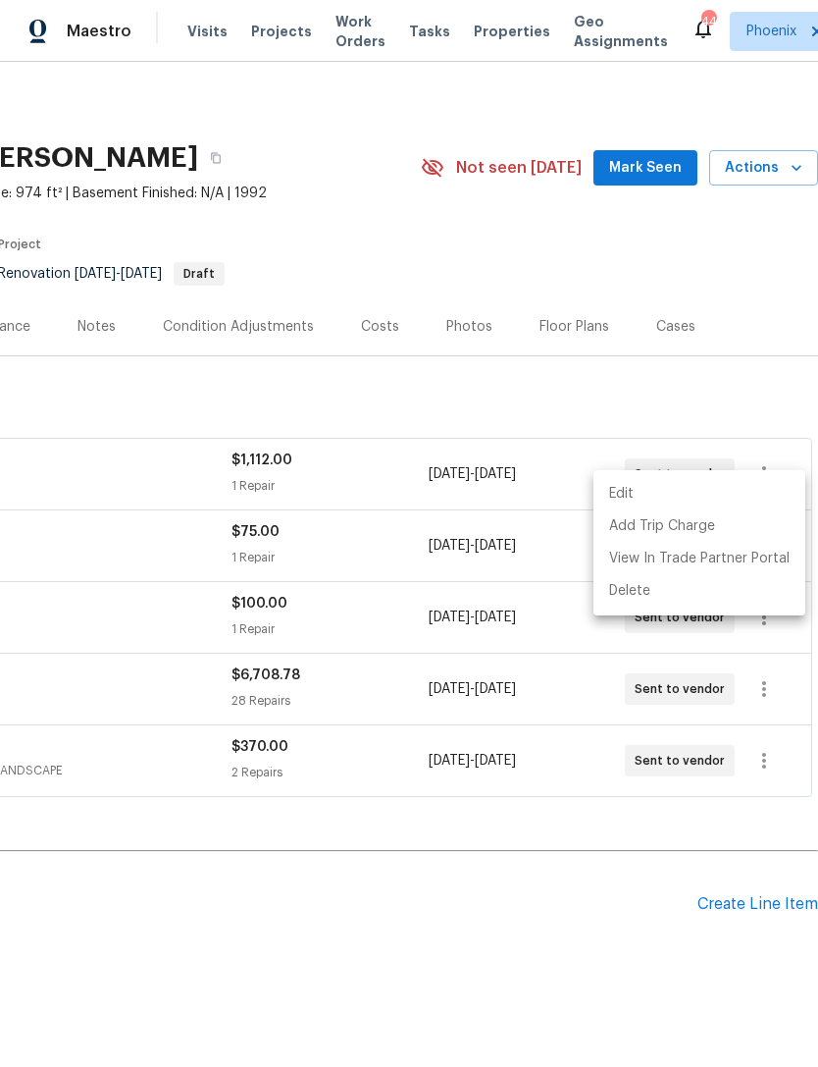
click at [611, 880] on div at bounding box center [409, 533] width 818 height 1067
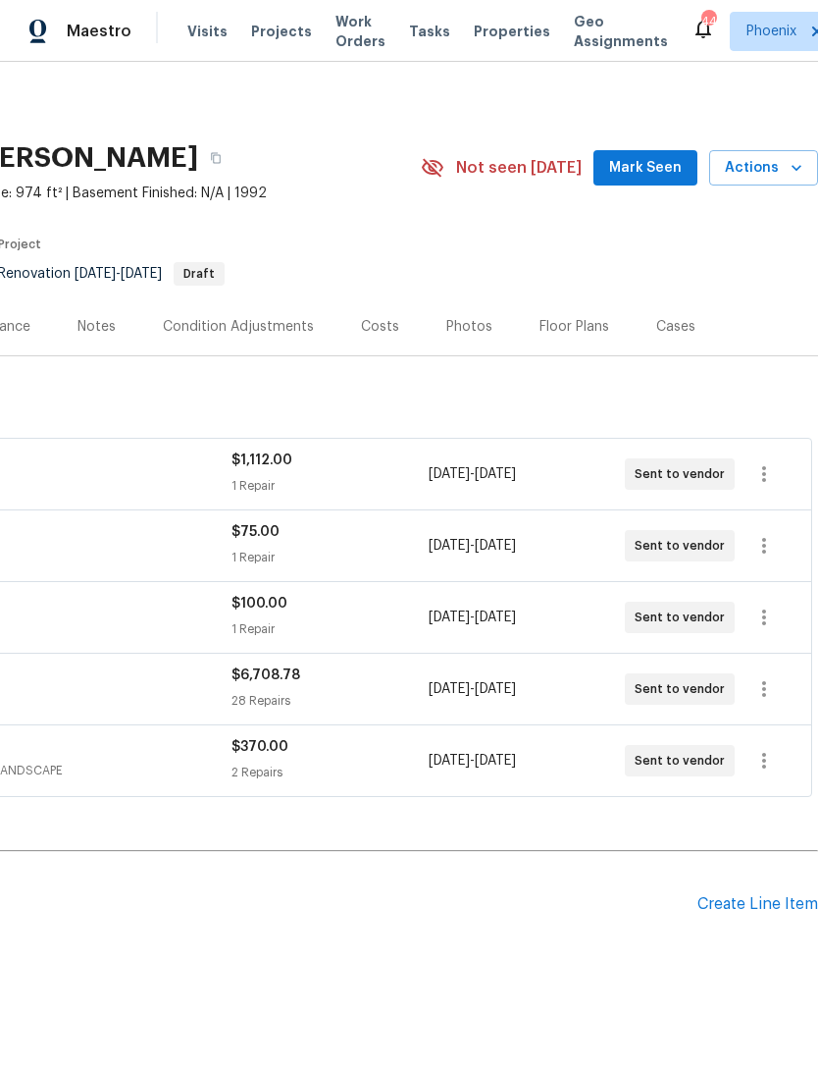
click at [666, 186] on button "Mark Seen" at bounding box center [646, 168] width 104 height 36
